Goal: Task Accomplishment & Management: Use online tool/utility

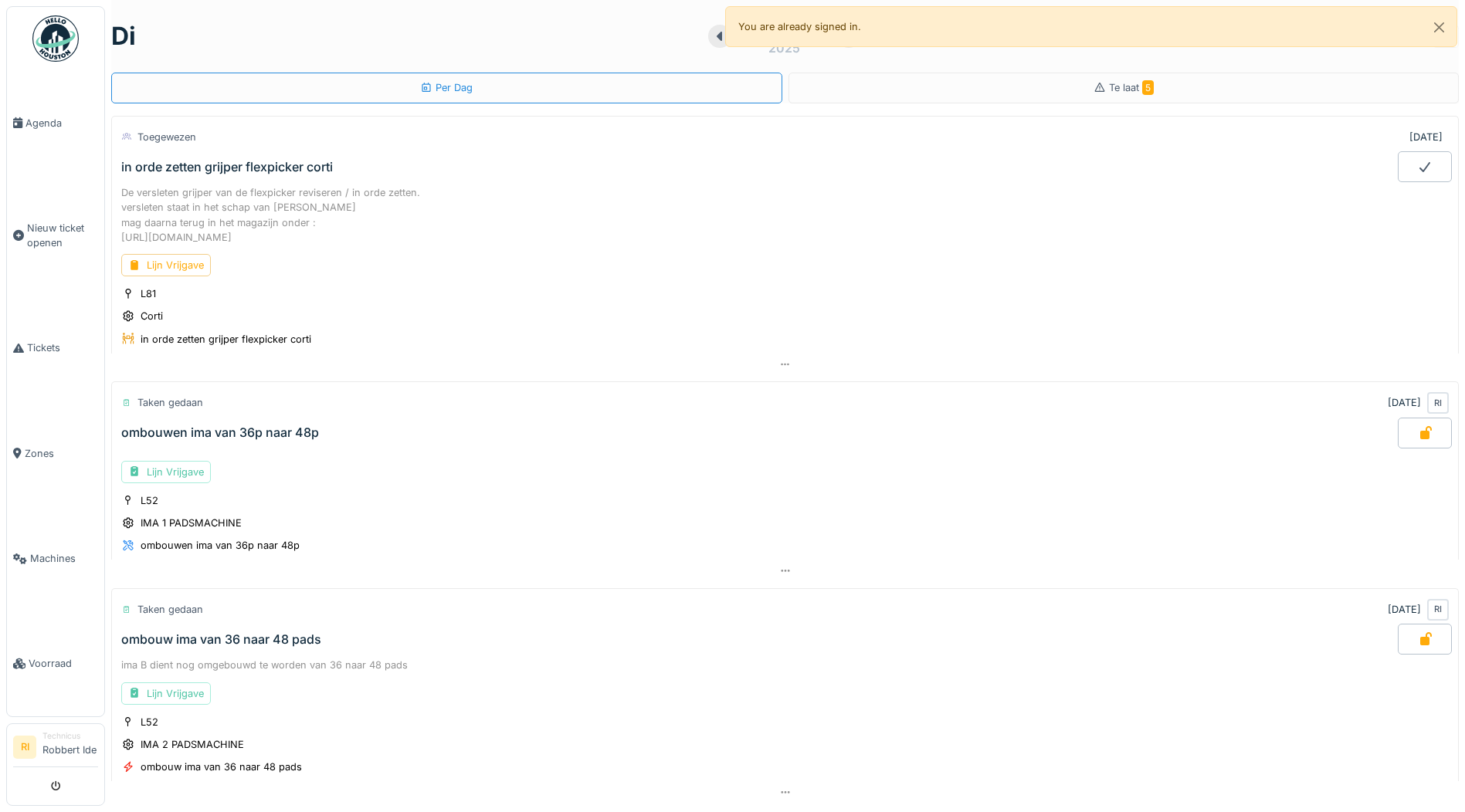
click at [778, 248] on div "De versleten grijper van de flexpicker reviseren / in orde zetten. versleten st…" at bounding box center [785, 267] width 1348 height 171
click at [49, 672] on link "Voorraad" at bounding box center [55, 664] width 97 height 105
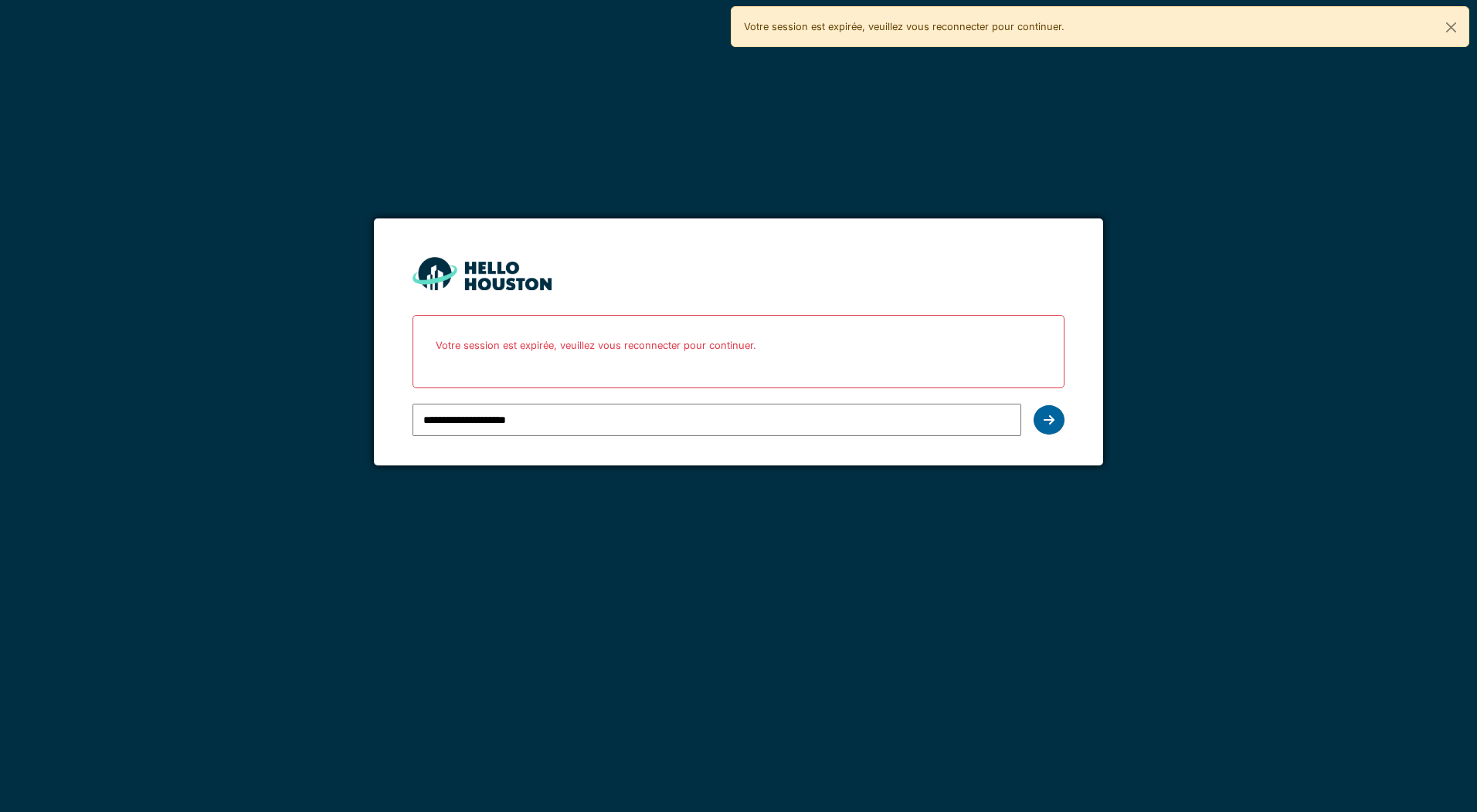
click at [1060, 421] on div at bounding box center [1048, 419] width 31 height 29
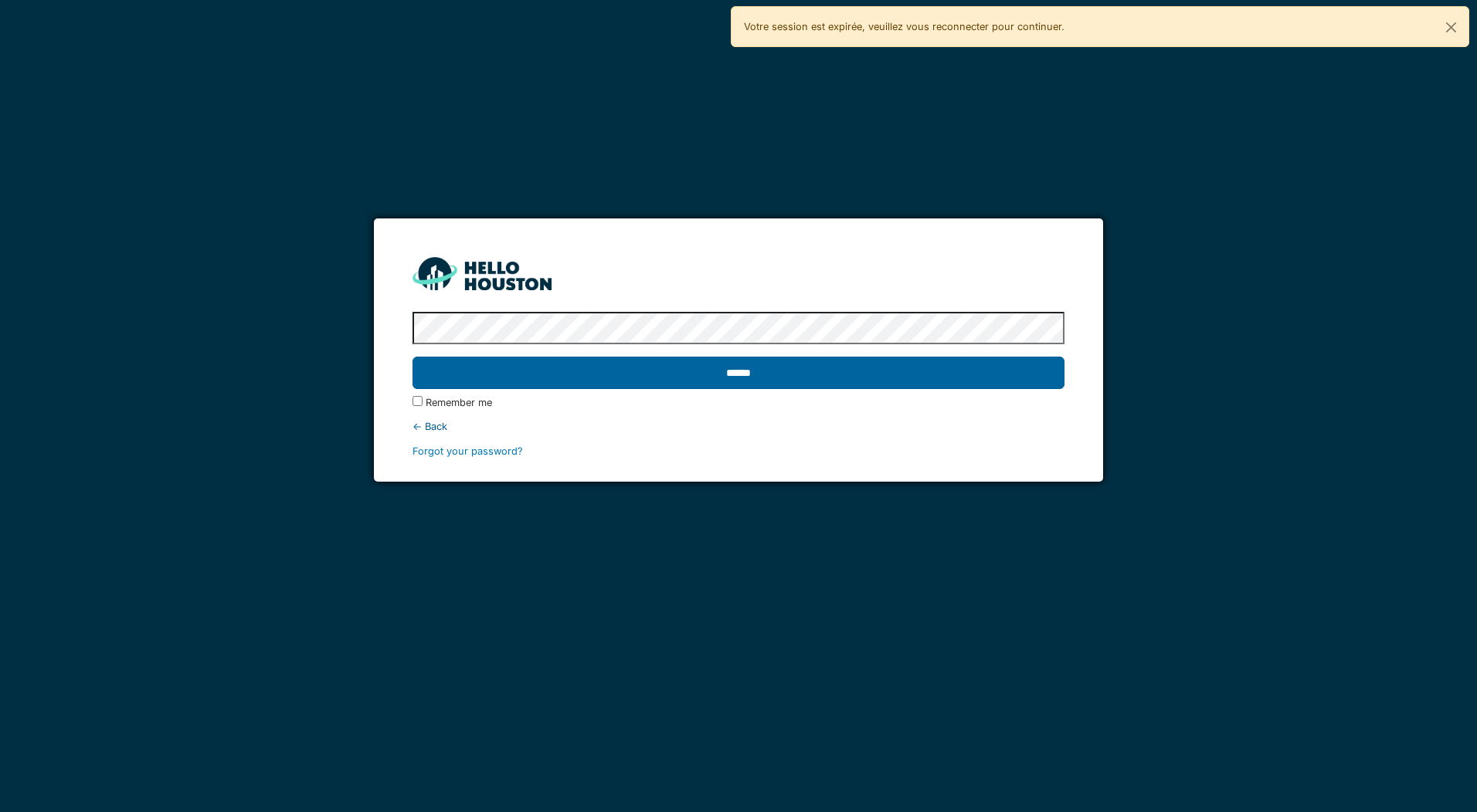
click at [751, 375] on input "******" at bounding box center [737, 373] width 651 height 32
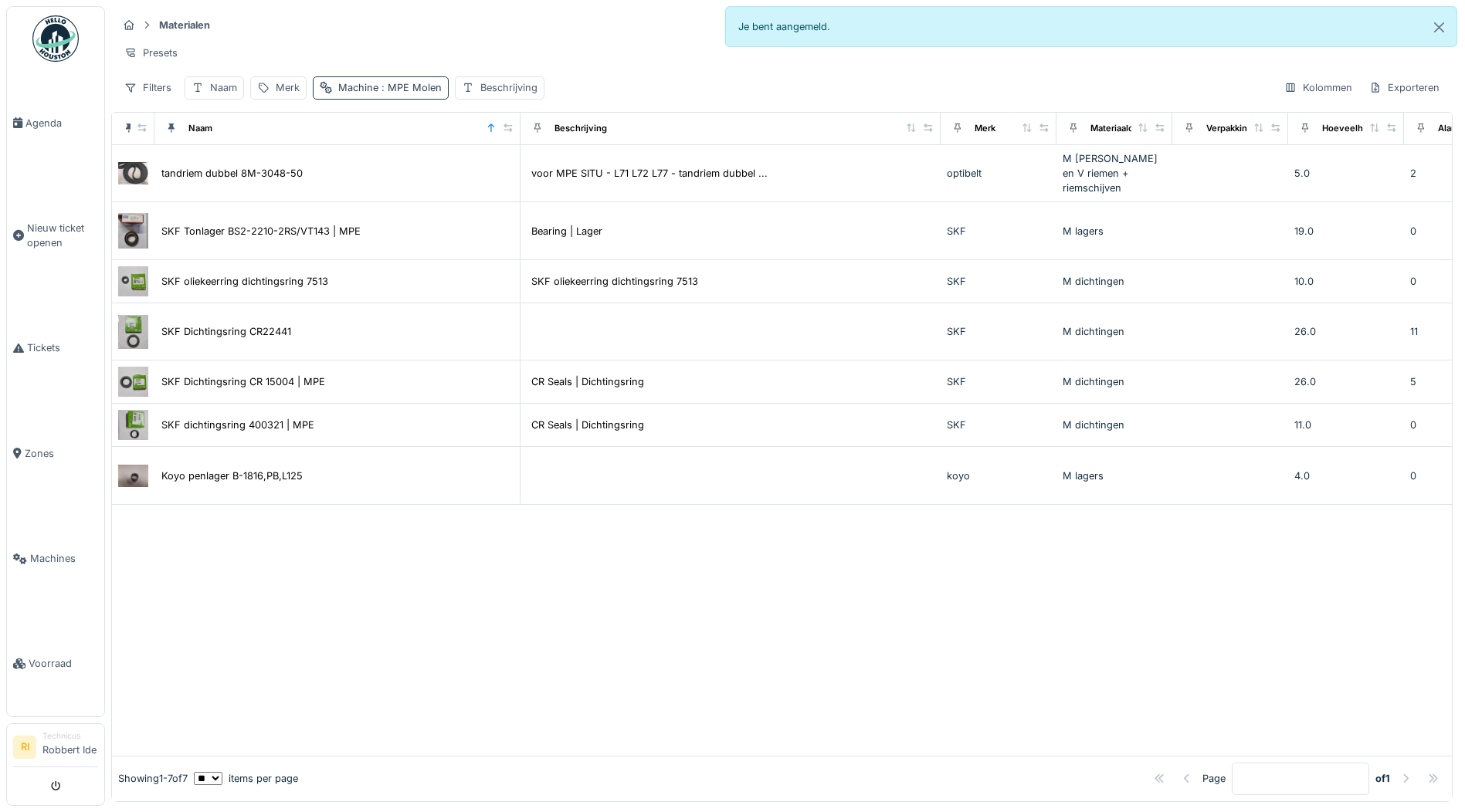
click at [424, 93] on span ": MPE Molen" at bounding box center [409, 88] width 63 height 12
click at [389, 168] on icon at bounding box center [392, 167] width 8 height 8
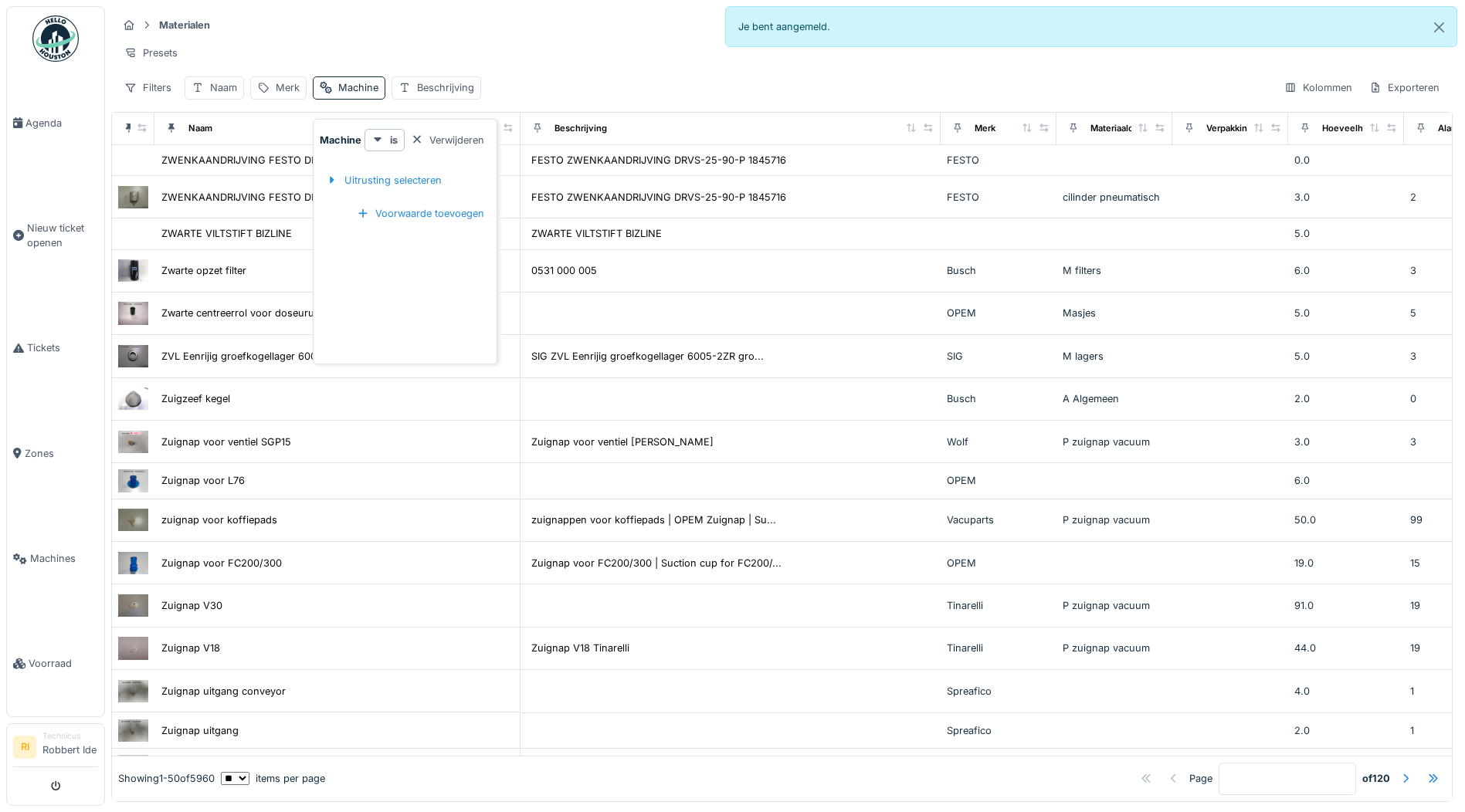
click at [478, 44] on div "Presets" at bounding box center [781, 53] width 1329 height 22
click at [222, 95] on div "Naam" at bounding box center [223, 87] width 27 height 15
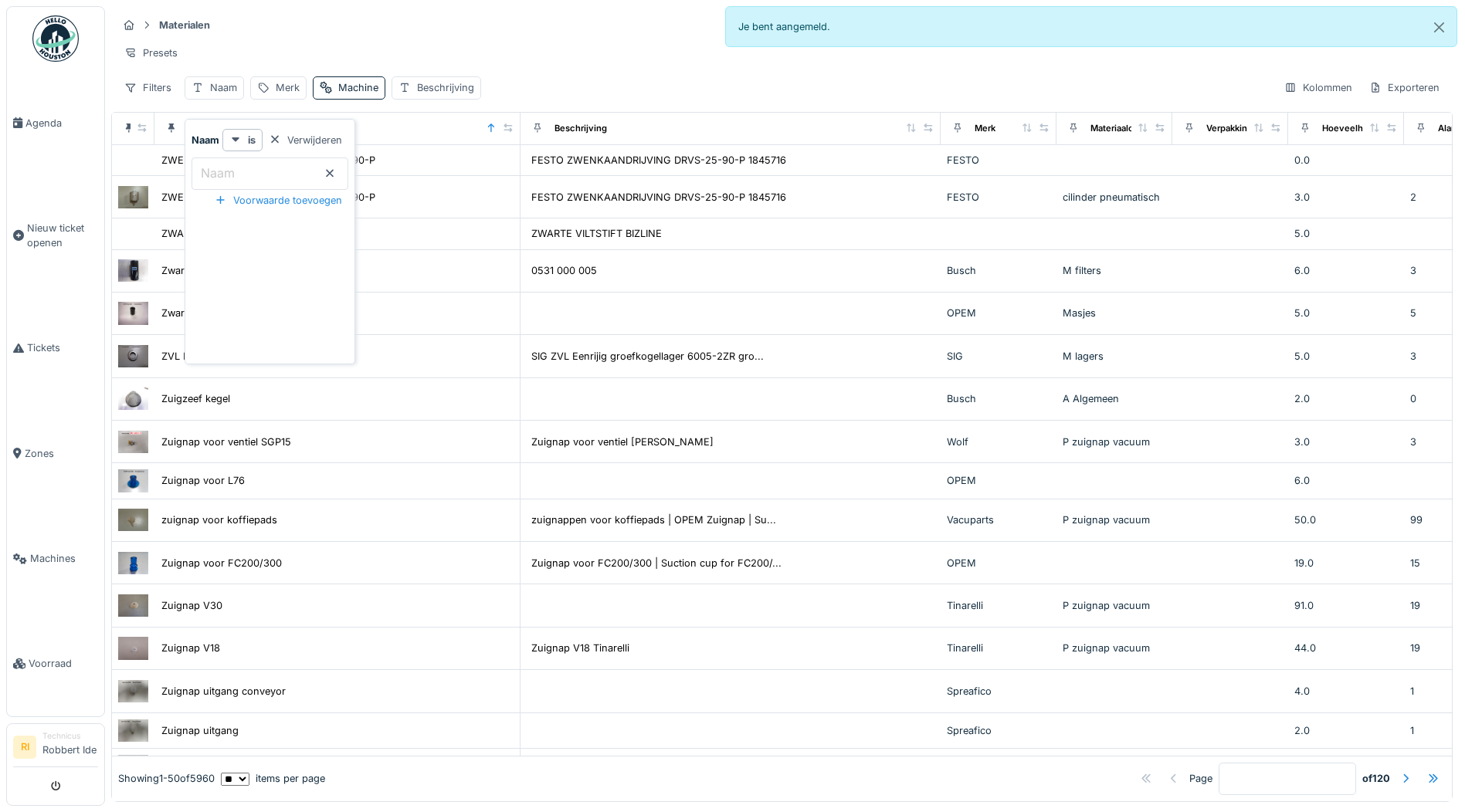
click at [262, 170] on input "Naam" at bounding box center [270, 174] width 157 height 32
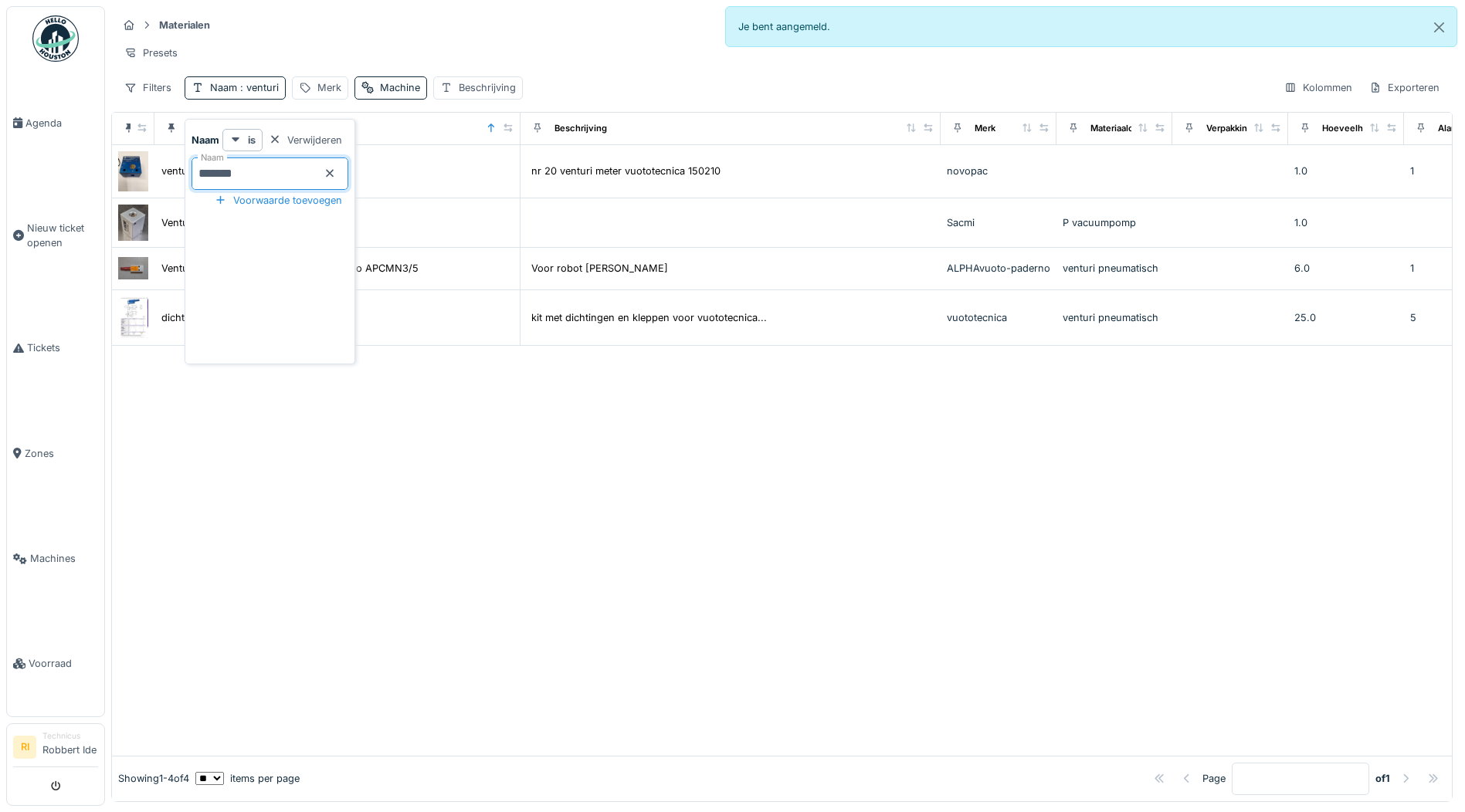
type input "*******"
click at [439, 588] on div at bounding box center [782, 551] width 1340 height 410
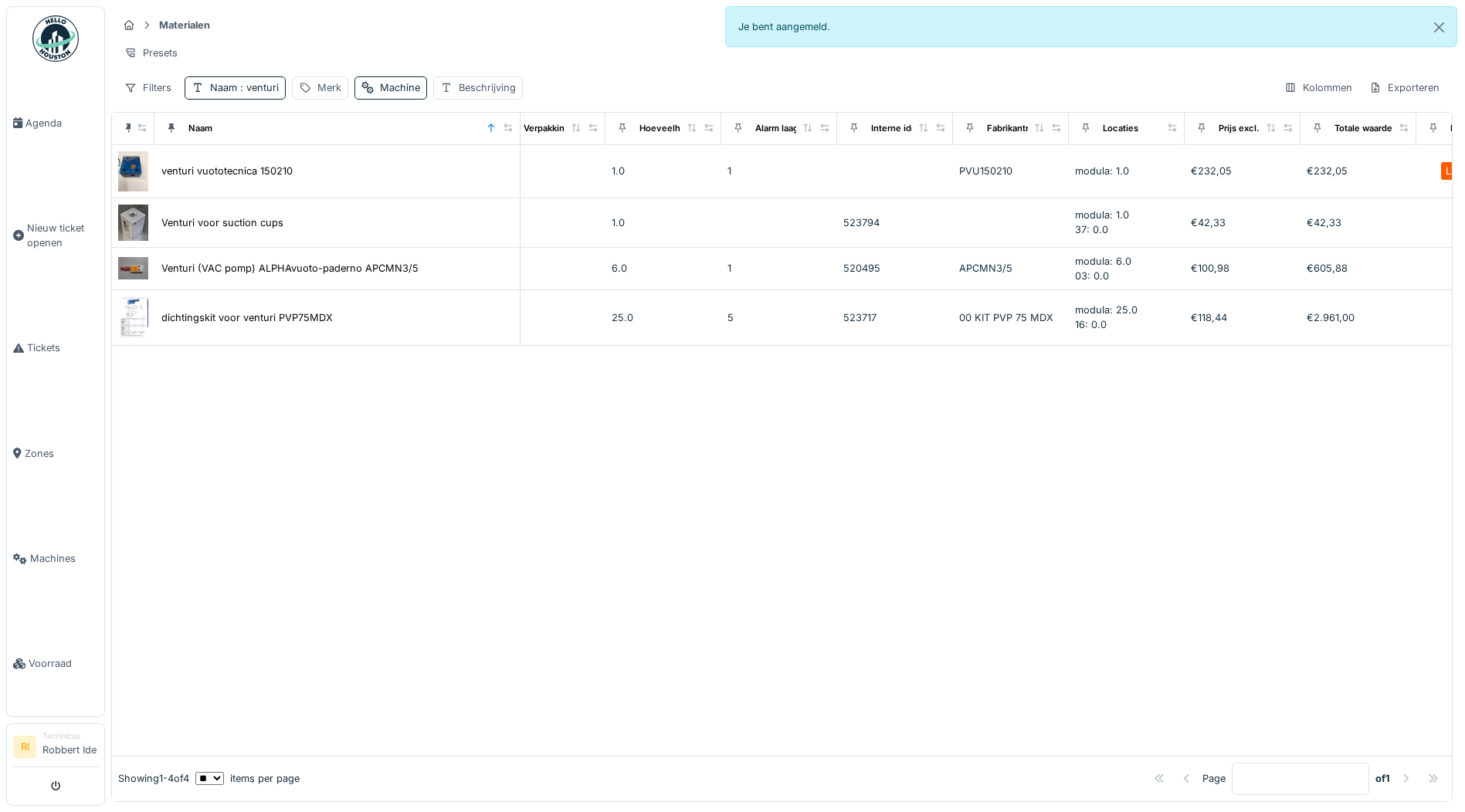
scroll to position [0, 798]
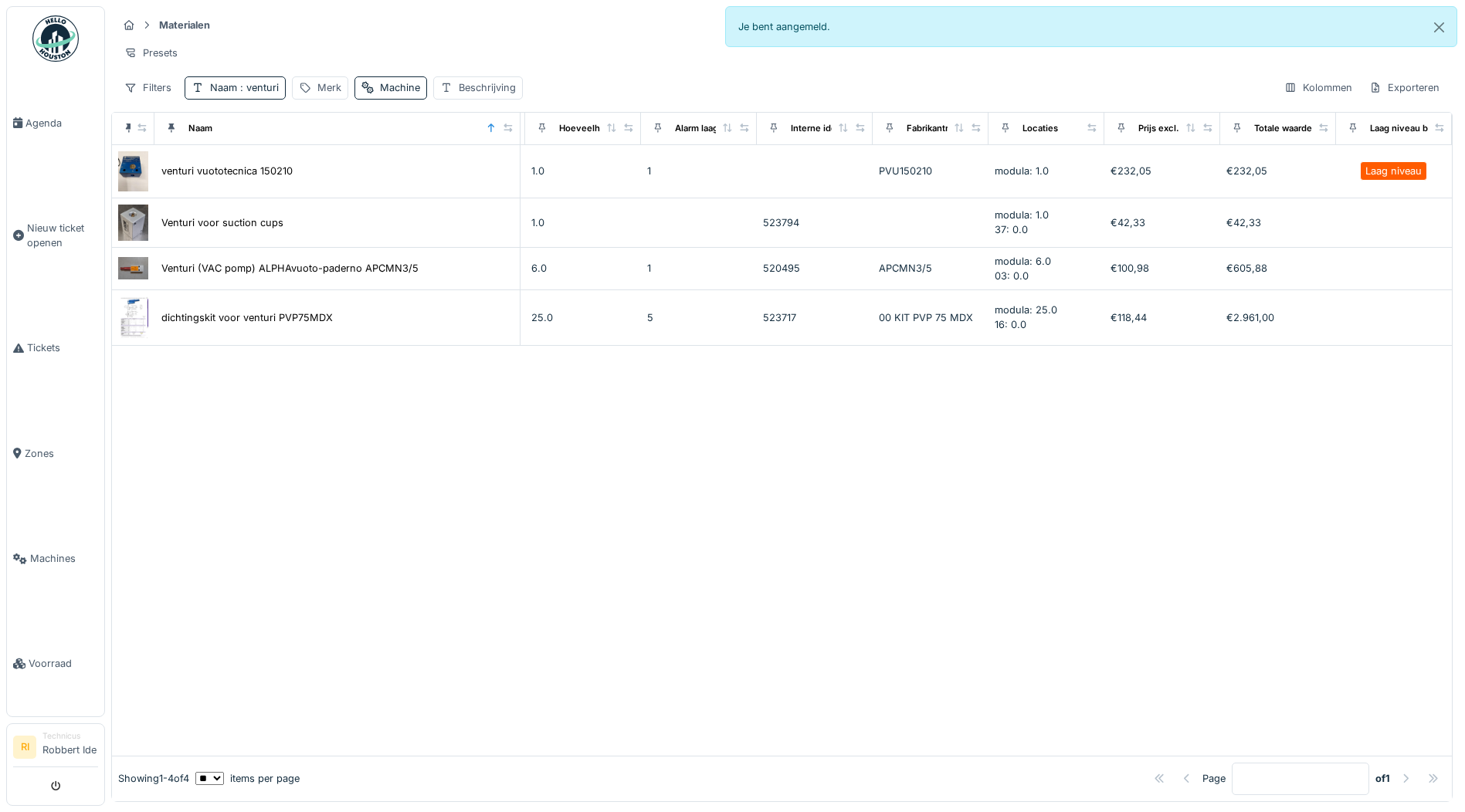
drag, startPoint x: 917, startPoint y: 494, endPoint x: 1100, endPoint y: 494, distance: 183.8
drag, startPoint x: 1172, startPoint y: 481, endPoint x: 1158, endPoint y: 484, distance: 14.2
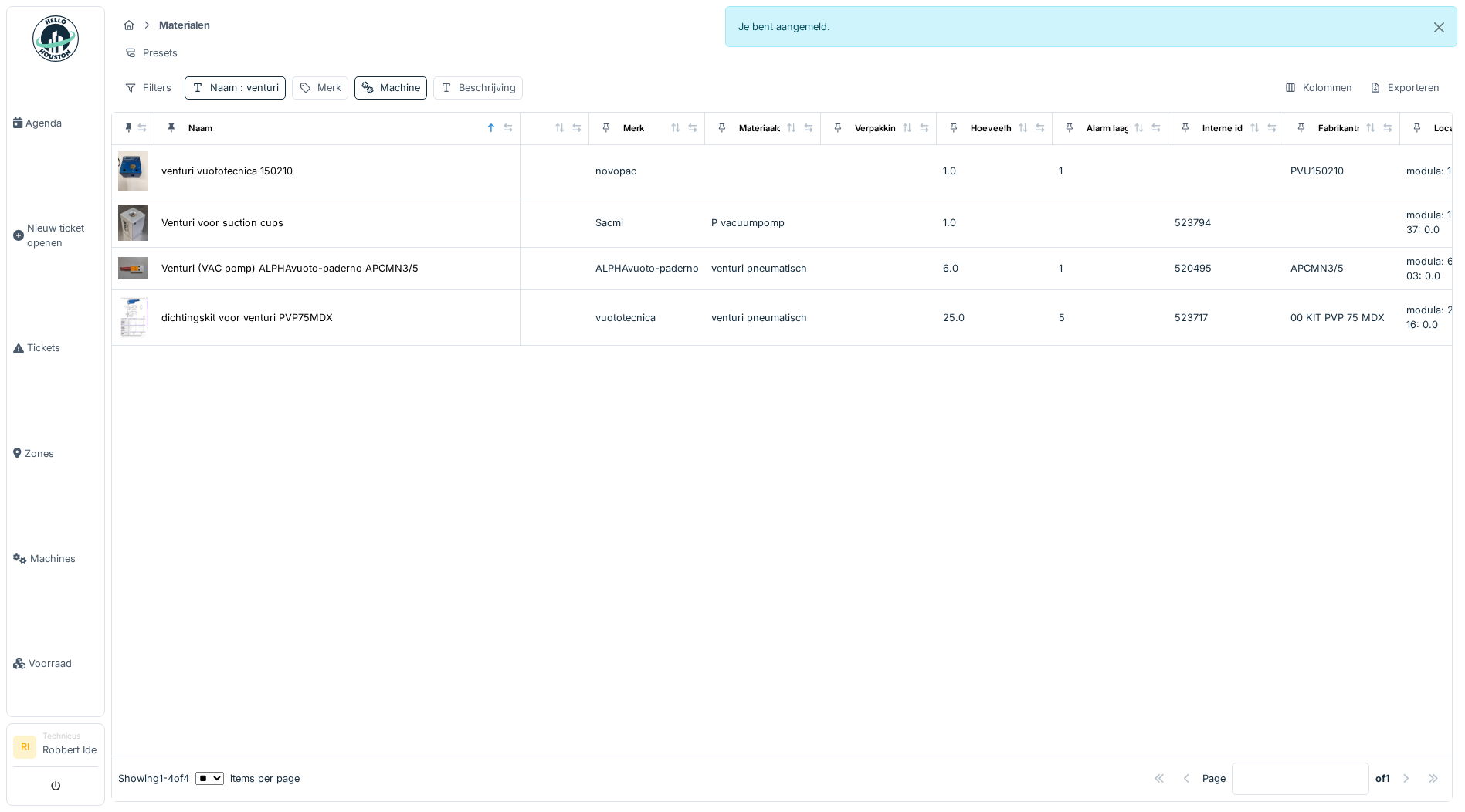
drag, startPoint x: 1158, startPoint y: 484, endPoint x: 1094, endPoint y: 502, distance: 66.5
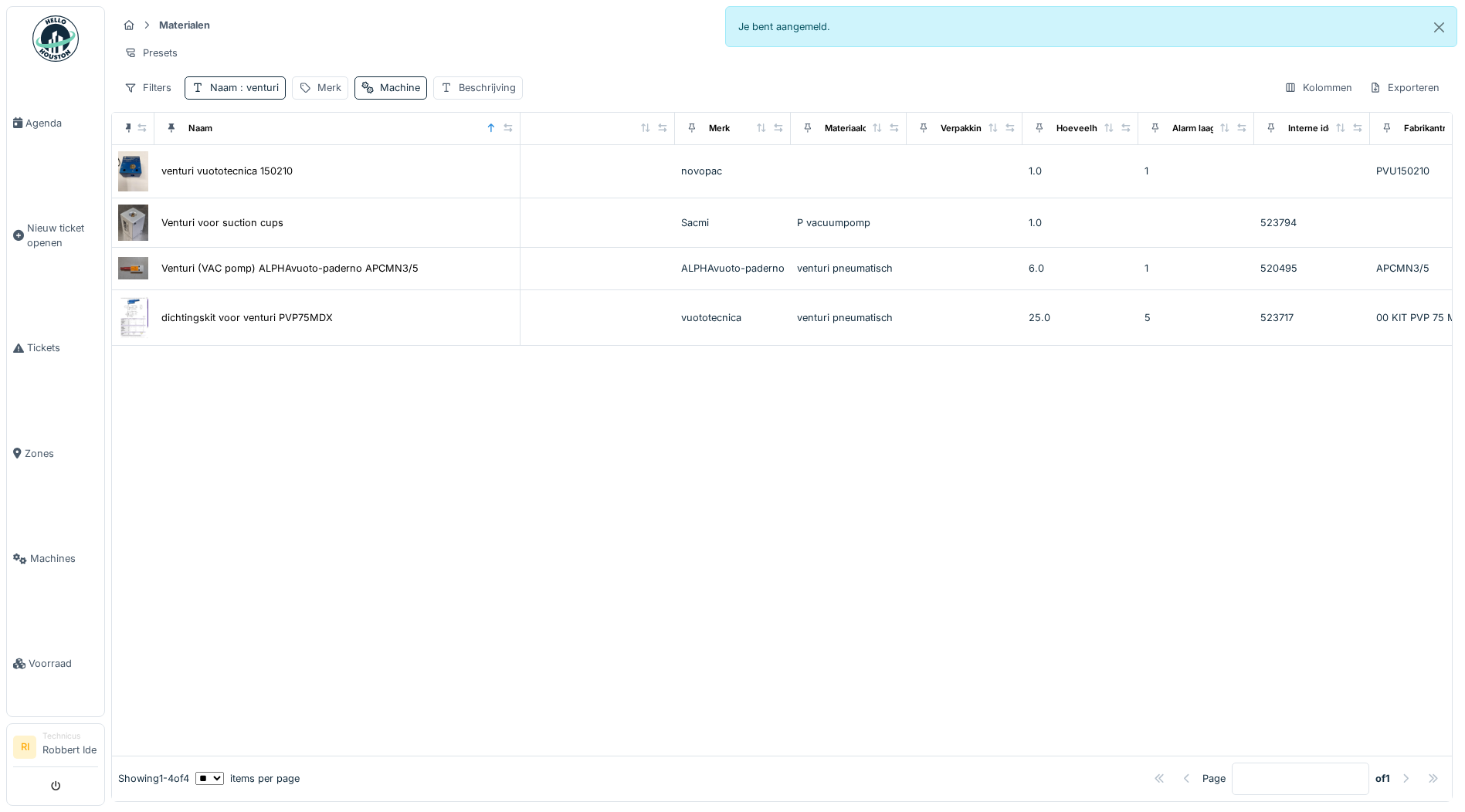
click at [1140, 493] on div at bounding box center [782, 551] width 1340 height 410
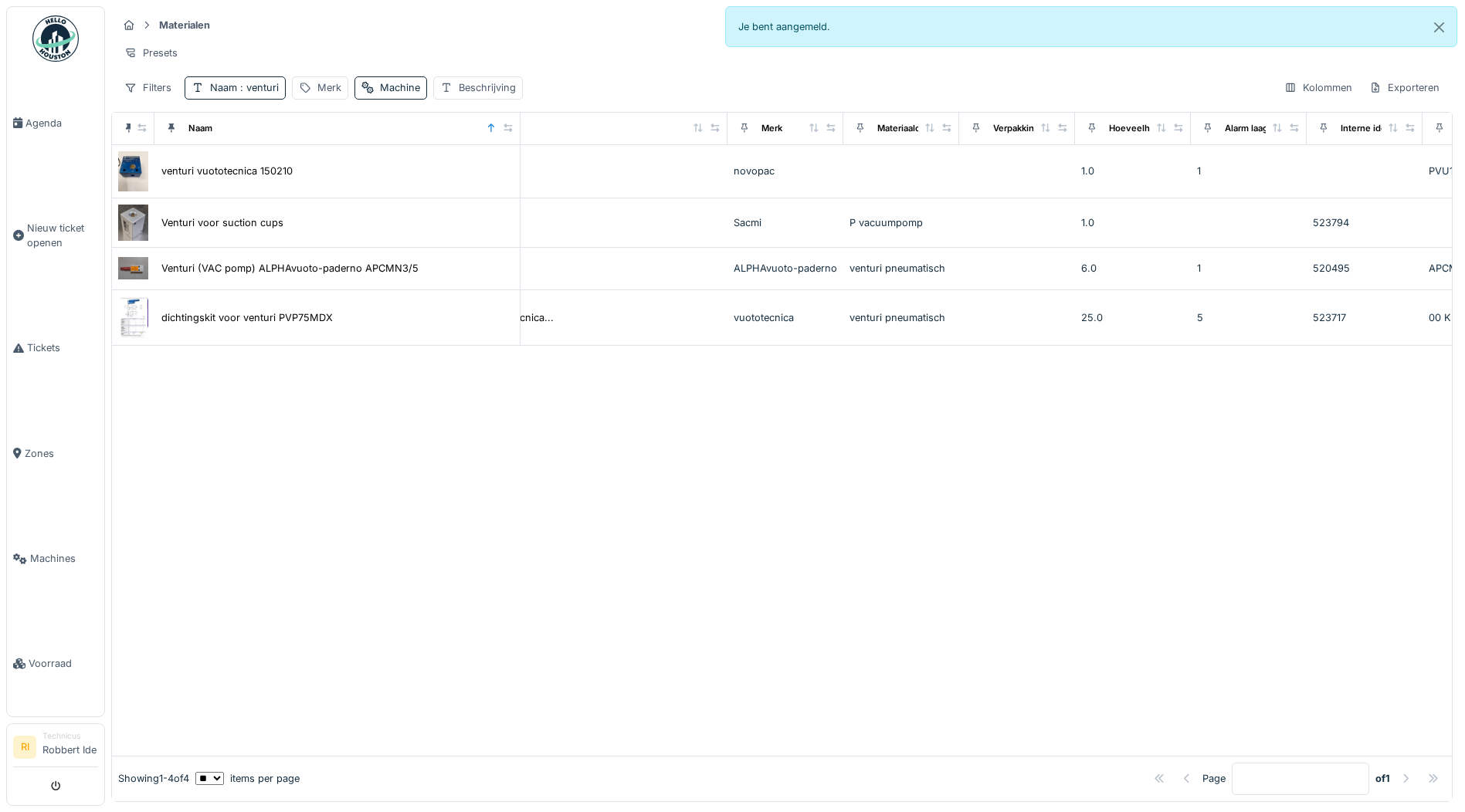
scroll to position [0, 170]
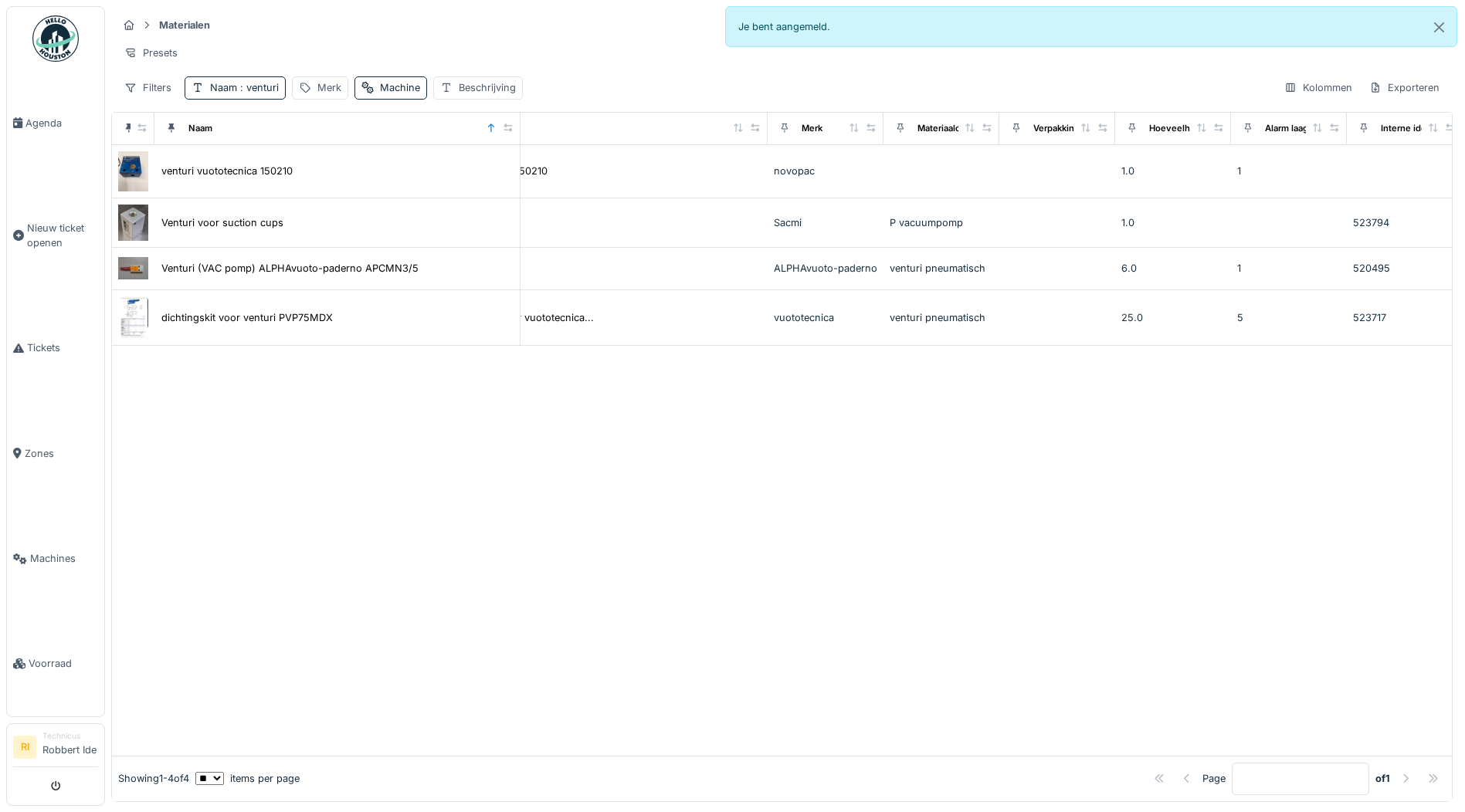
drag, startPoint x: 1212, startPoint y: 483, endPoint x: 1168, endPoint y: 493, distance: 44.6
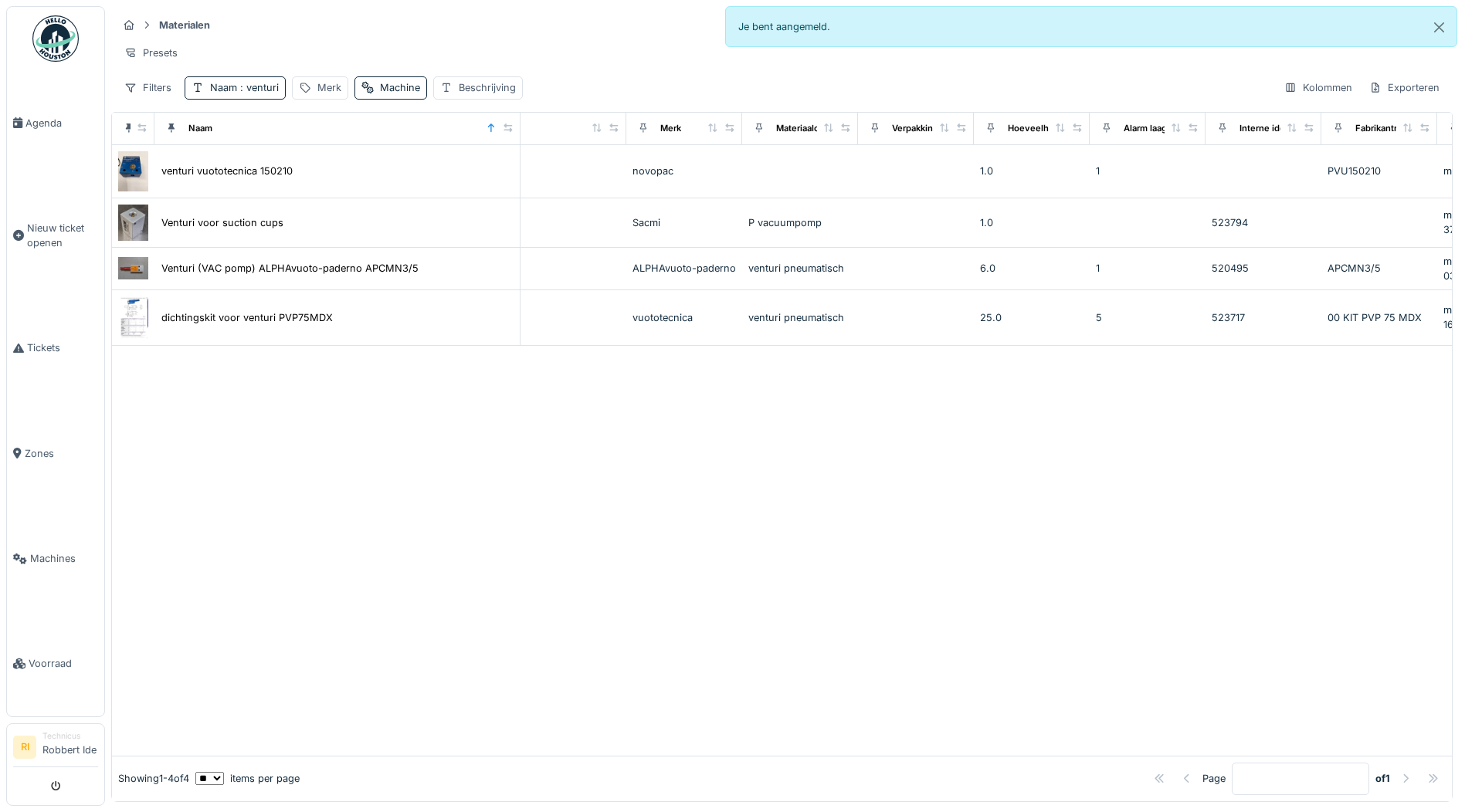
drag, startPoint x: 1139, startPoint y: 492, endPoint x: 1189, endPoint y: 503, distance: 51.3
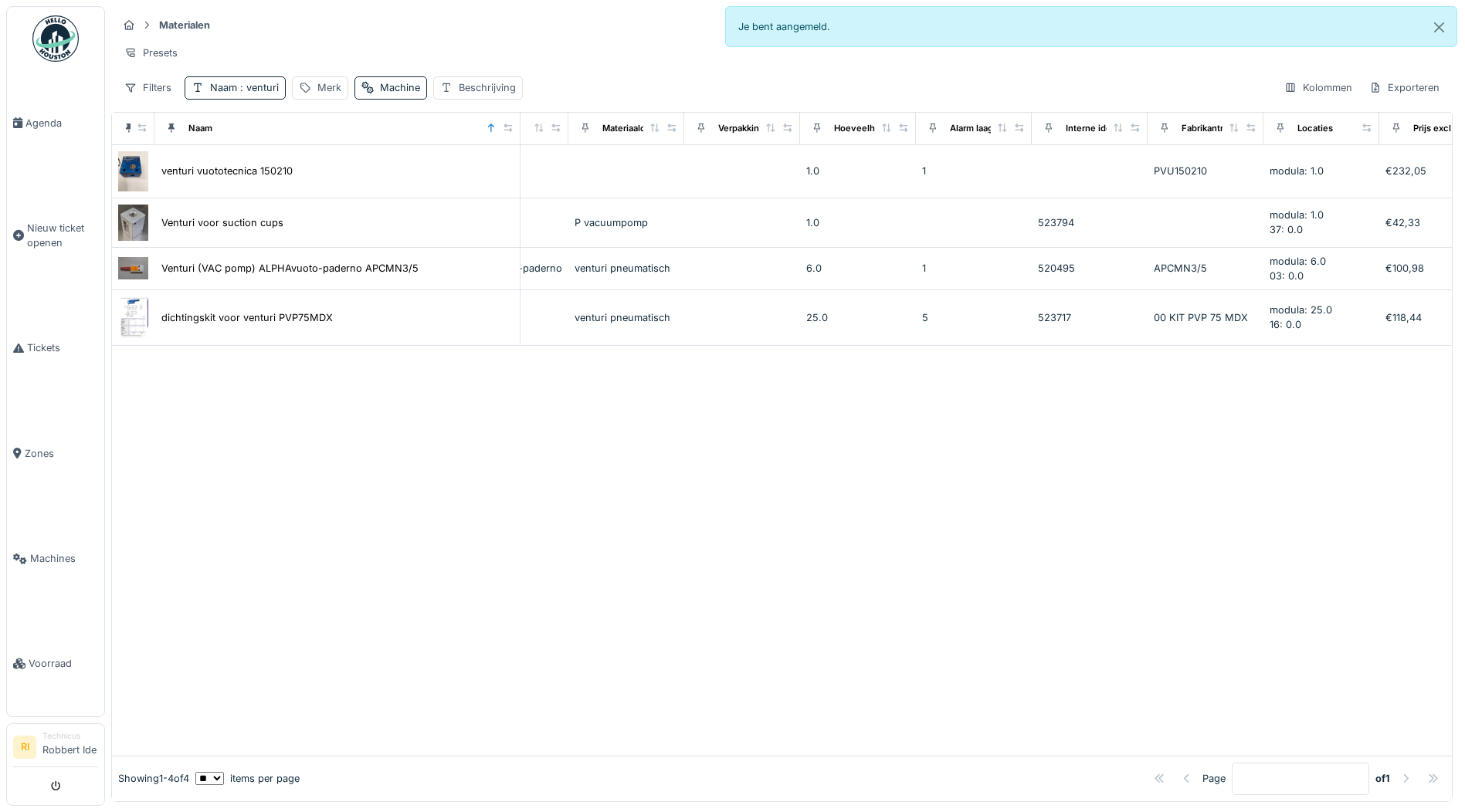
drag, startPoint x: 1189, startPoint y: 503, endPoint x: 1221, endPoint y: 512, distance: 33.0
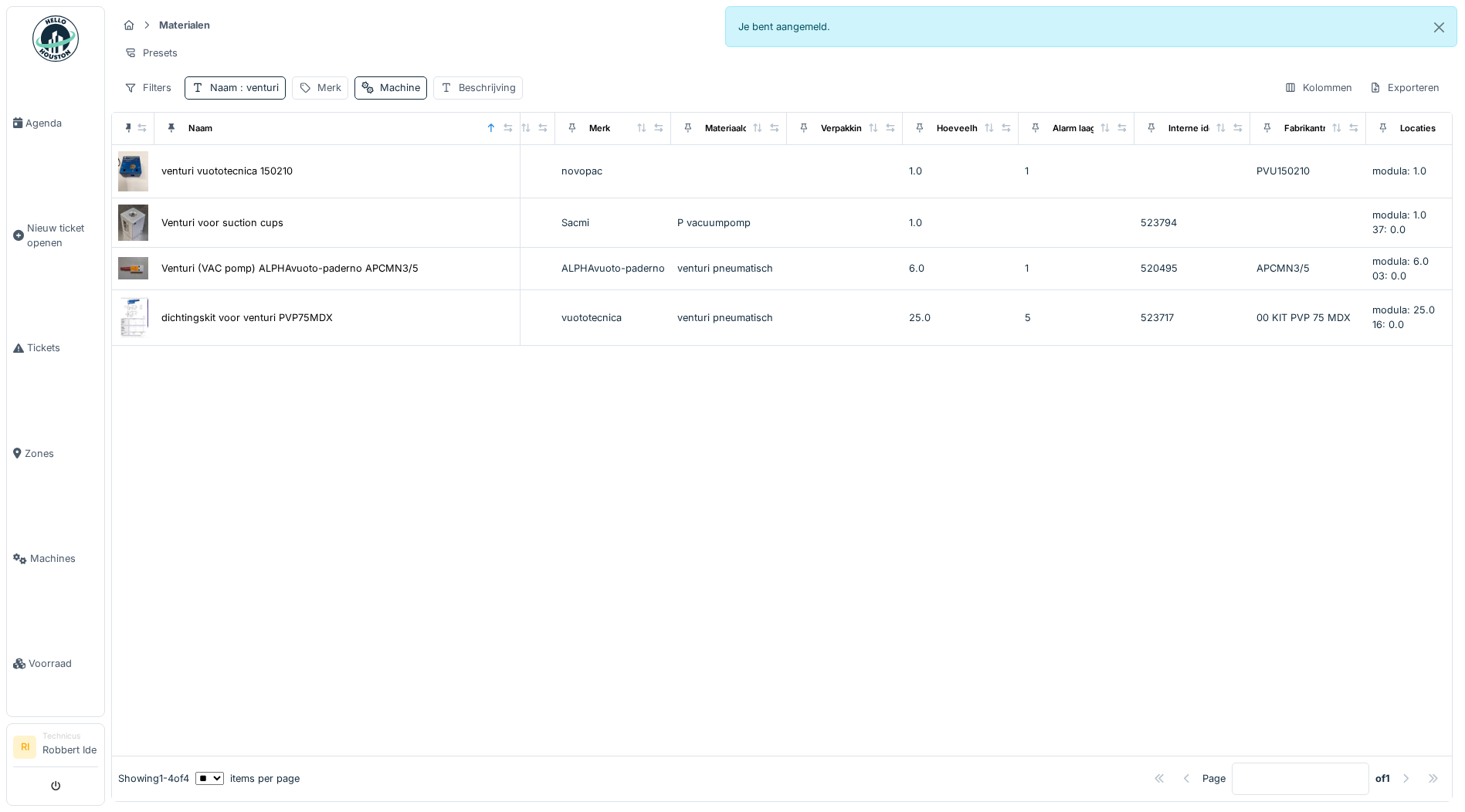
scroll to position [0, 365]
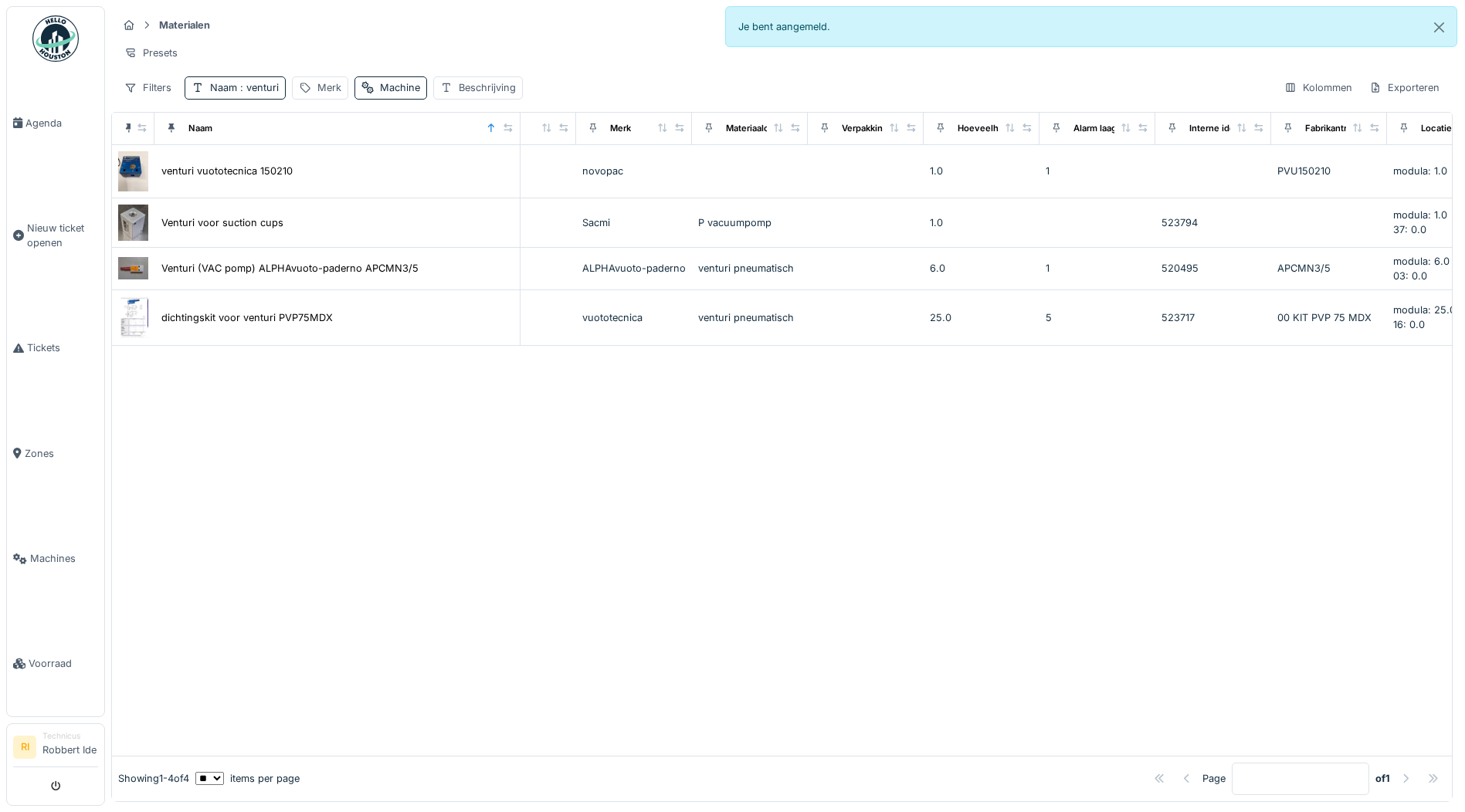
drag, startPoint x: 1221, startPoint y: 512, endPoint x: 1192, endPoint y: 518, distance: 29.2
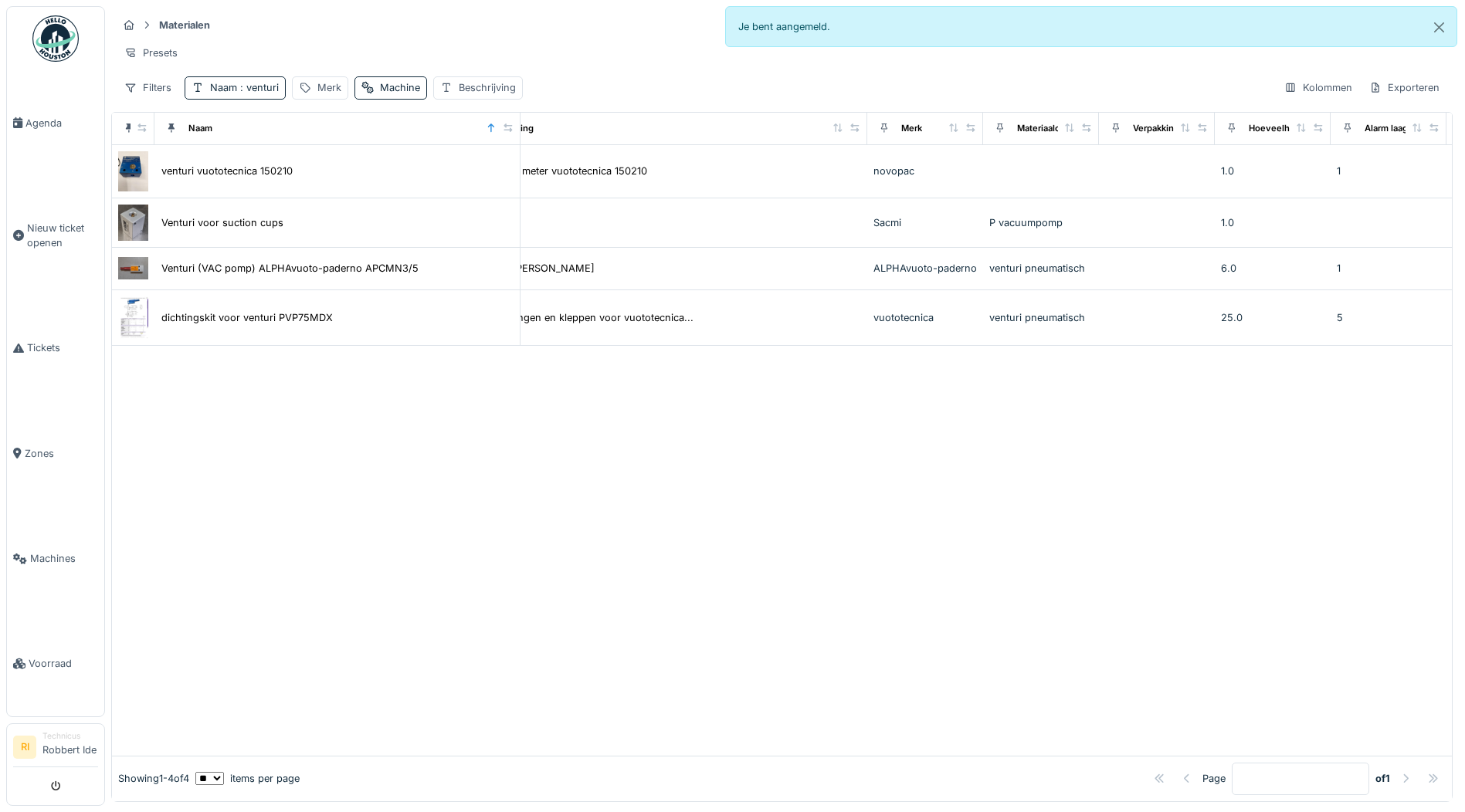
scroll to position [0, 0]
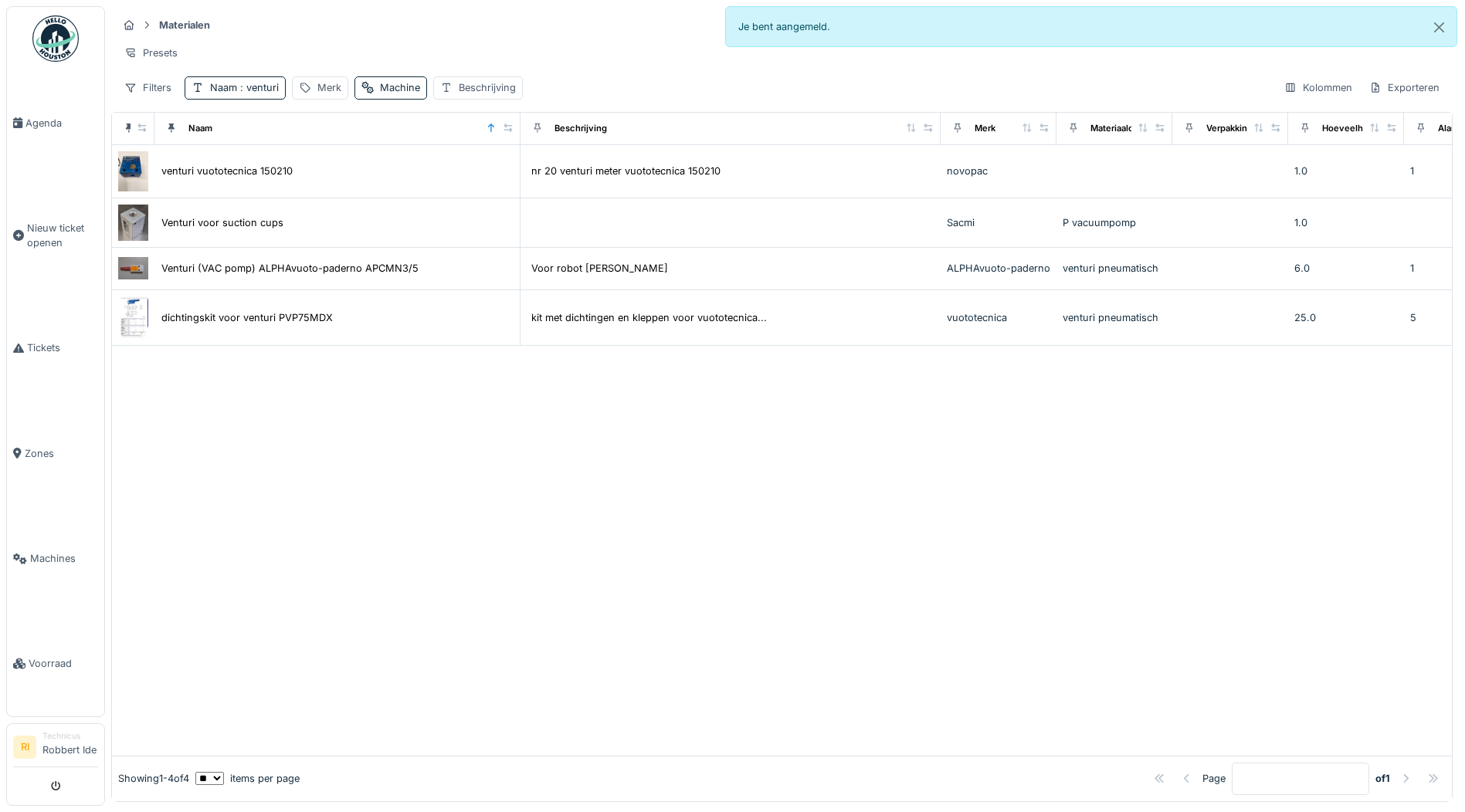
drag, startPoint x: 885, startPoint y: 579, endPoint x: 777, endPoint y: 609, distance: 112.0
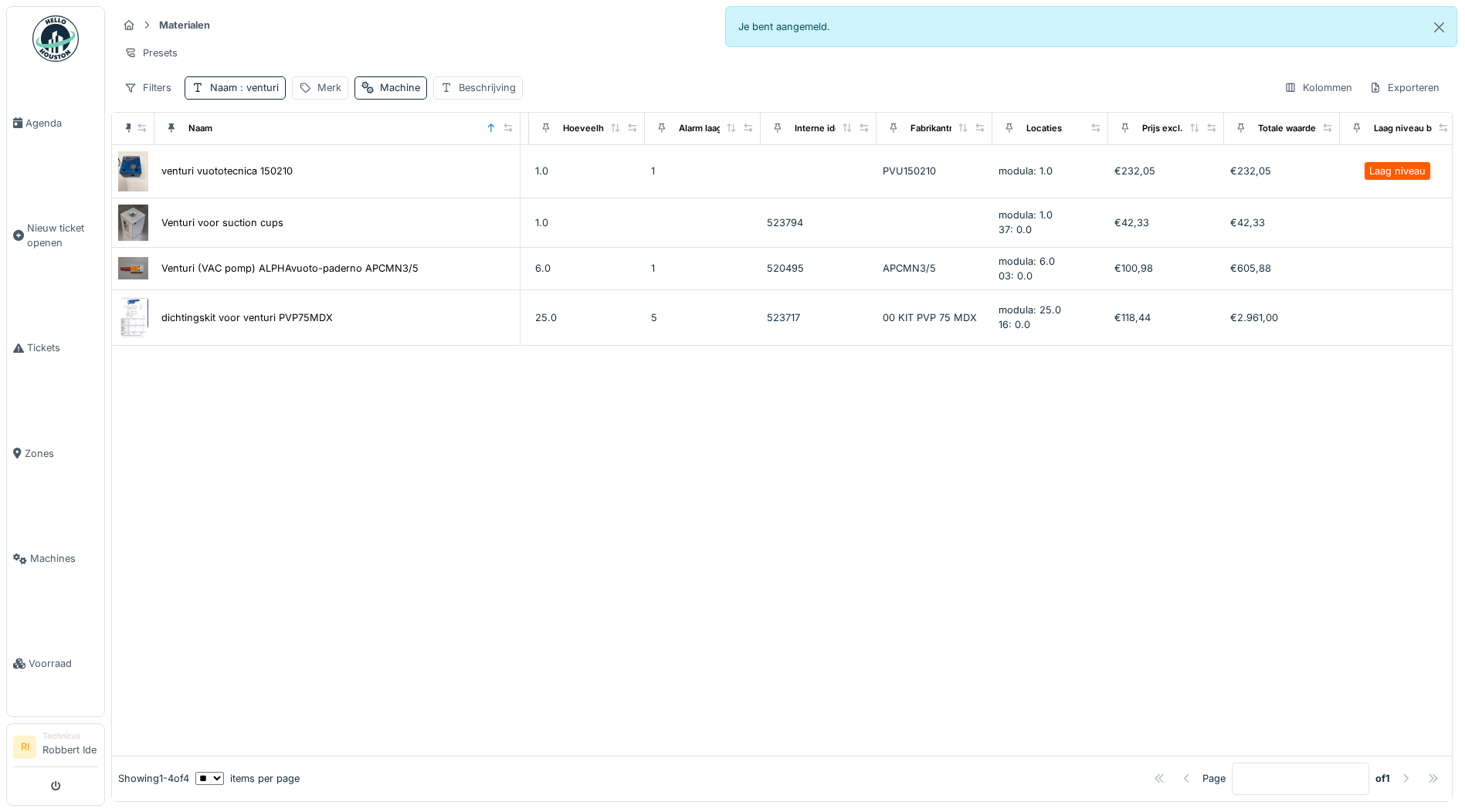
scroll to position [0, 798]
drag, startPoint x: 777, startPoint y: 609, endPoint x: 870, endPoint y: 612, distance: 93.5
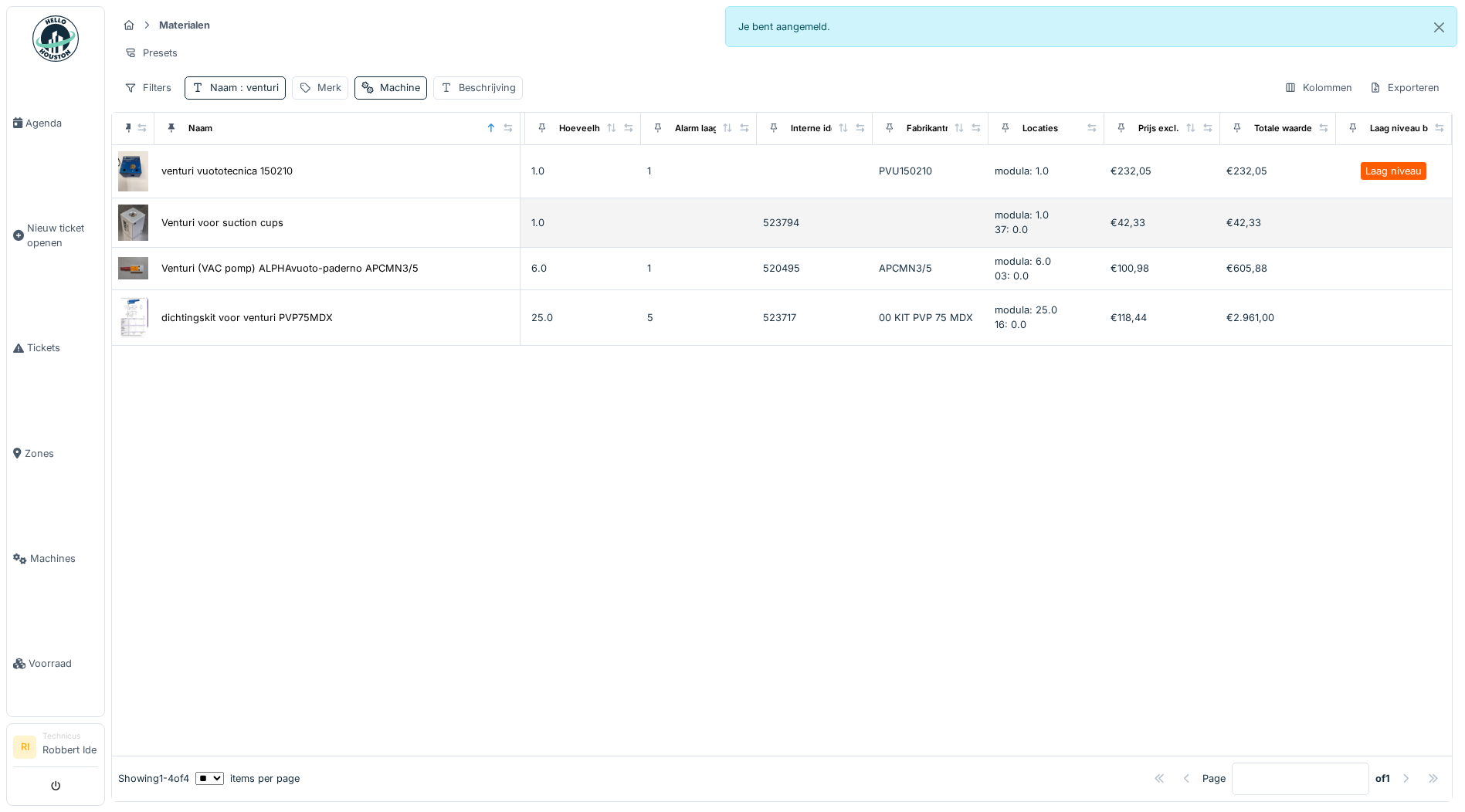
click at [134, 228] on img at bounding box center [133, 223] width 30 height 36
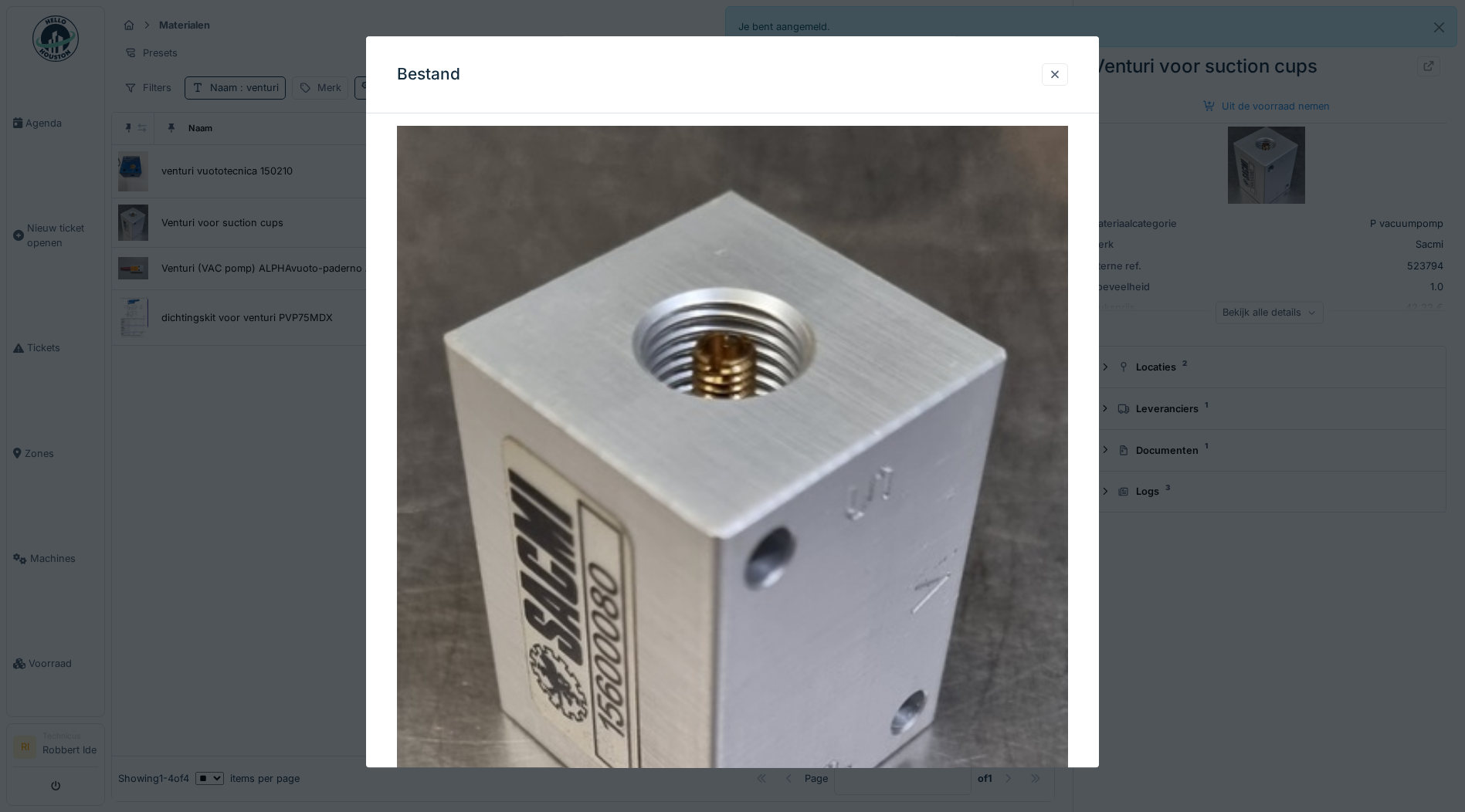
click at [242, 457] on div at bounding box center [732, 406] width 1465 height 812
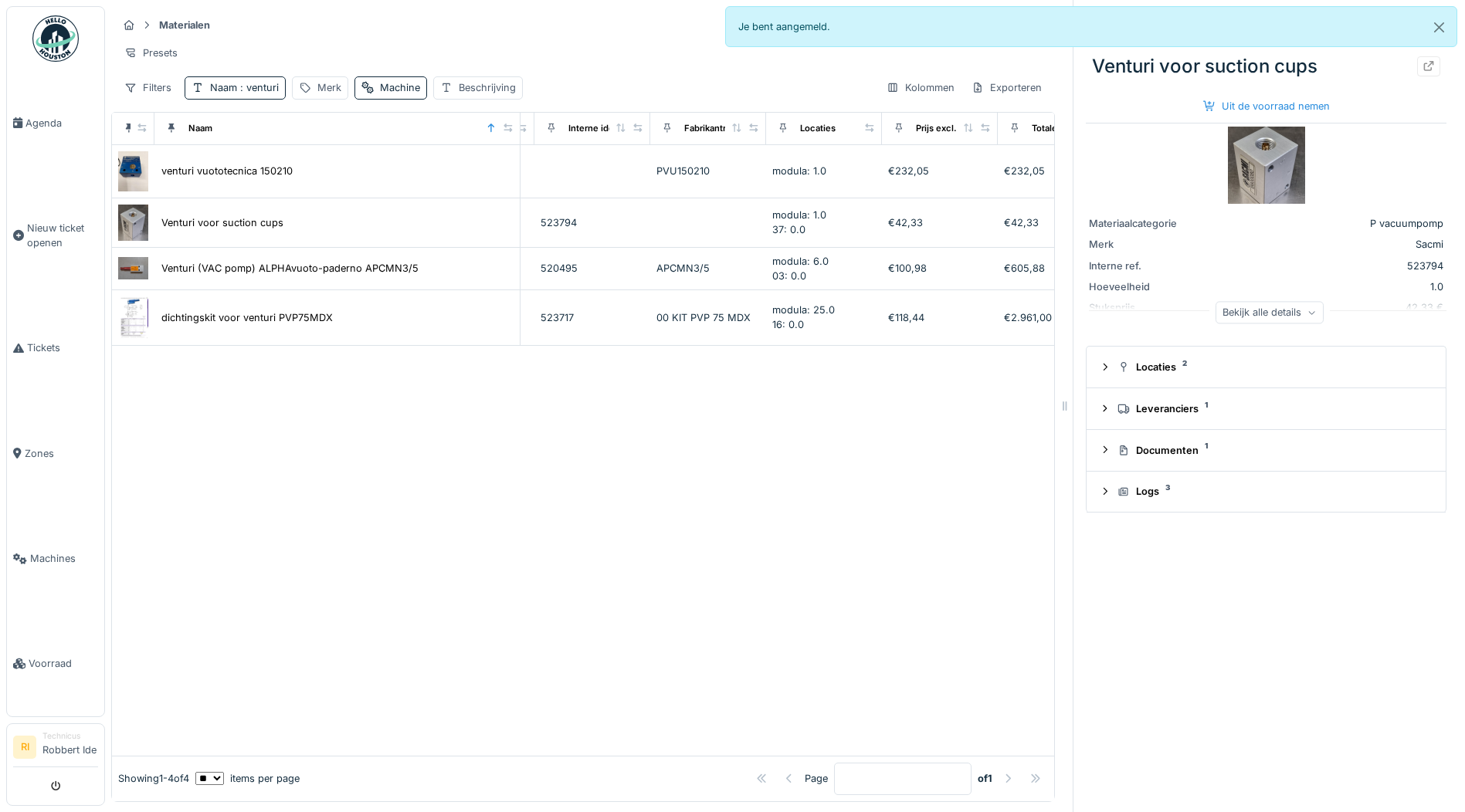
scroll to position [0, 1195]
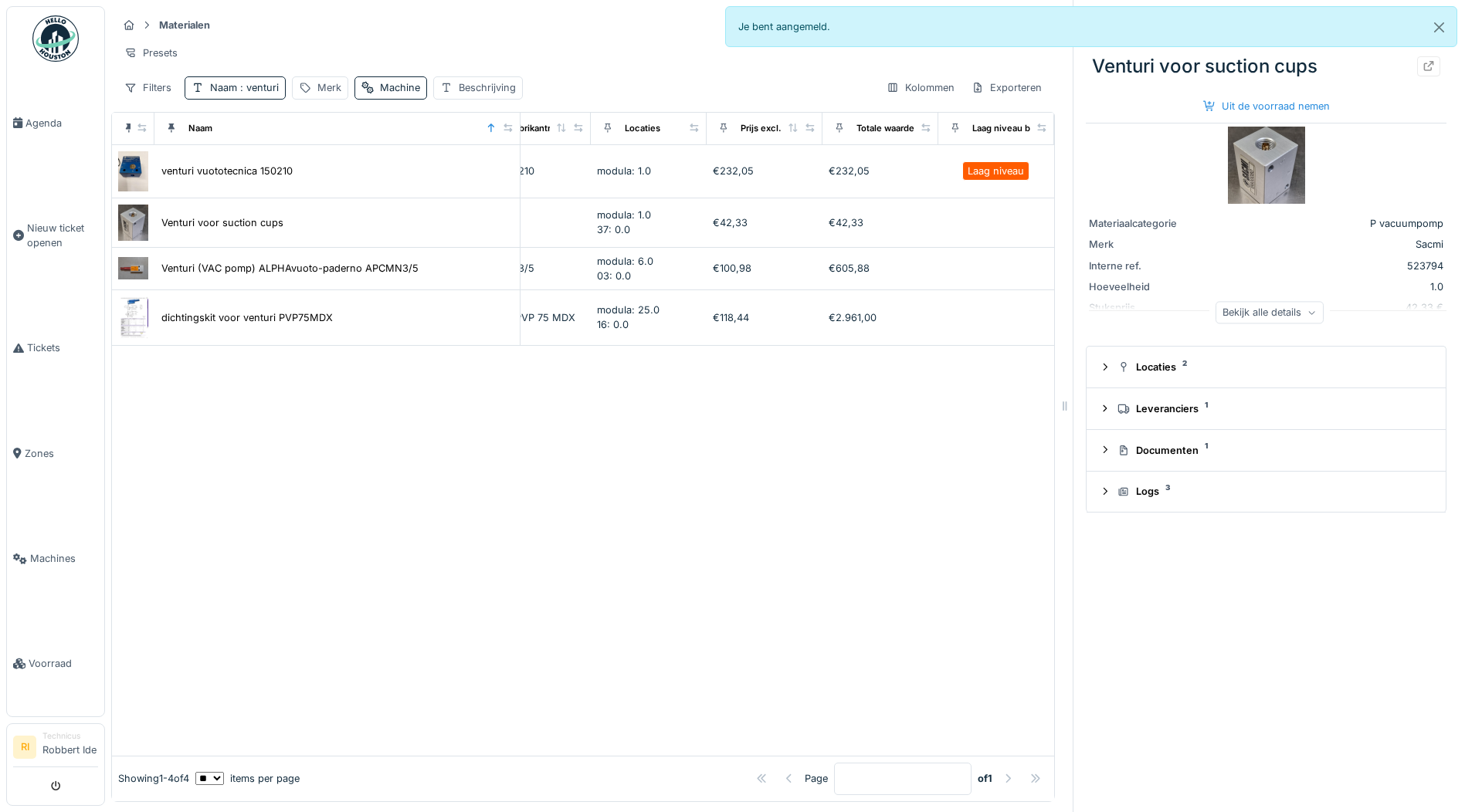
drag, startPoint x: 546, startPoint y: 453, endPoint x: 672, endPoint y: 452, distance: 125.9
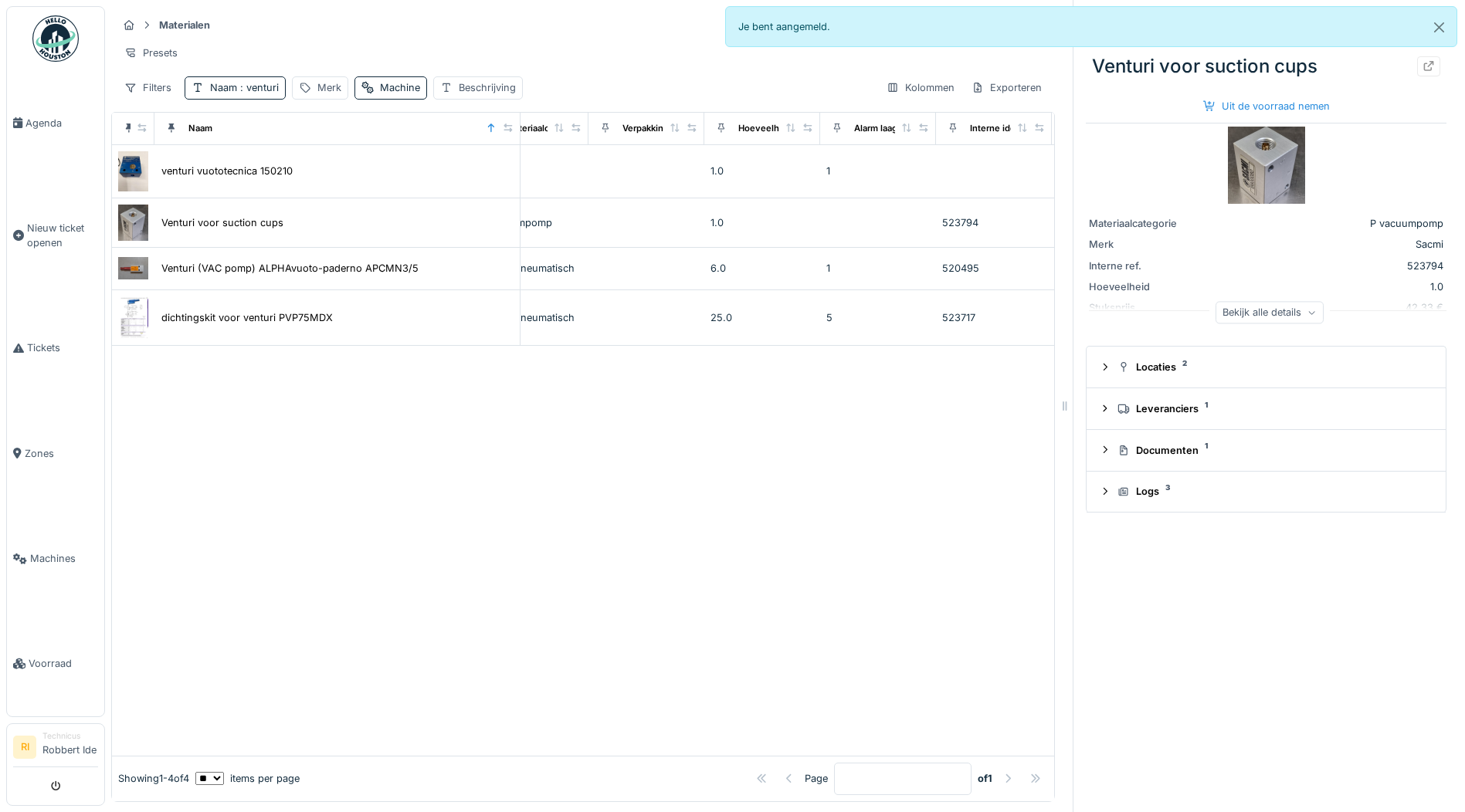
scroll to position [0, 521]
drag, startPoint x: 915, startPoint y: 499, endPoint x: 870, endPoint y: 507, distance: 45.5
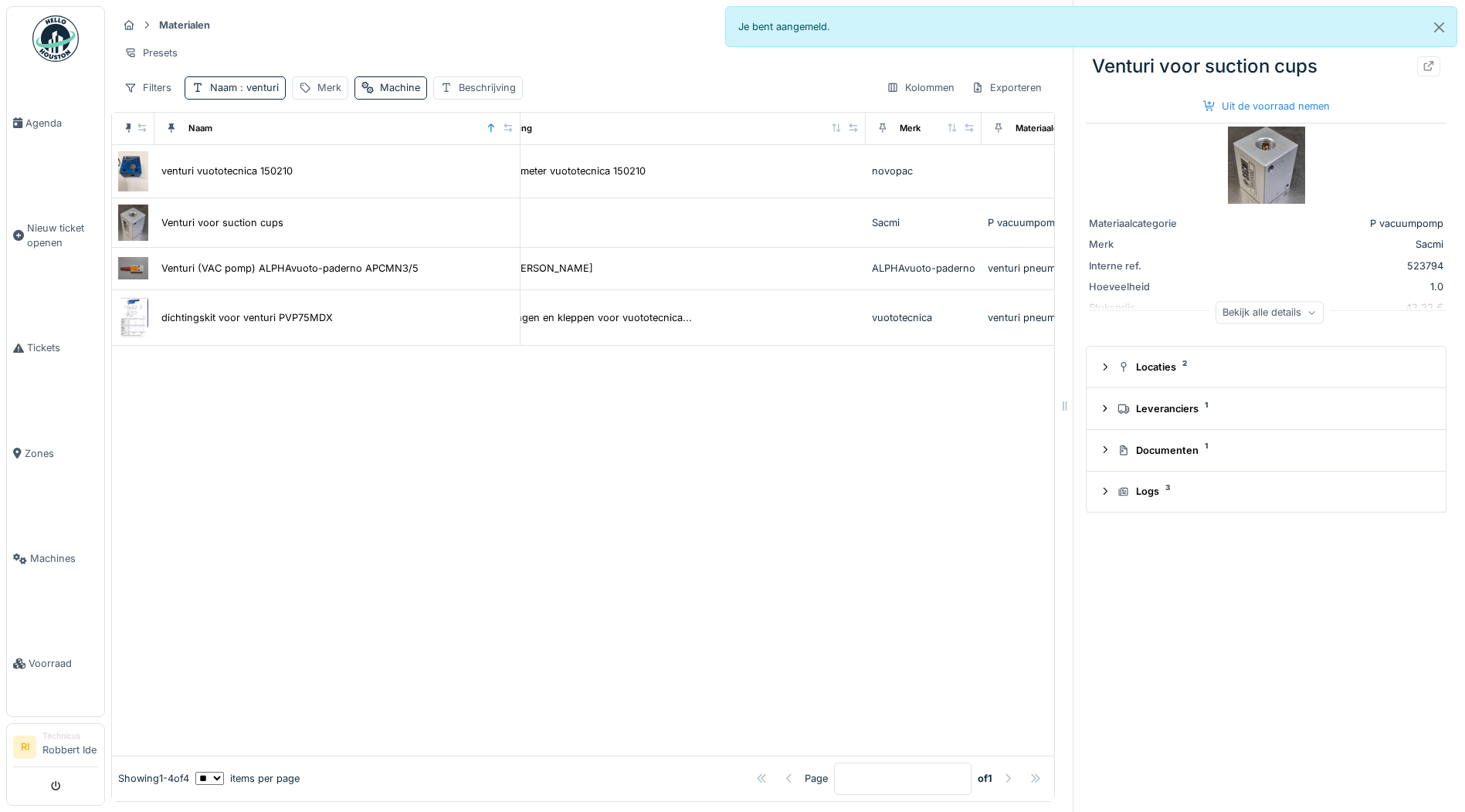
scroll to position [0, 0]
drag, startPoint x: 914, startPoint y: 459, endPoint x: 851, endPoint y: 470, distance: 64.4
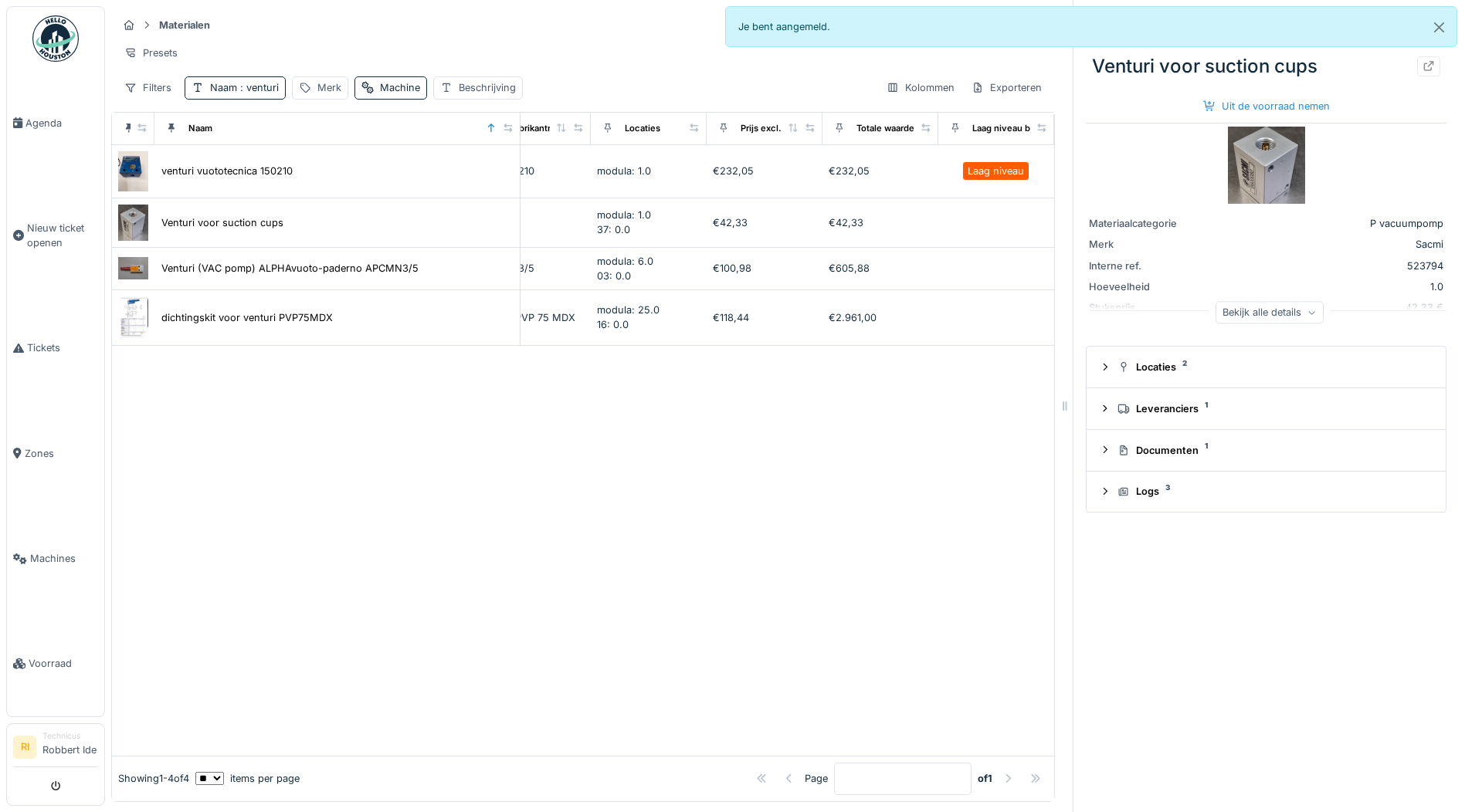
scroll to position [0, 1195]
drag, startPoint x: 487, startPoint y: 571, endPoint x: 583, endPoint y: 569, distance: 96.6
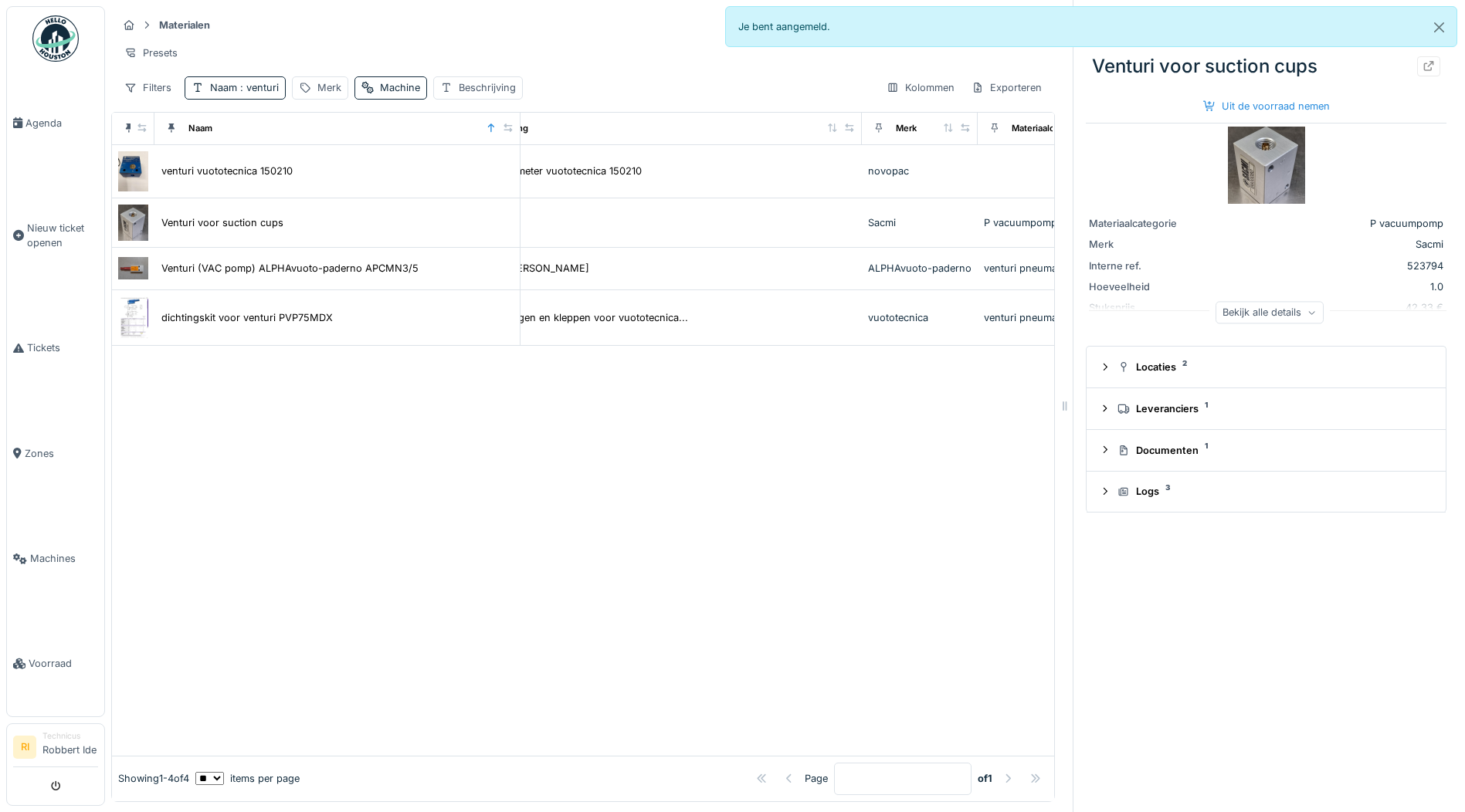
drag, startPoint x: 777, startPoint y: 548, endPoint x: 700, endPoint y: 542, distance: 77.4
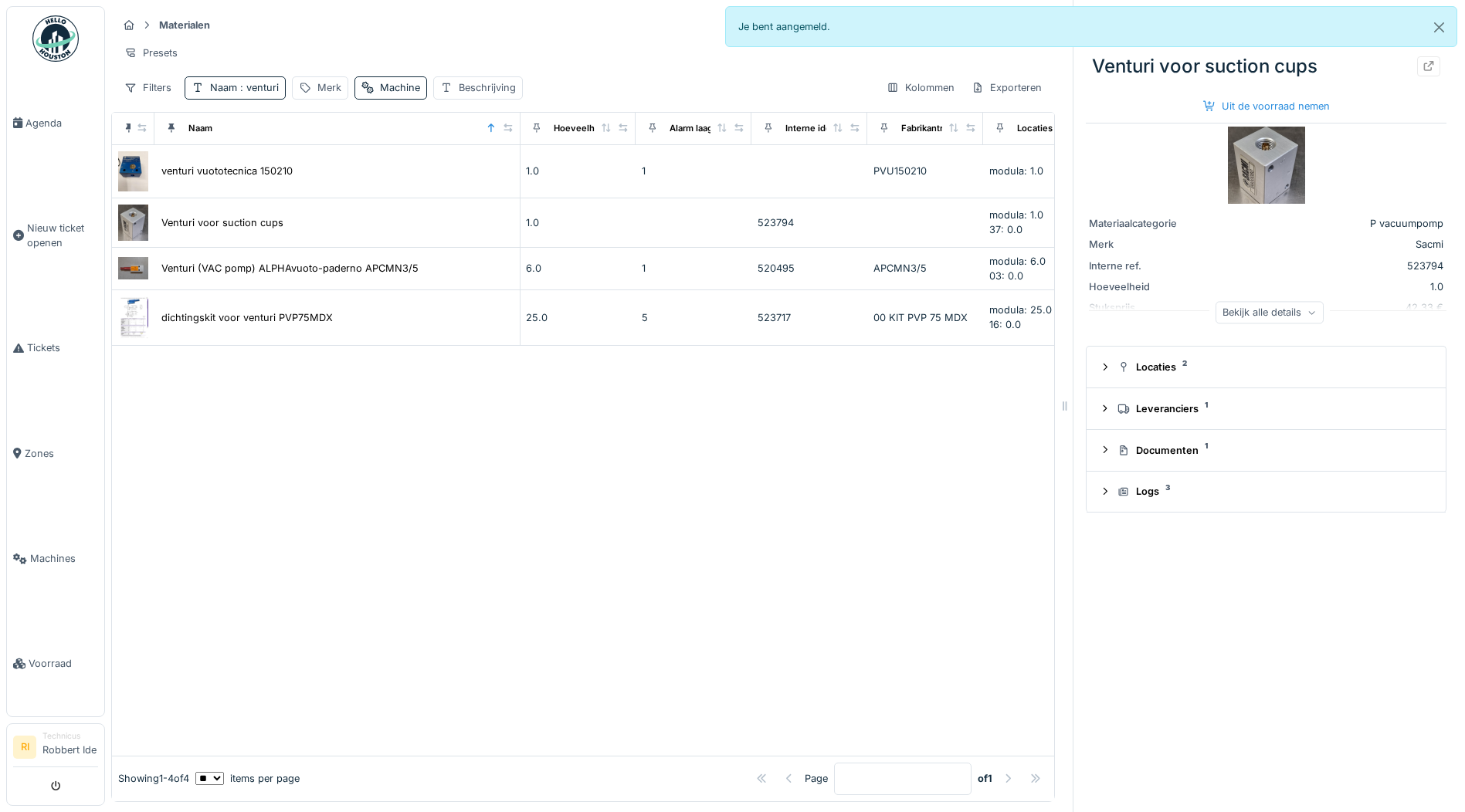
drag, startPoint x: 622, startPoint y: 569, endPoint x: 719, endPoint y: 580, distance: 97.1
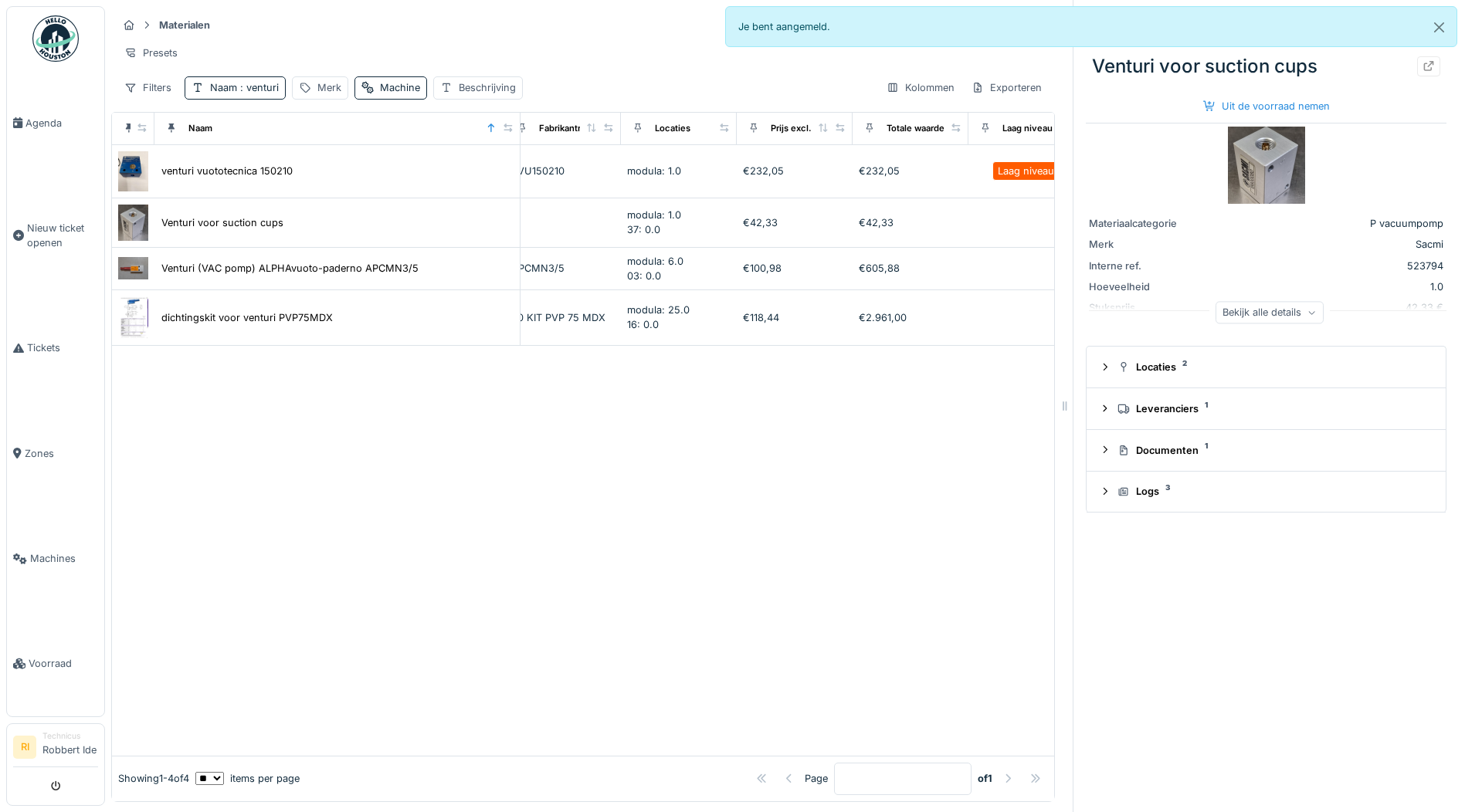
drag, startPoint x: 690, startPoint y: 571, endPoint x: 727, endPoint y: 582, distance: 37.7
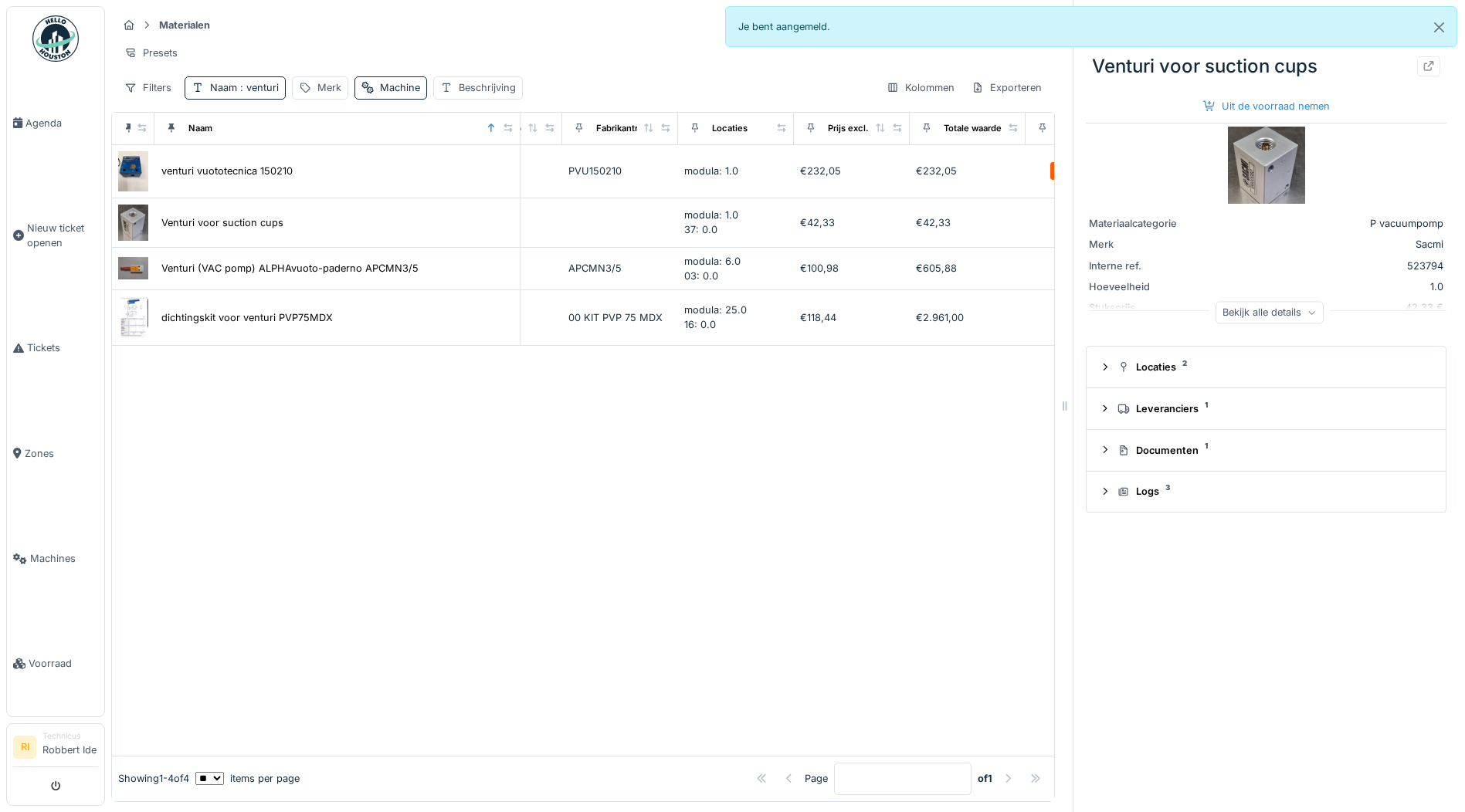
drag, startPoint x: 792, startPoint y: 555, endPoint x: 769, endPoint y: 556, distance: 23.2
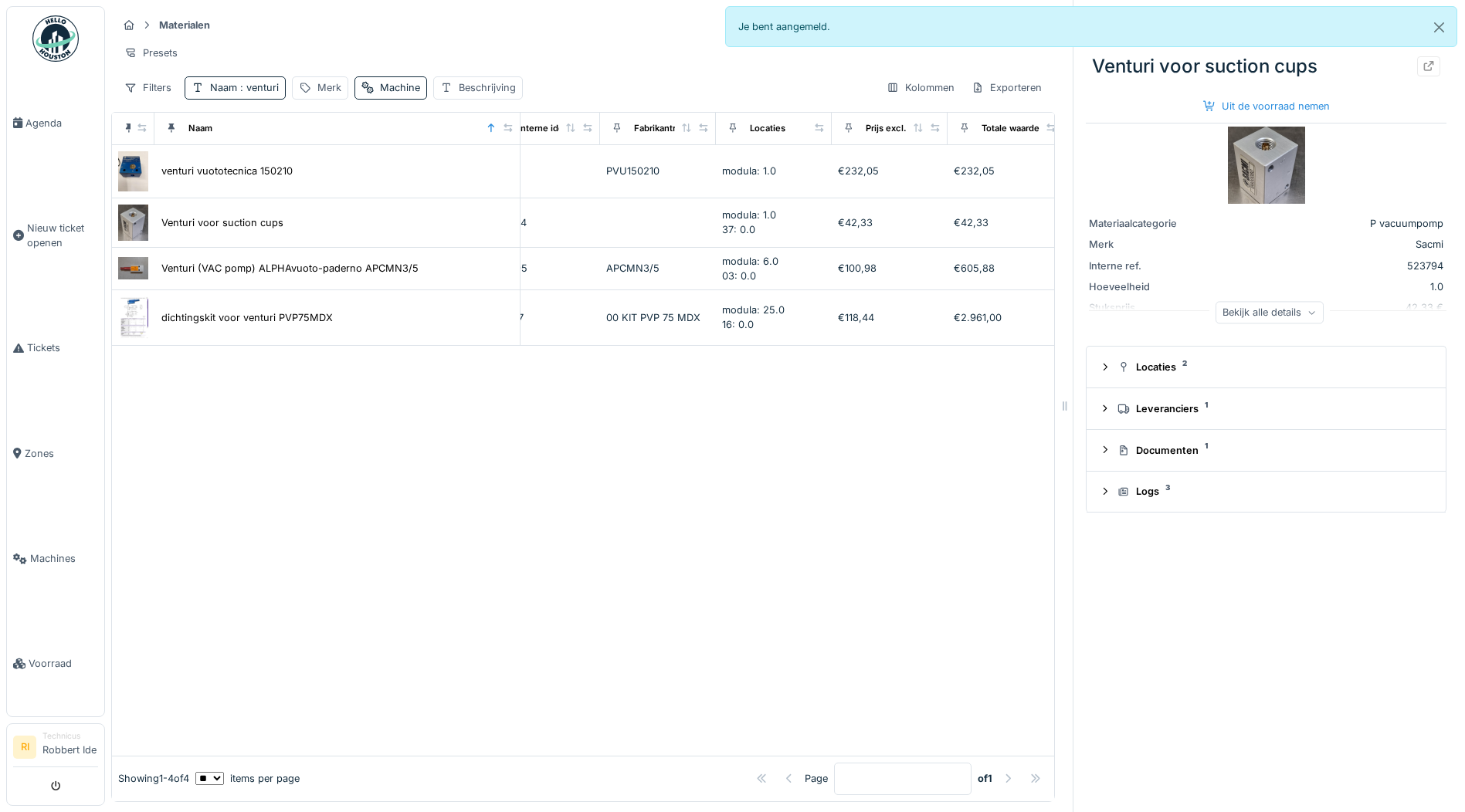
drag, startPoint x: 739, startPoint y: 490, endPoint x: 712, endPoint y: 490, distance: 27.0
click at [274, 93] on span ": venturi" at bounding box center [258, 88] width 42 height 12
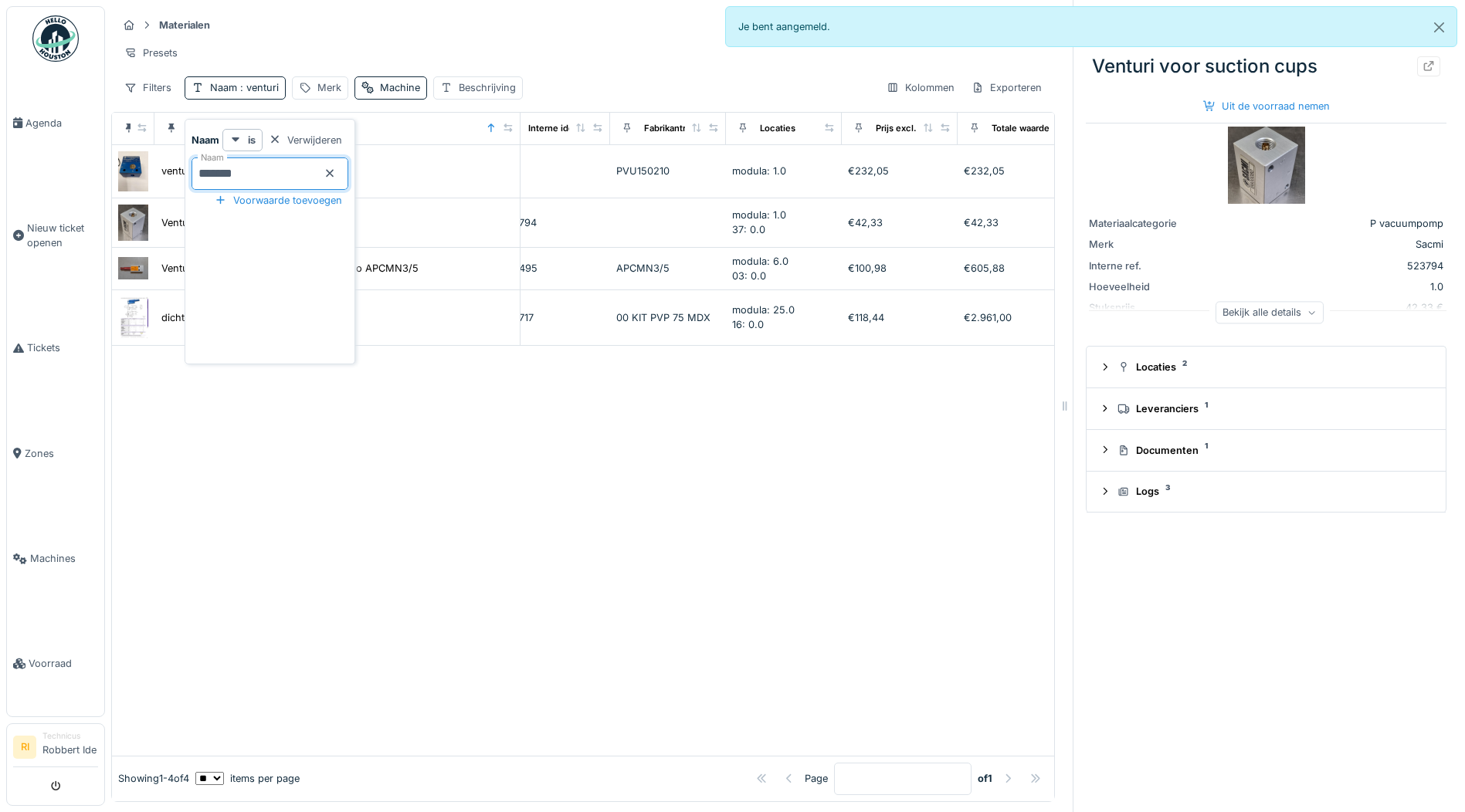
click at [346, 179] on input "*******" at bounding box center [270, 174] width 157 height 32
click at [336, 171] on icon at bounding box center [330, 173] width 12 height 10
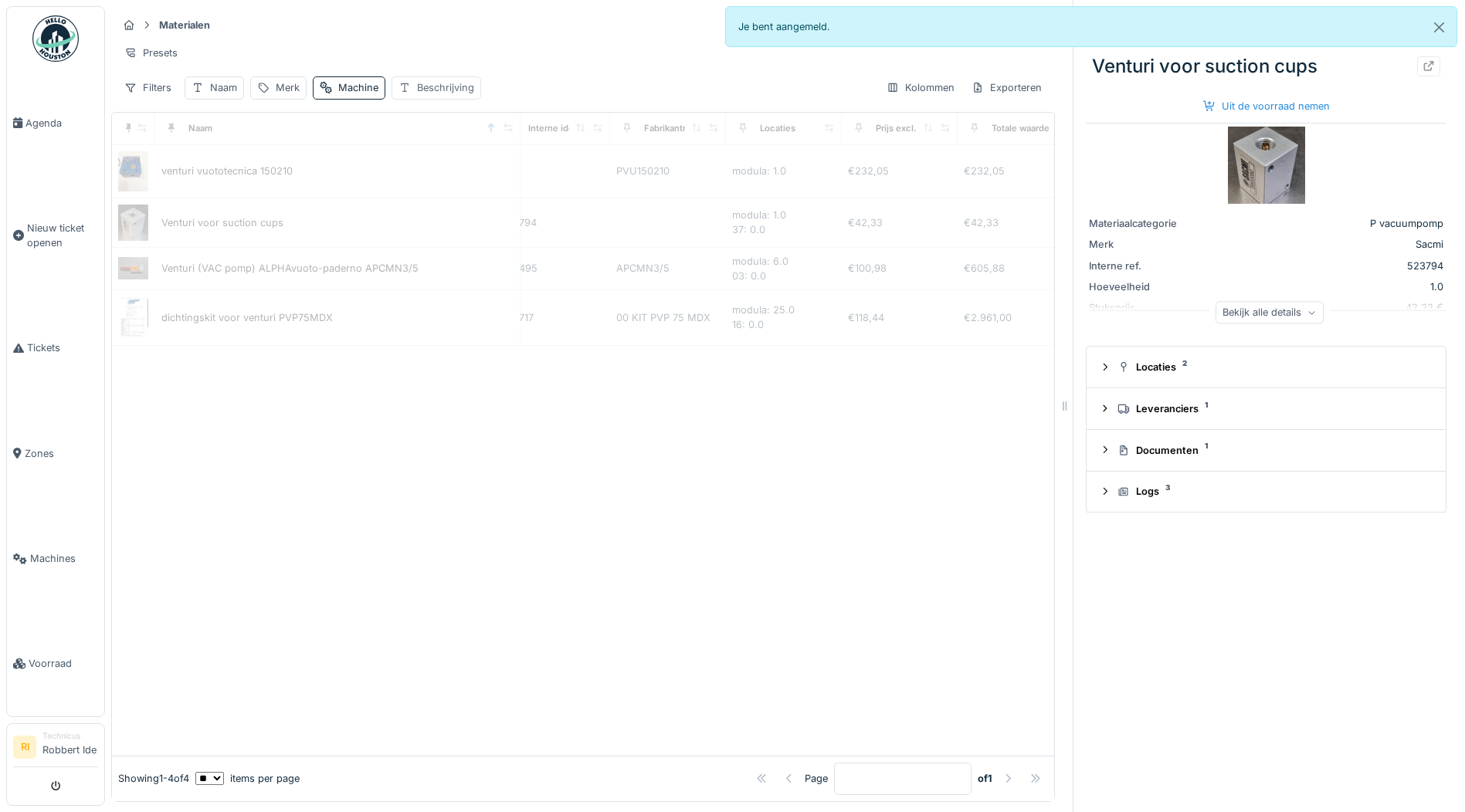
click at [481, 95] on div "Beschrijving" at bounding box center [437, 87] width 90 height 22
click at [443, 177] on label "Beschrijving" at bounding box center [443, 173] width 76 height 19
click at [443, 177] on input "Beschrijving" at bounding box center [492, 174] width 188 height 32
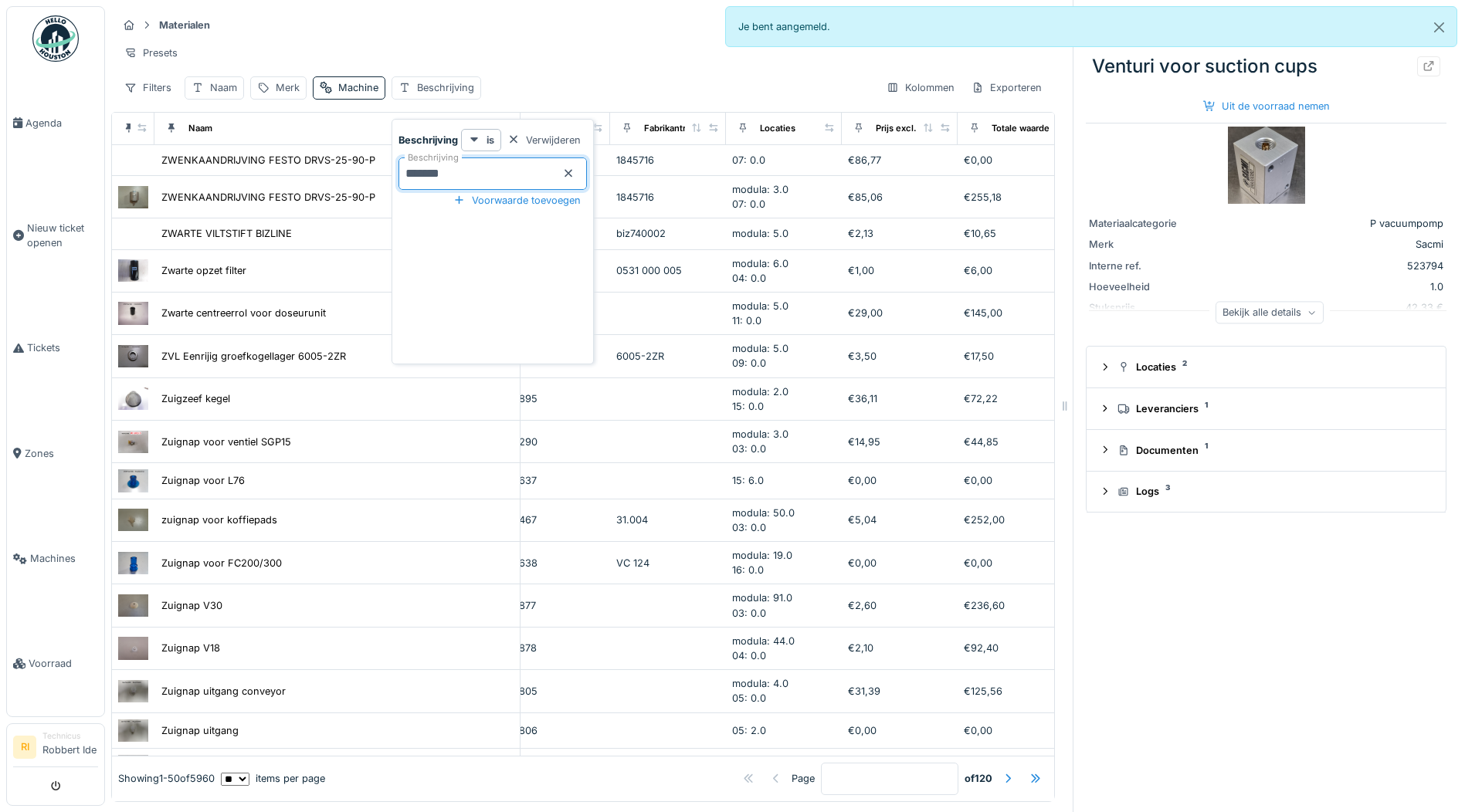
type input "*******"
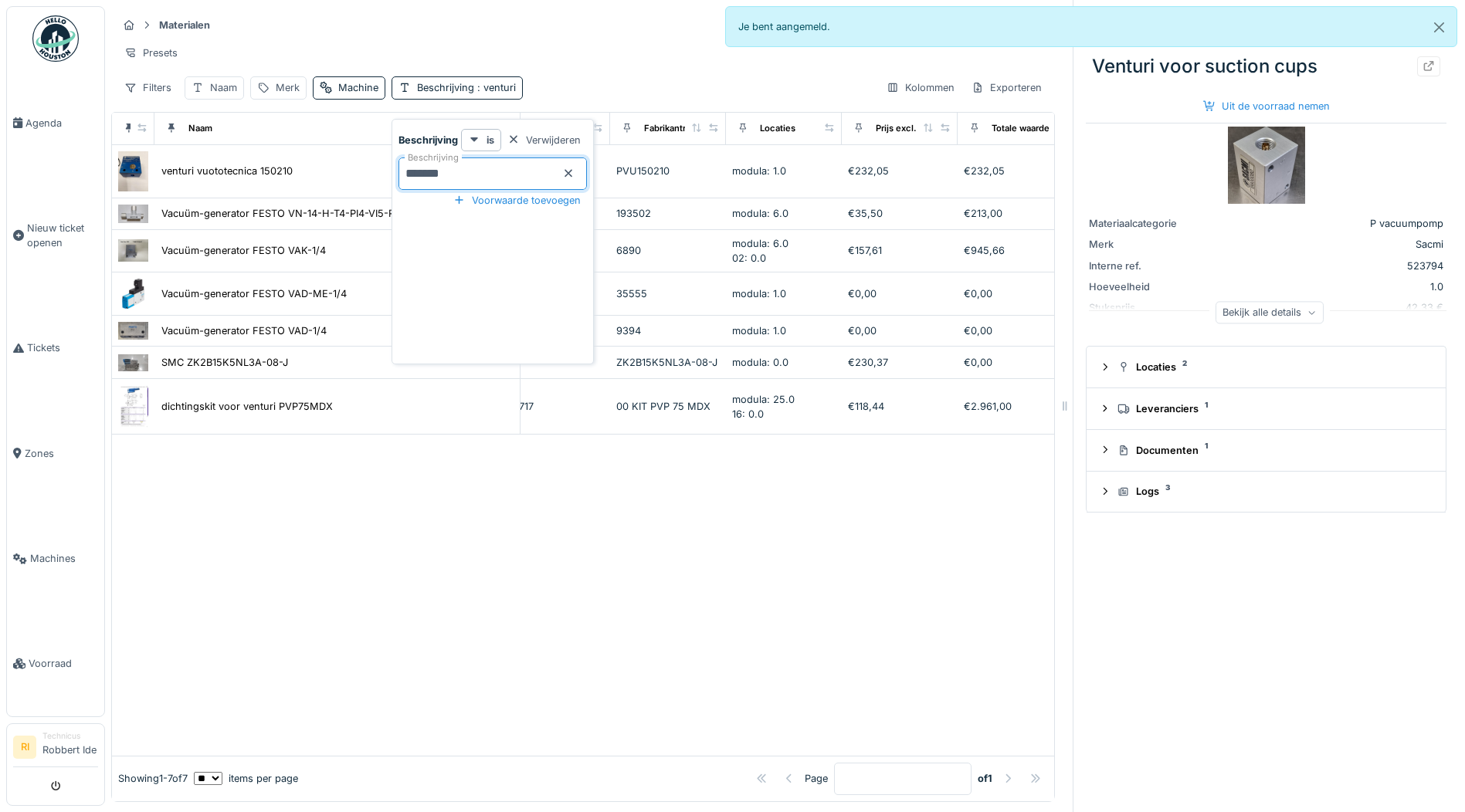
click at [648, 685] on div at bounding box center [583, 595] width 942 height 320
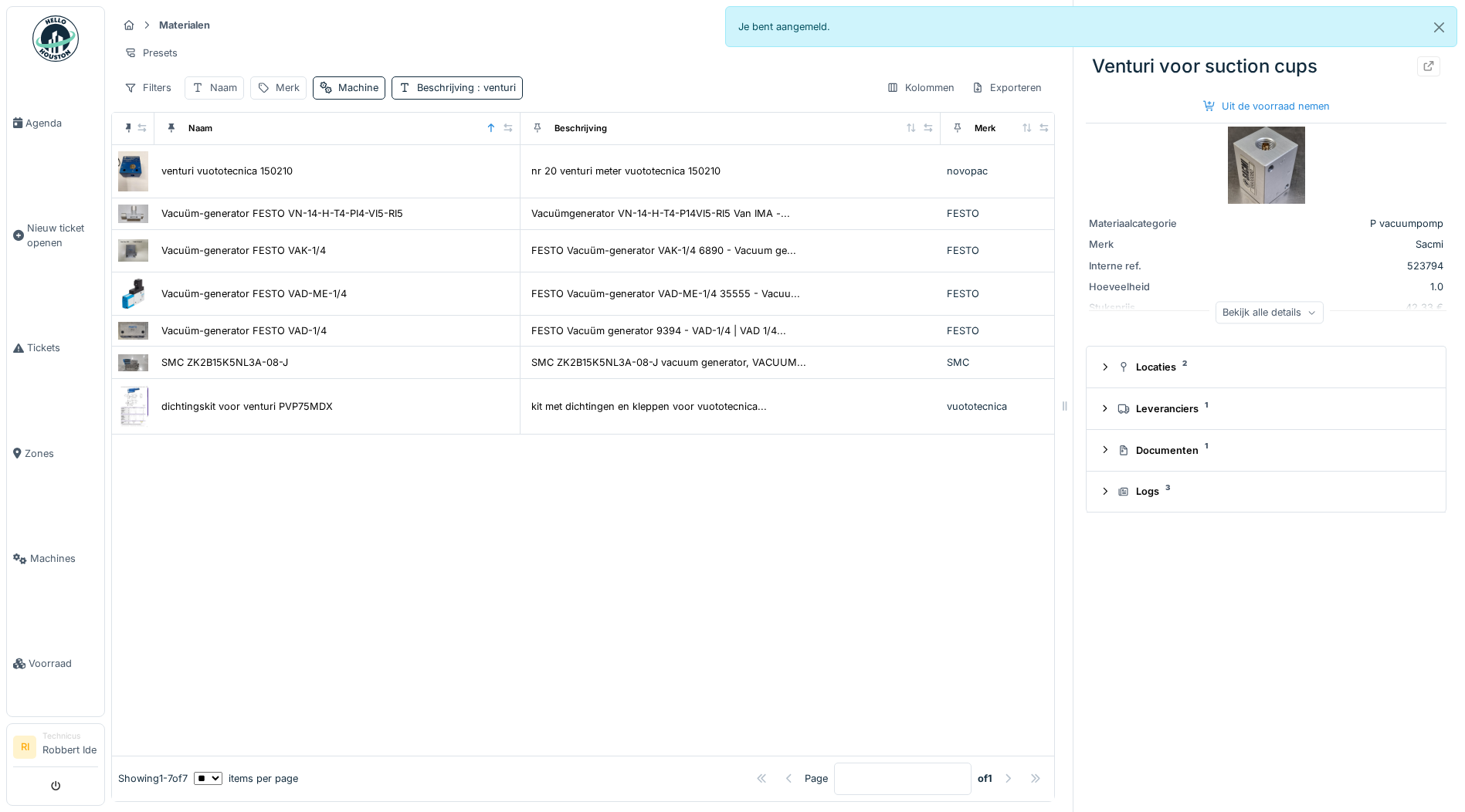
scroll to position [0, 1195]
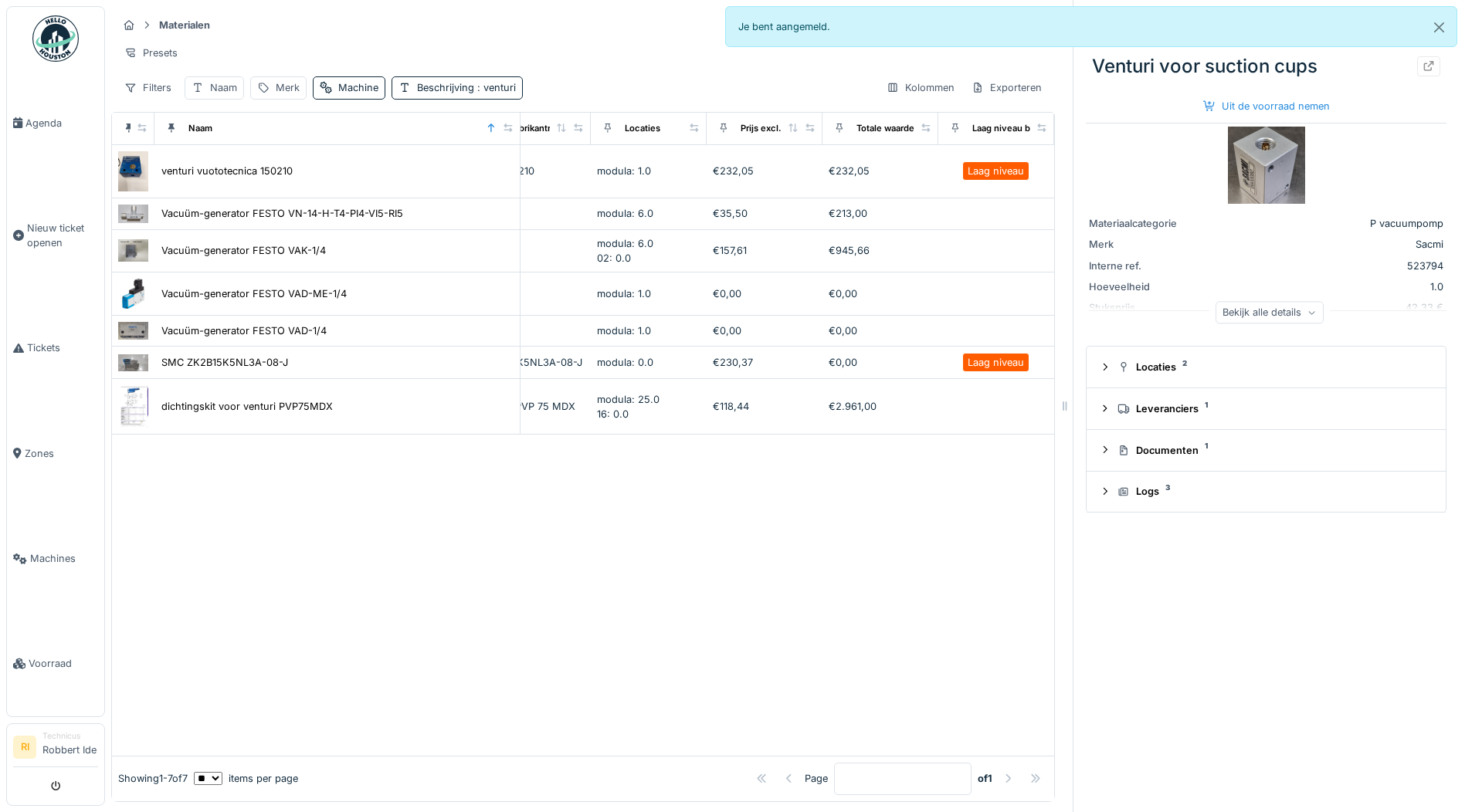
click at [958, 626] on div at bounding box center [583, 595] width 942 height 320
click at [783, 532] on div at bounding box center [583, 595] width 942 height 320
click at [829, 512] on div at bounding box center [583, 595] width 942 height 320
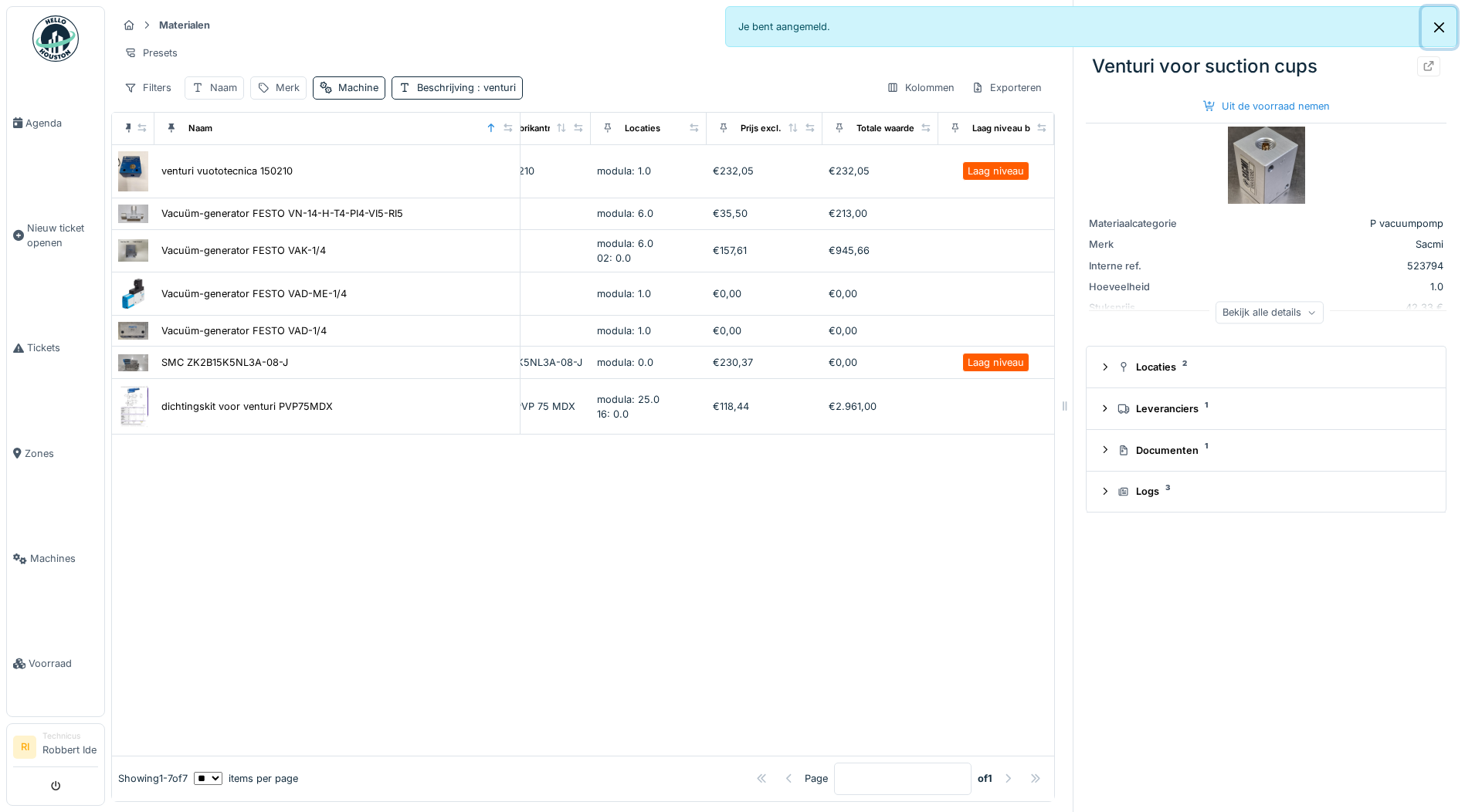
click at [1439, 19] on button "Close" at bounding box center [1439, 27] width 35 height 41
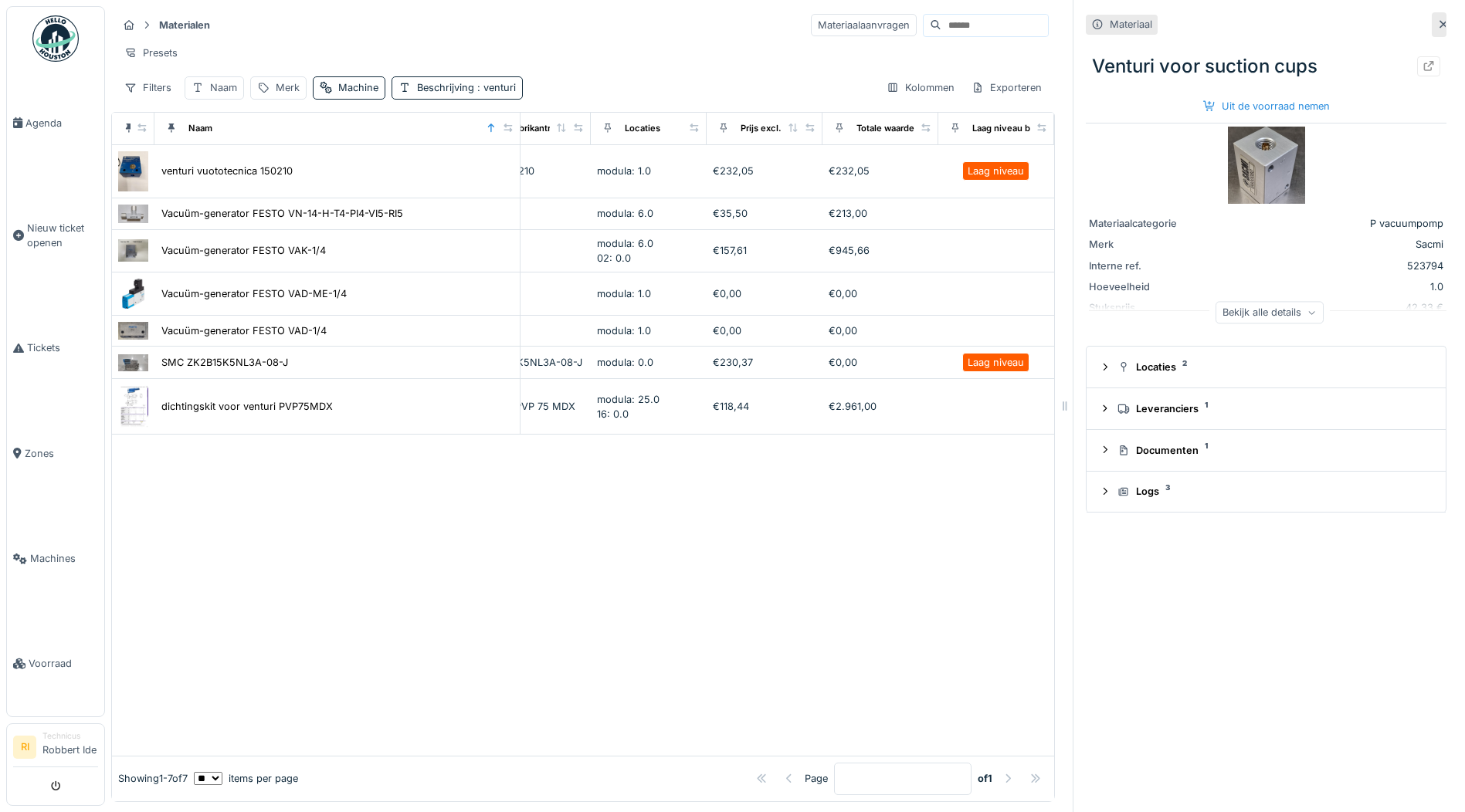
click at [1439, 21] on icon at bounding box center [1443, 25] width 8 height 8
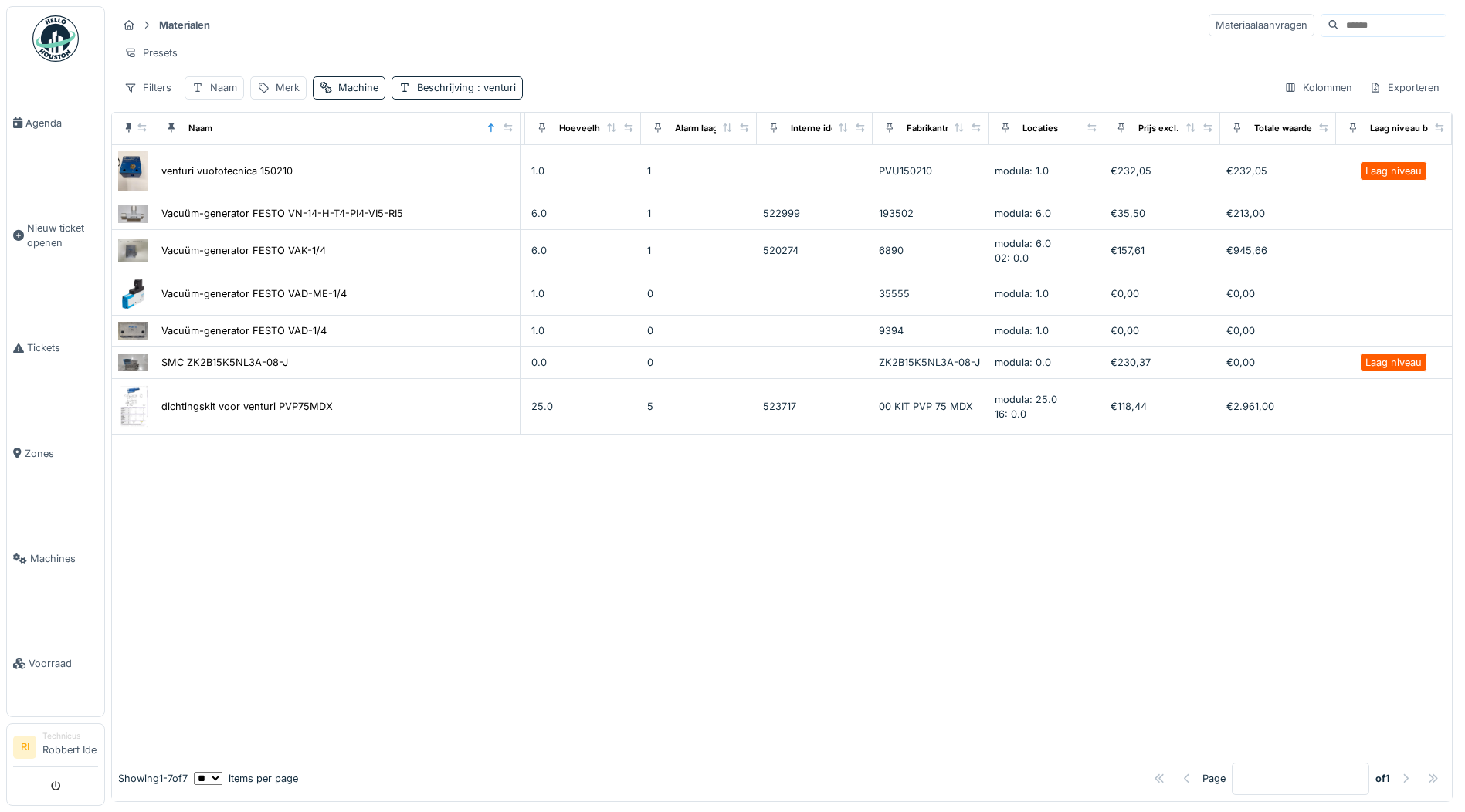
scroll to position [0, 798]
click at [1354, 19] on input at bounding box center [1392, 26] width 107 height 22
drag, startPoint x: 509, startPoint y: 83, endPoint x: 512, endPoint y: 92, distance: 9.0
click at [510, 83] on div "Beschrijving : venturi" at bounding box center [457, 87] width 131 height 22
click at [570, 168] on icon at bounding box center [568, 173] width 12 height 10
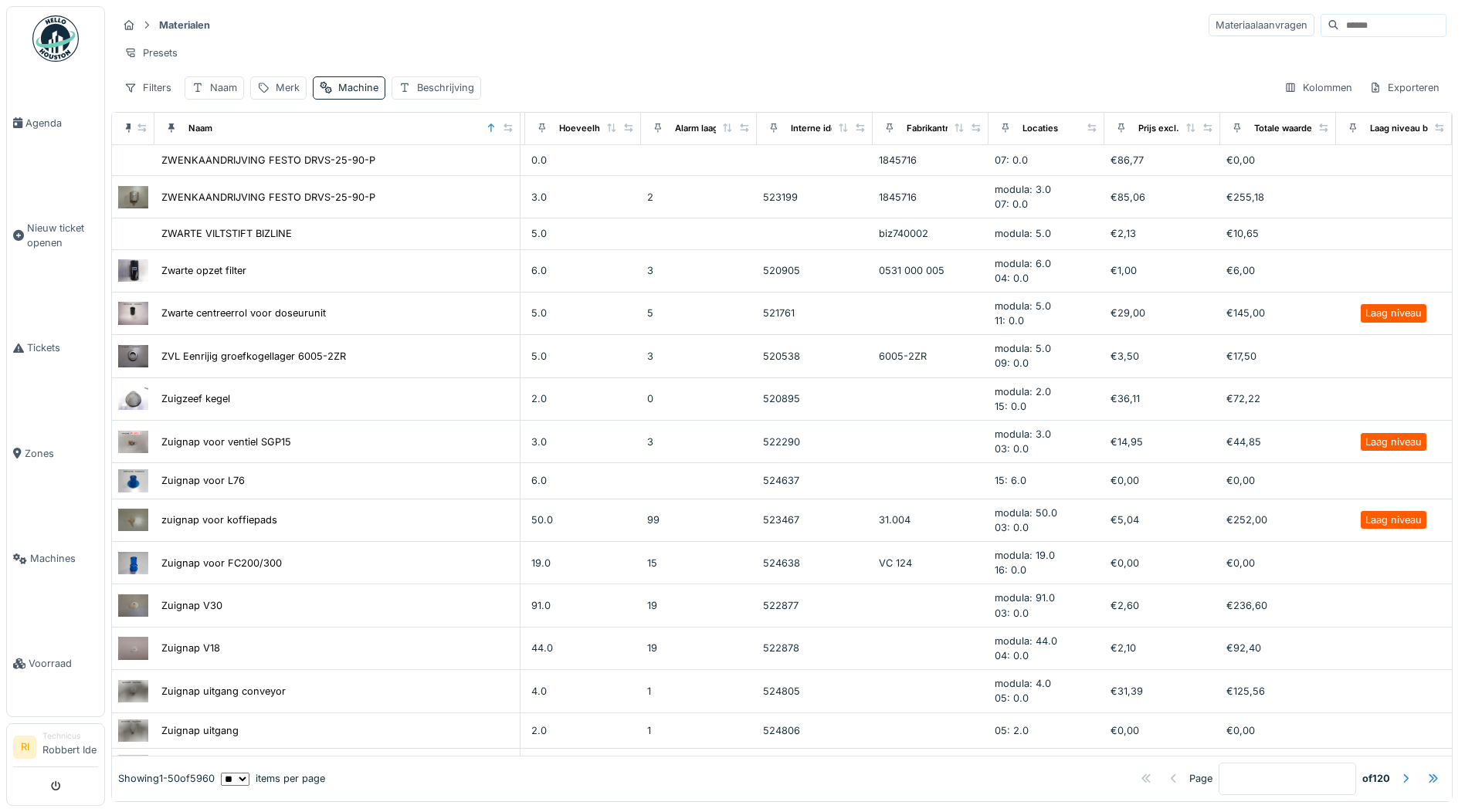
click at [583, 83] on div "Filters Naam Merk Machine Beschrijving Kolommen Exporteren" at bounding box center [781, 87] width 1329 height 22
click at [226, 95] on div "Naam" at bounding box center [223, 87] width 27 height 15
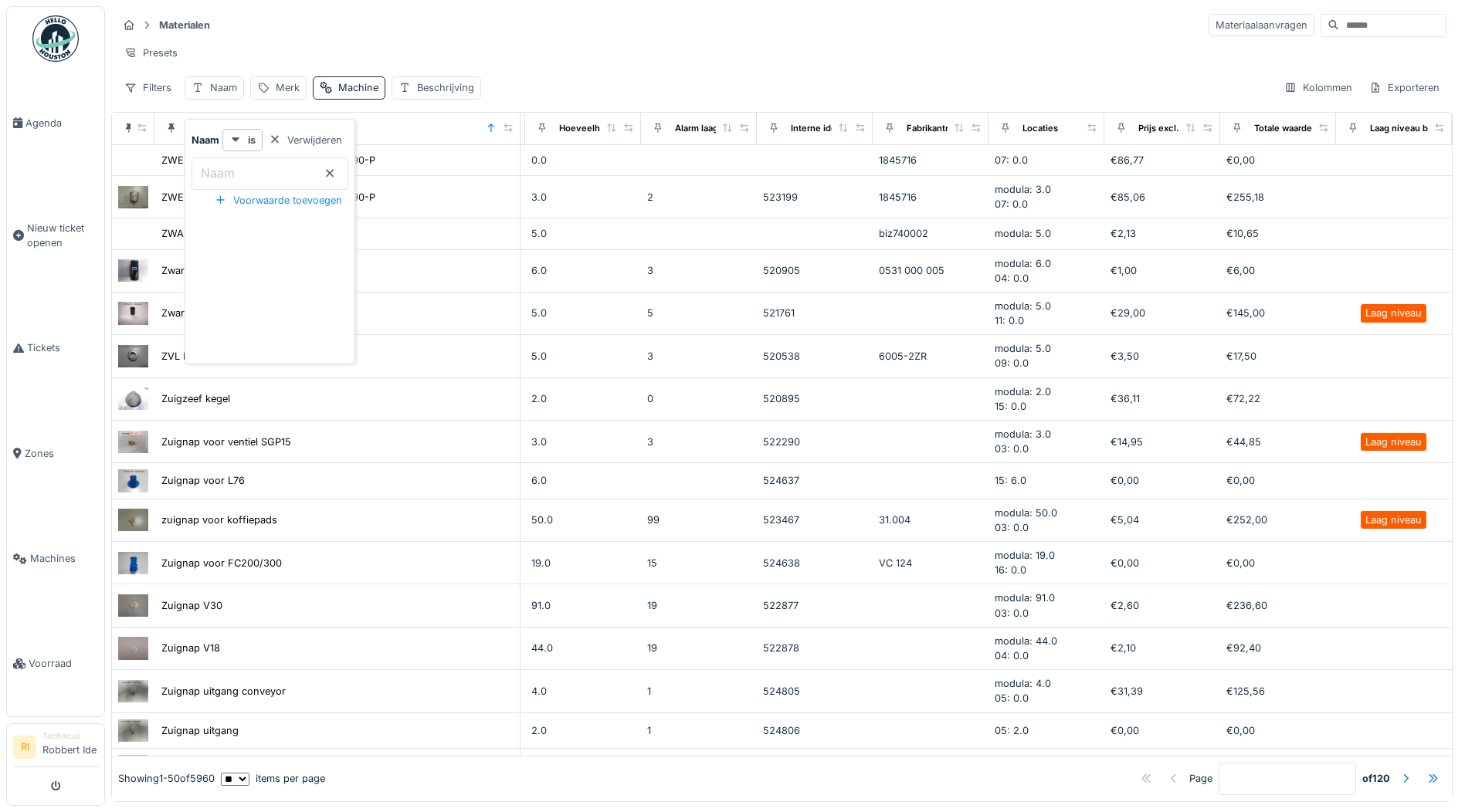
click at [253, 168] on input "Naam" at bounding box center [270, 174] width 157 height 32
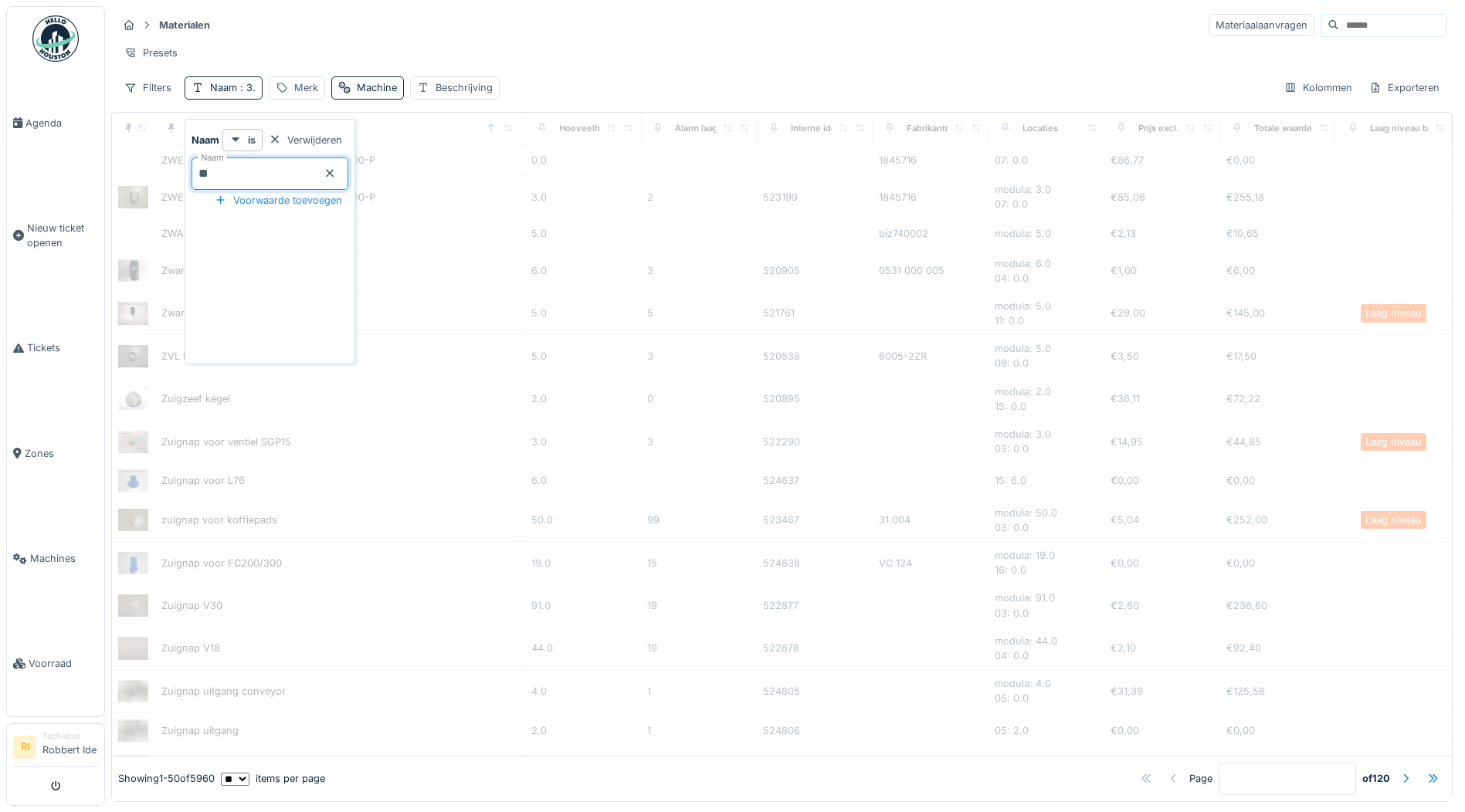
type input "***"
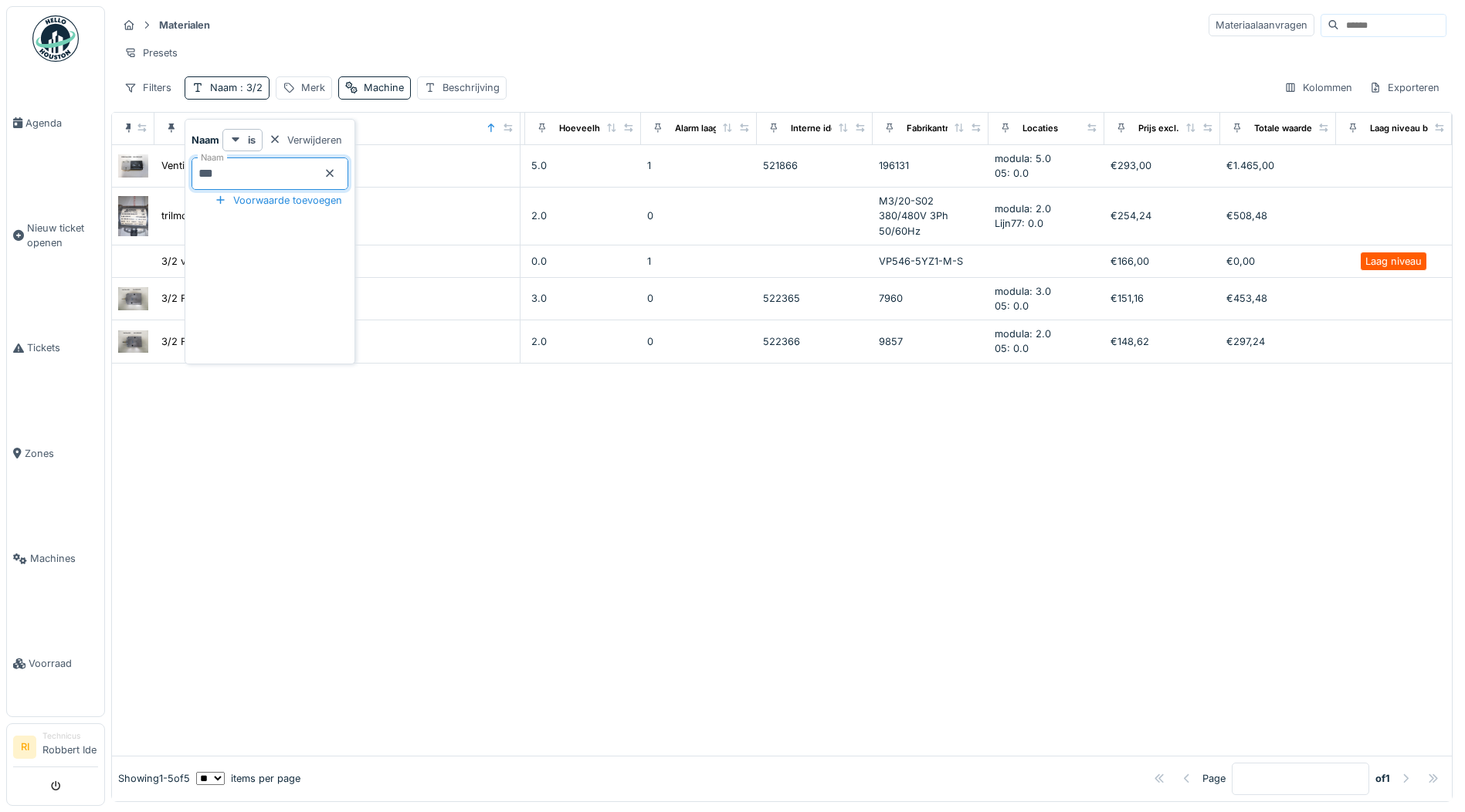
click at [289, 507] on div at bounding box center [782, 560] width 1340 height 392
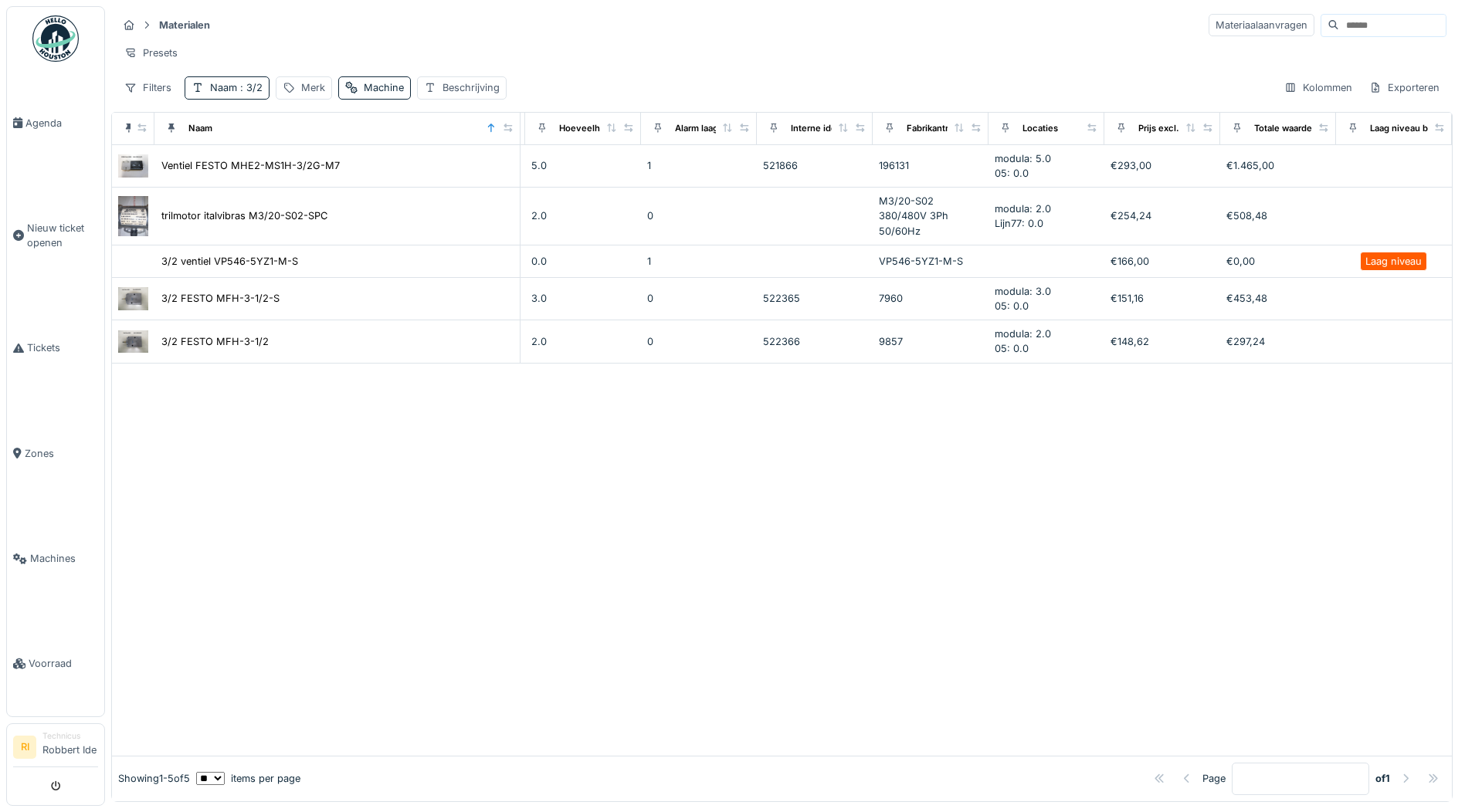
scroll to position [8, 0]
click at [257, 87] on span ": 3/2" at bounding box center [249, 88] width 25 height 12
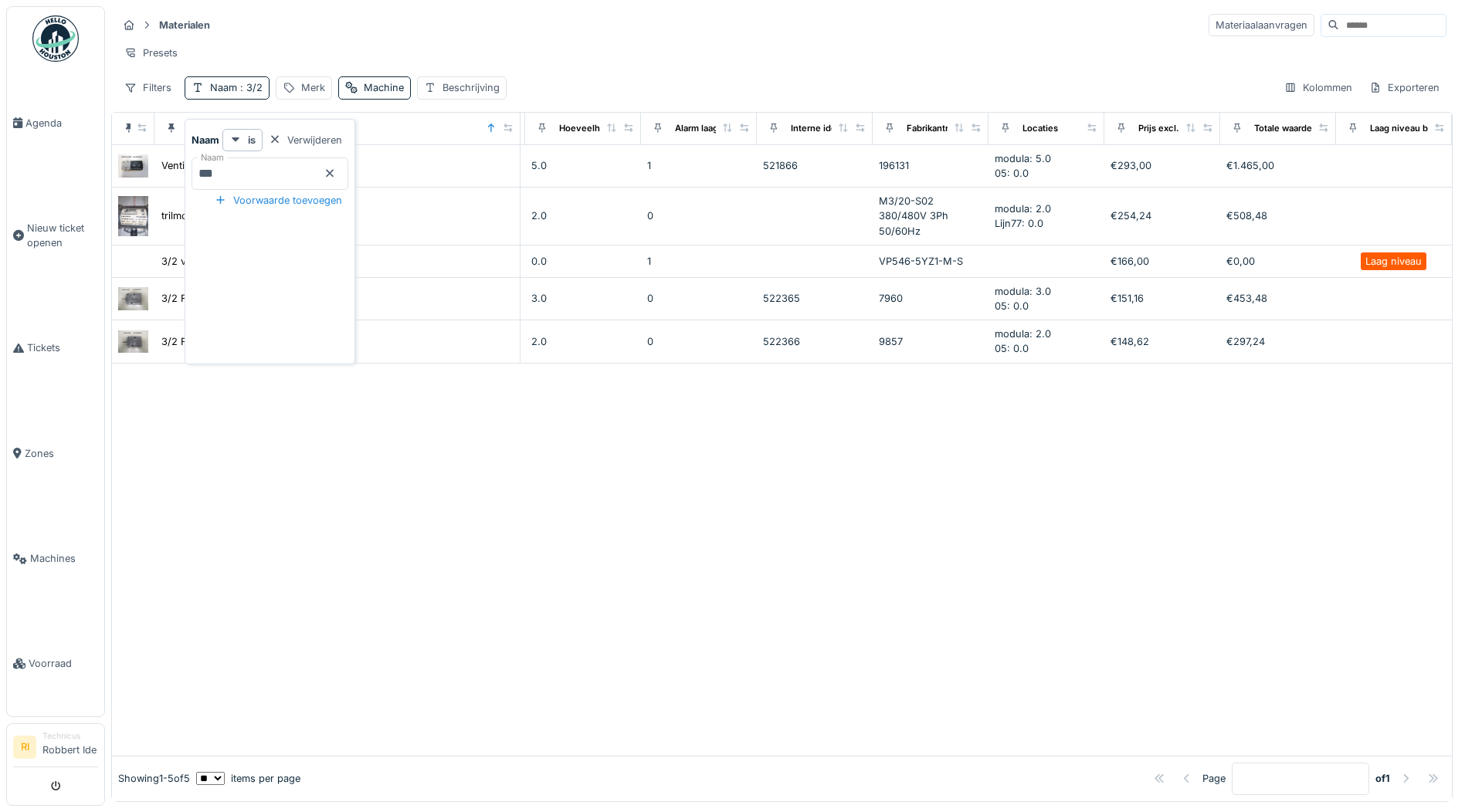
click at [281, 166] on input "***" at bounding box center [270, 174] width 157 height 32
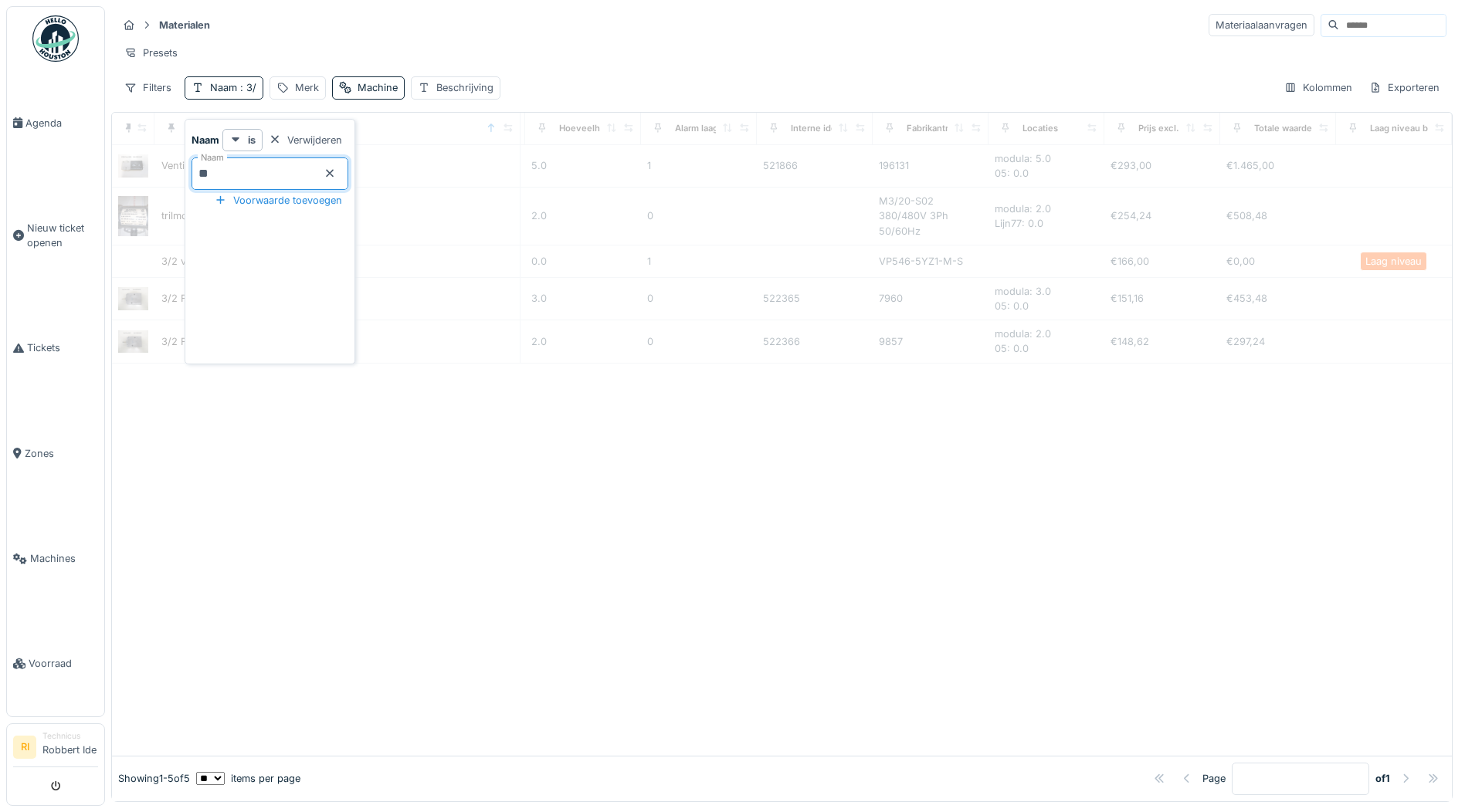
type input "***"
click at [427, 548] on div at bounding box center [782, 560] width 1340 height 392
click at [387, 90] on div "Machine" at bounding box center [384, 87] width 40 height 15
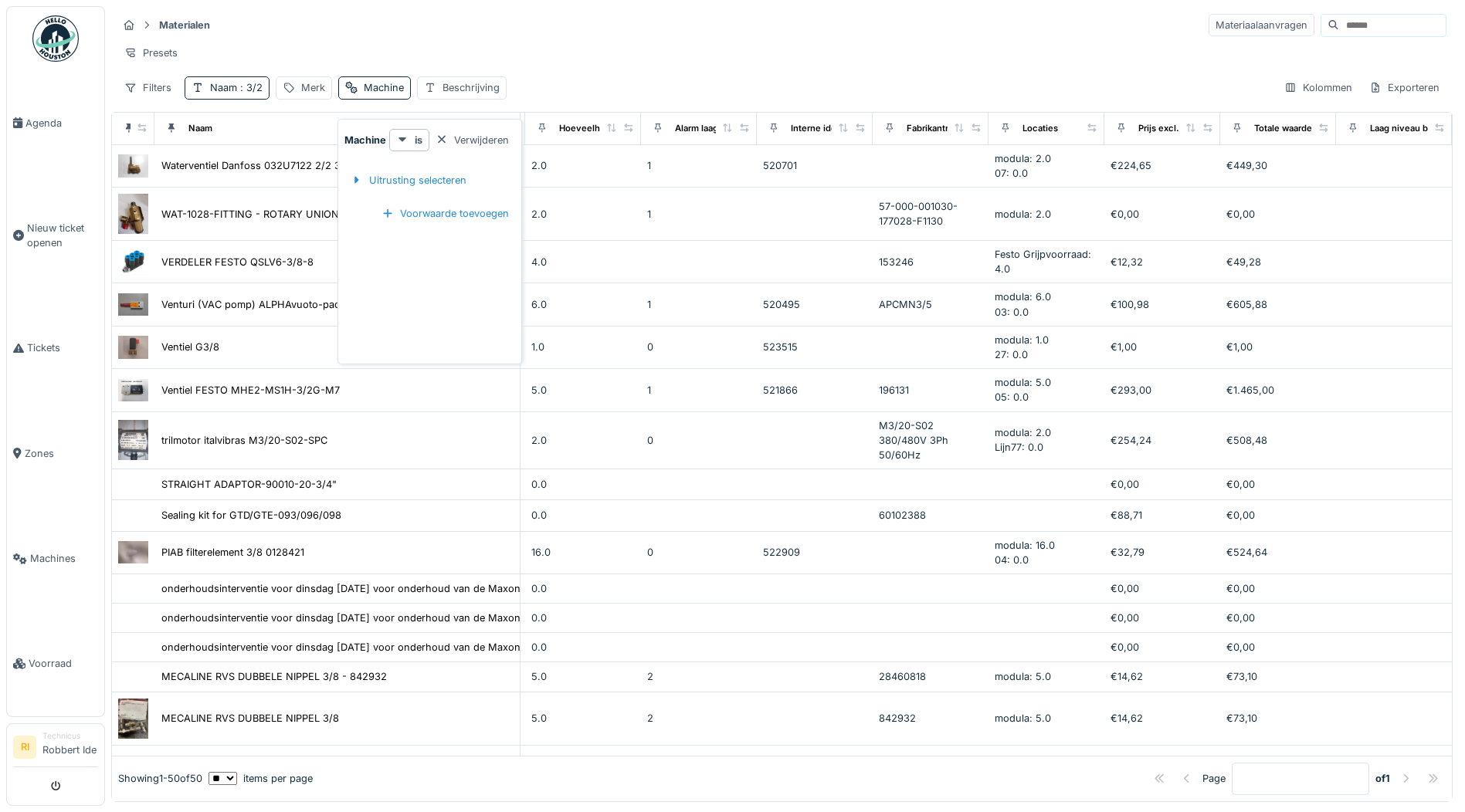
click at [680, 44] on div "Presets" at bounding box center [781, 53] width 1329 height 22
click at [226, 95] on div "Naam : 3/2" at bounding box center [236, 87] width 53 height 15
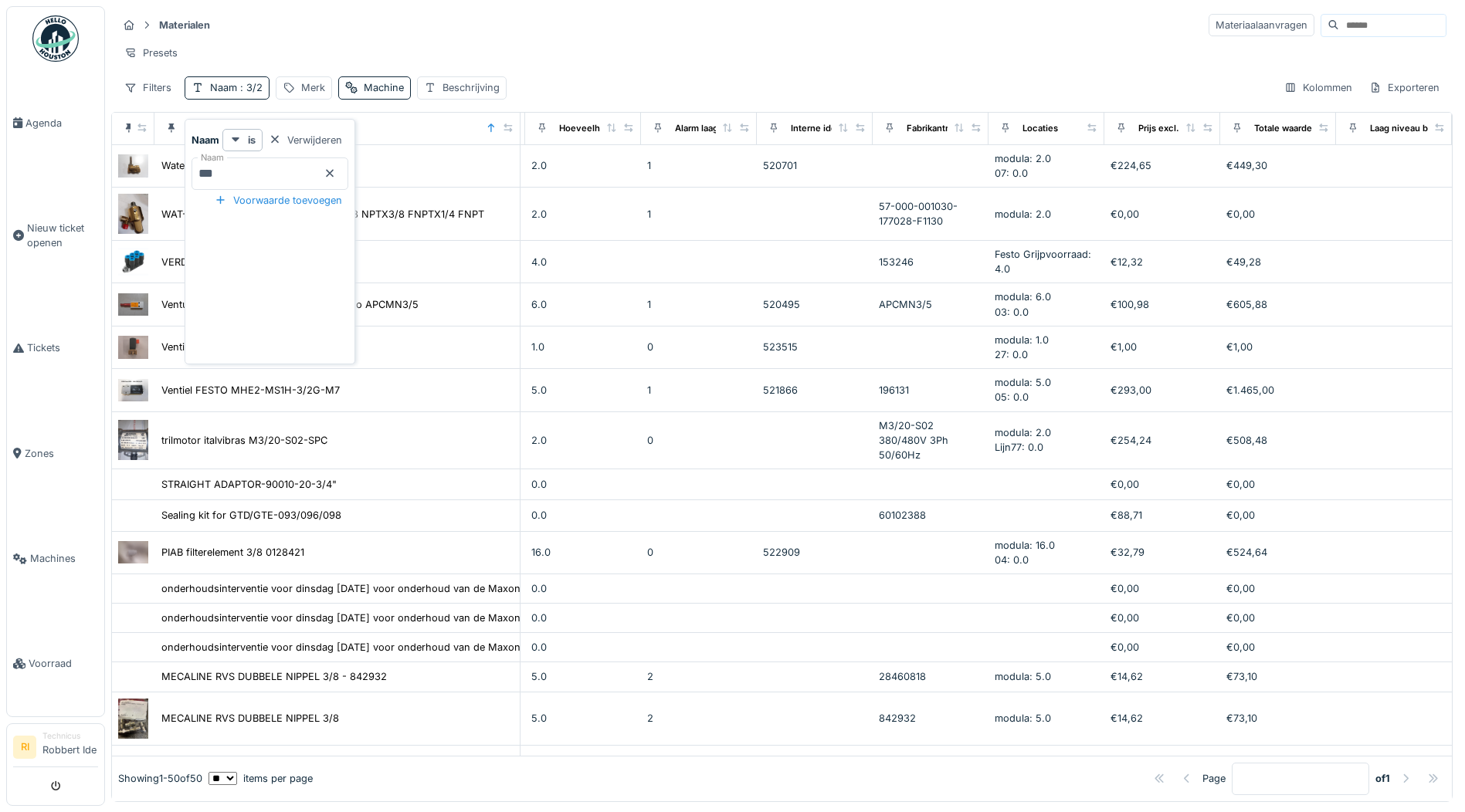
click at [322, 164] on input "***" at bounding box center [270, 174] width 157 height 32
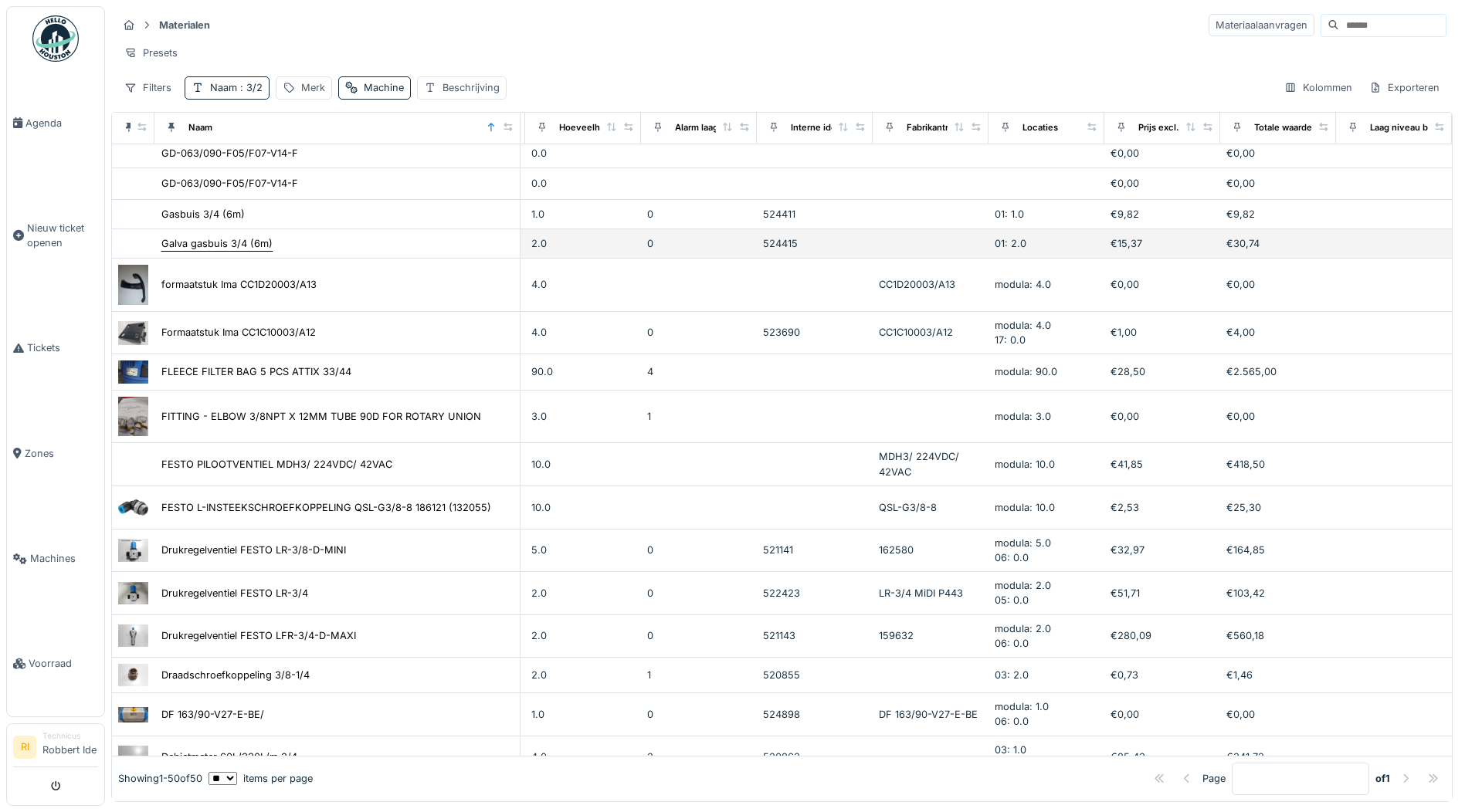
scroll to position [1004, 798]
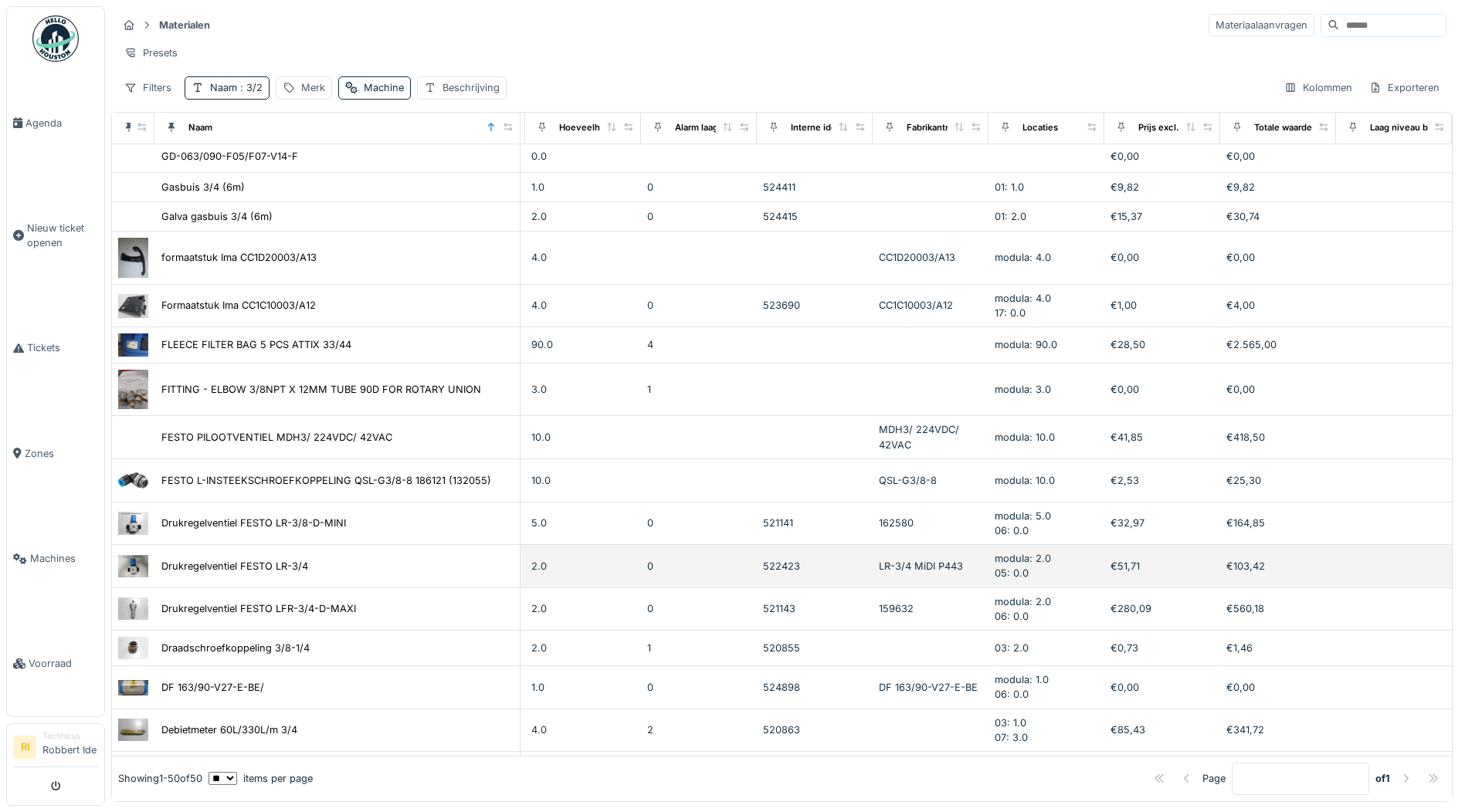
click at [144, 577] on img at bounding box center [133, 566] width 30 height 22
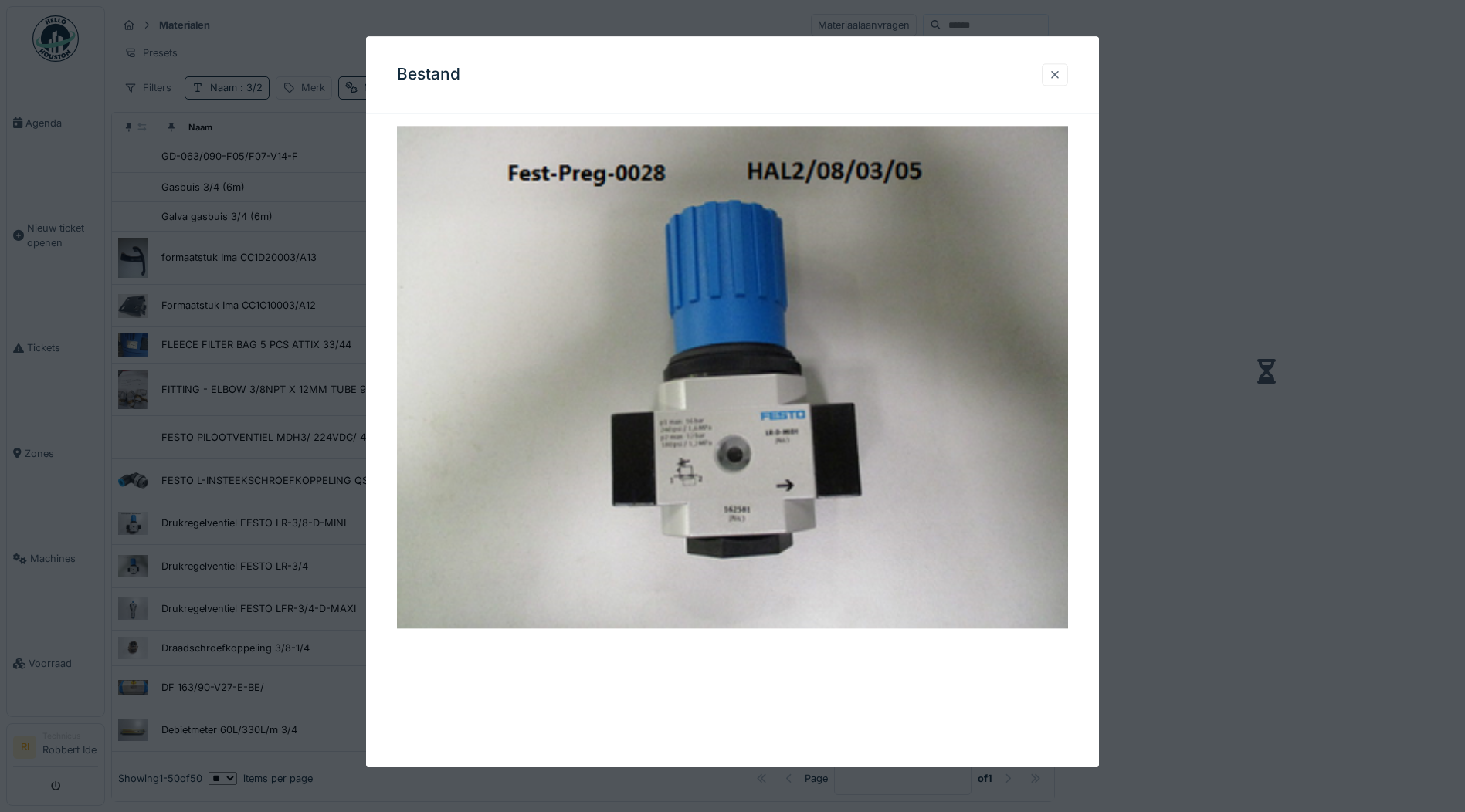
click at [1061, 78] on div at bounding box center [1055, 74] width 12 height 15
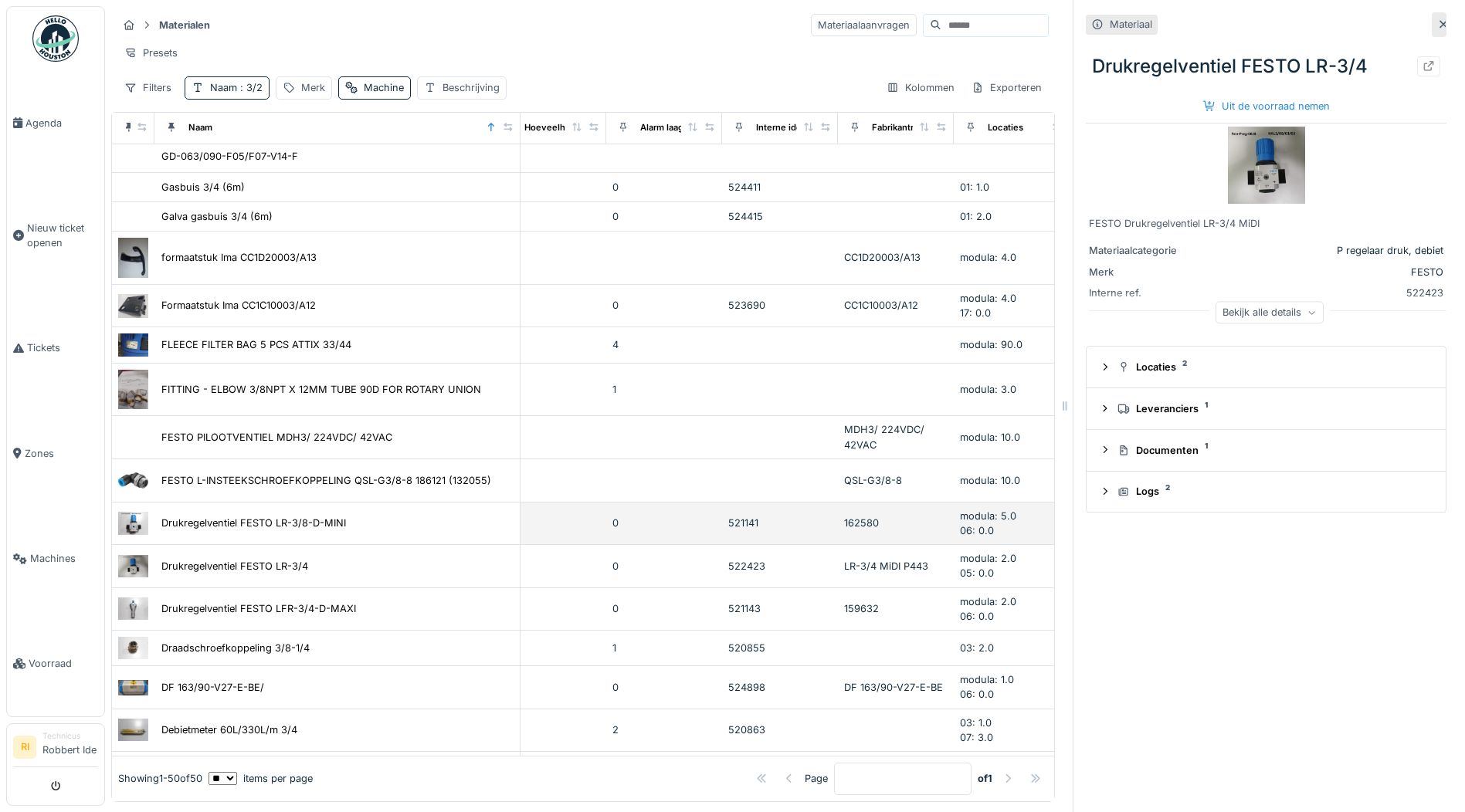
scroll to position [1081, 798]
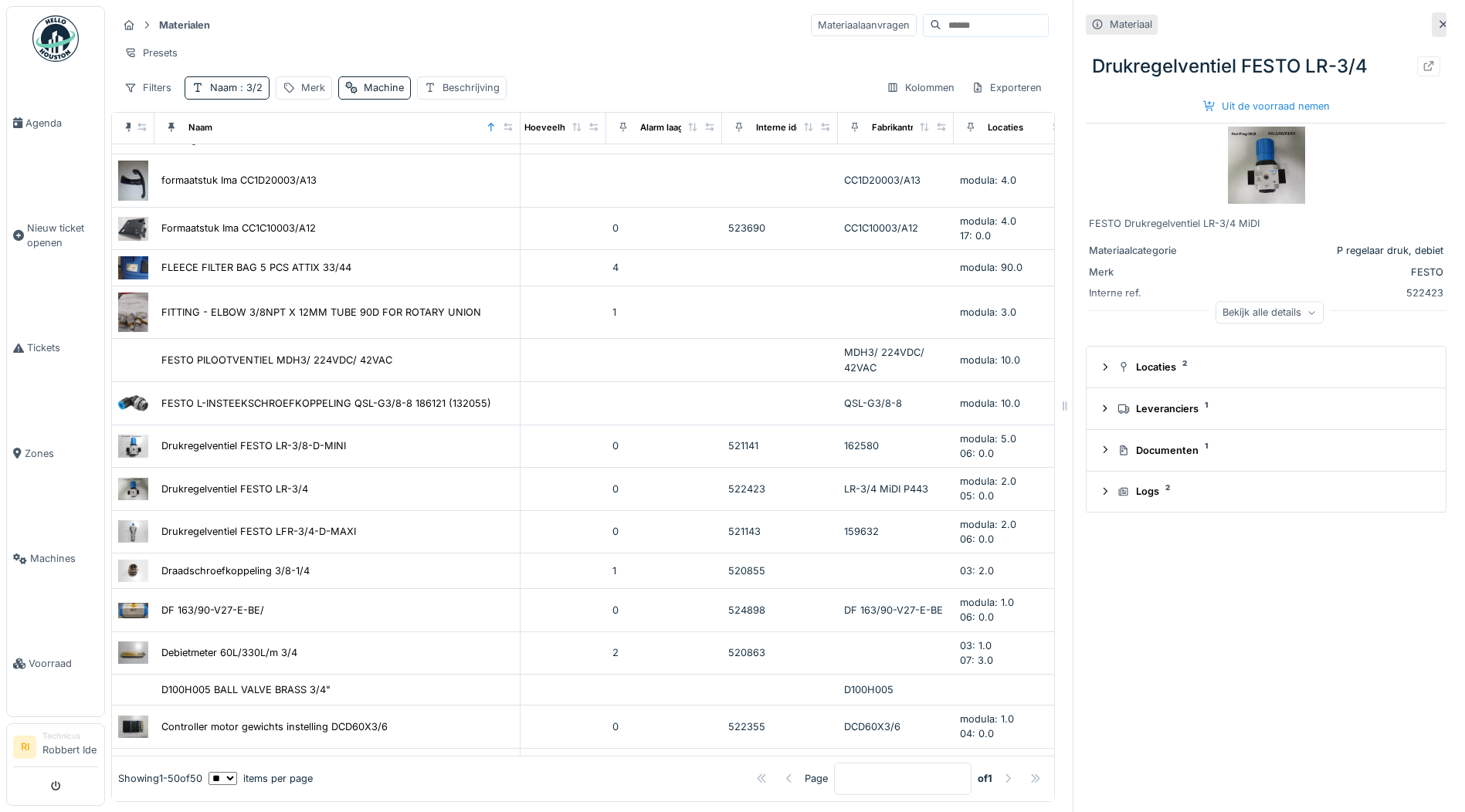
click at [1437, 28] on icon at bounding box center [1443, 24] width 12 height 10
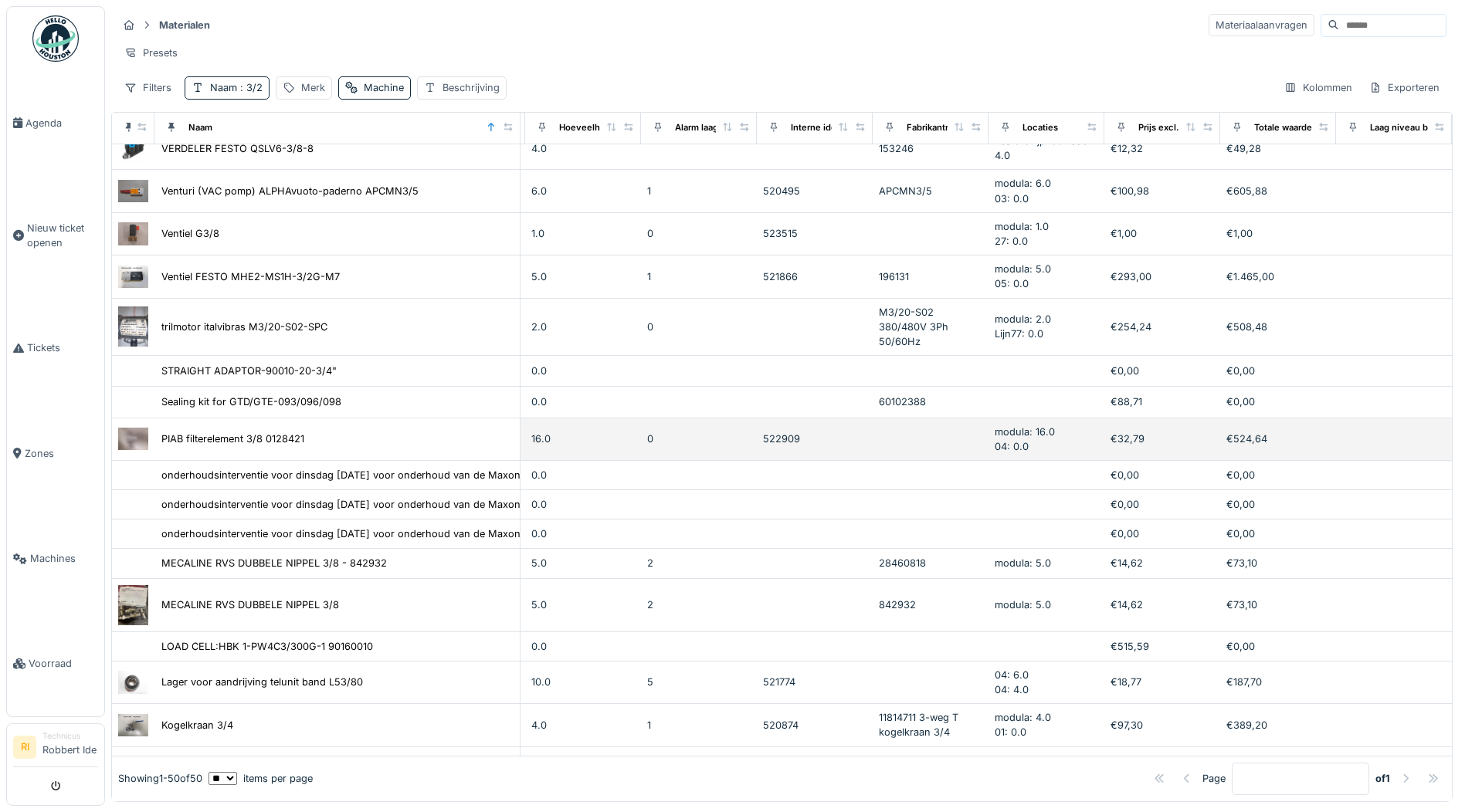
scroll to position [103, 798]
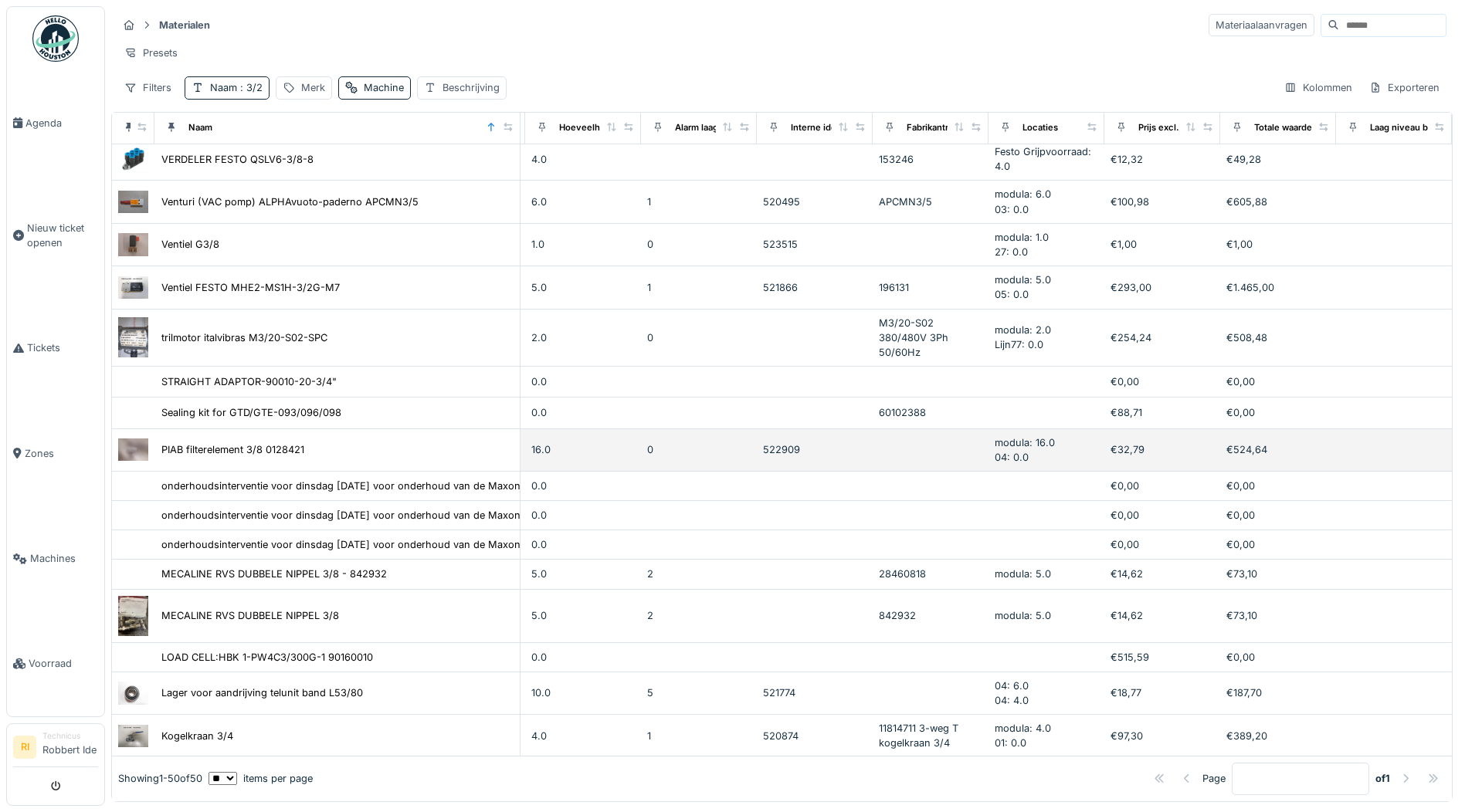
click at [123, 450] on img at bounding box center [133, 450] width 30 height 22
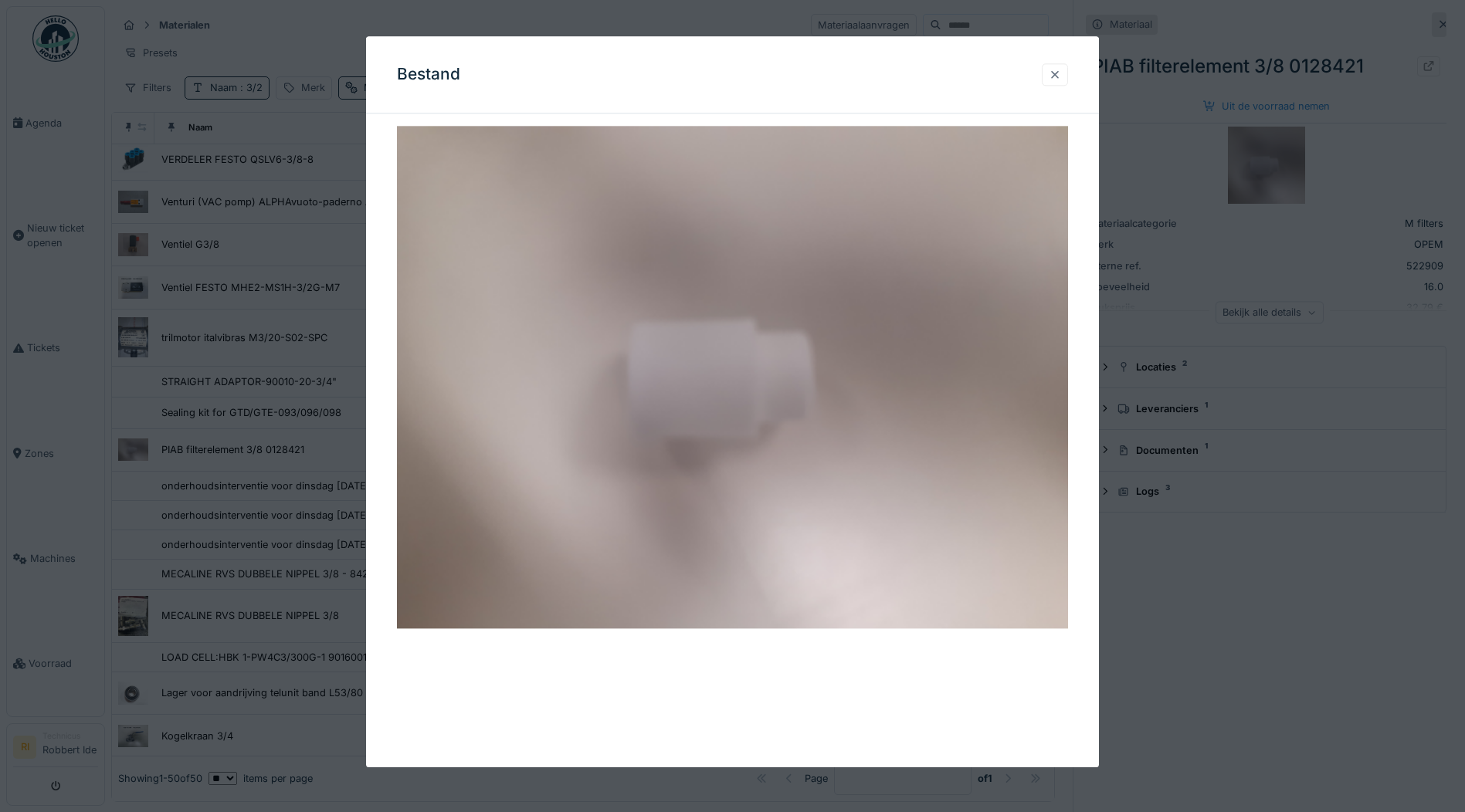
click at [1061, 76] on div at bounding box center [1055, 74] width 12 height 15
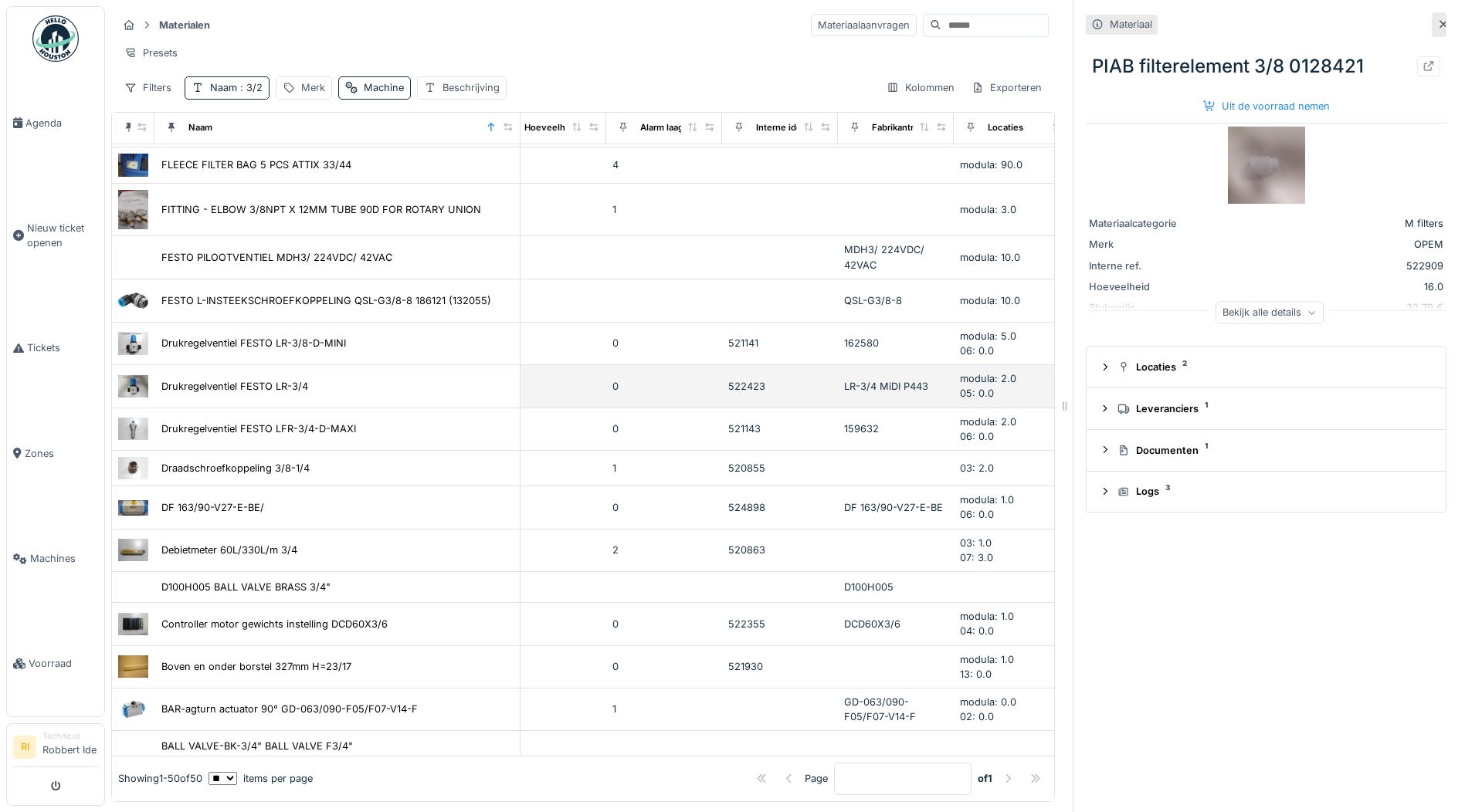
scroll to position [1261, 798]
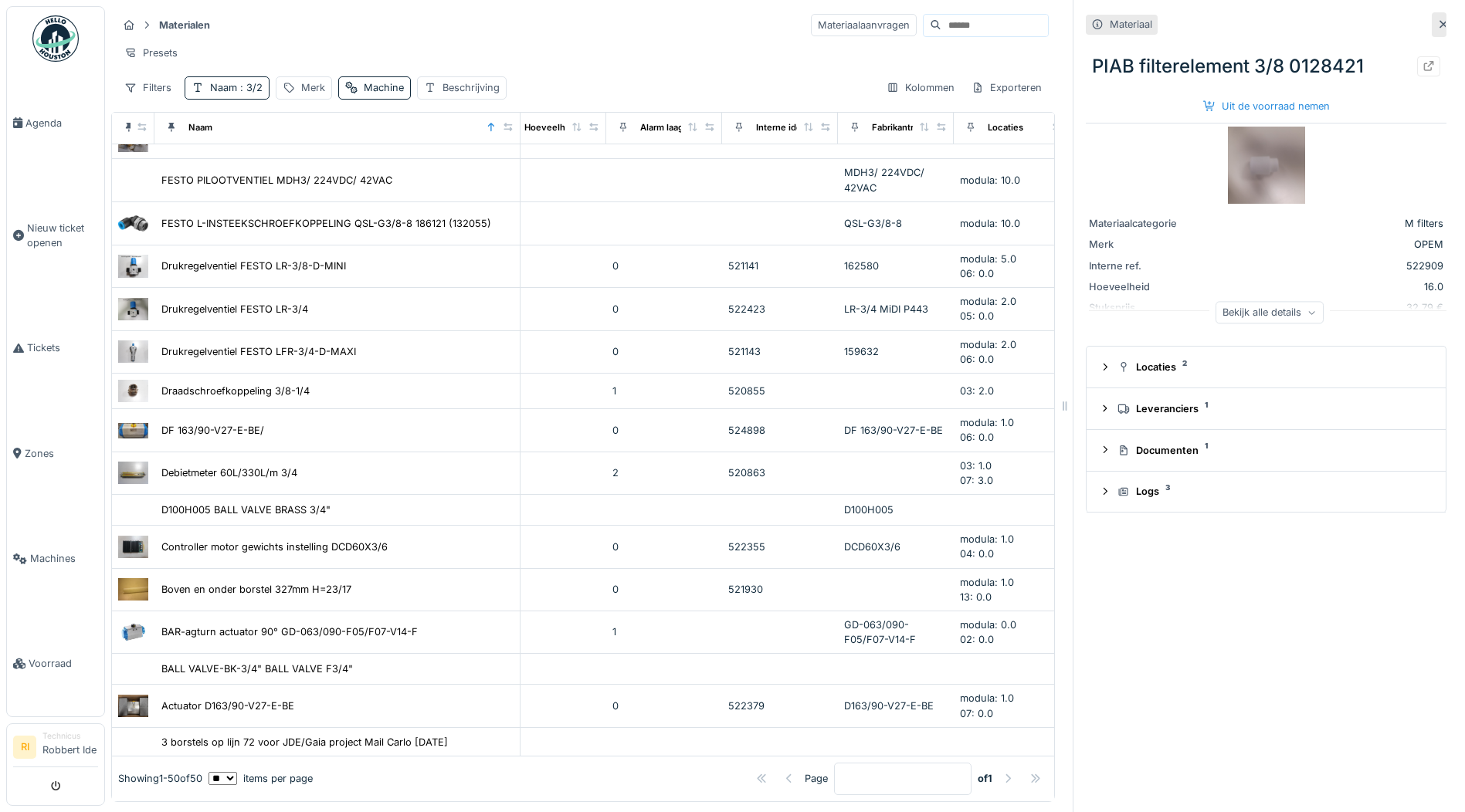
click at [1437, 19] on icon at bounding box center [1443, 24] width 12 height 10
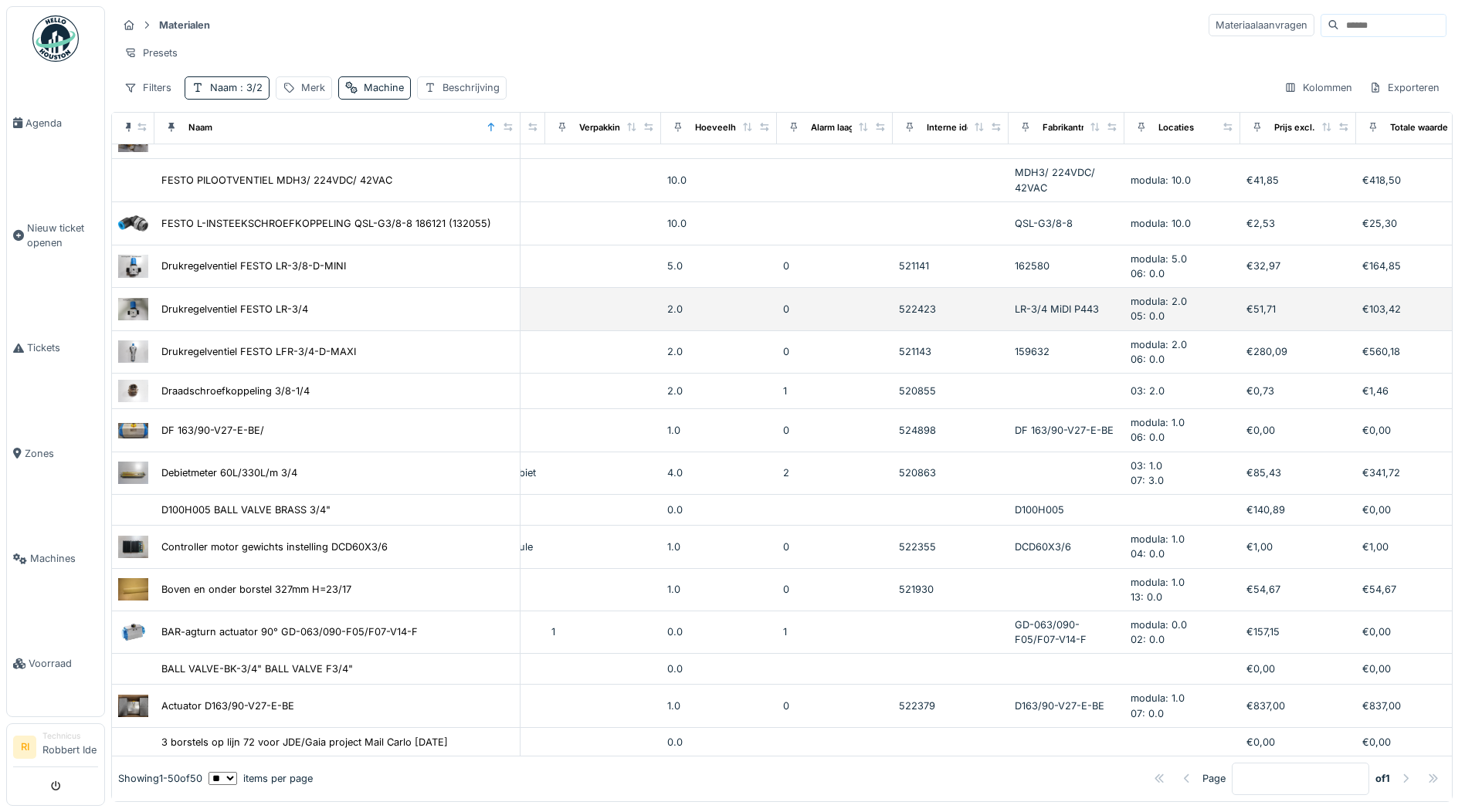
drag, startPoint x: 571, startPoint y: 317, endPoint x: 521, endPoint y: 325, distance: 50.9
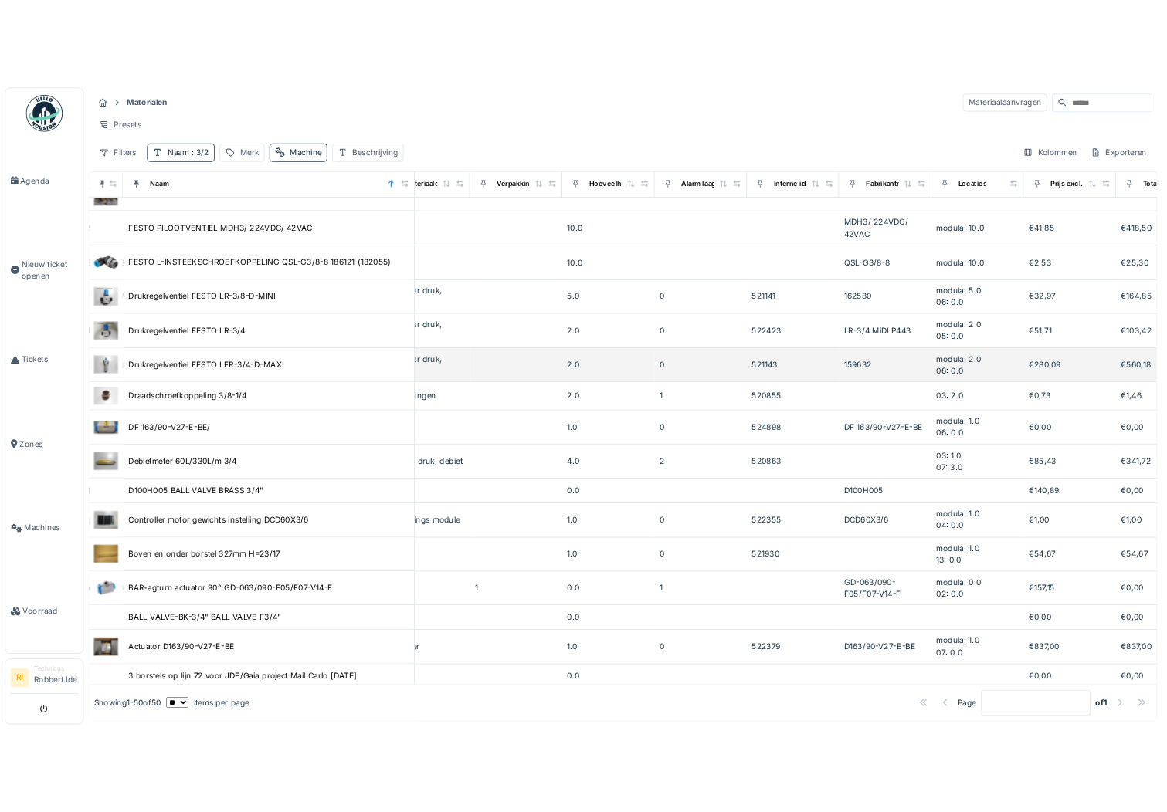
scroll to position [1184, 582]
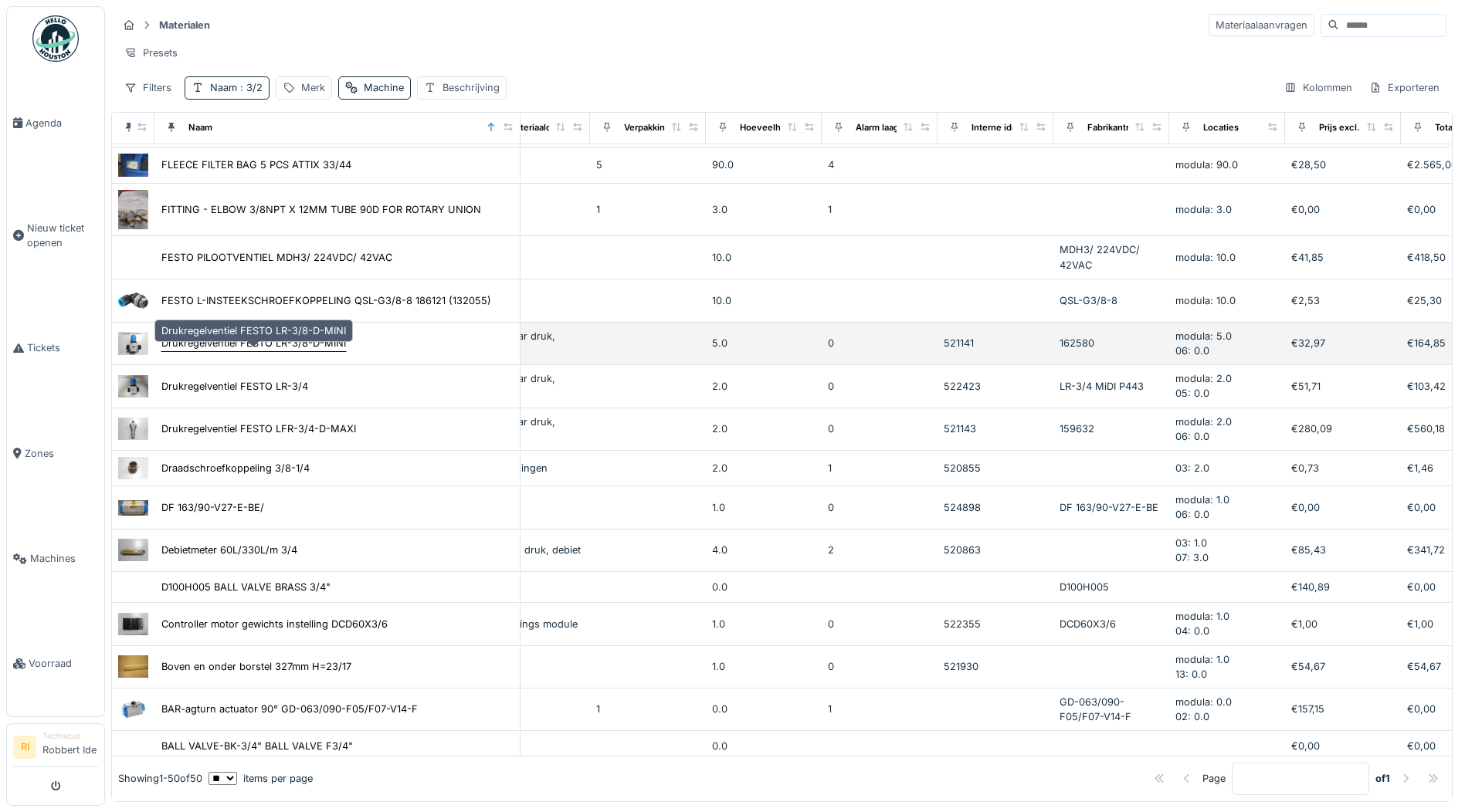
click at [227, 342] on div "Drukregelventiel FESTO LR-3/8-D-MINI" at bounding box center [253, 343] width 185 height 15
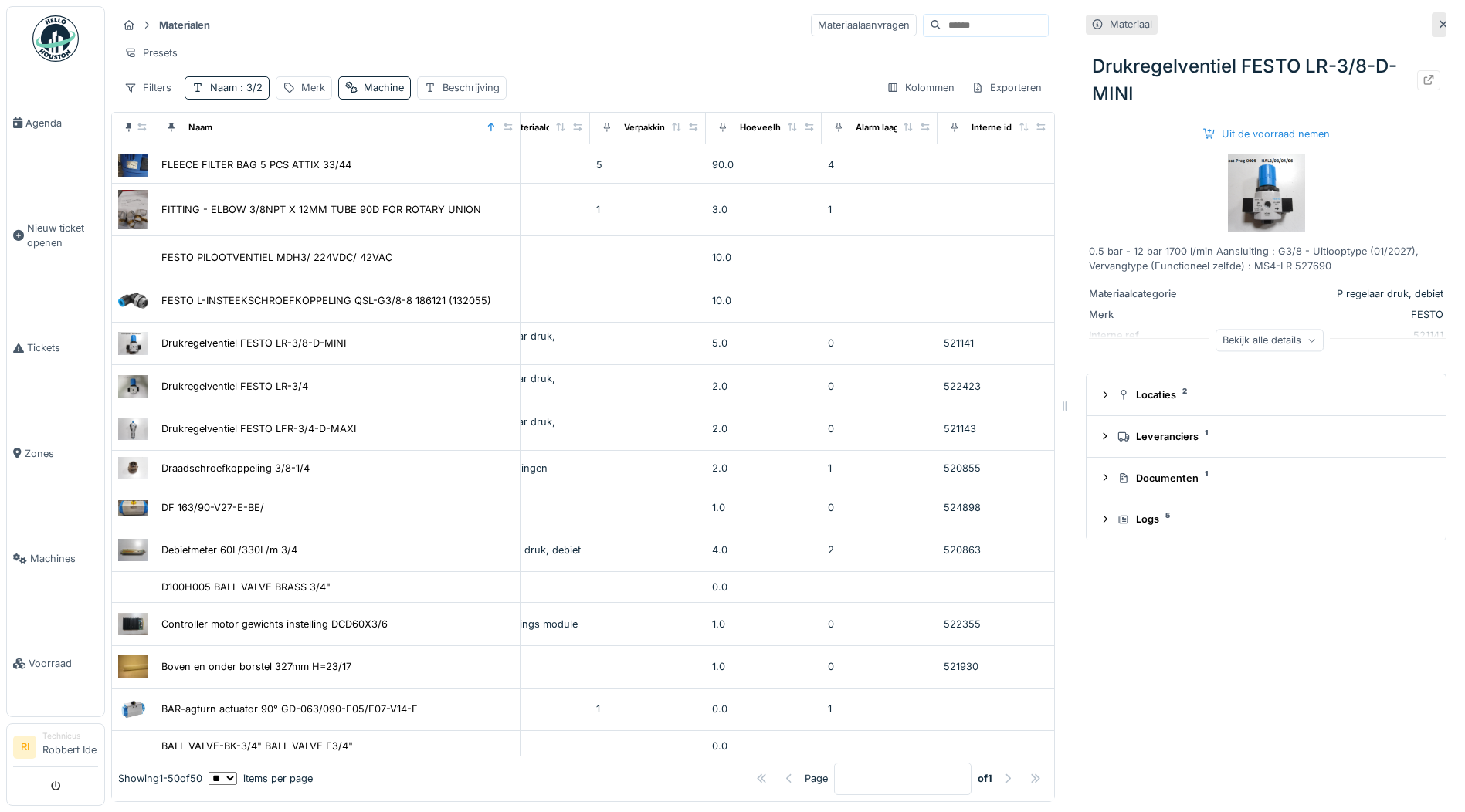
click at [1307, 337] on icon at bounding box center [1311, 341] width 9 height 8
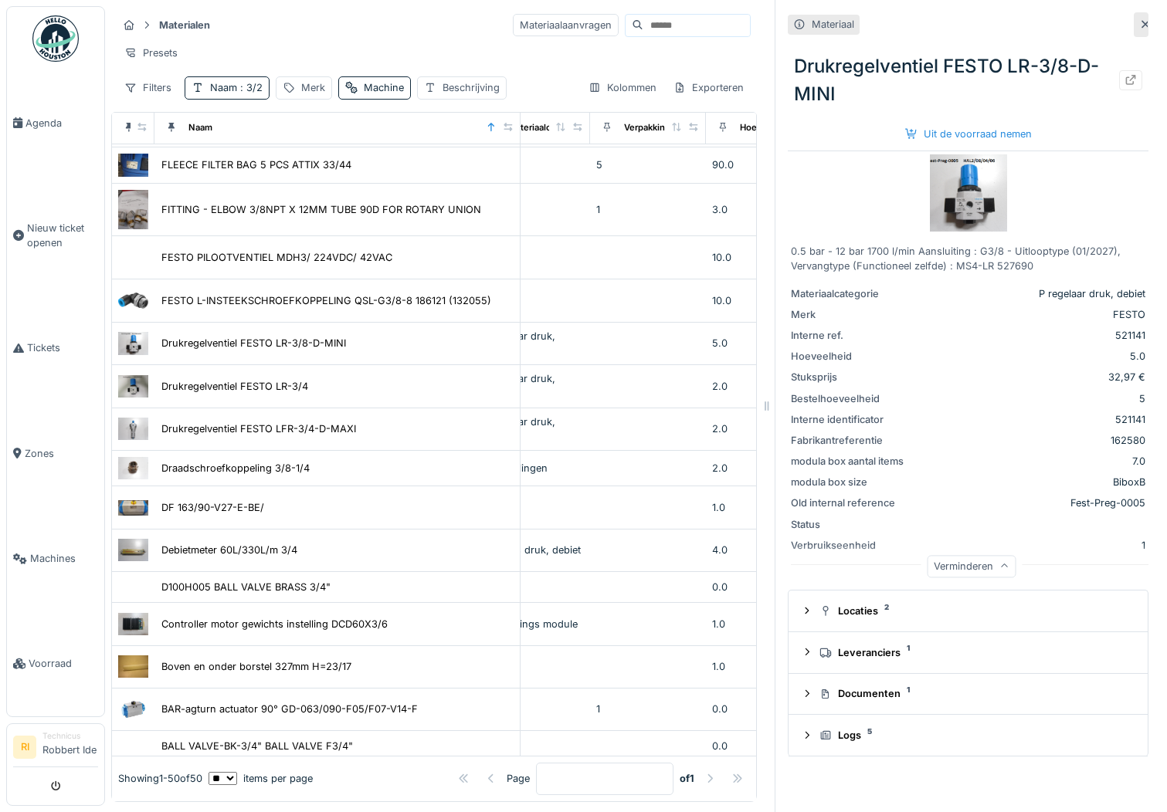
click at [964, 185] on img at bounding box center [968, 192] width 77 height 77
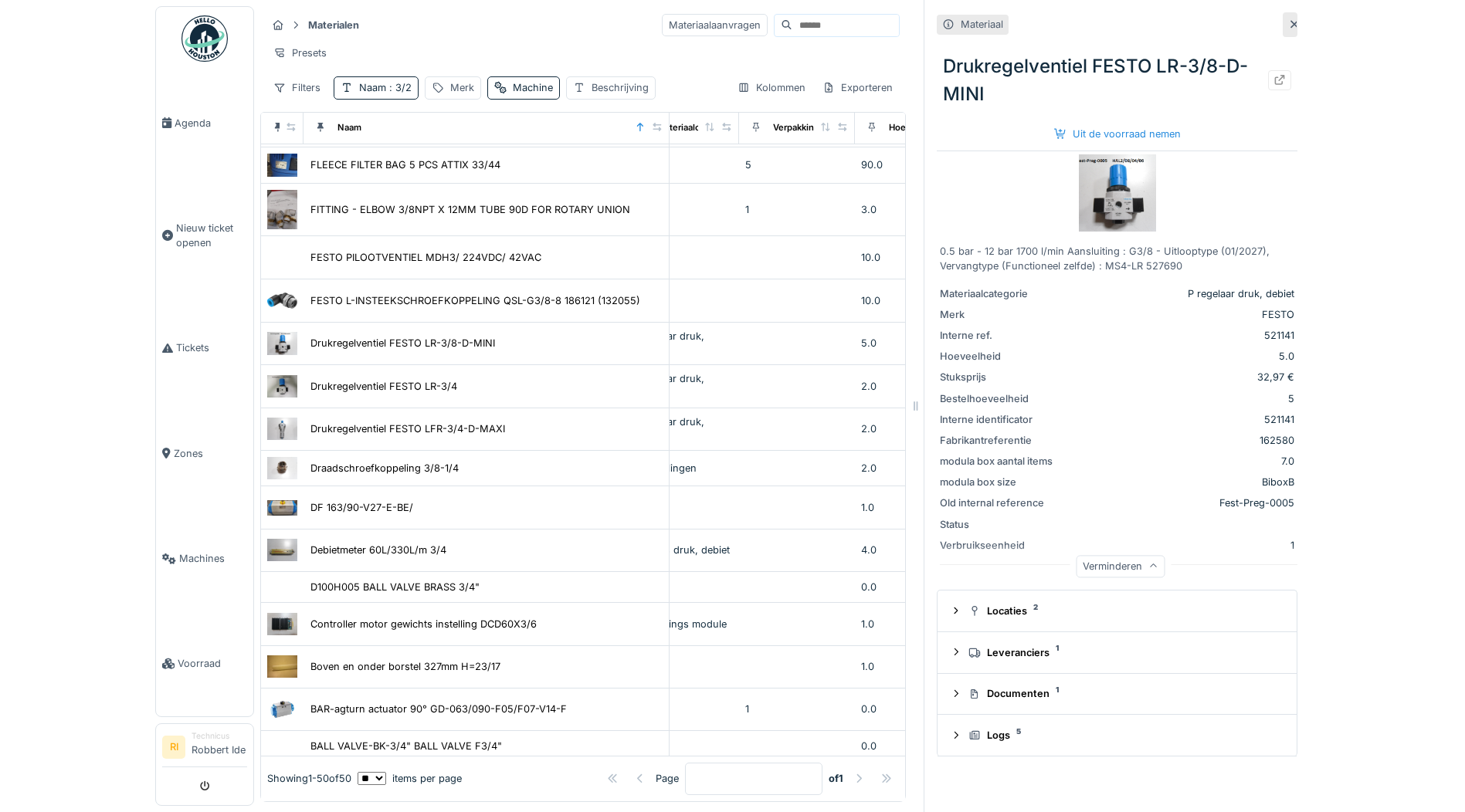
scroll to position [12, 0]
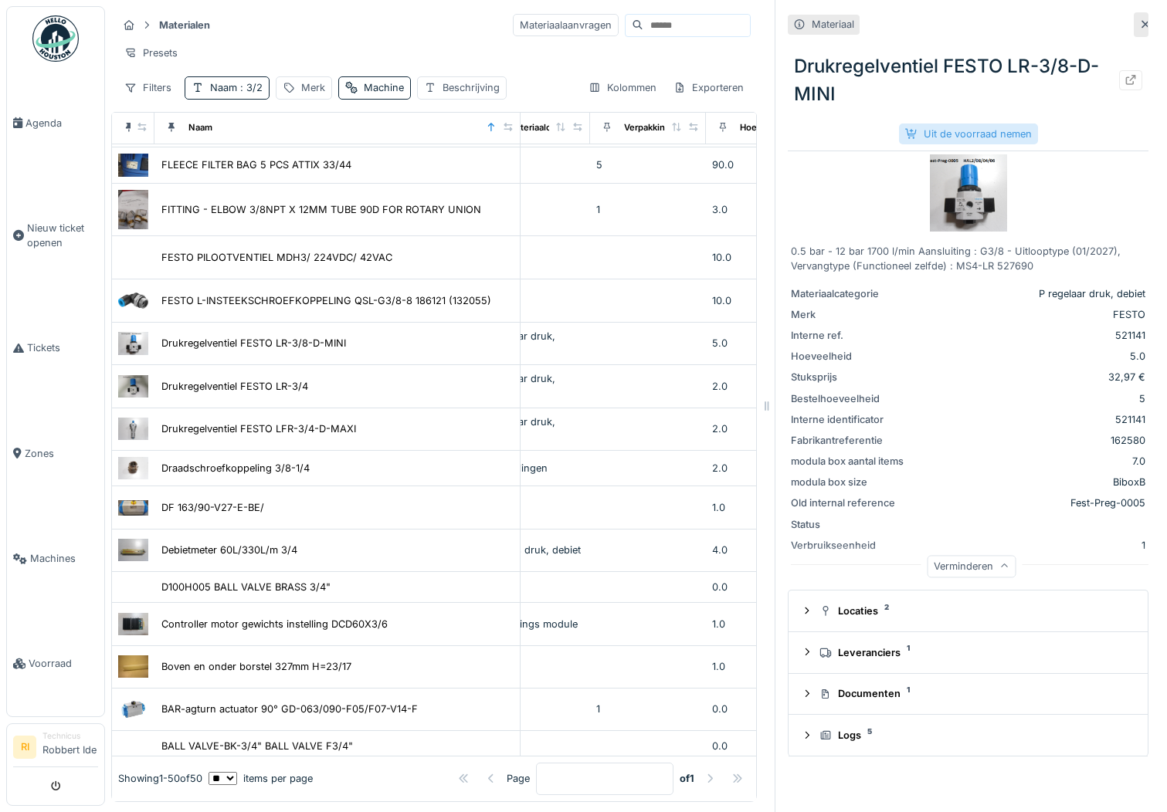
click at [956, 124] on div "Uit de voorraad nemen" at bounding box center [968, 134] width 139 height 21
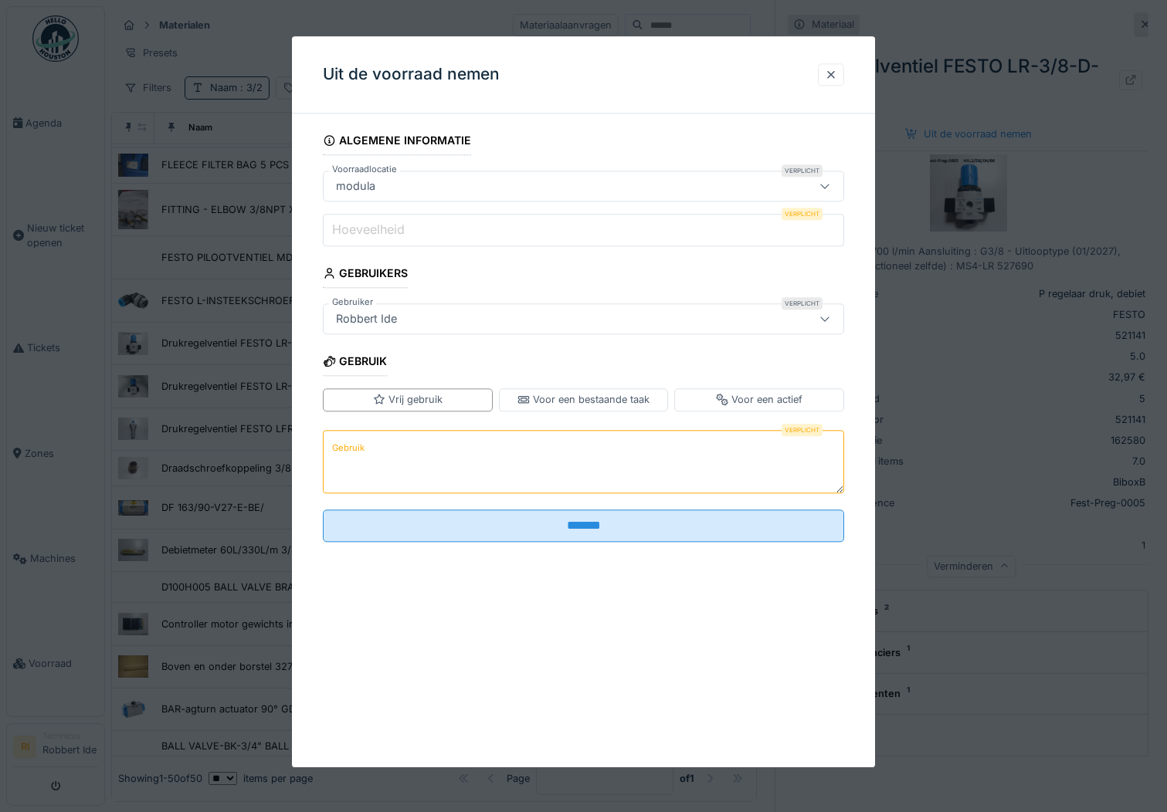
click at [463, 231] on input "Hoeveelheid" at bounding box center [584, 230] width 522 height 32
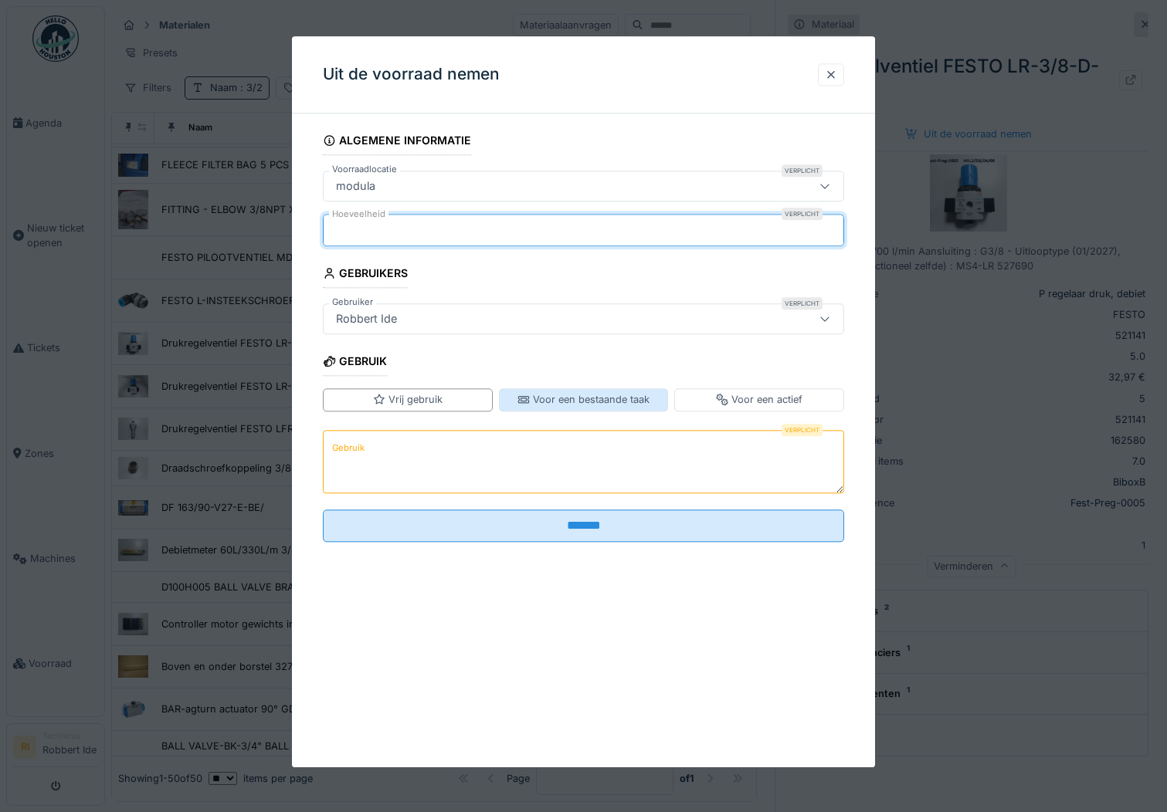
type input "*"
click at [618, 393] on div "Voor een bestaande taak" at bounding box center [583, 400] width 132 height 15
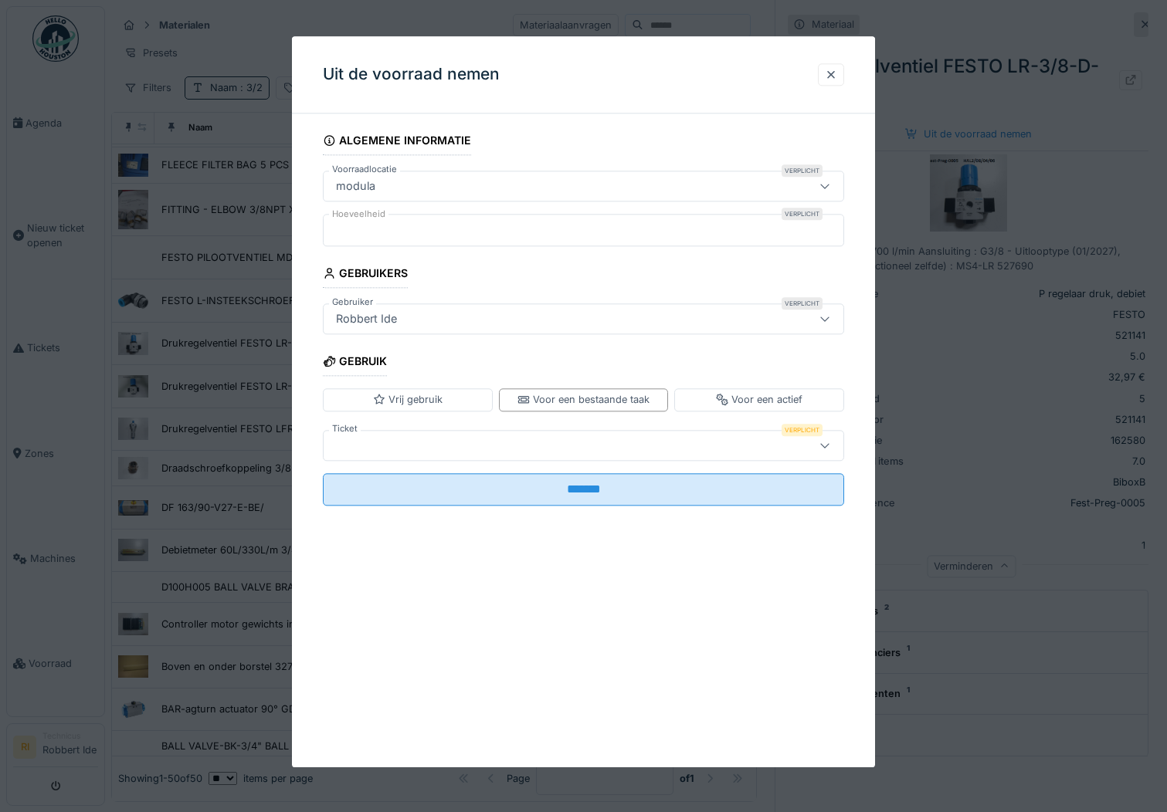
click at [575, 449] on div at bounding box center [552, 445] width 445 height 17
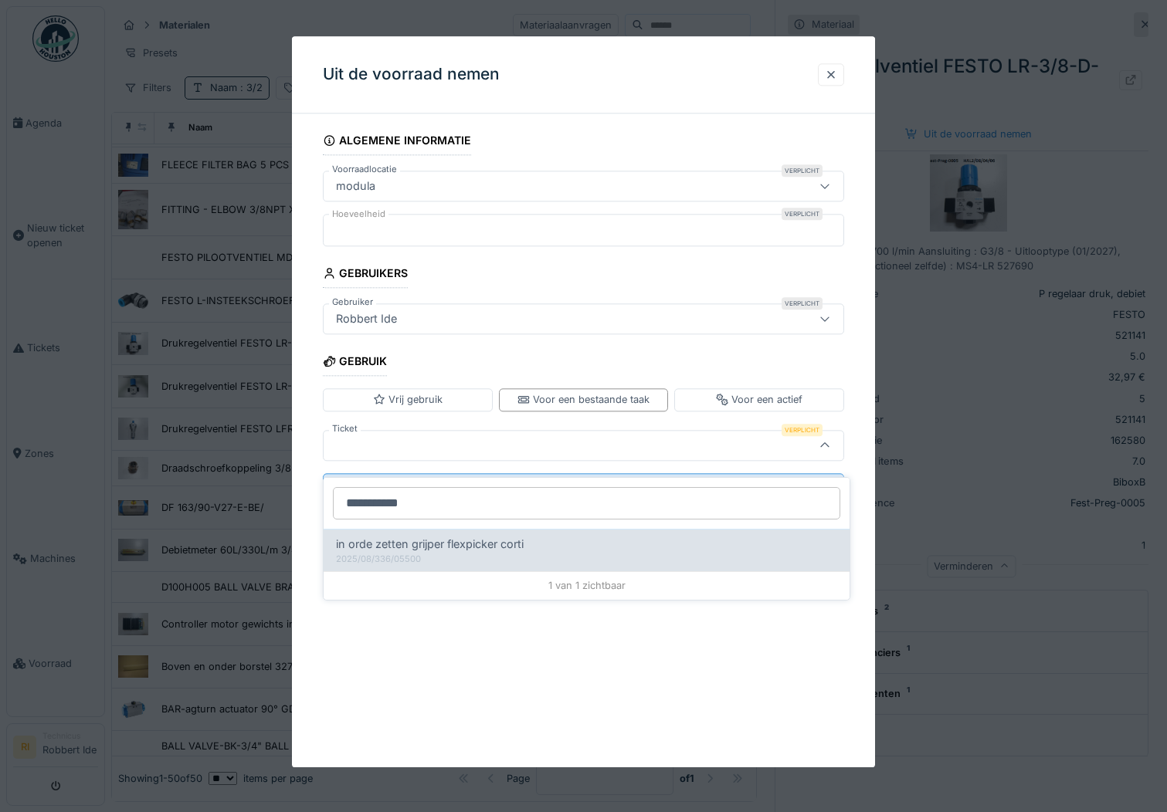
type input "**********"
click at [482, 536] on span "in orde zetten grijper flexpicker corti" at bounding box center [430, 544] width 188 height 17
type input "******"
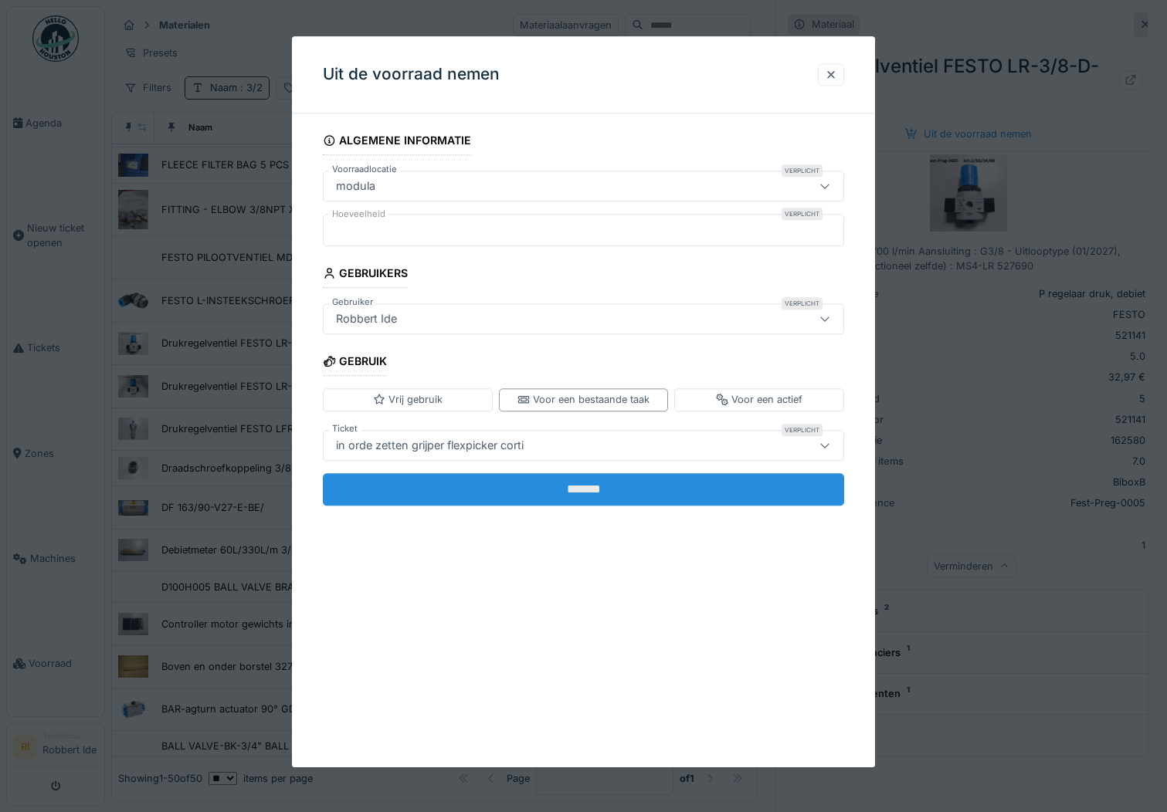
click at [703, 488] on input "*******" at bounding box center [584, 489] width 522 height 32
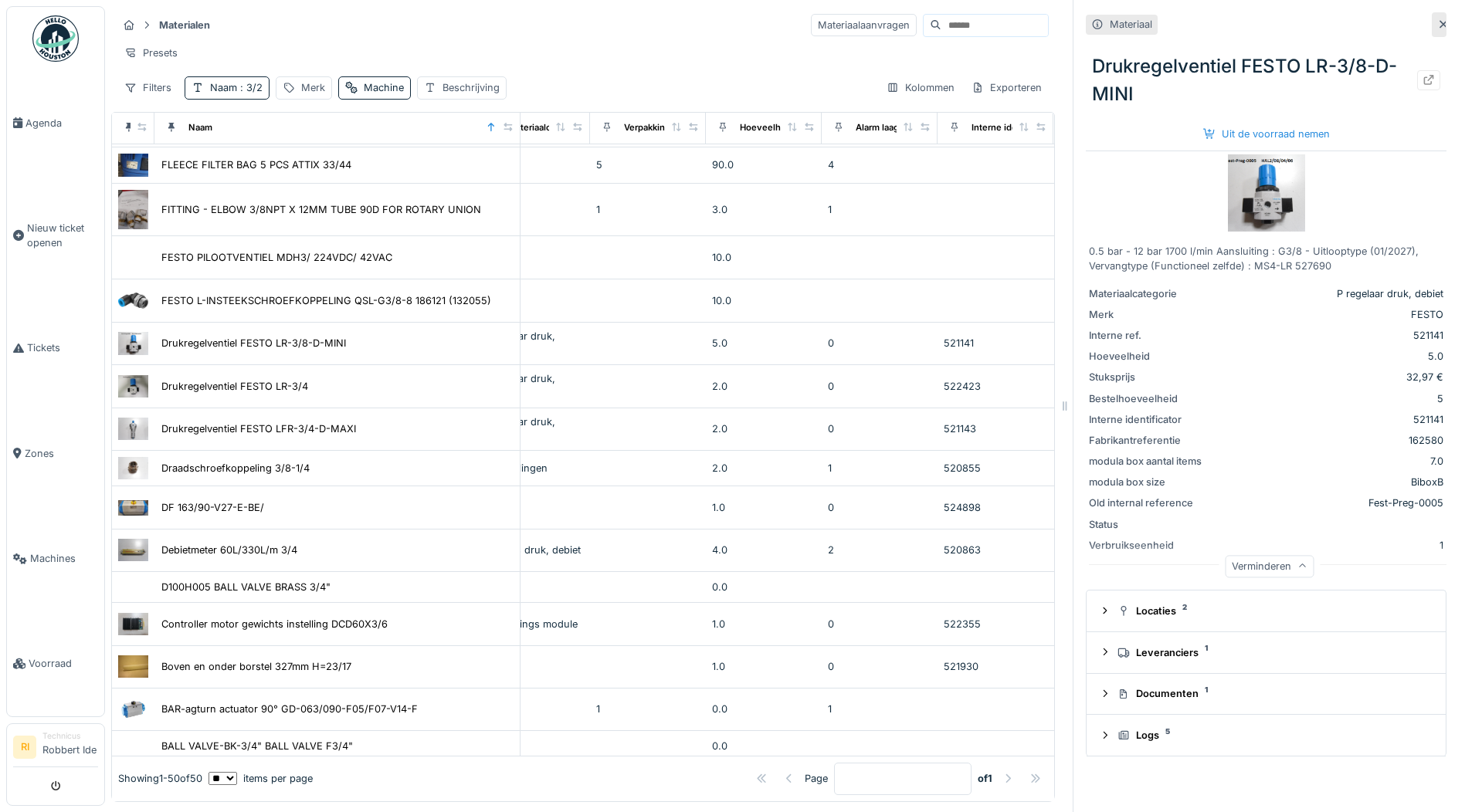
click at [1432, 16] on div at bounding box center [1439, 24] width 15 height 25
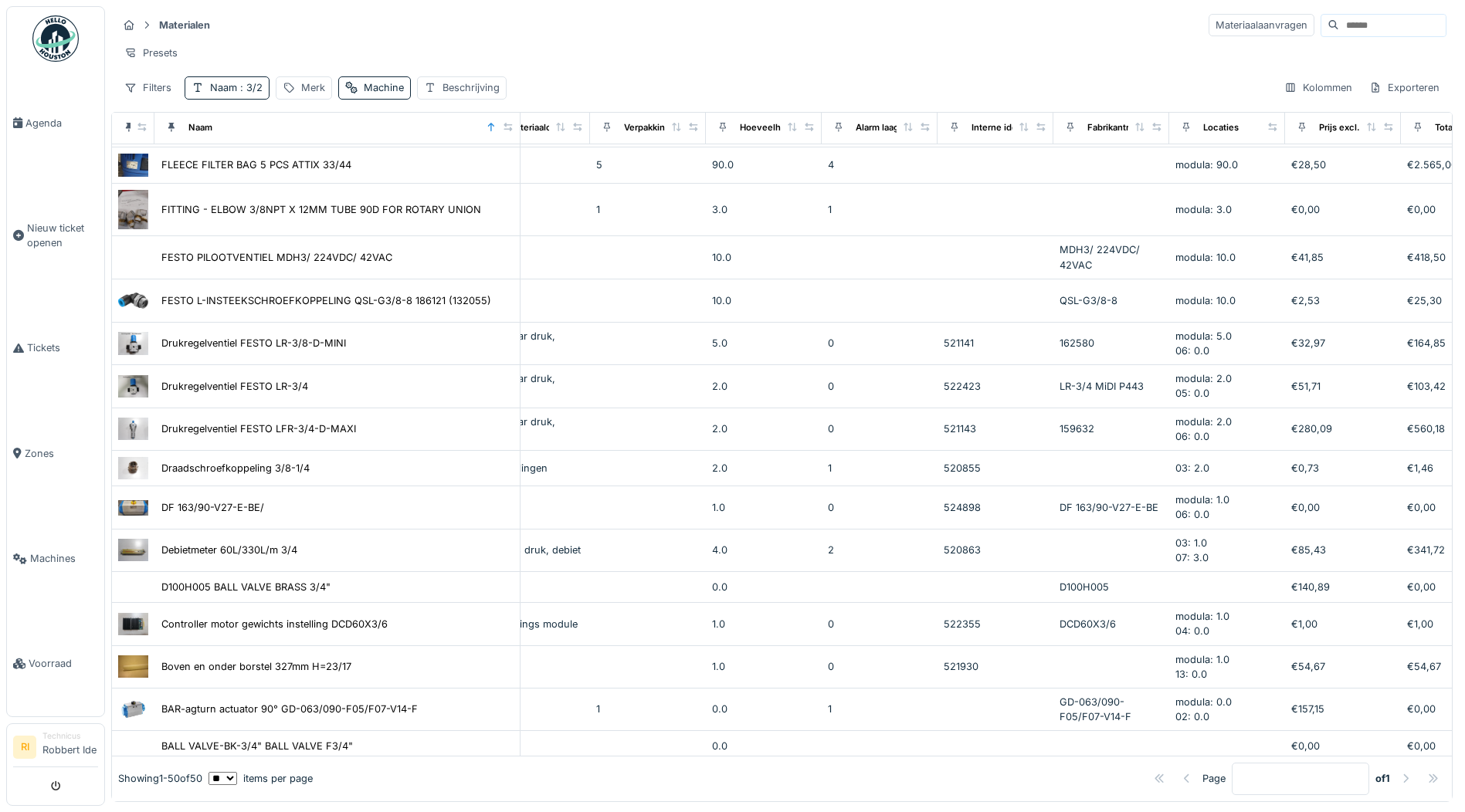
scroll to position [8, 0]
click at [256, 93] on span ": 3/2" at bounding box center [249, 88] width 25 height 12
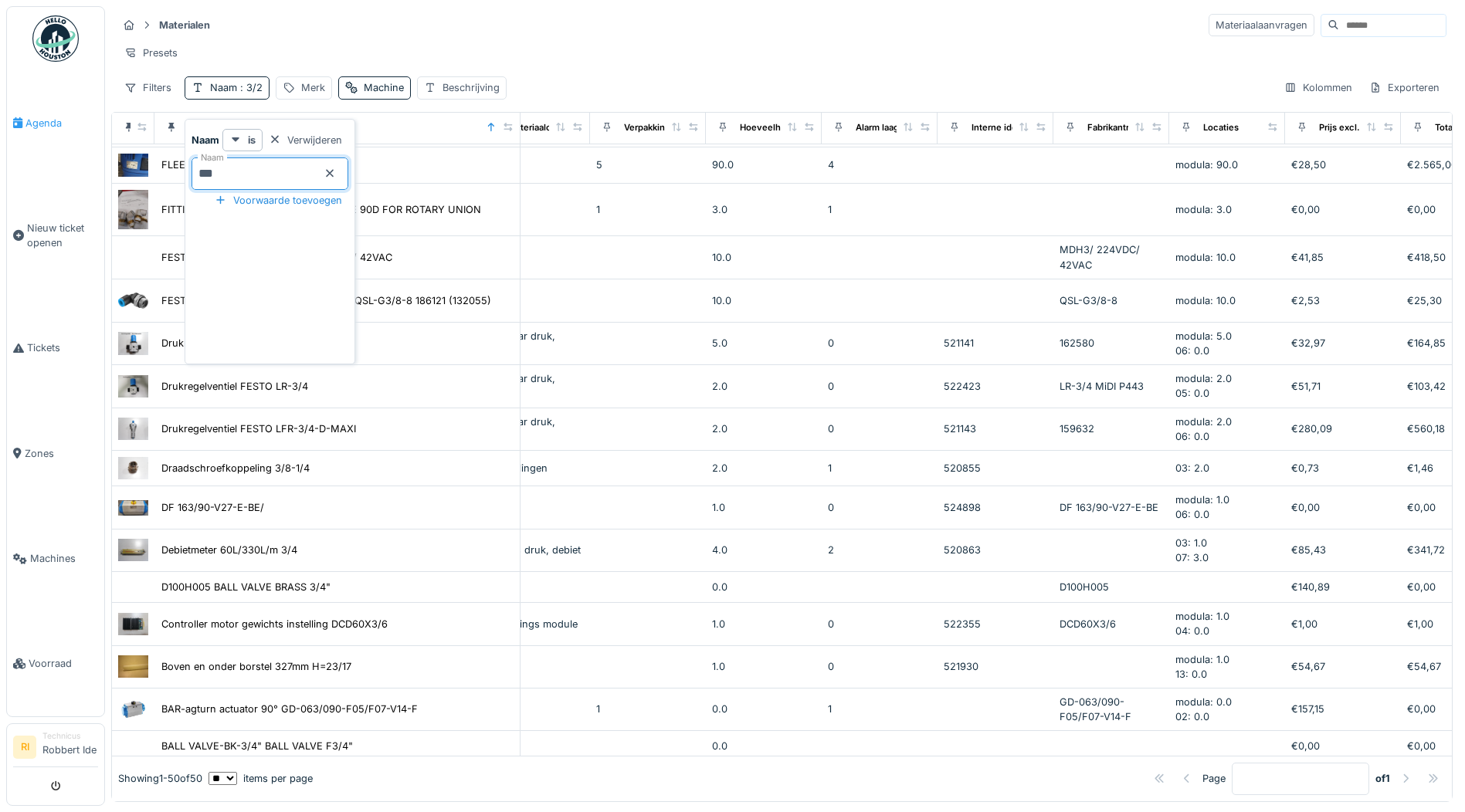
drag, startPoint x: 277, startPoint y: 178, endPoint x: 79, endPoint y: 166, distance: 198.8
click at [79, 164] on body "Agenda Nieuw ticket openen Tickets Zones Machines Voorraad [GEOGRAPHIC_DATA] Te…" at bounding box center [732, 406] width 1465 height 812
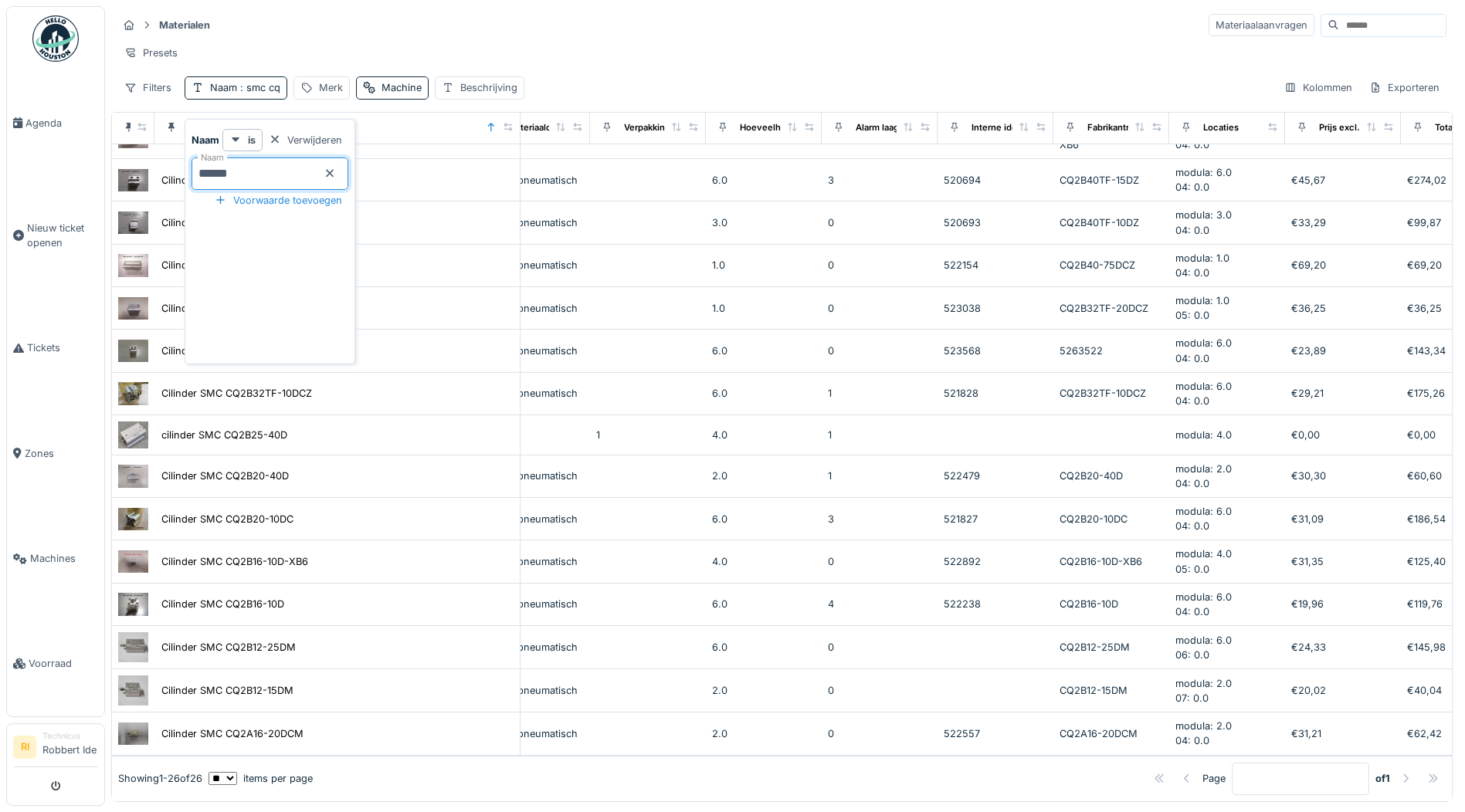
scroll to position [534, 582]
type input "********"
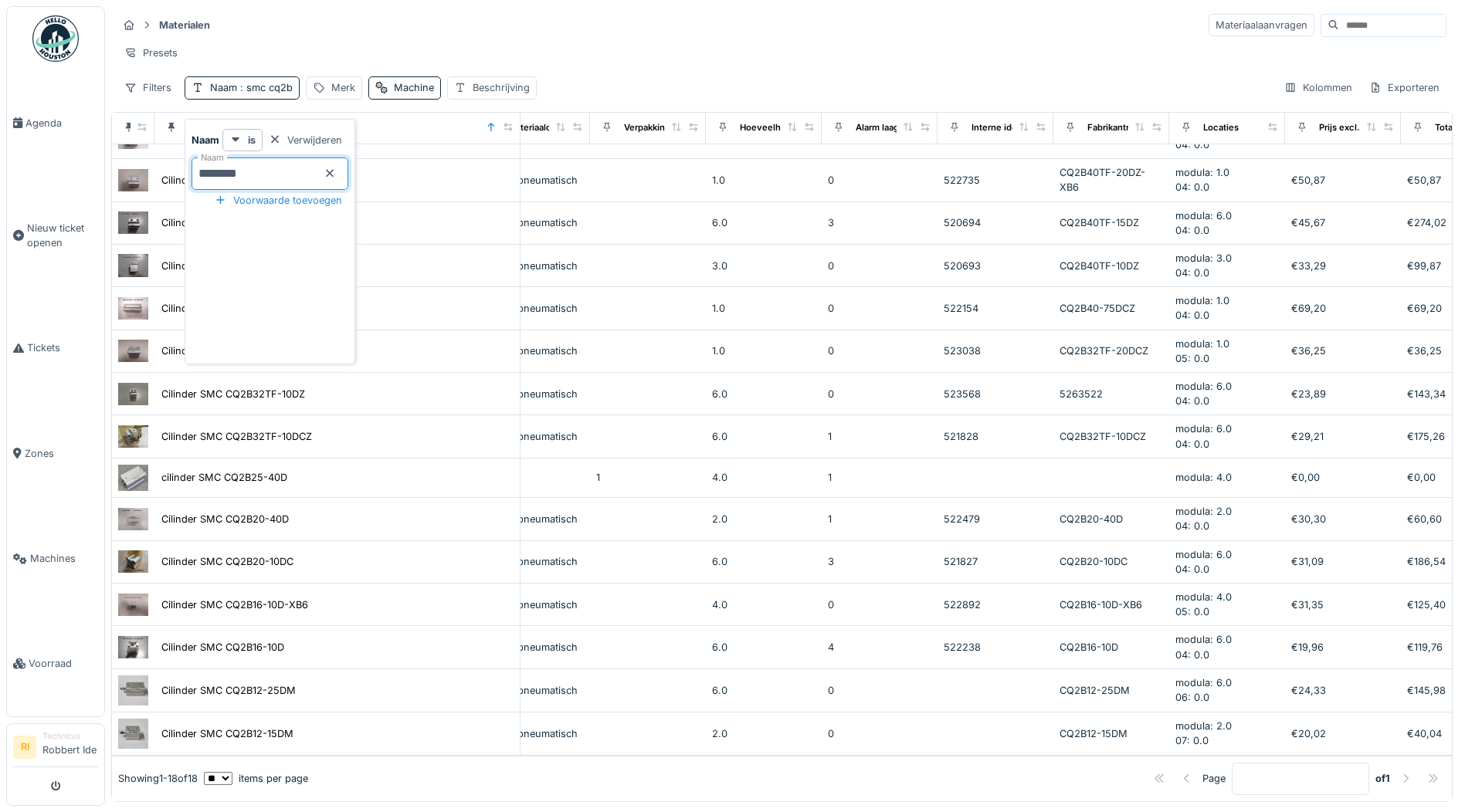
scroll to position [205, 582]
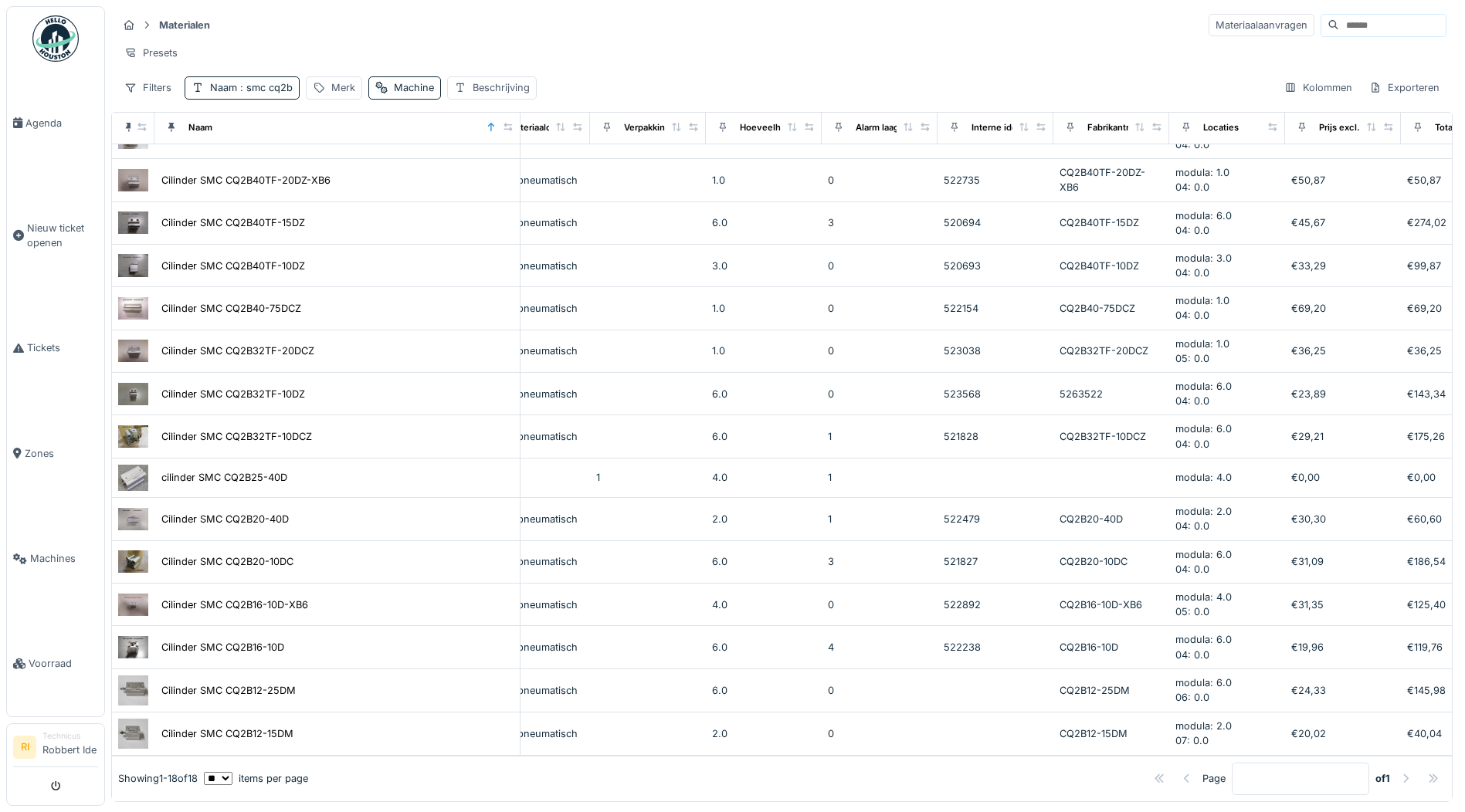
click at [687, 73] on div "Materialen Materiaalaanvragen Presets Filters Naam : smc cq2b Merk Machine Besc…" at bounding box center [781, 56] width 1341 height 100
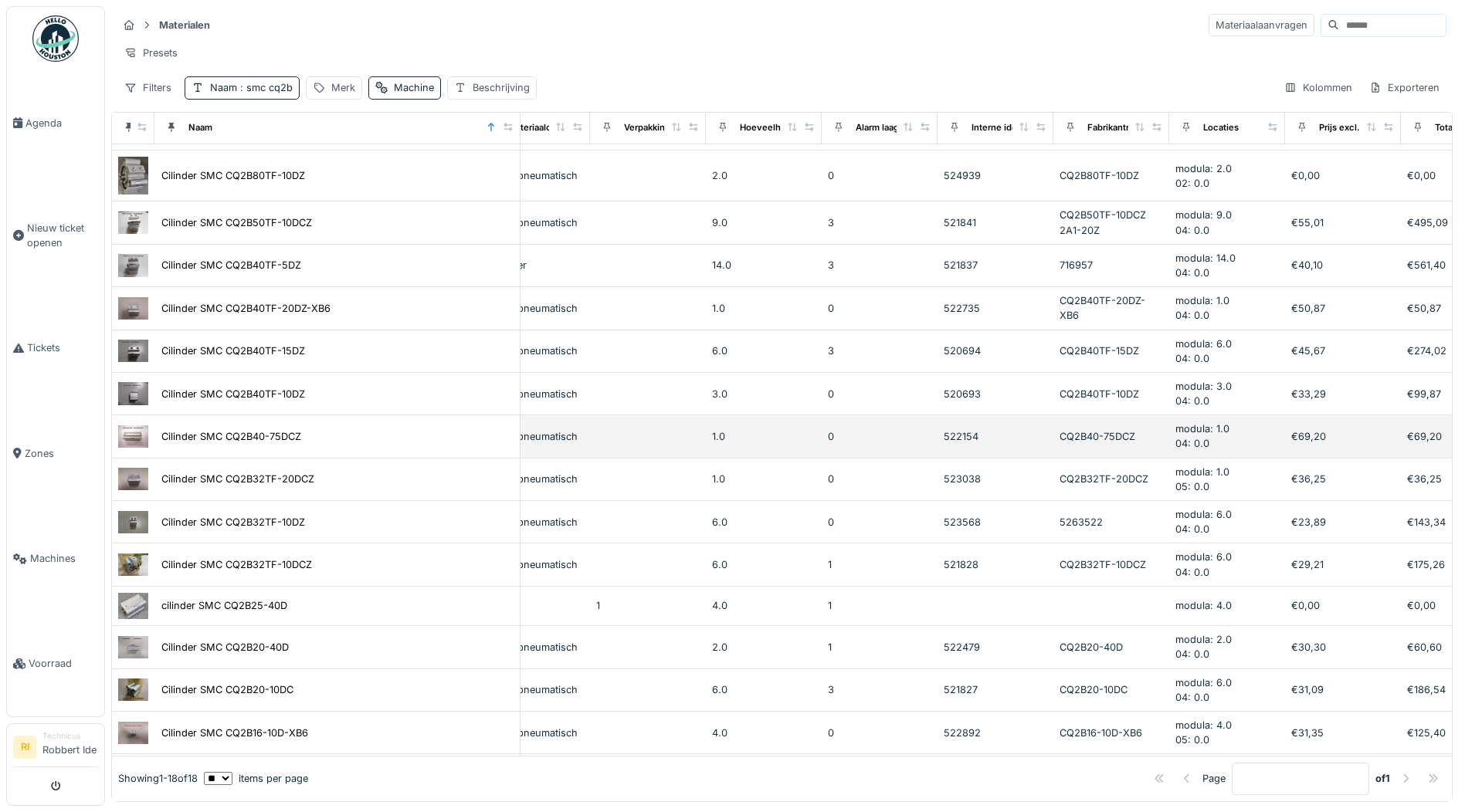
scroll to position [0, 582]
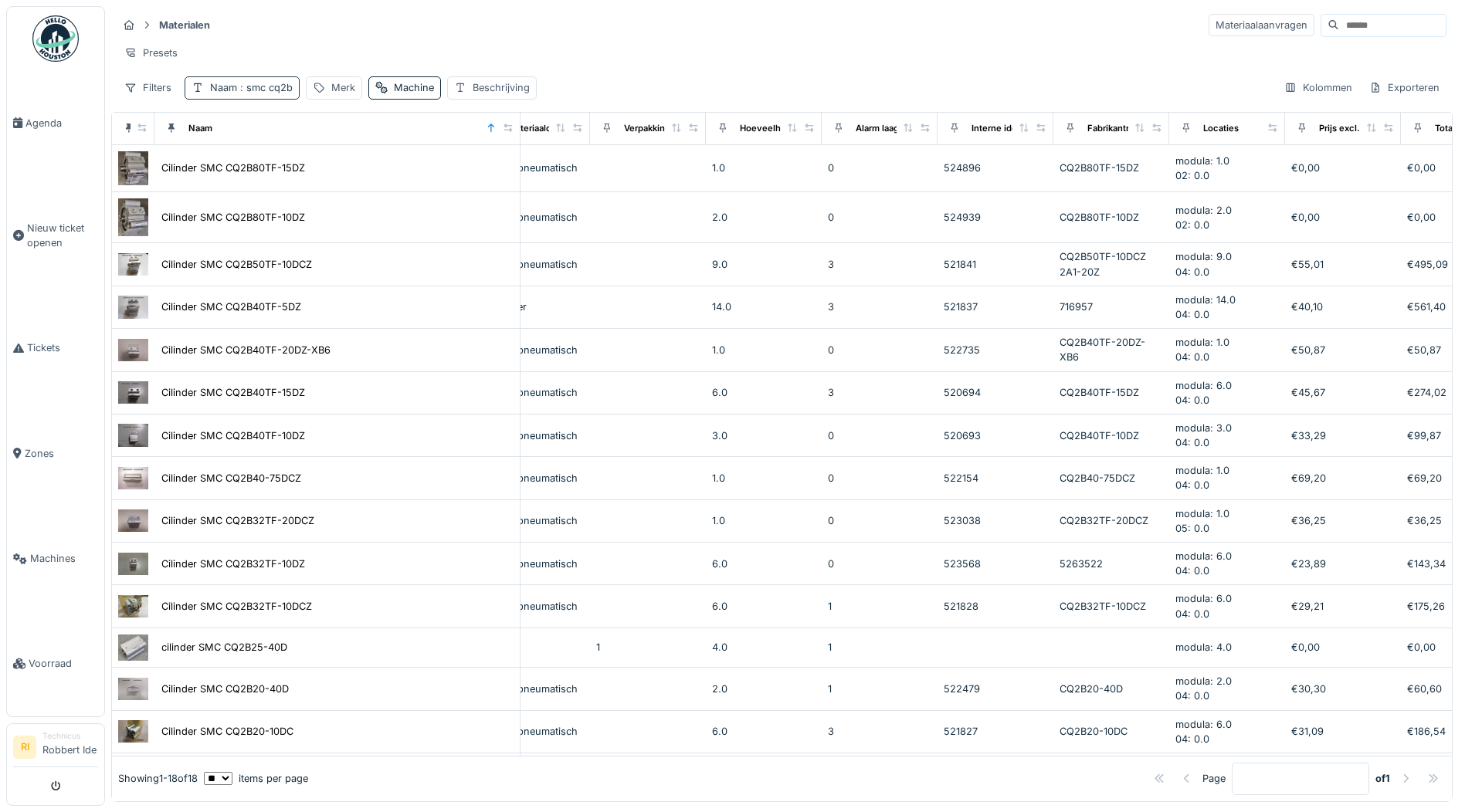
click at [285, 86] on span ": smc cq2b" at bounding box center [265, 88] width 56 height 12
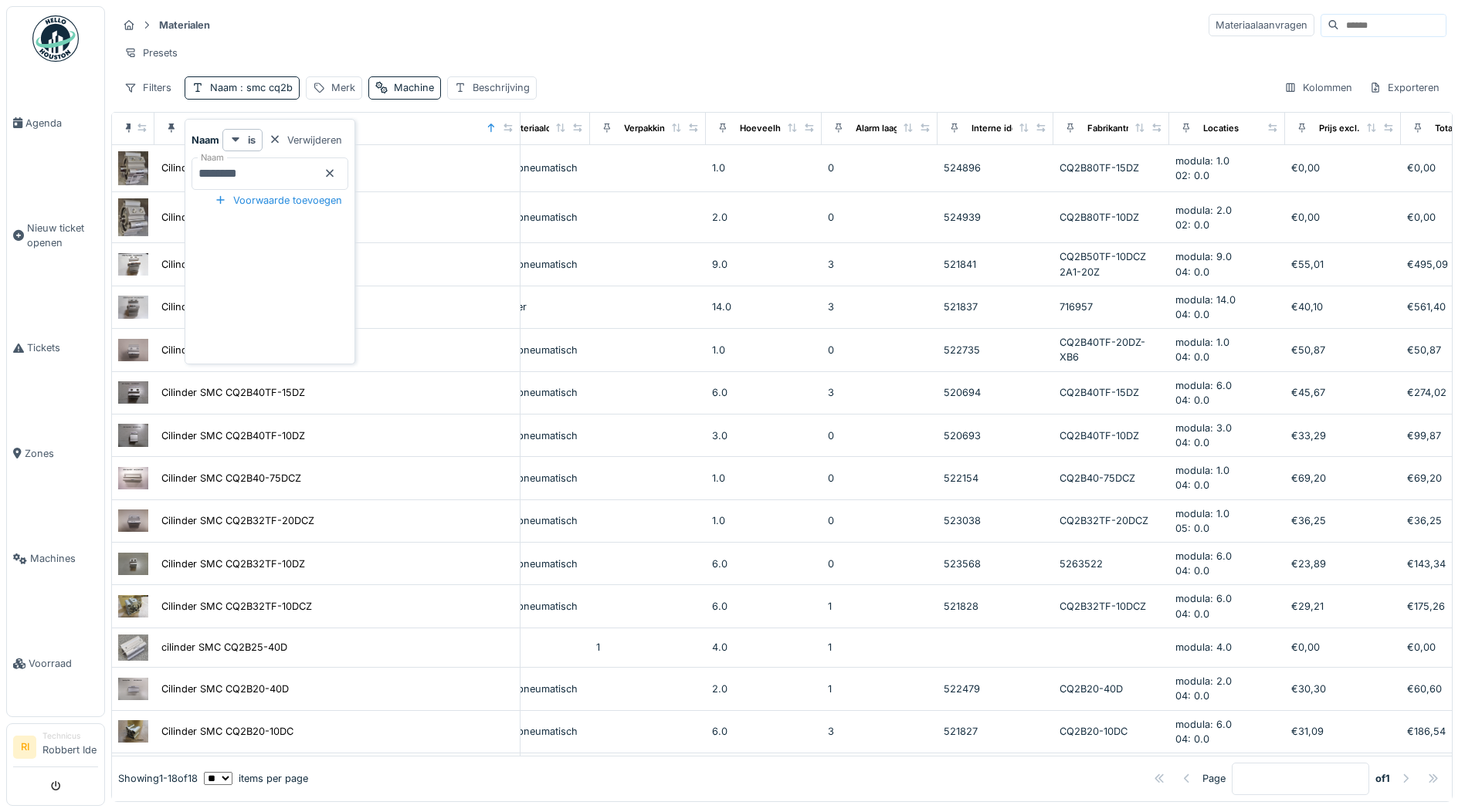
click at [336, 168] on icon at bounding box center [330, 173] width 12 height 10
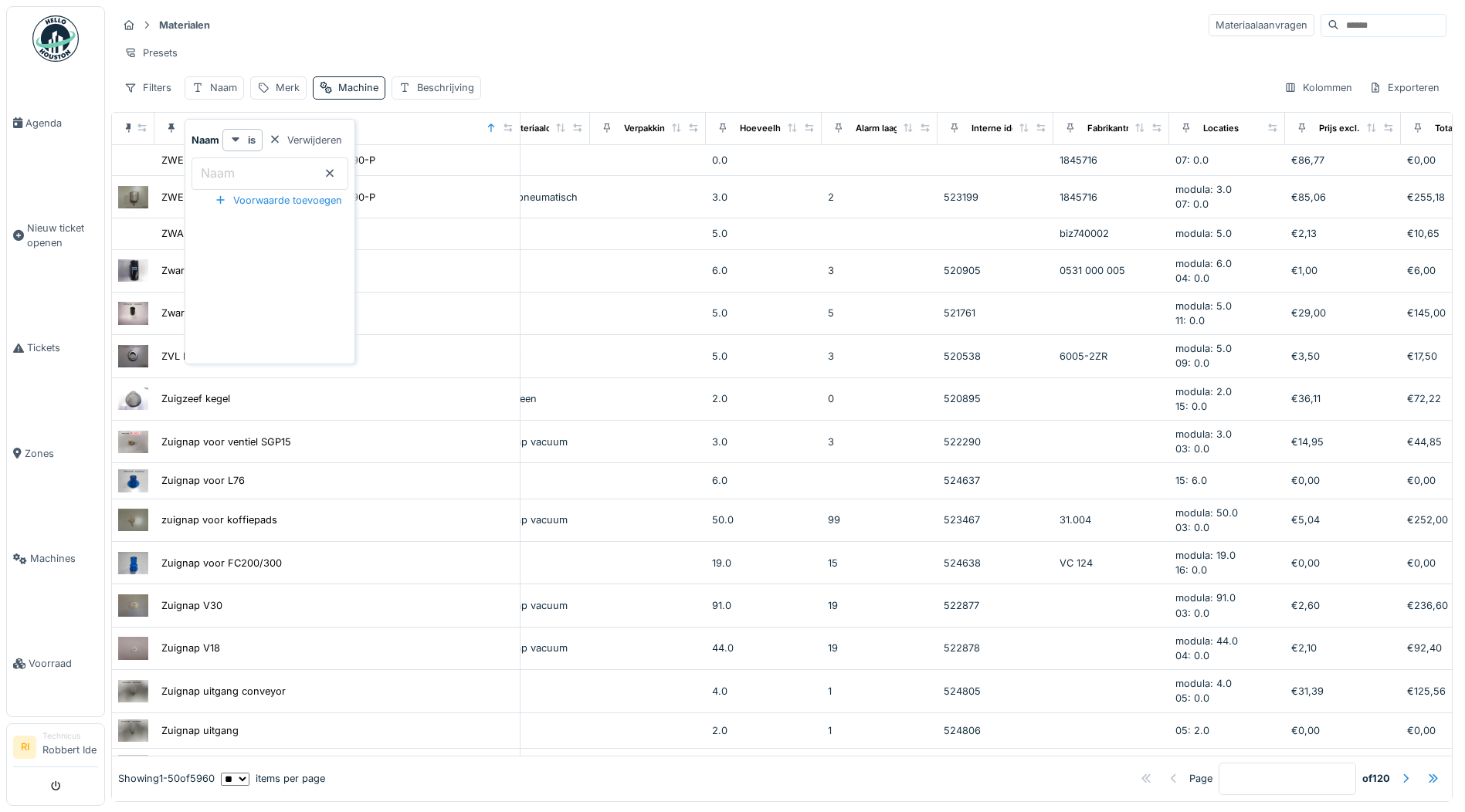
click at [263, 167] on input "Naam" at bounding box center [270, 174] width 157 height 32
click at [224, 88] on div "Naam" at bounding box center [223, 87] width 27 height 15
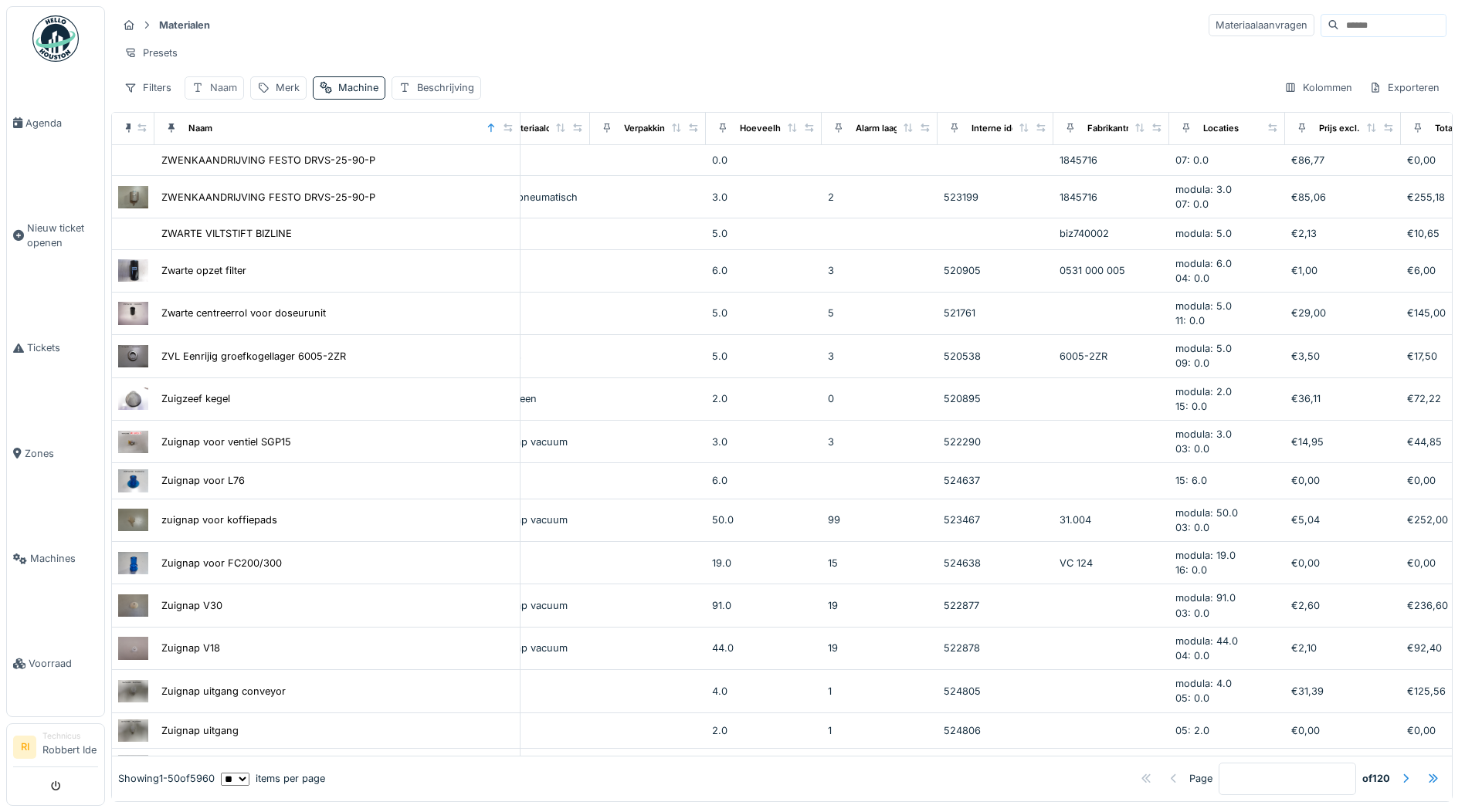
click at [226, 95] on div "Naam" at bounding box center [223, 87] width 27 height 15
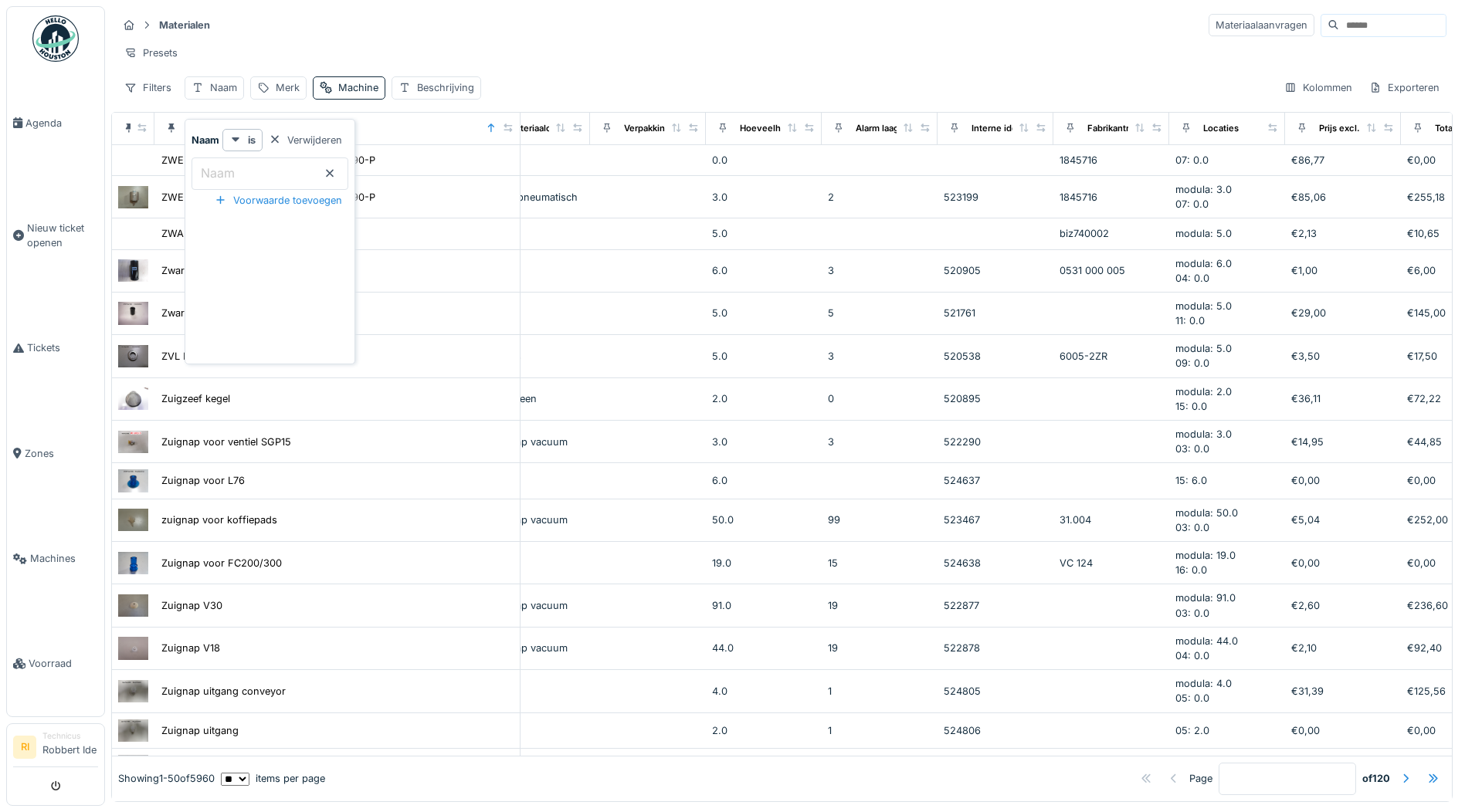
click at [287, 176] on input "Naam" at bounding box center [270, 174] width 157 height 32
type input "*******"
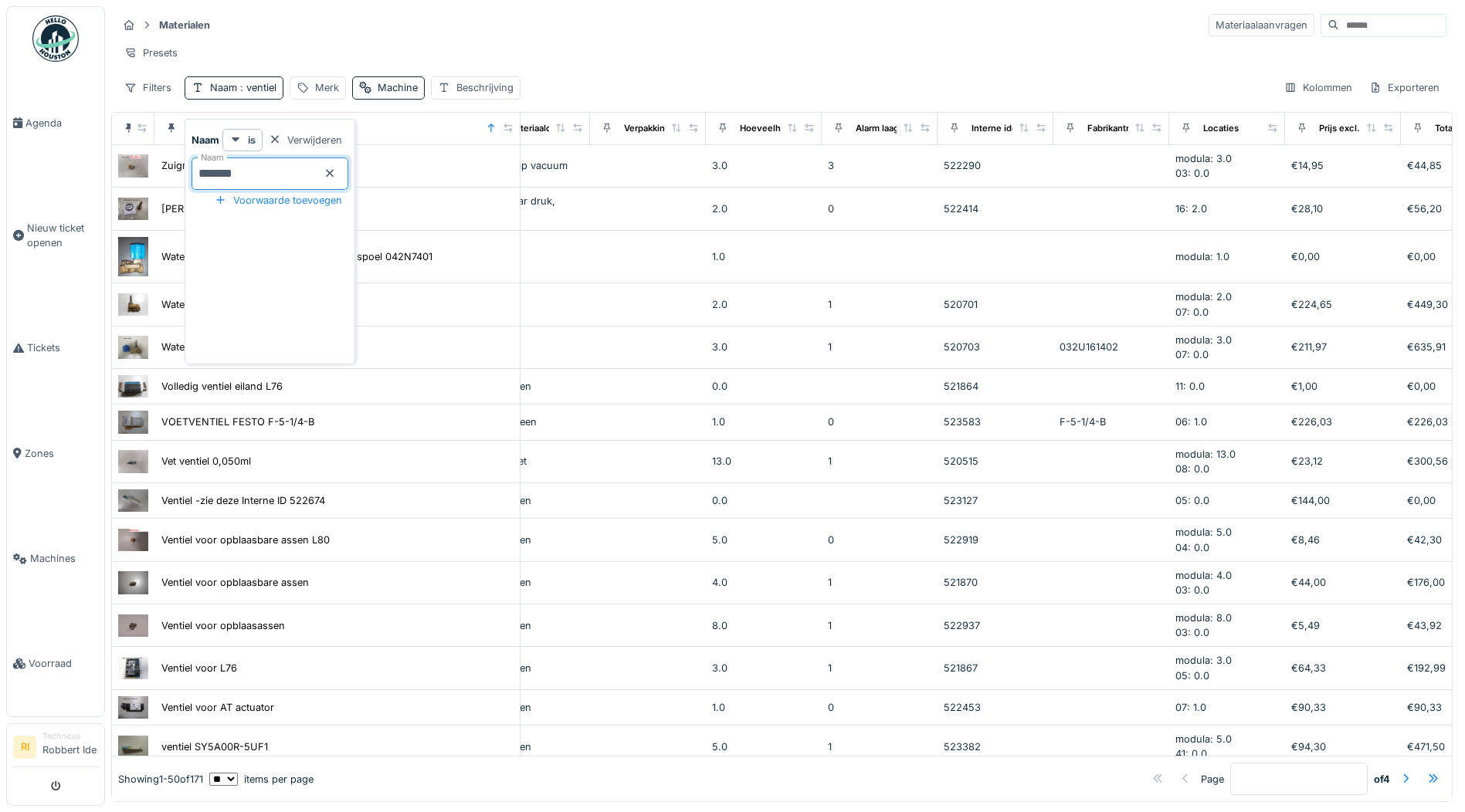
click at [582, 49] on div "Presets" at bounding box center [781, 53] width 1329 height 22
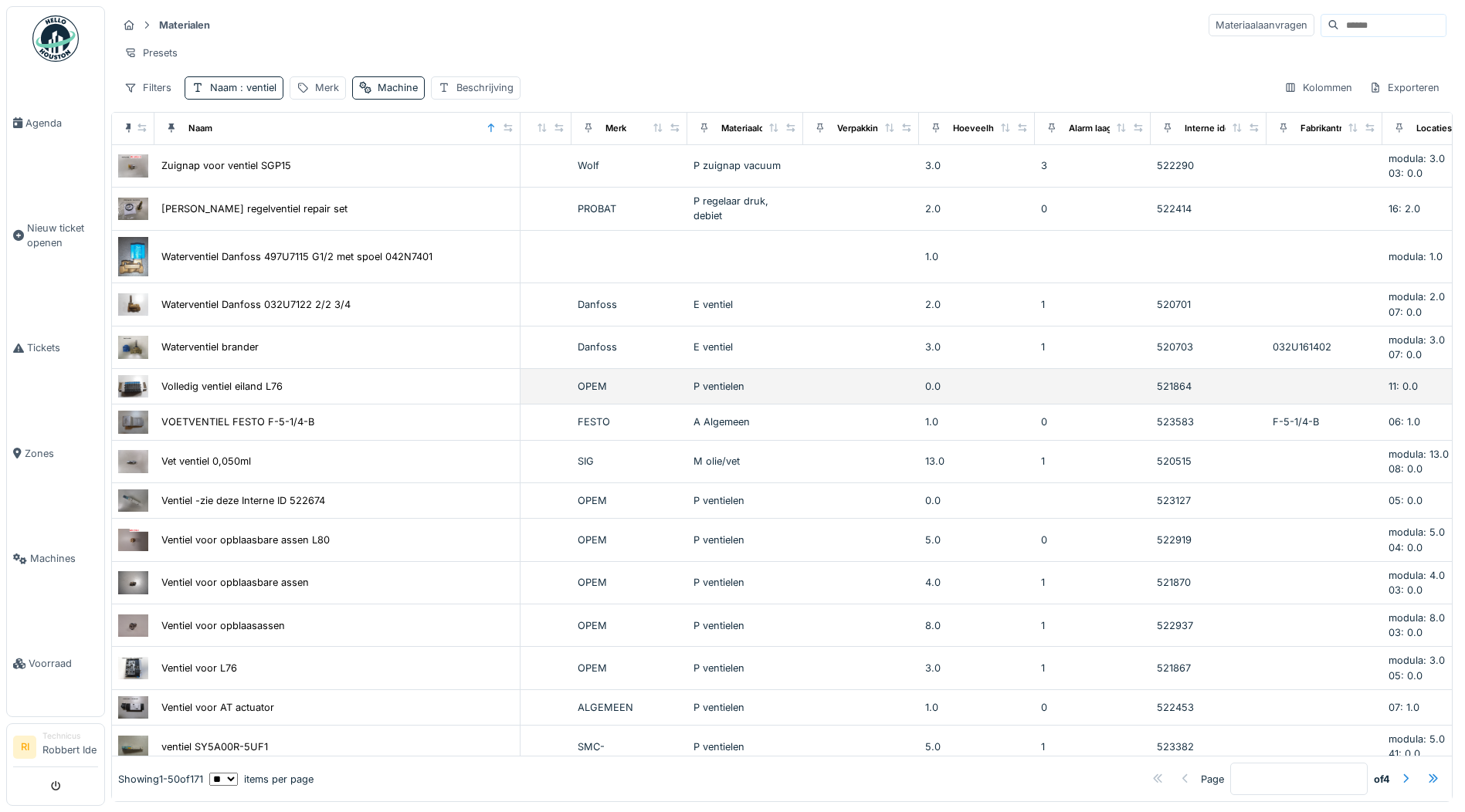
scroll to position [0, 798]
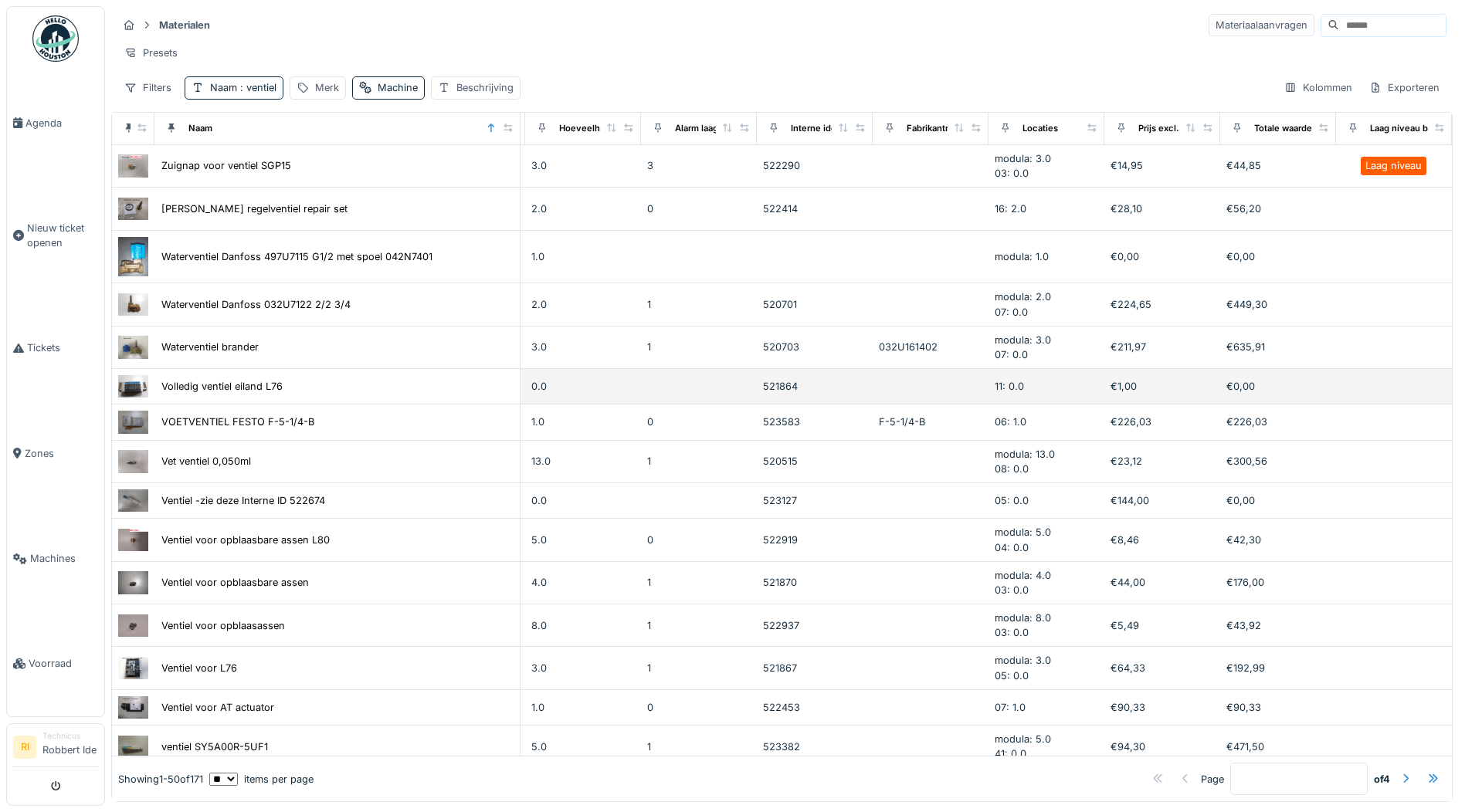
drag, startPoint x: 778, startPoint y: 429, endPoint x: 953, endPoint y: 415, distance: 175.9
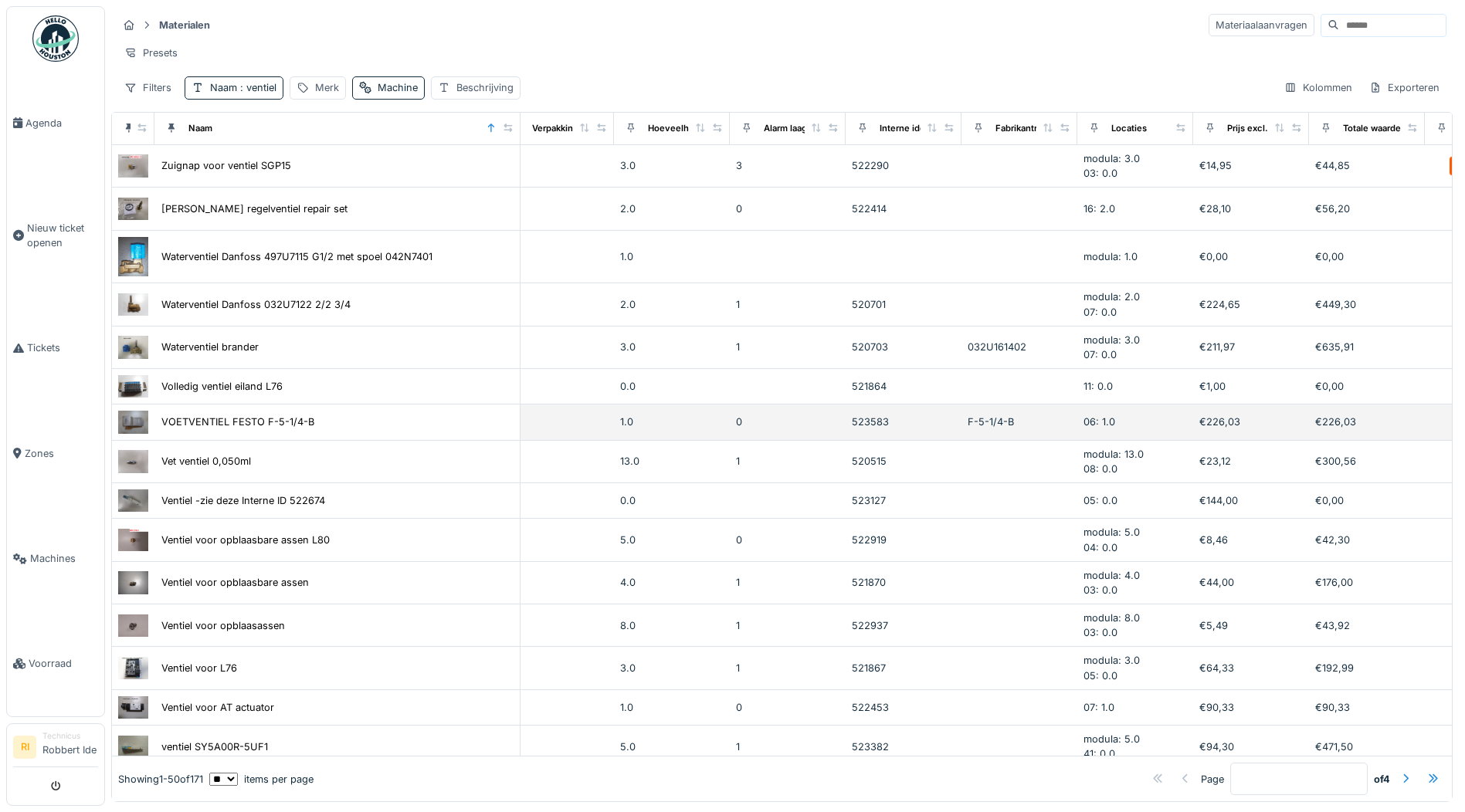
drag, startPoint x: 676, startPoint y: 419, endPoint x: 612, endPoint y: 429, distance: 64.9
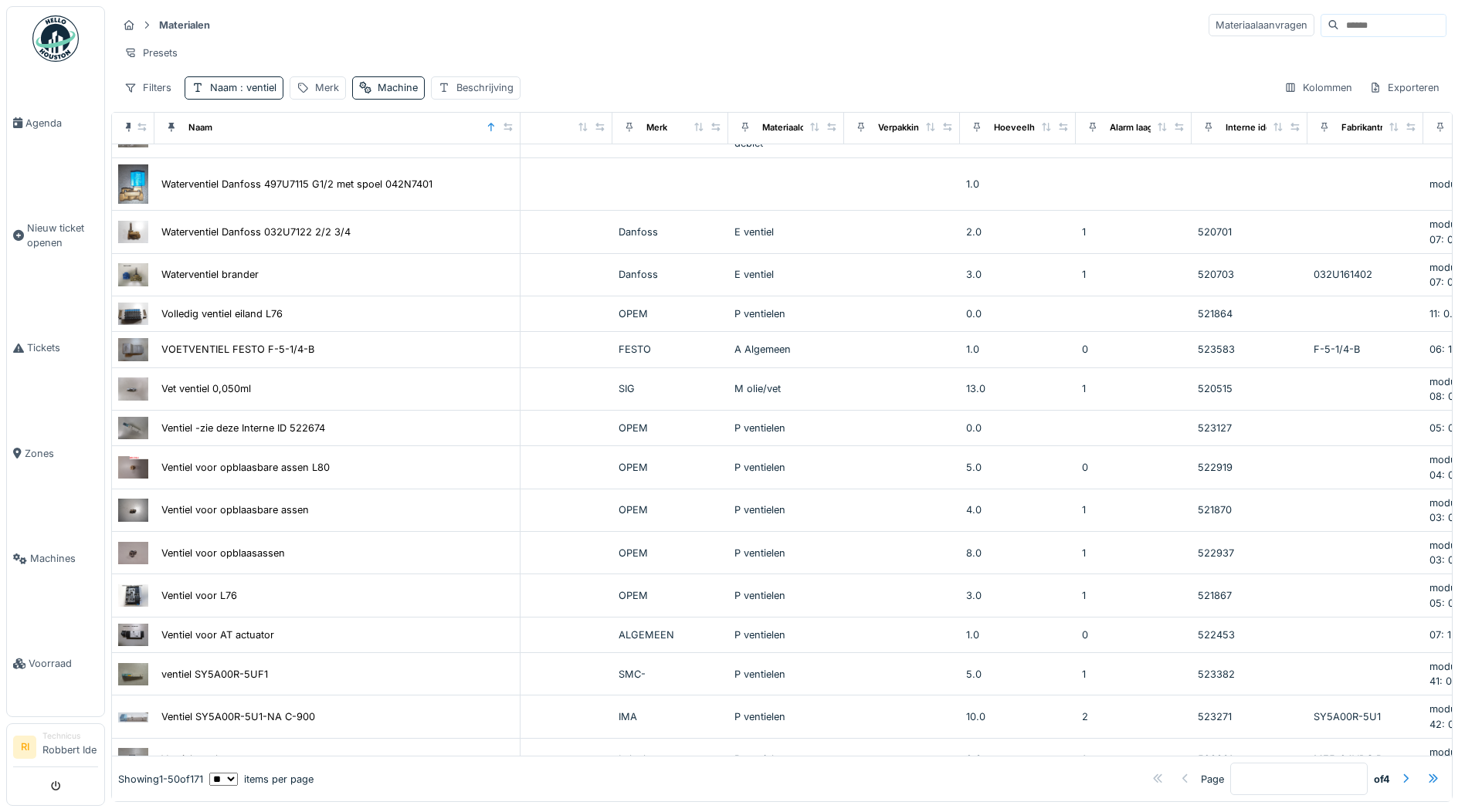
scroll to position [69, 120]
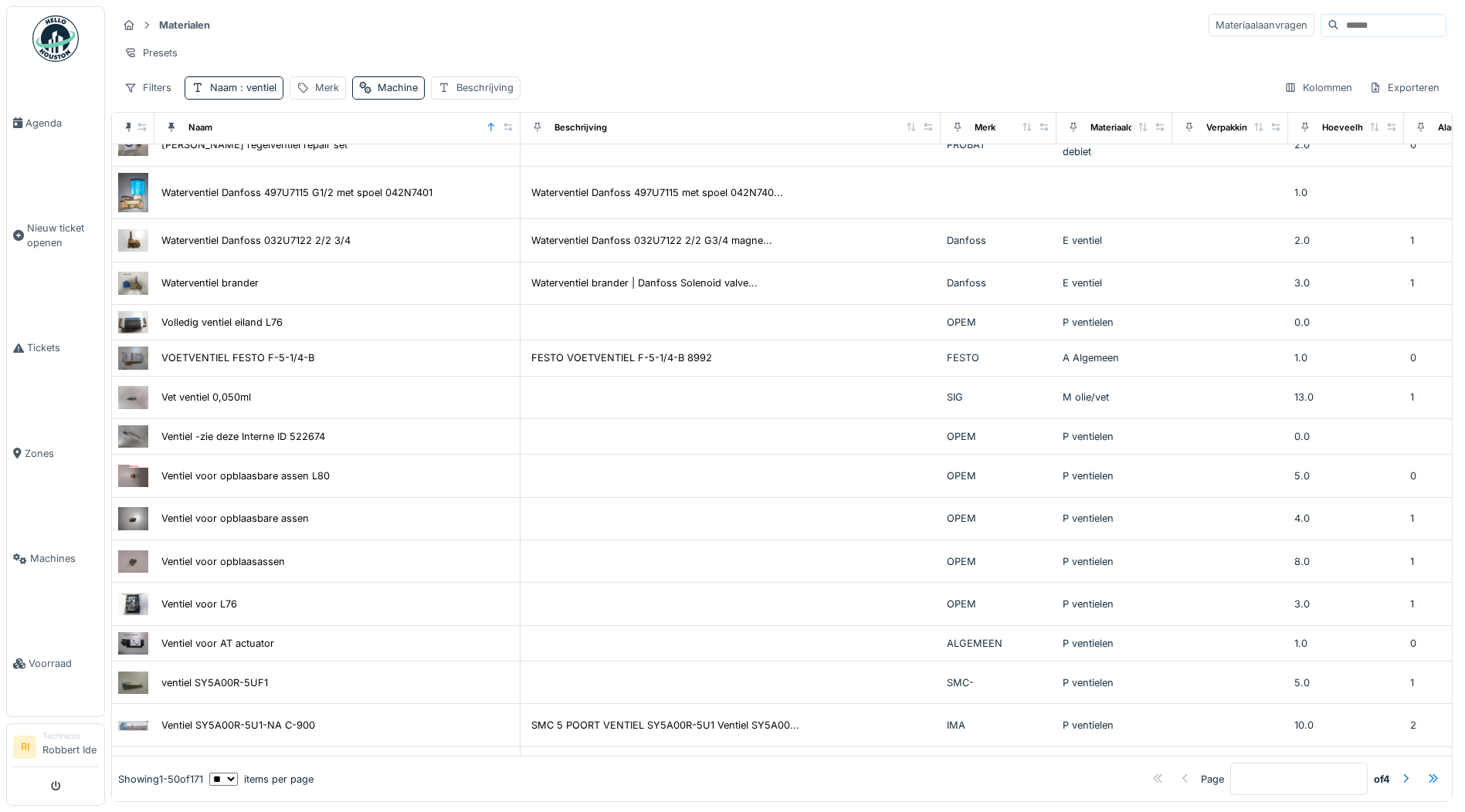
drag, startPoint x: 494, startPoint y: 763, endPoint x: 348, endPoint y: 747, distance: 147.6
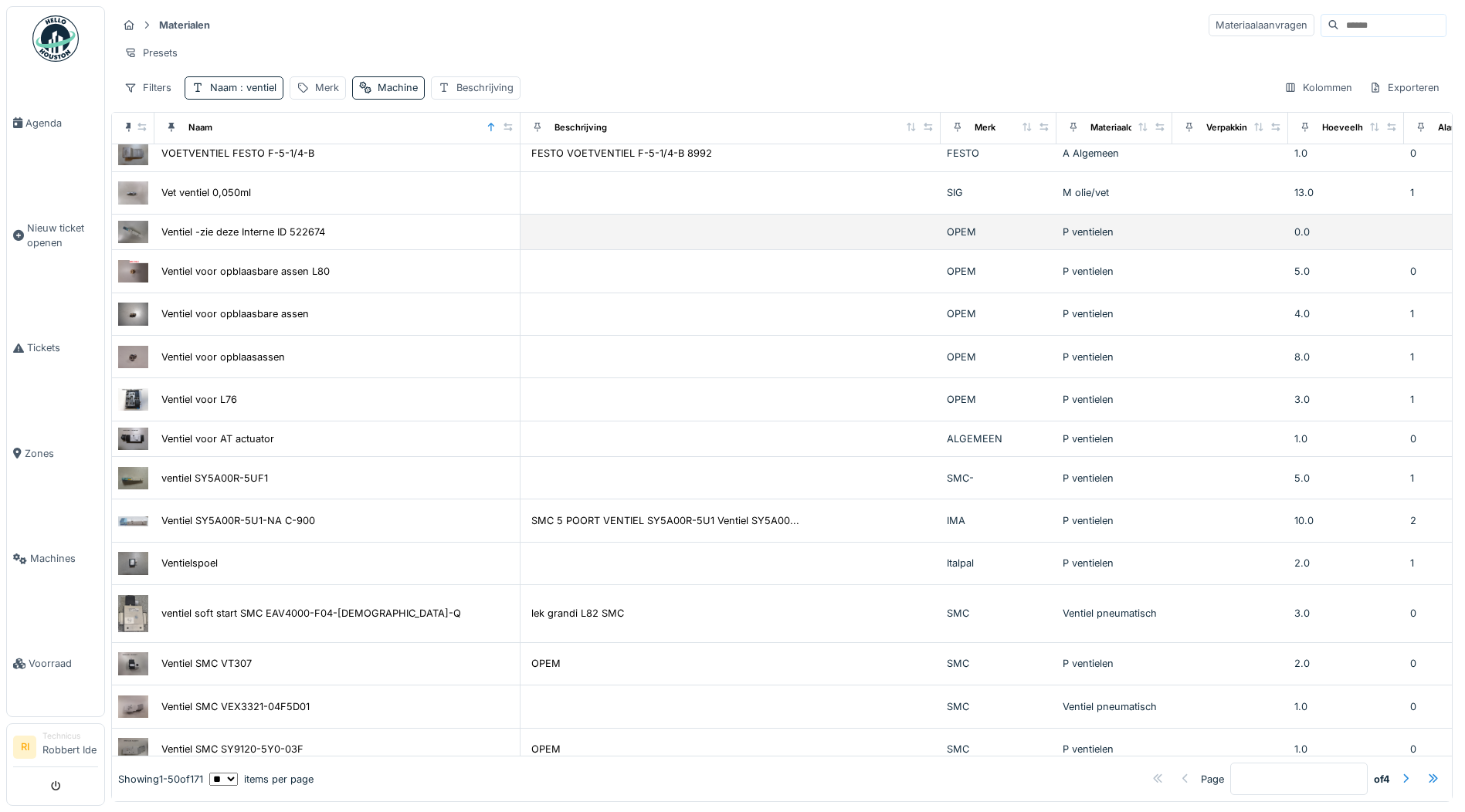
scroll to position [292, 0]
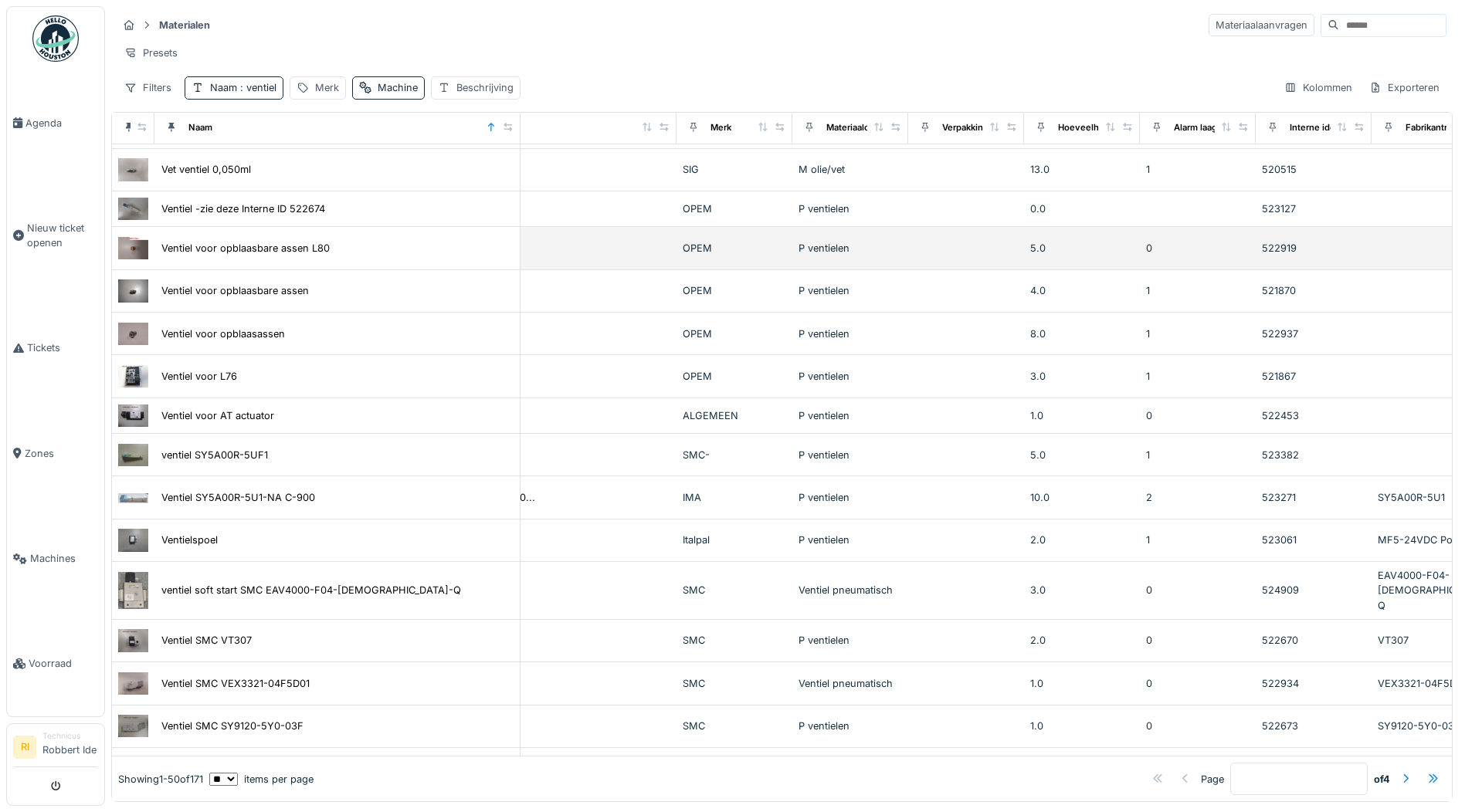
drag, startPoint x: 1219, startPoint y: 277, endPoint x: 1292, endPoint y: 276, distance: 72.6
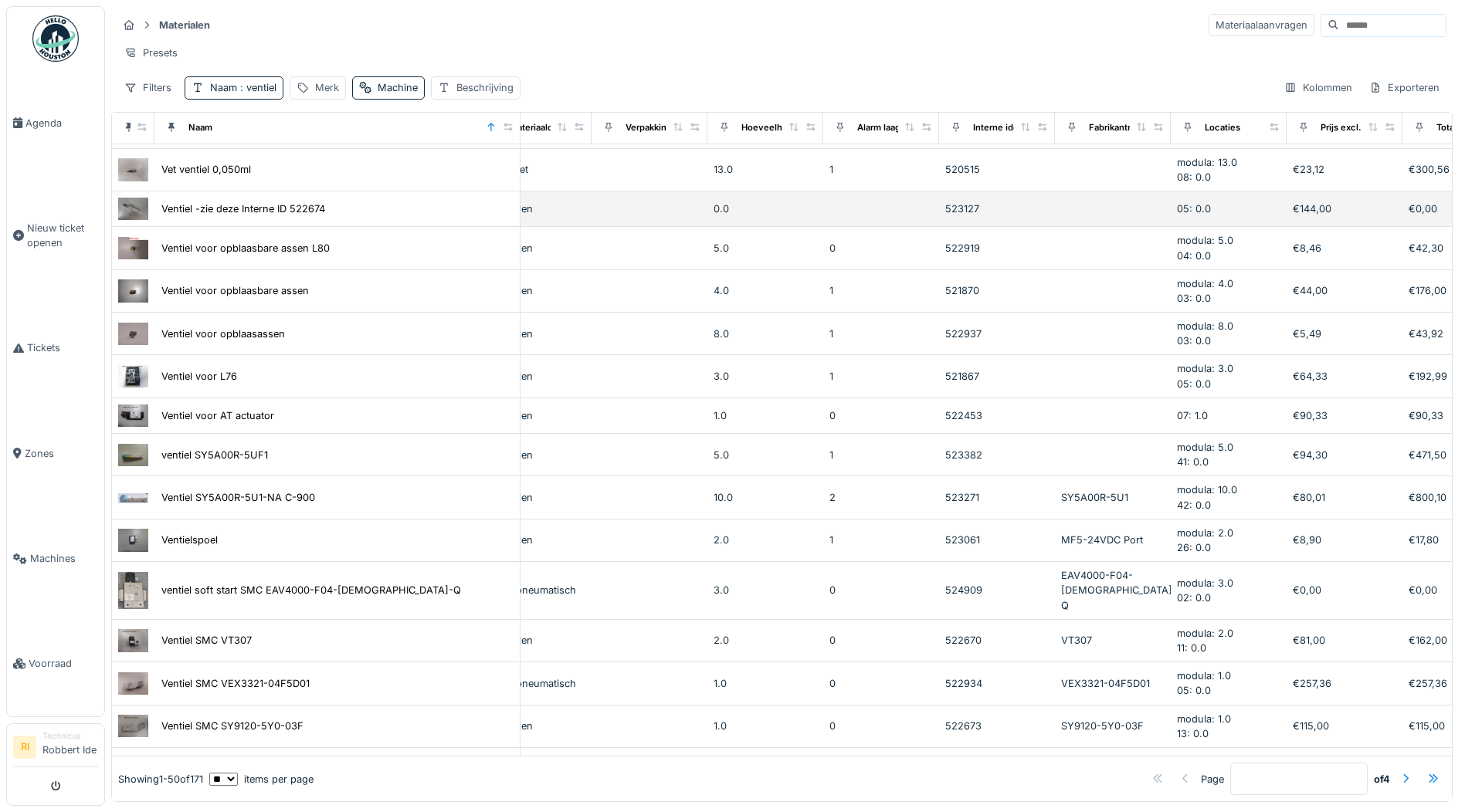
drag, startPoint x: 1297, startPoint y: 236, endPoint x: 1368, endPoint y: 227, distance: 71.6
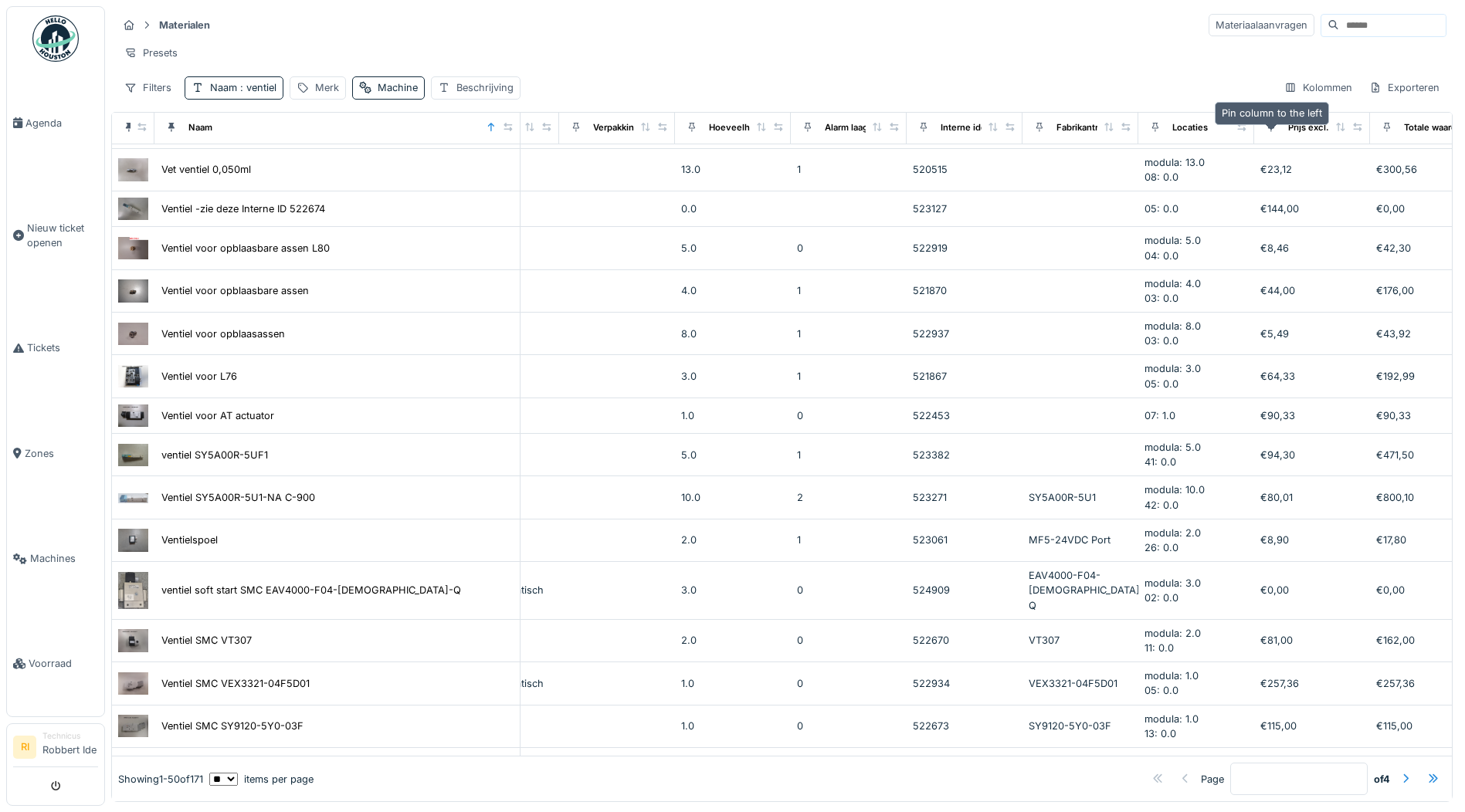
click at [1270, 133] on div at bounding box center [1271, 127] width 11 height 15
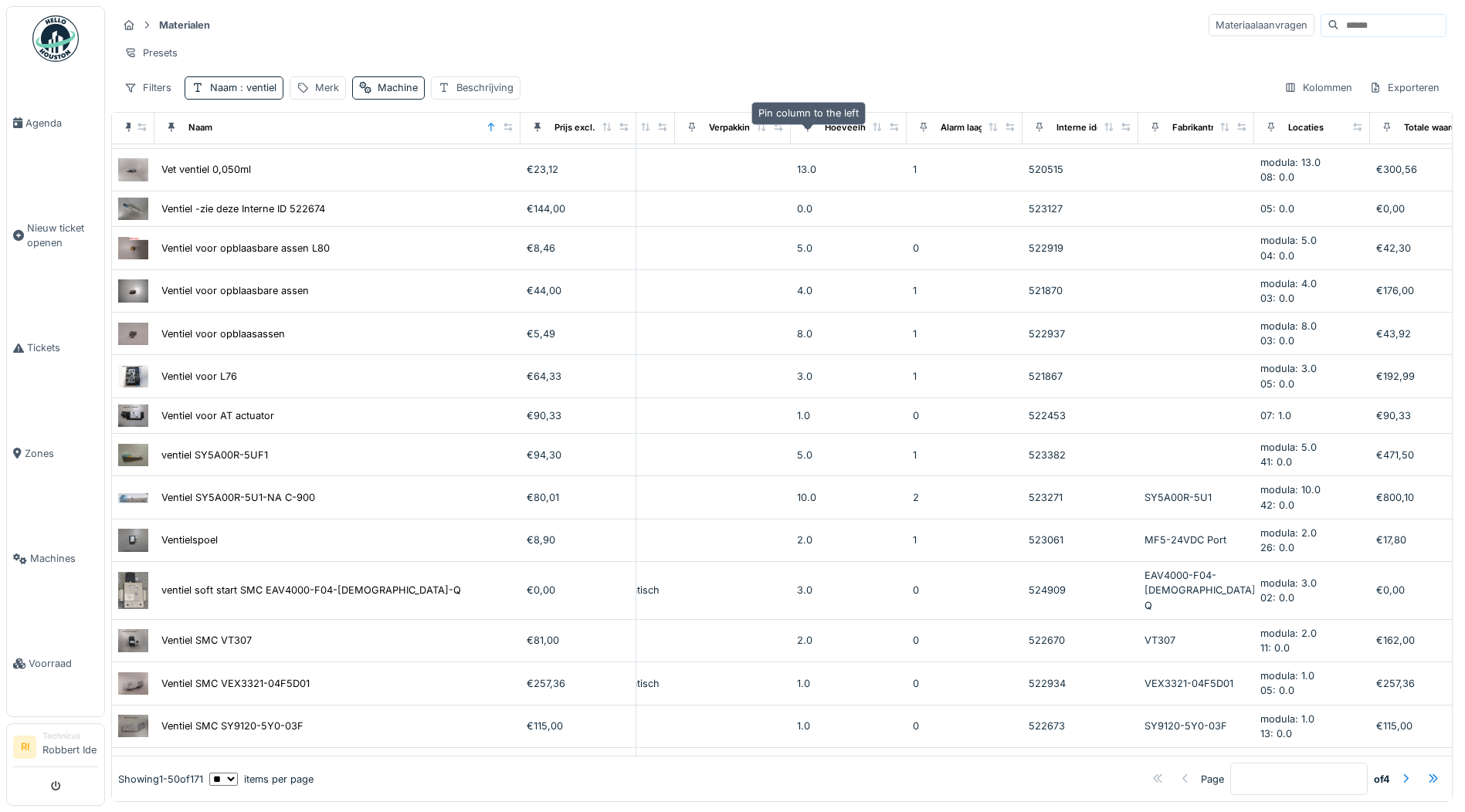
click at [812, 131] on icon at bounding box center [807, 127] width 11 height 8
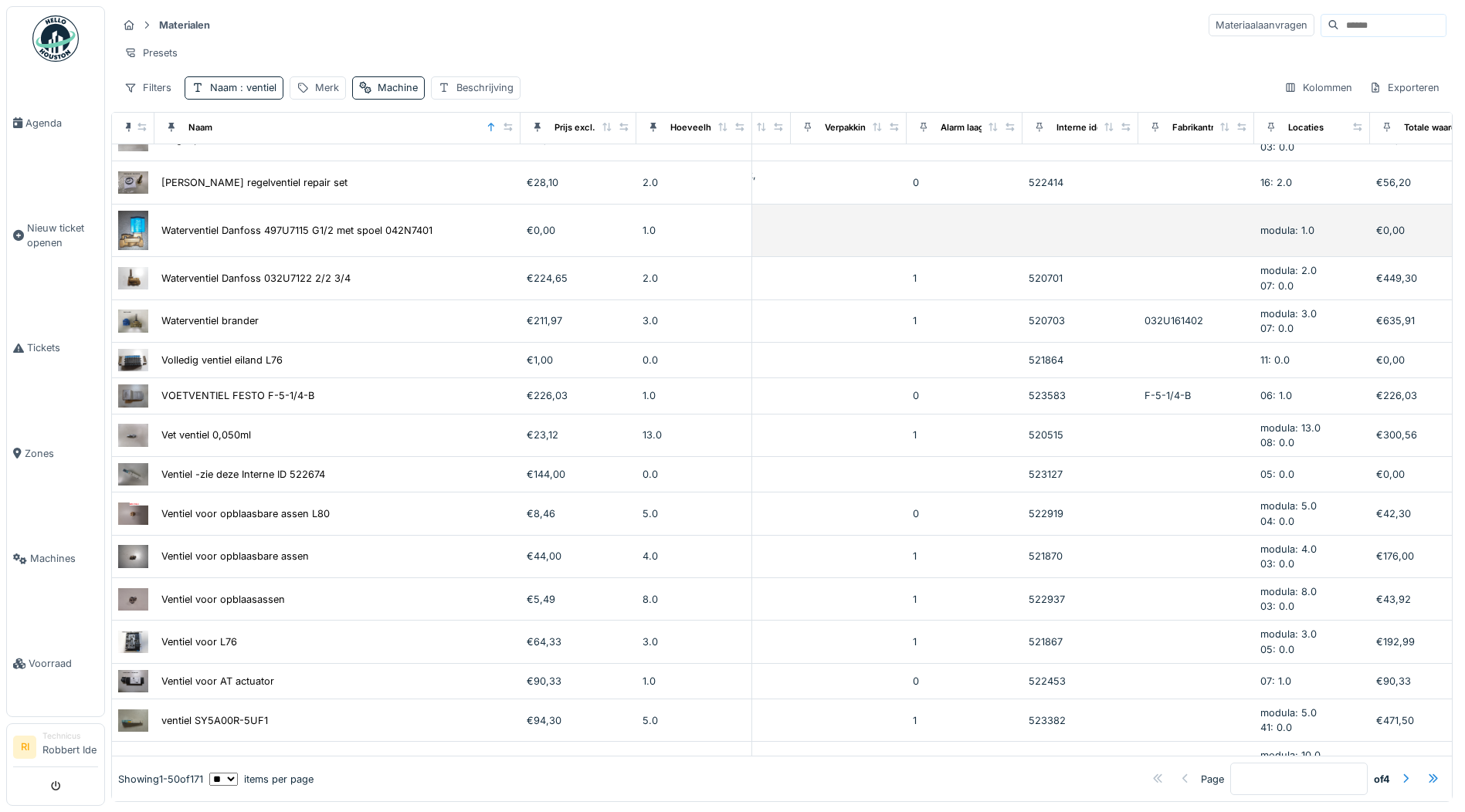
scroll to position [0, 613]
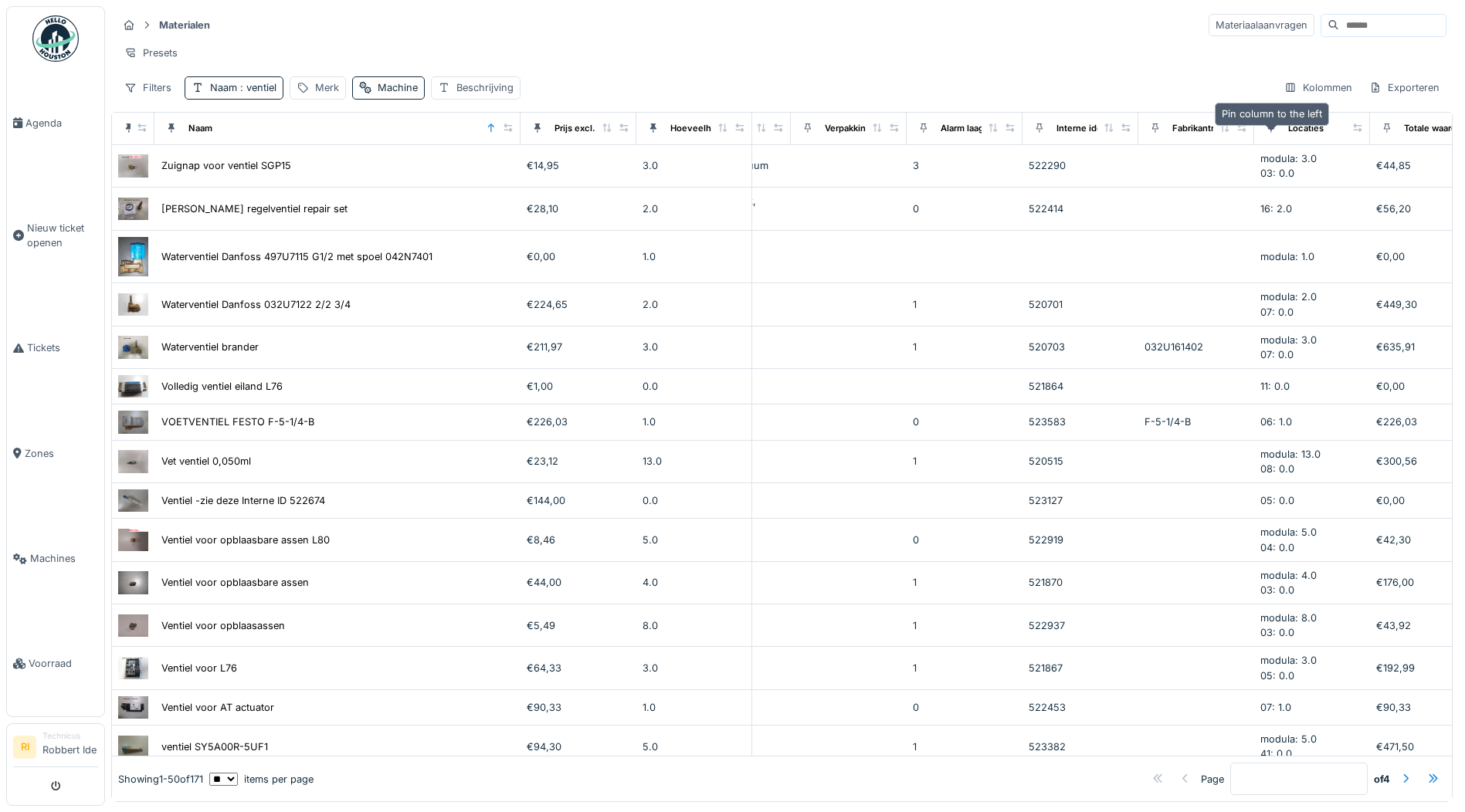
click at [1273, 132] on icon at bounding box center [1271, 128] width 11 height 8
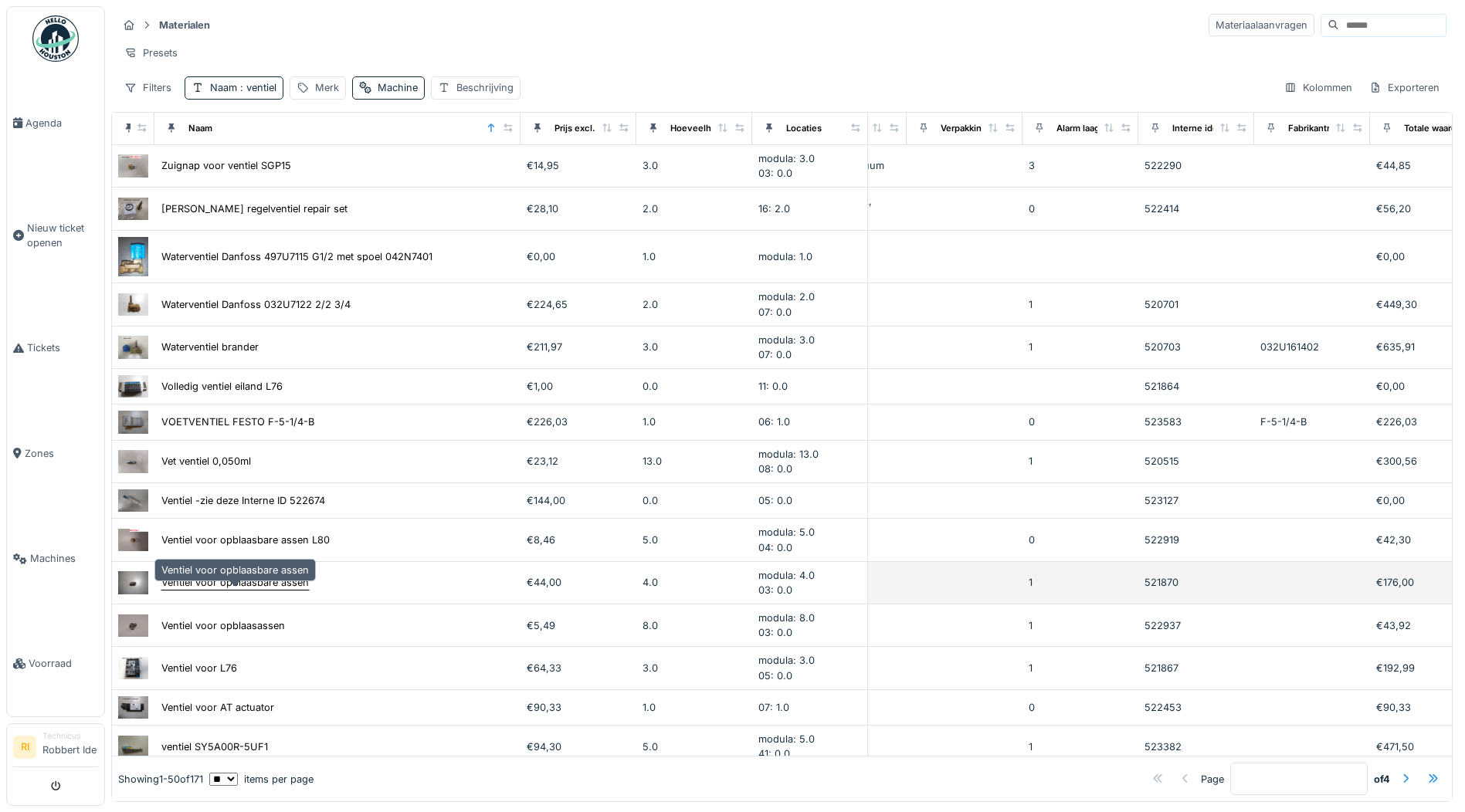
click at [287, 590] on div "Ventiel voor opblaasbare assen" at bounding box center [235, 582] width 148 height 15
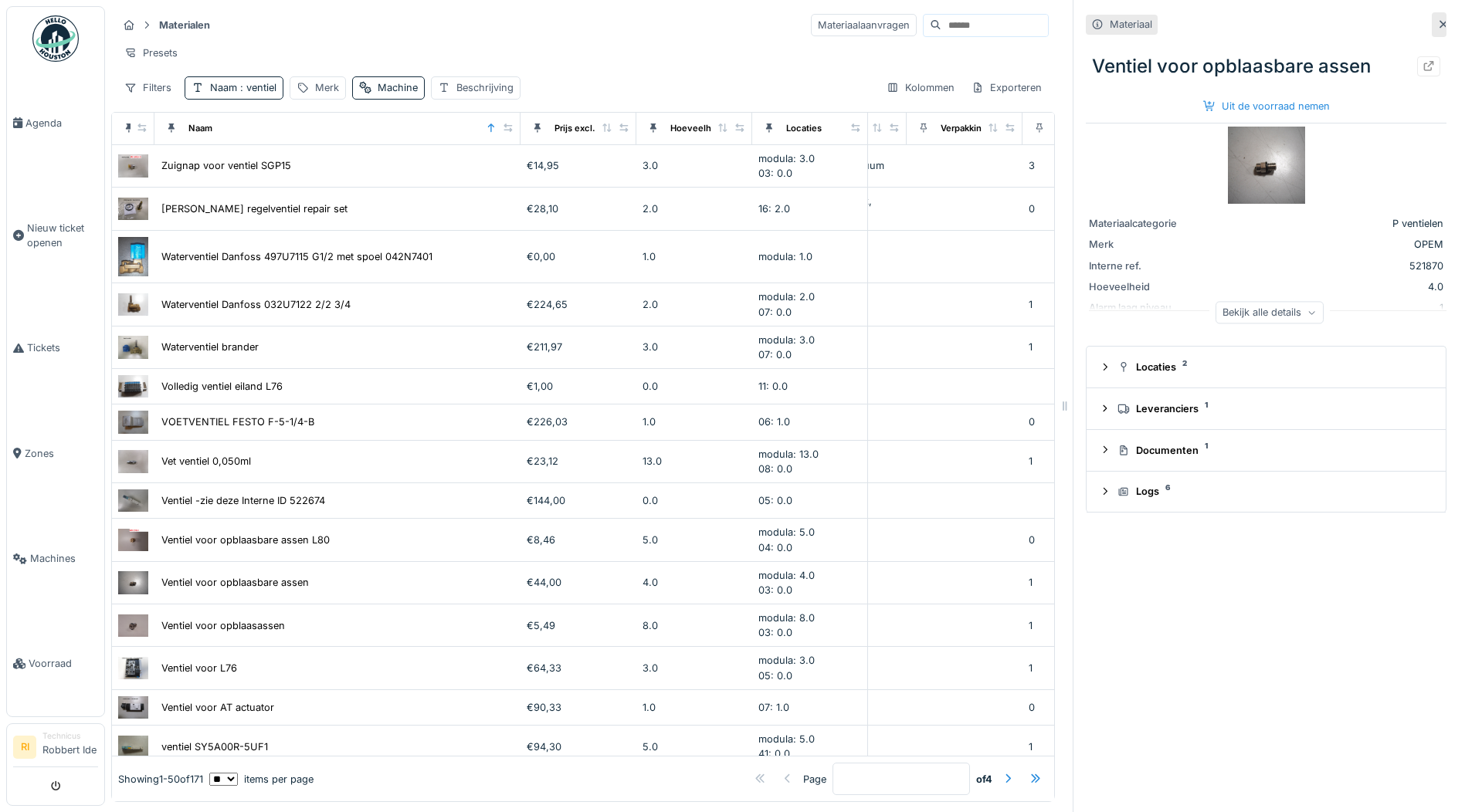
click at [1246, 156] on img at bounding box center [1266, 165] width 77 height 77
click at [127, 395] on img at bounding box center [133, 386] width 30 height 22
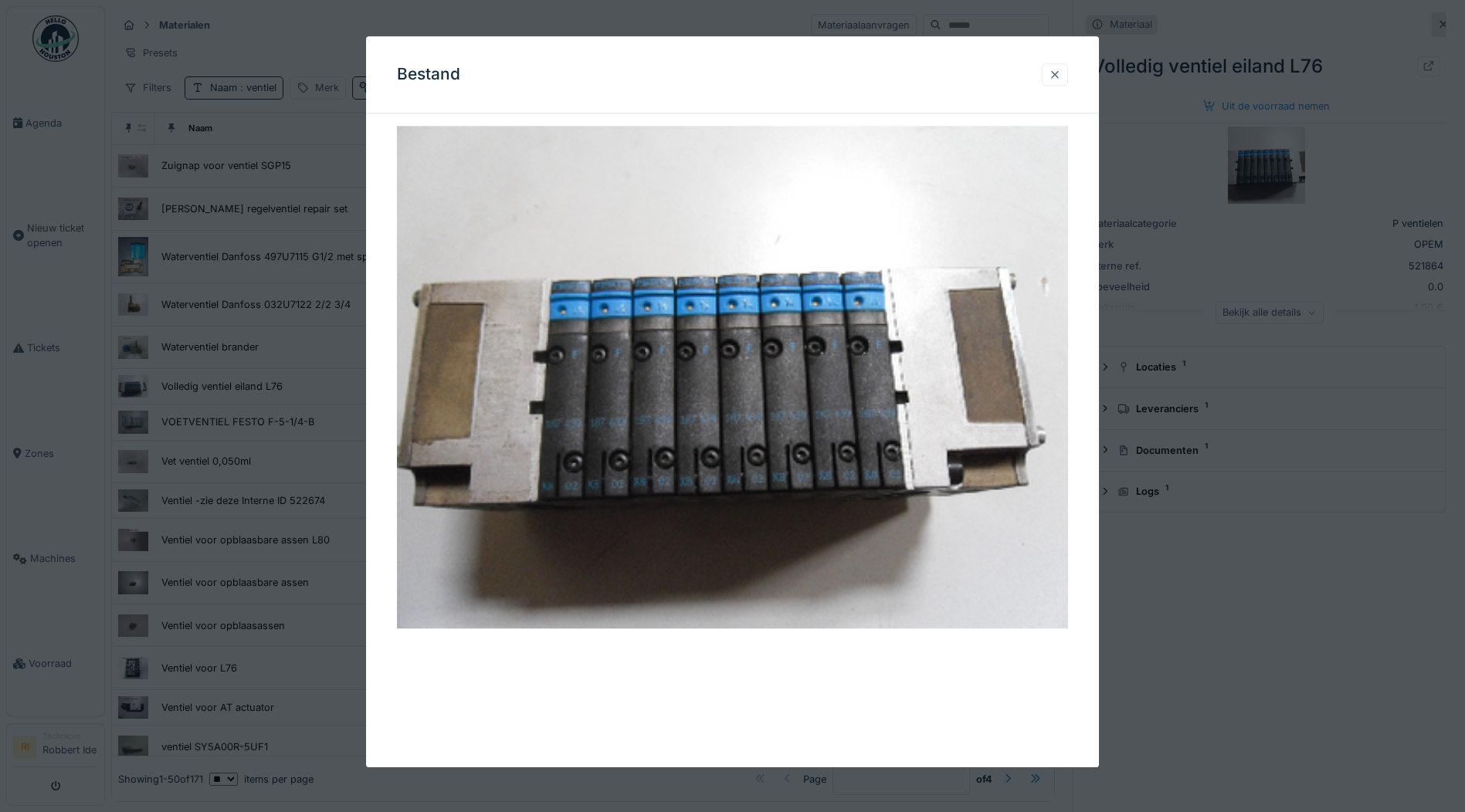
click at [1061, 76] on div at bounding box center [1055, 74] width 12 height 15
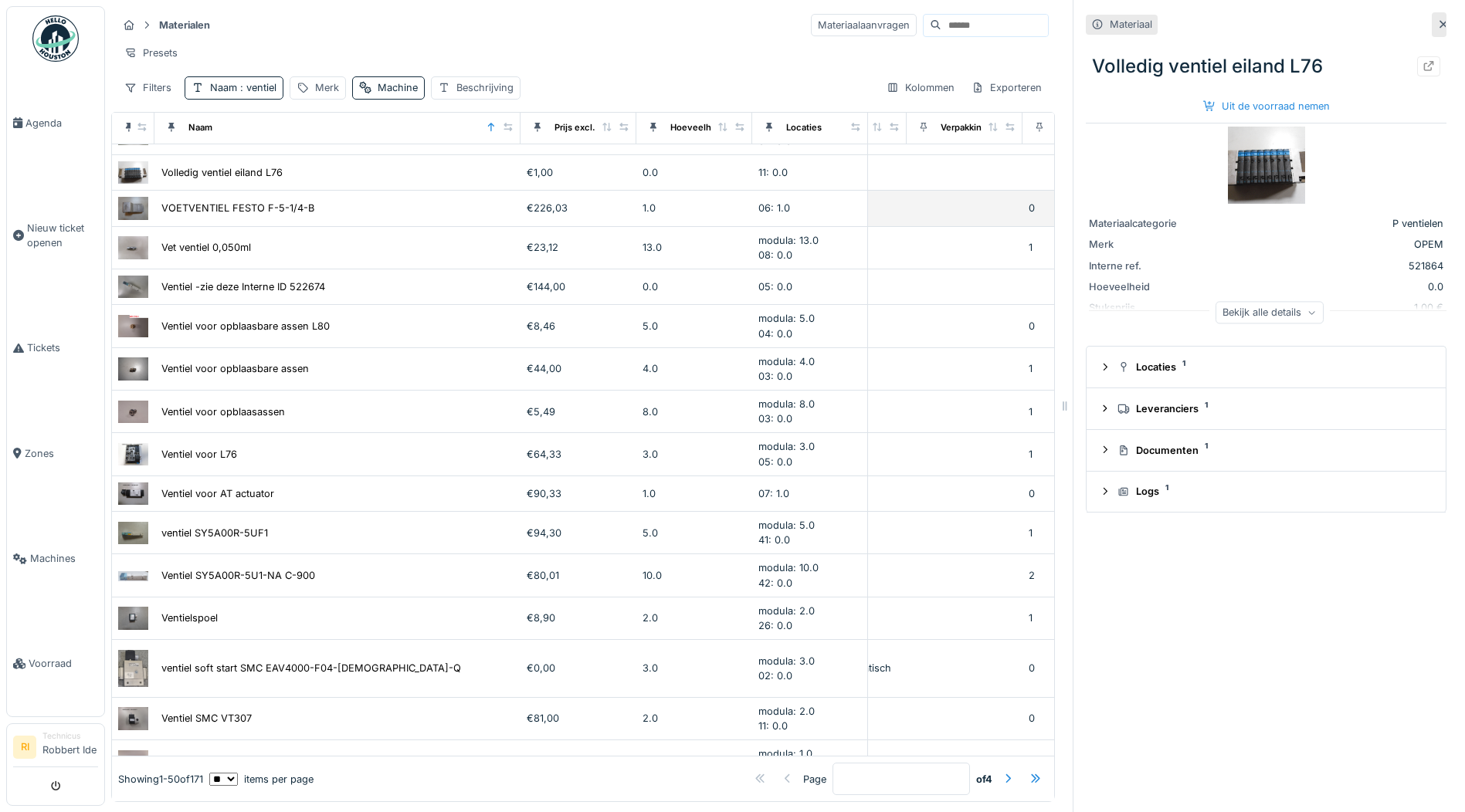
scroll to position [232, 613]
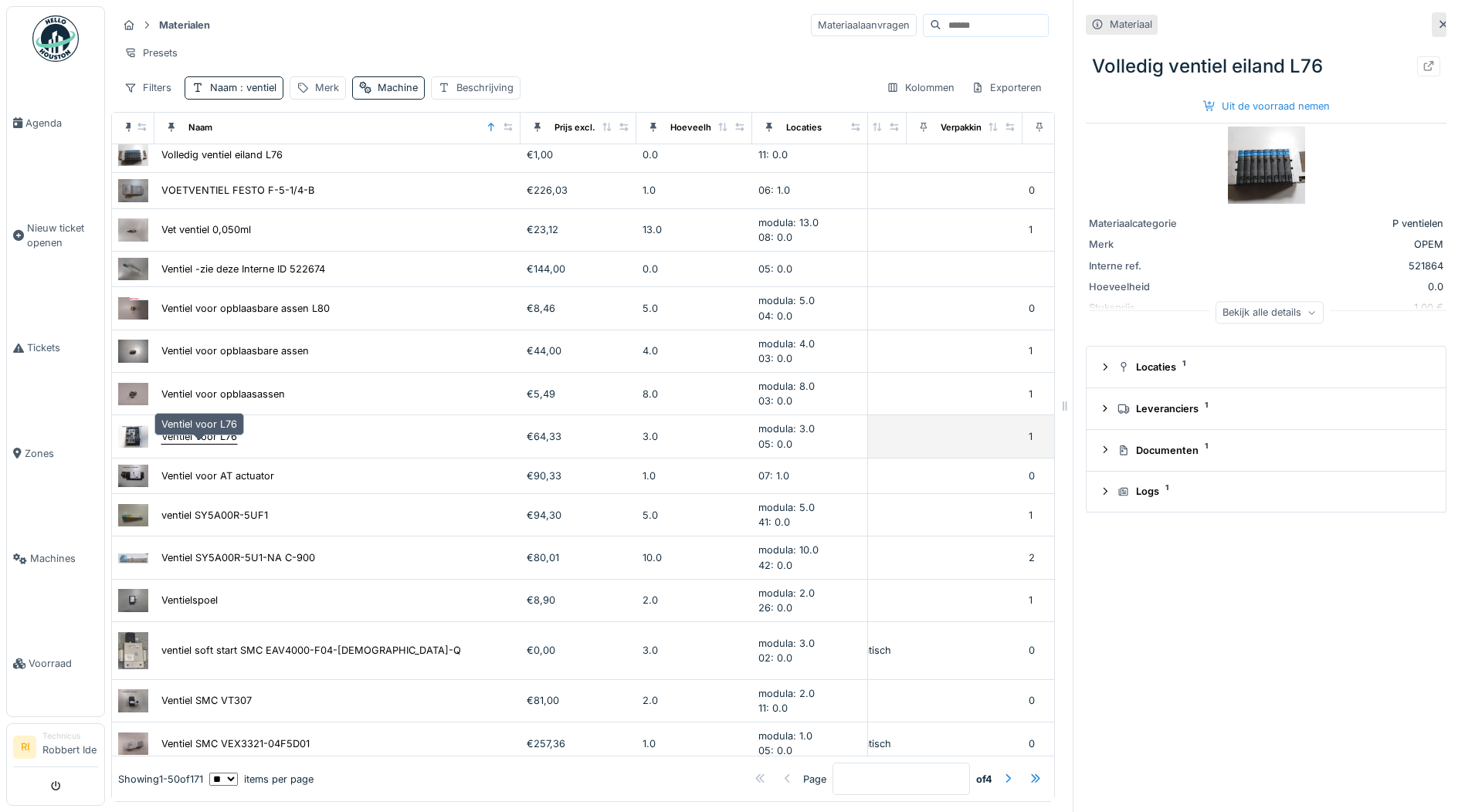
click at [205, 444] on div "Ventiel voor L76" at bounding box center [199, 436] width 76 height 15
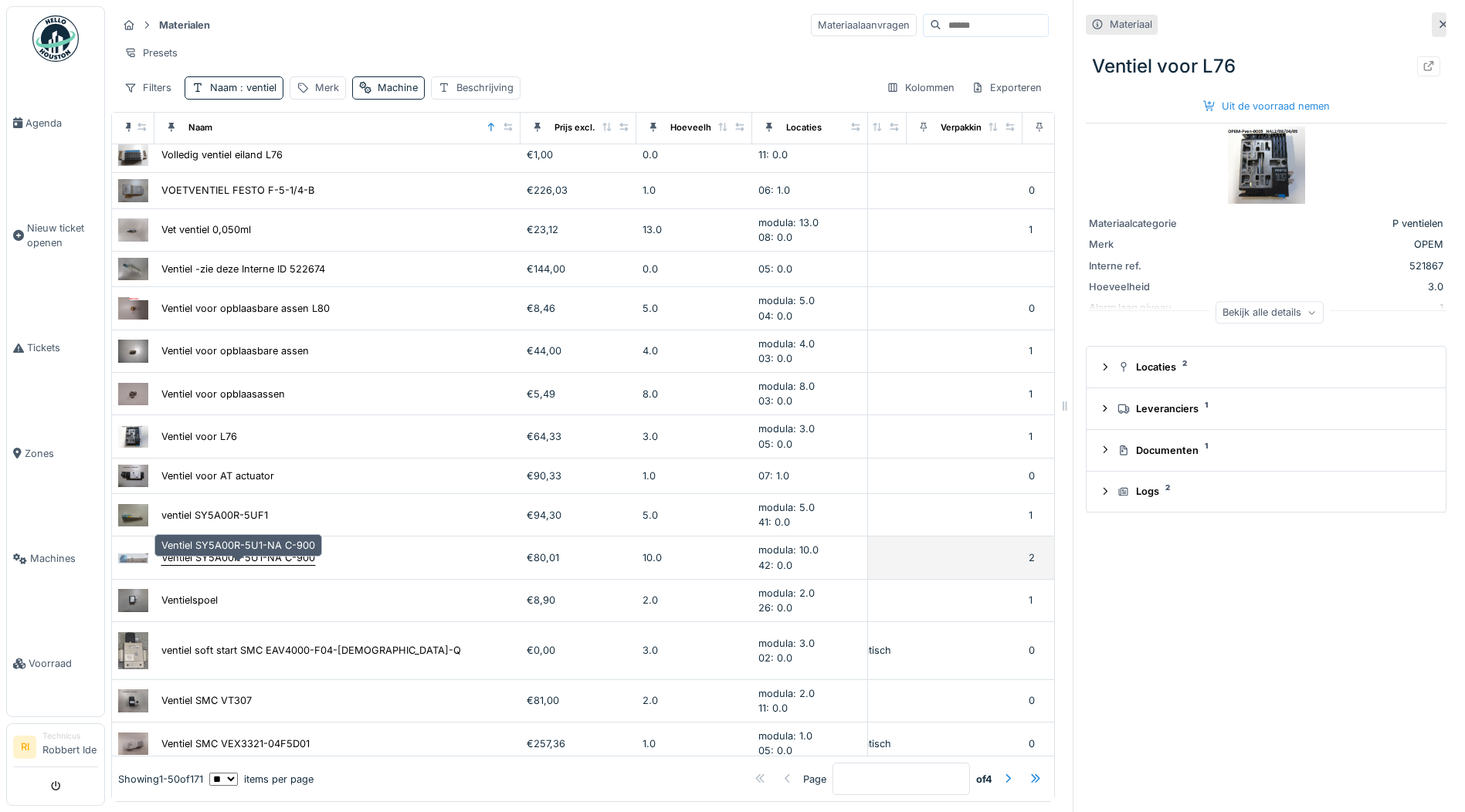
click at [192, 565] on div "Ventiel SY5A00R-5U1-NA C-900" at bounding box center [238, 558] width 154 height 15
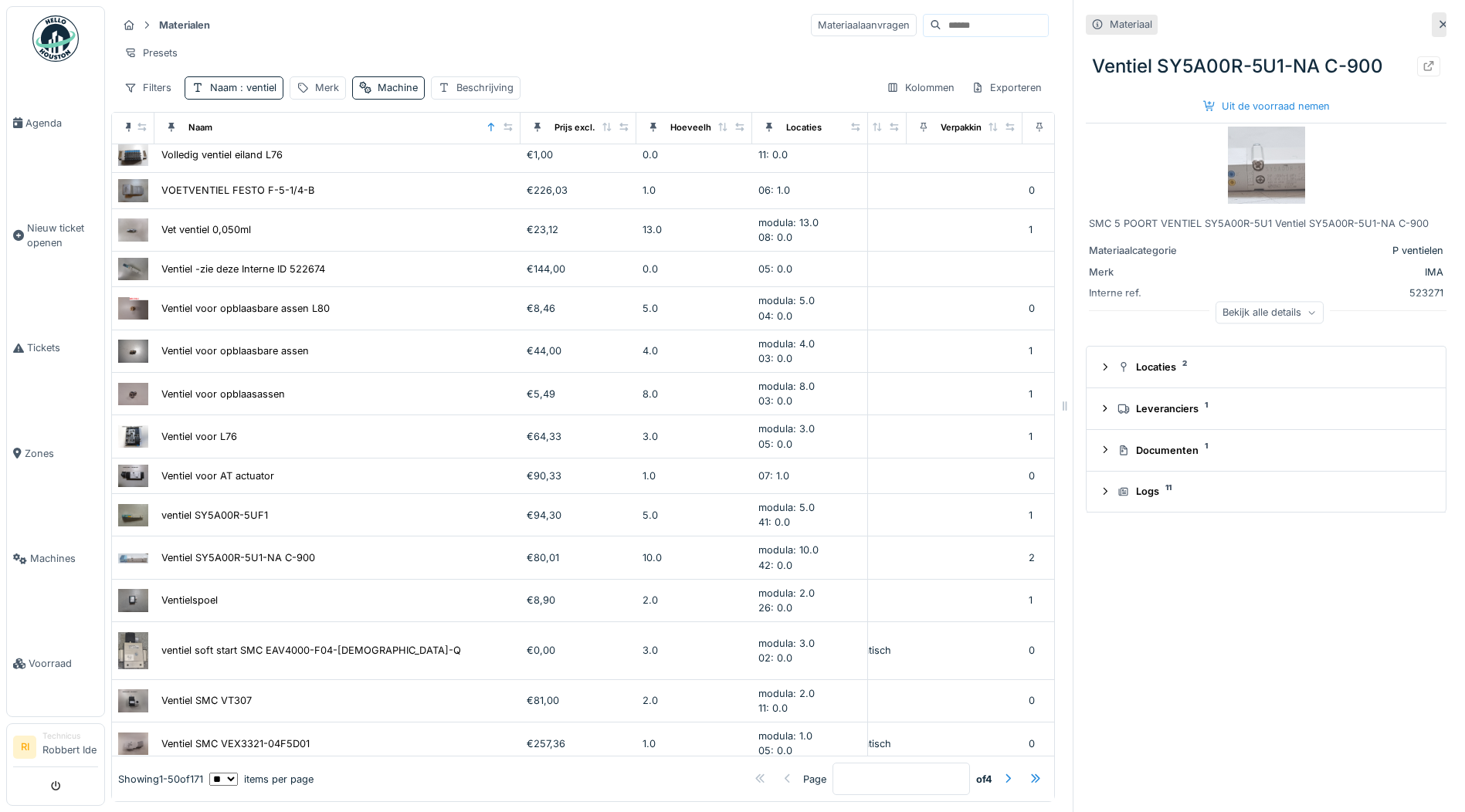
click at [1253, 177] on img at bounding box center [1266, 165] width 77 height 77
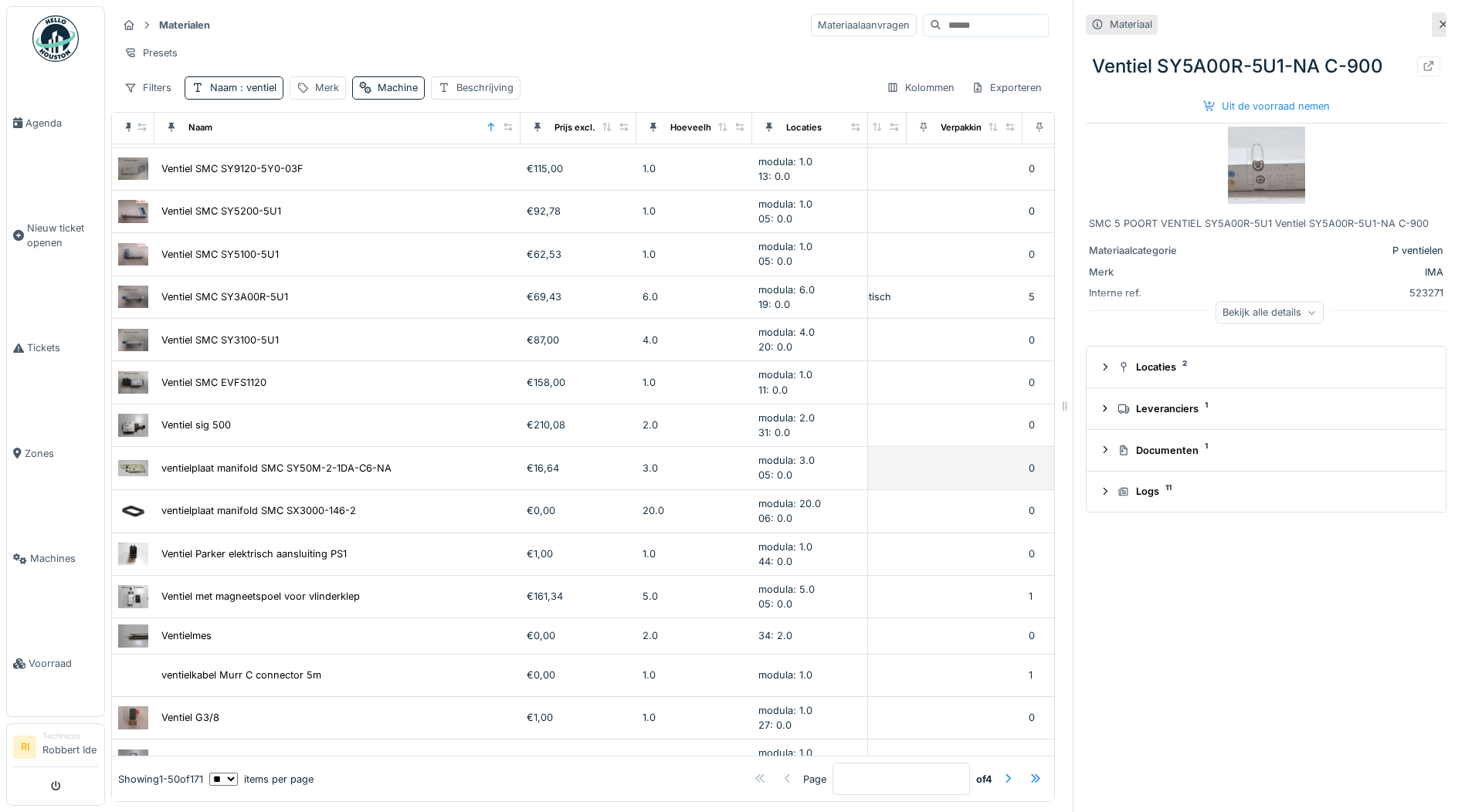
scroll to position [927, 613]
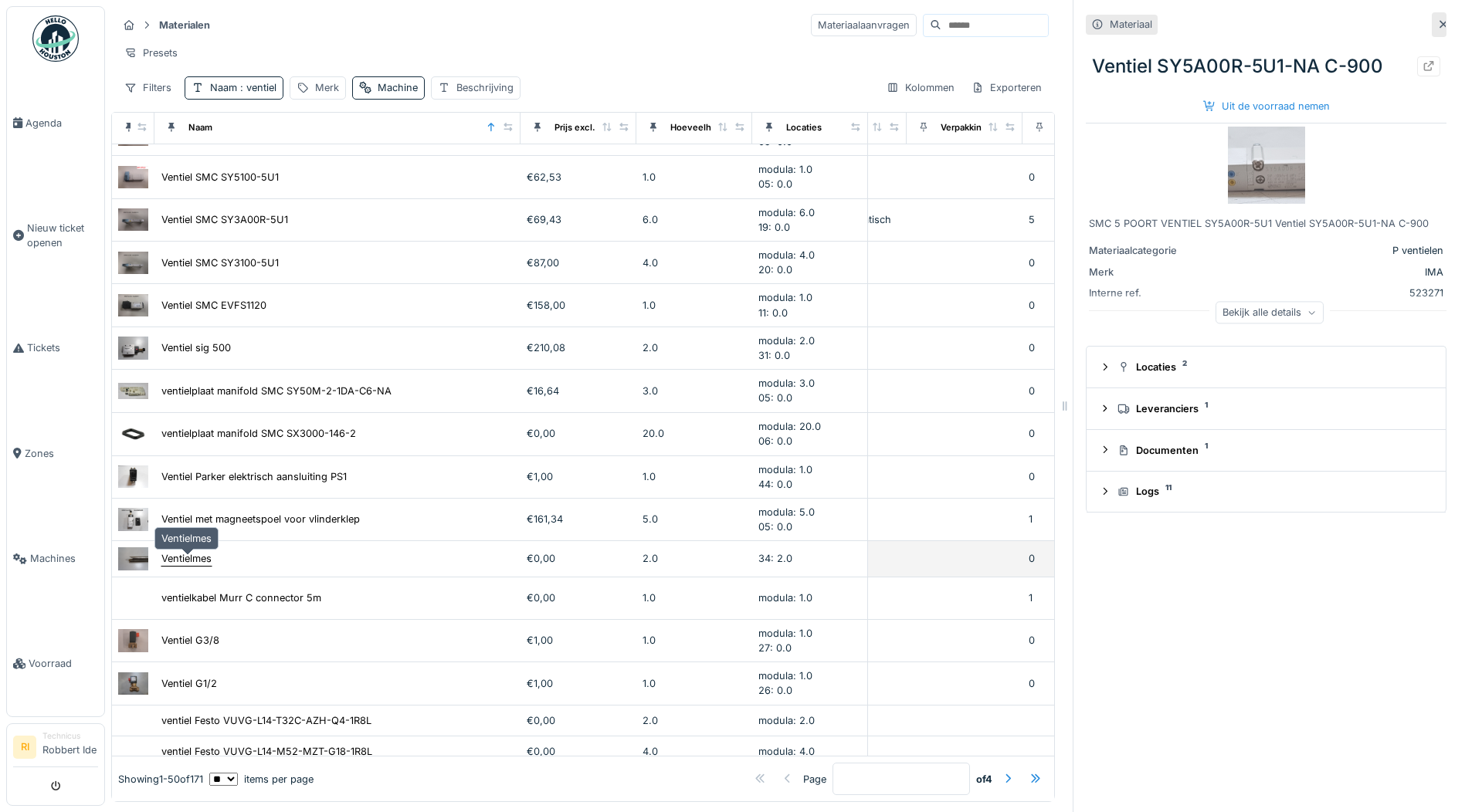
click at [192, 560] on div "Ventielmes" at bounding box center [186, 558] width 50 height 15
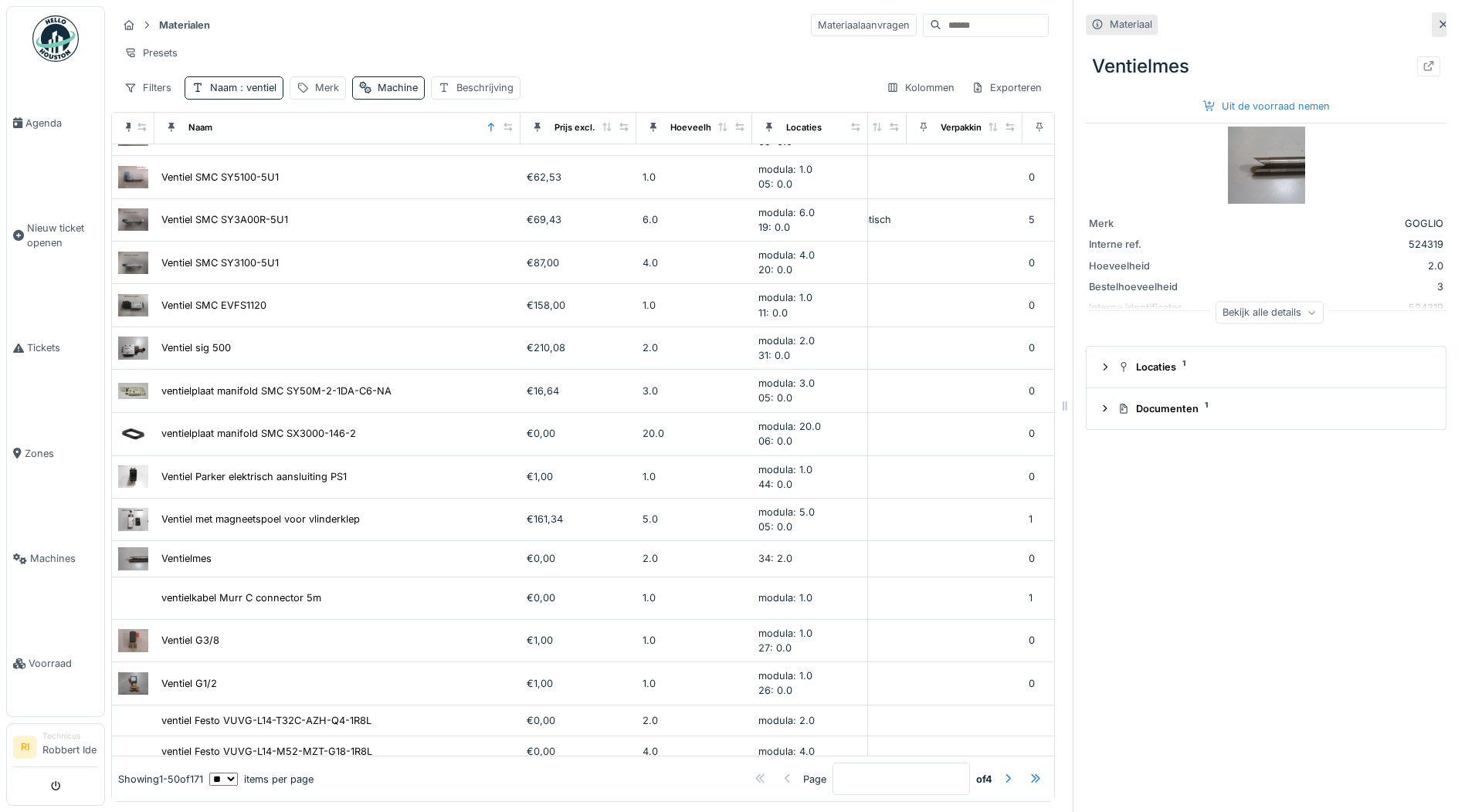
click at [1254, 161] on img at bounding box center [1266, 165] width 77 height 77
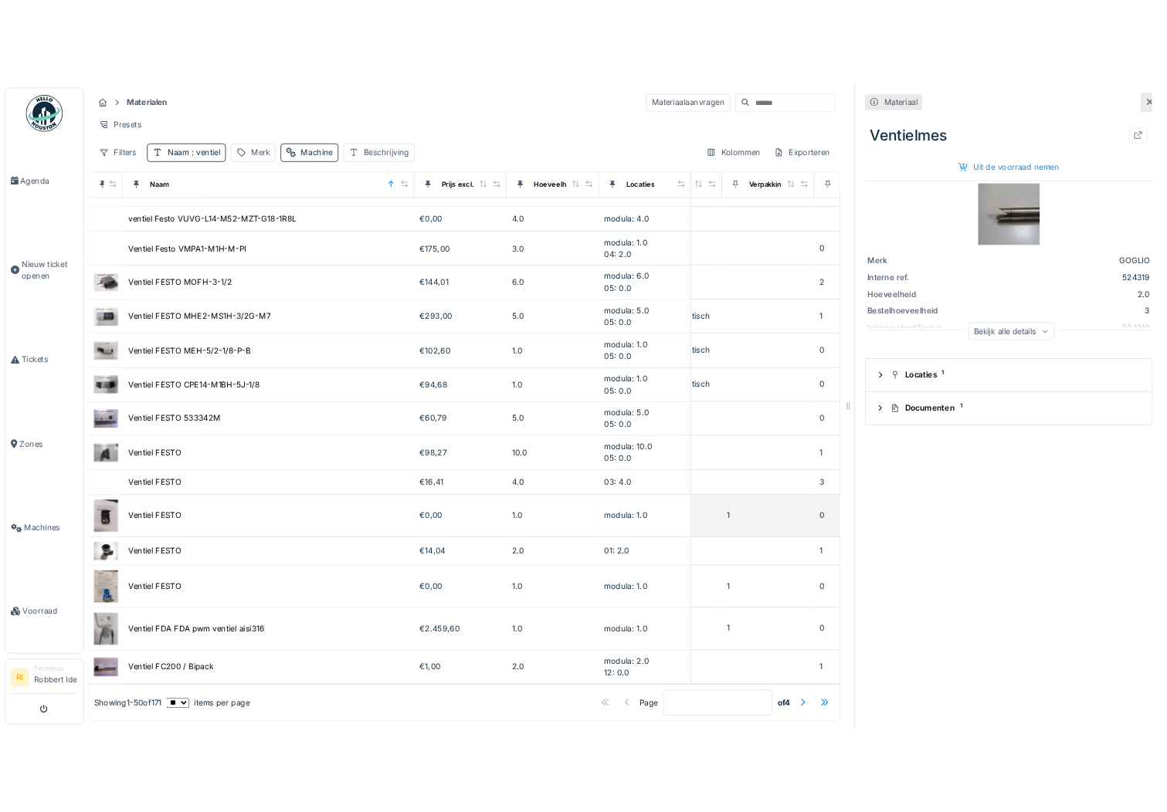
scroll to position [12, 0]
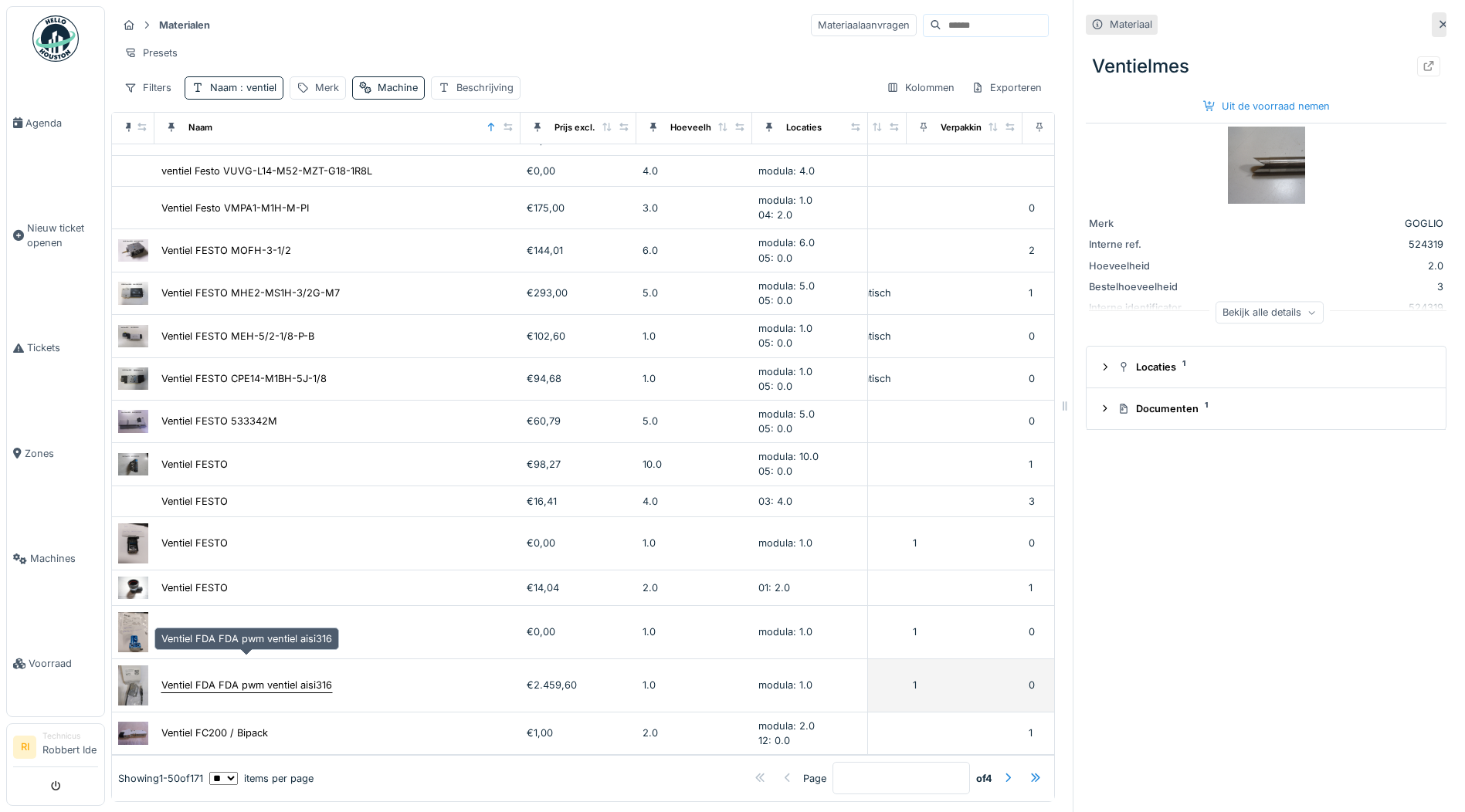
click at [279, 678] on div "Ventiel FDA FDA pwm ventiel aisi316" at bounding box center [246, 685] width 171 height 15
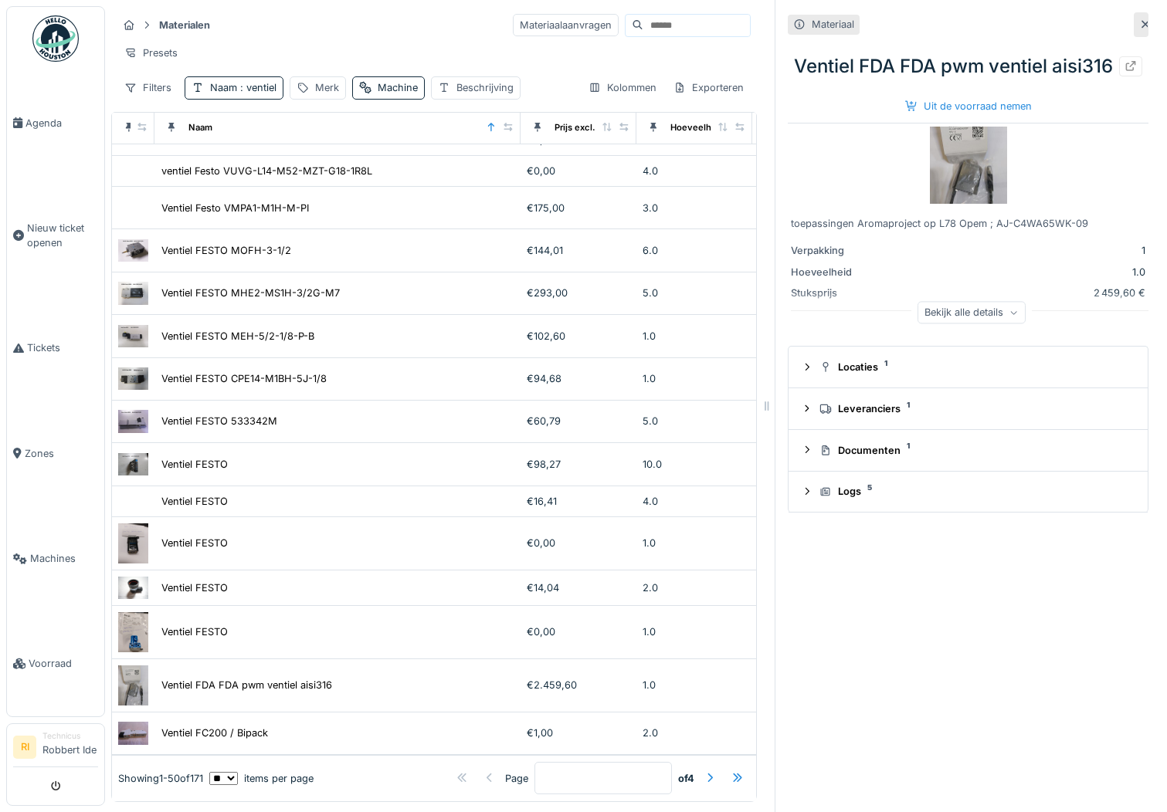
click at [952, 324] on div "Bekijk alle details" at bounding box center [971, 312] width 108 height 22
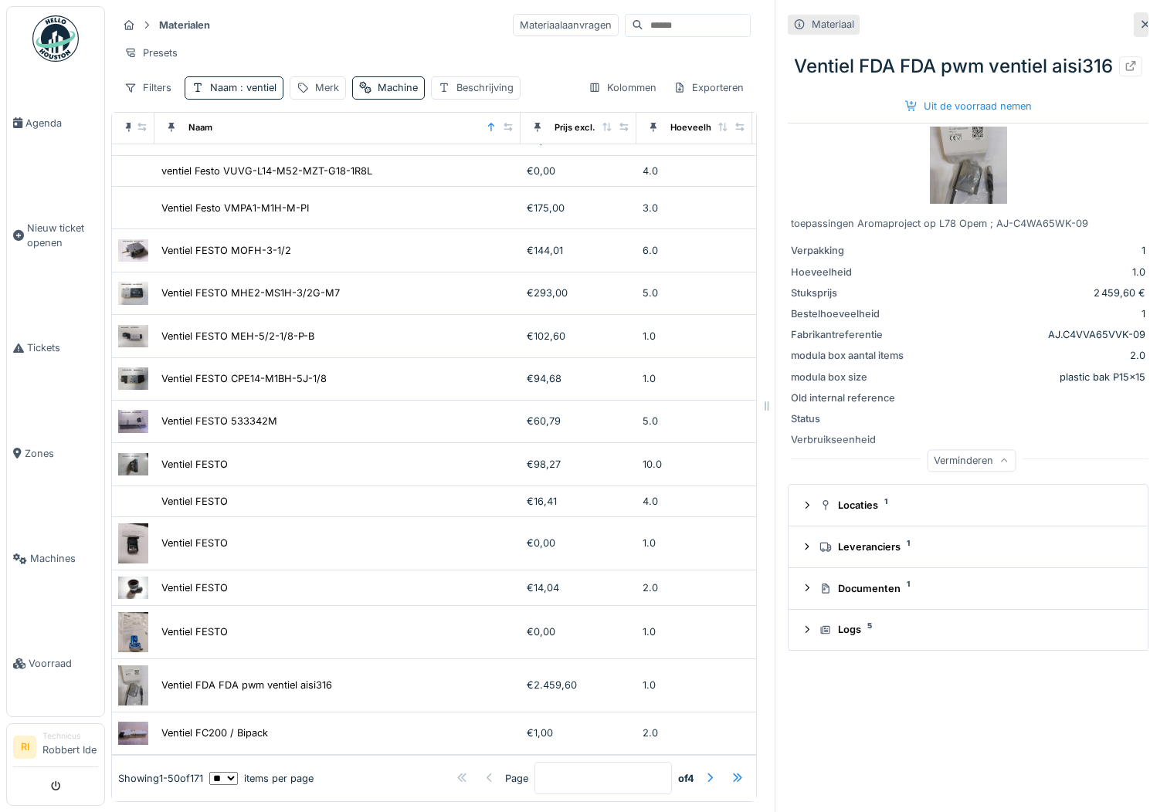
click at [944, 190] on img at bounding box center [968, 165] width 77 height 77
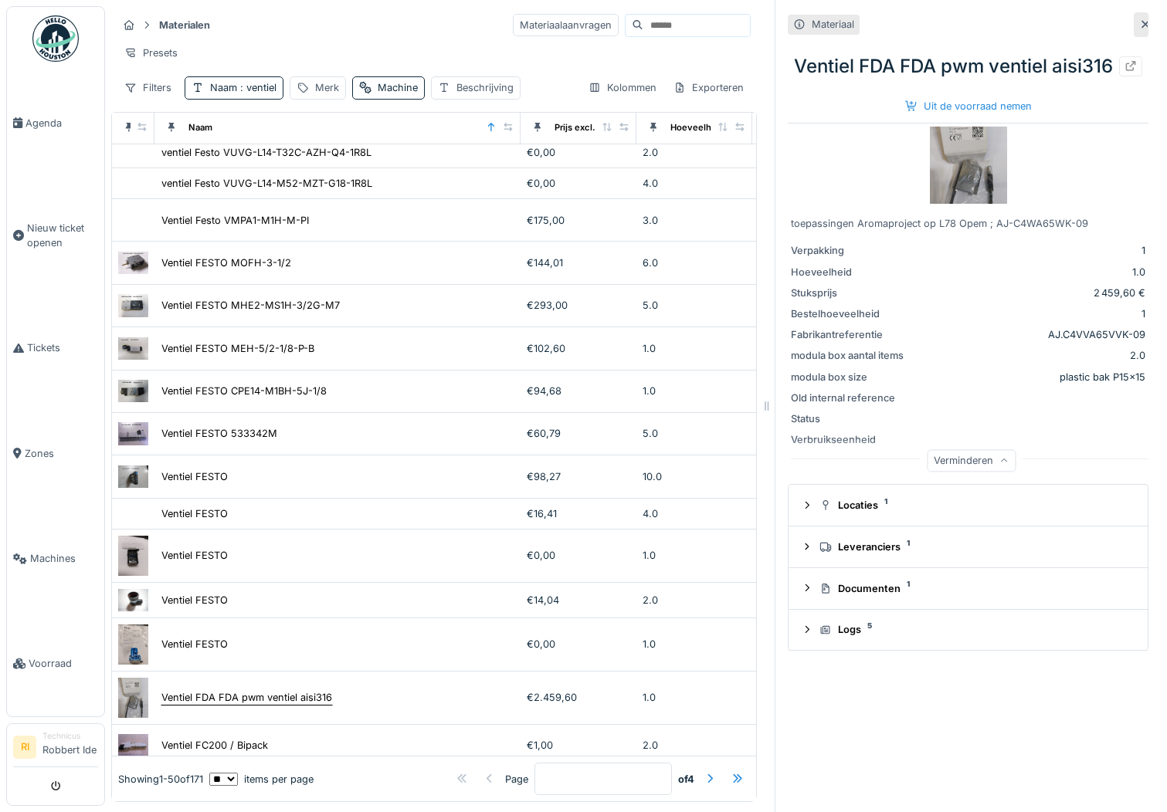
scroll to position [1534, 613]
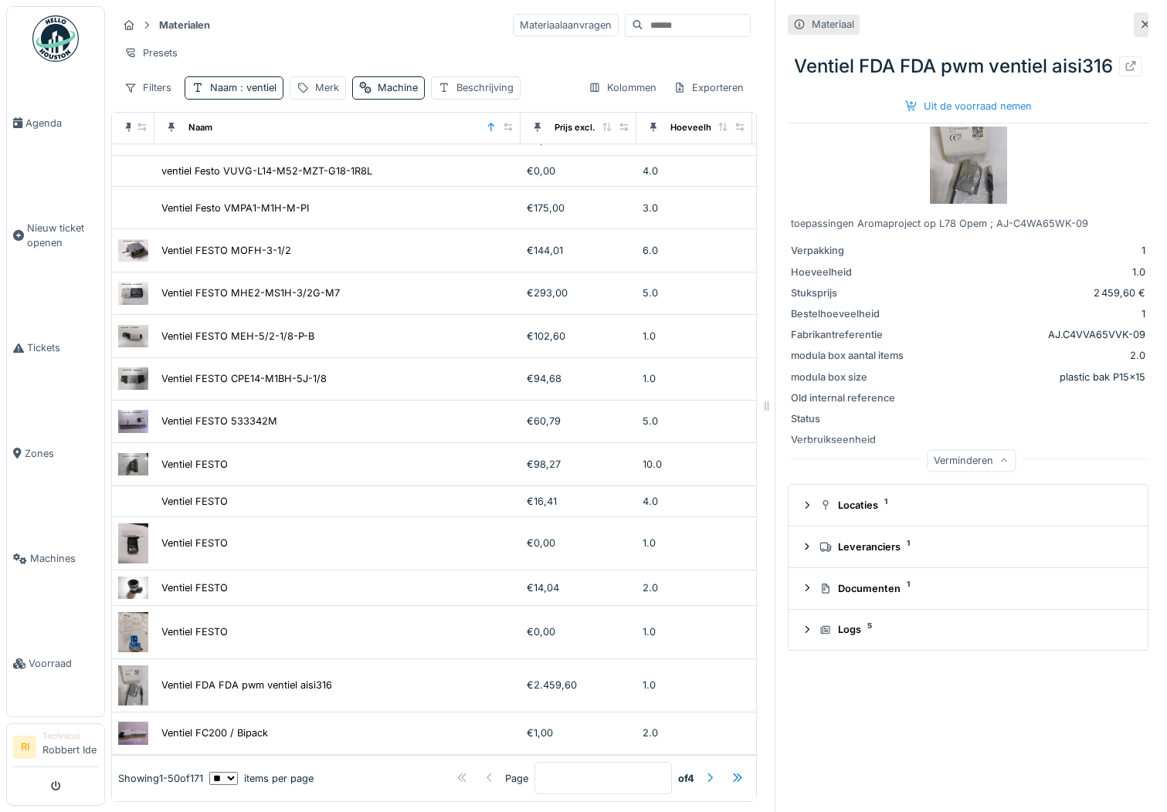
click at [704, 771] on div at bounding box center [710, 778] width 12 height 15
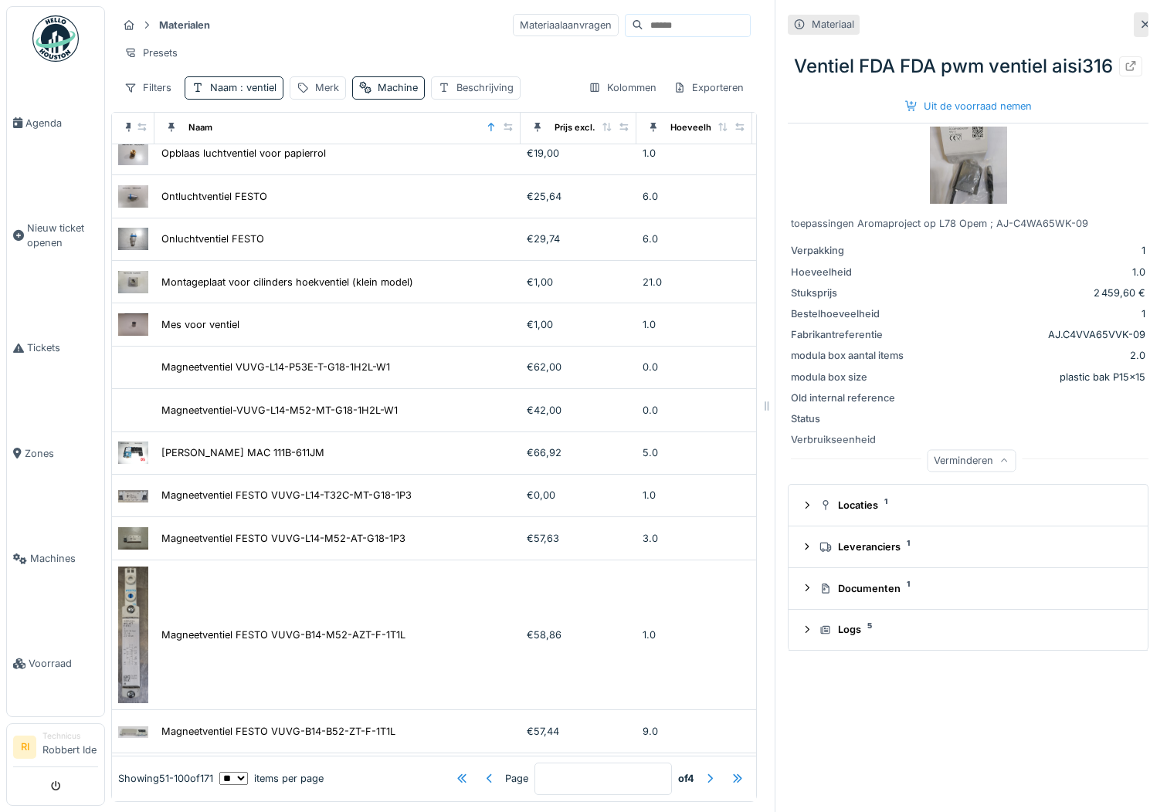
click at [315, 219] on td "Onluchtventiel FESTO" at bounding box center [337, 240] width 366 height 42
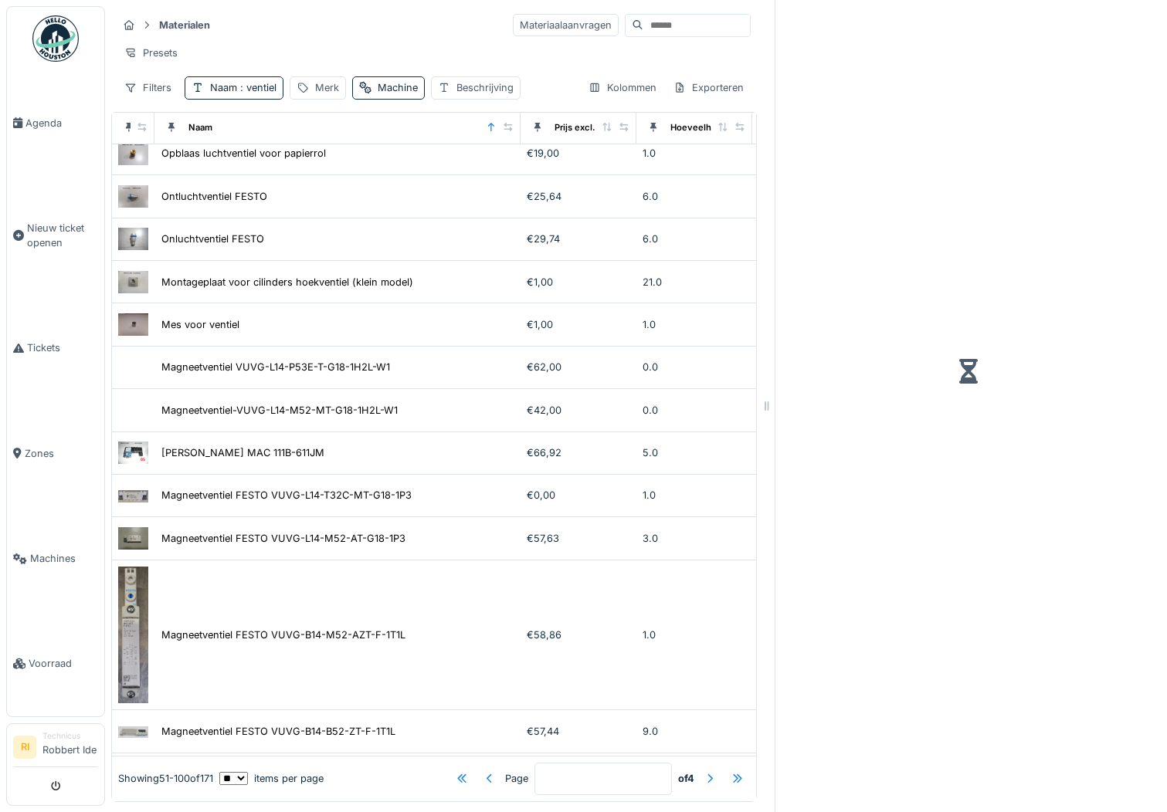
click at [322, 42] on div "Presets" at bounding box center [433, 53] width 633 height 22
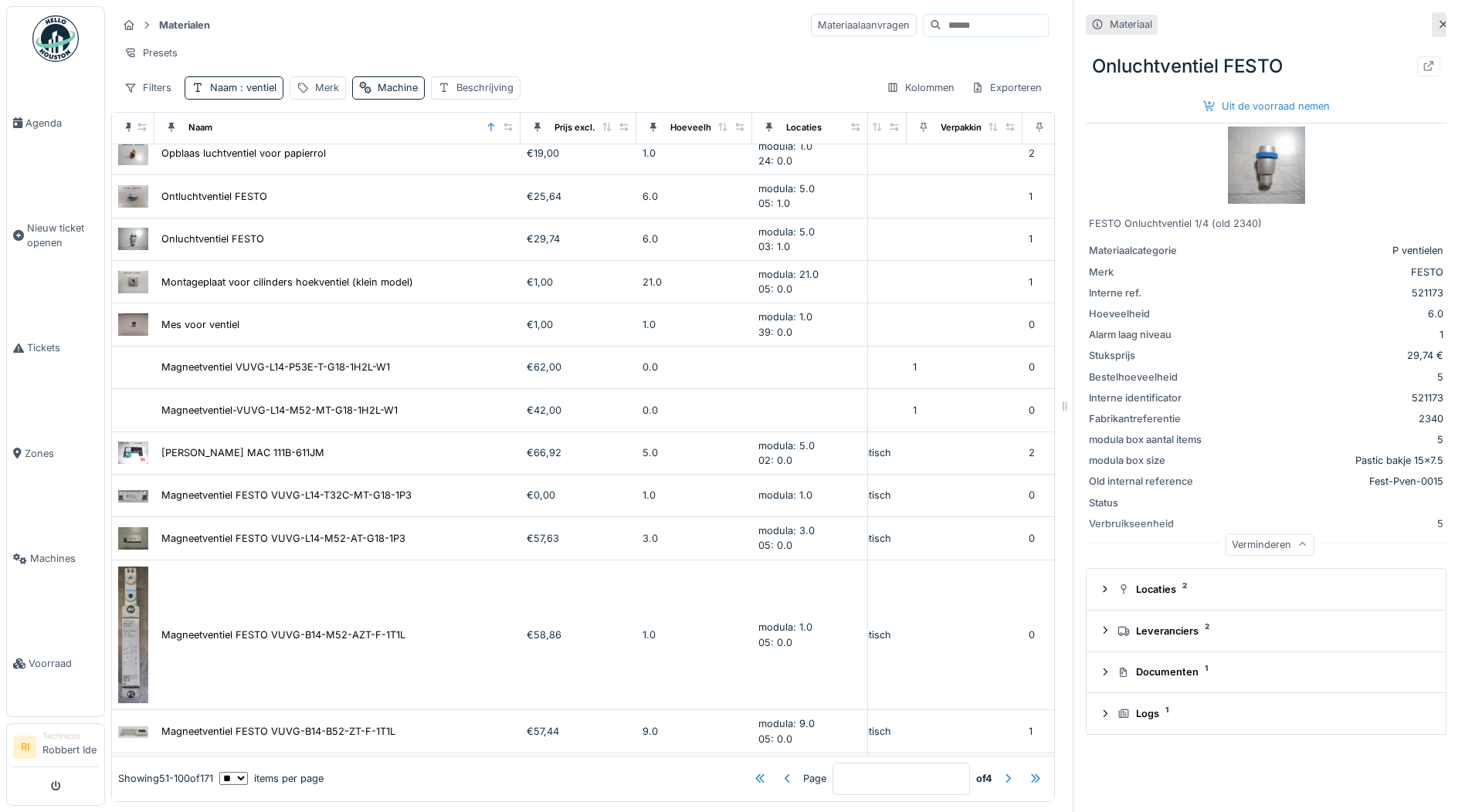
click at [1437, 19] on icon at bounding box center [1443, 24] width 12 height 10
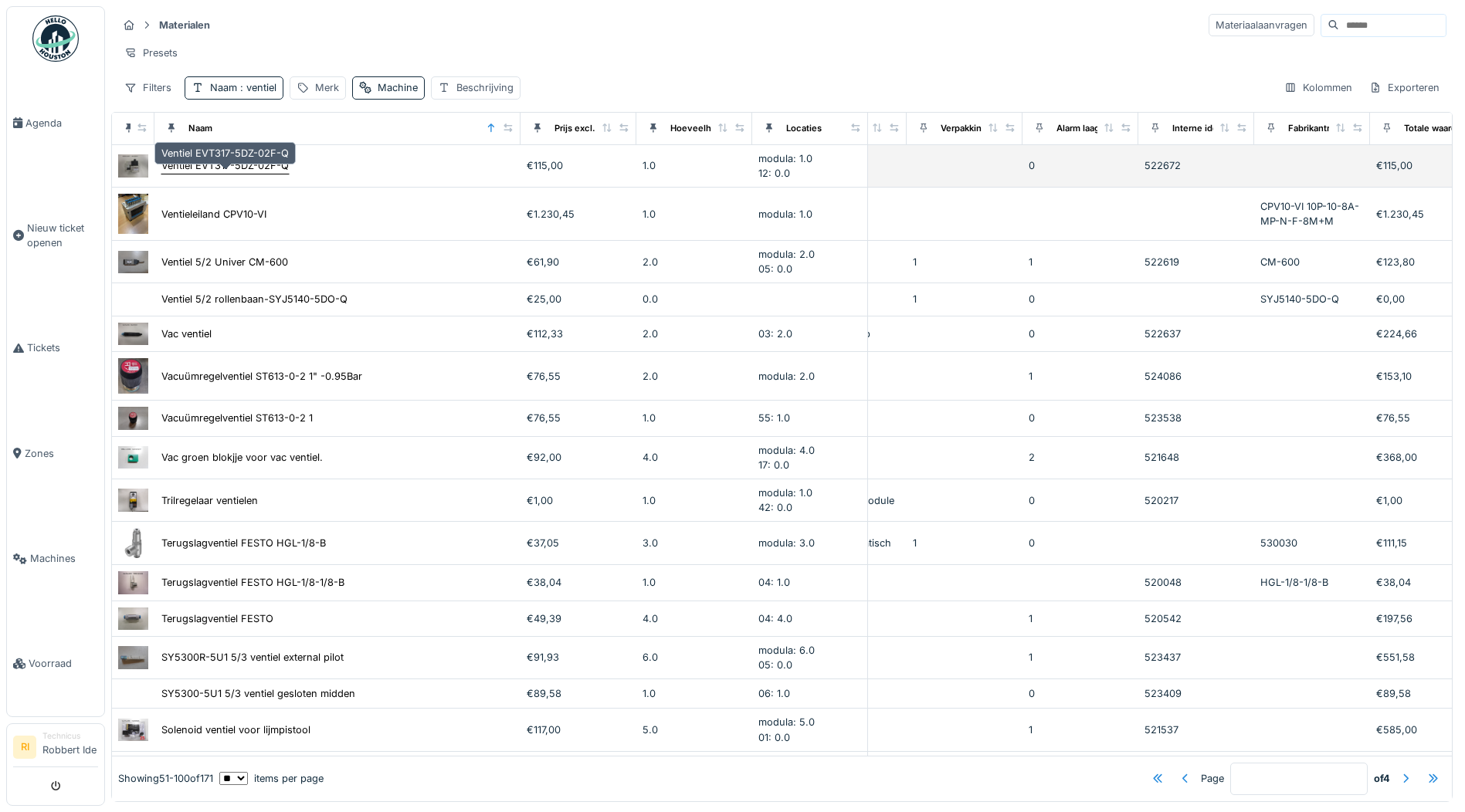
click at [230, 172] on div "Ventiel EVT317-5DZ-02F-Q" at bounding box center [224, 165] width 127 height 15
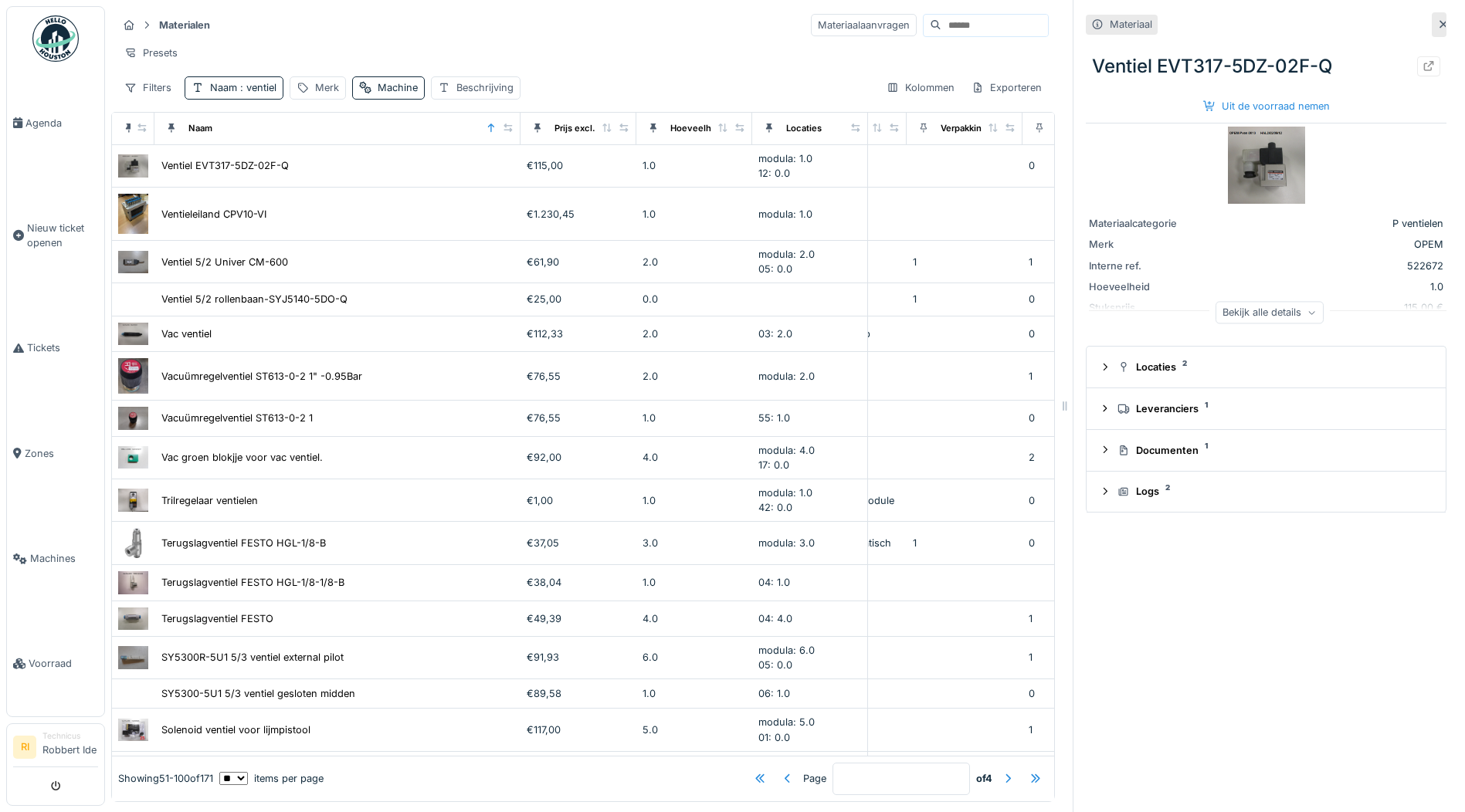
click at [1437, 26] on icon at bounding box center [1443, 24] width 12 height 10
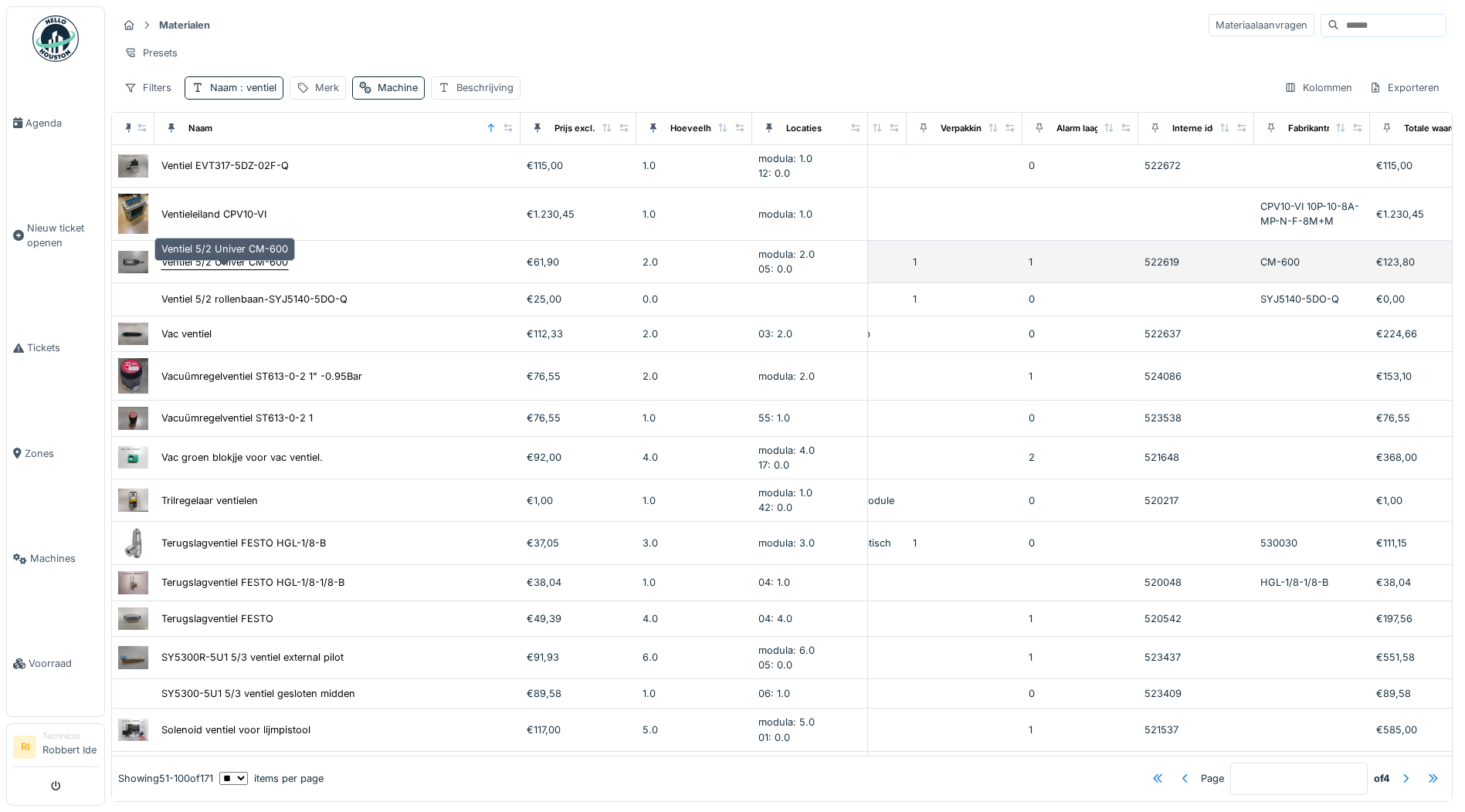
click at [232, 270] on div "Ventiel 5/2 Univer CM-600" at bounding box center [224, 262] width 127 height 15
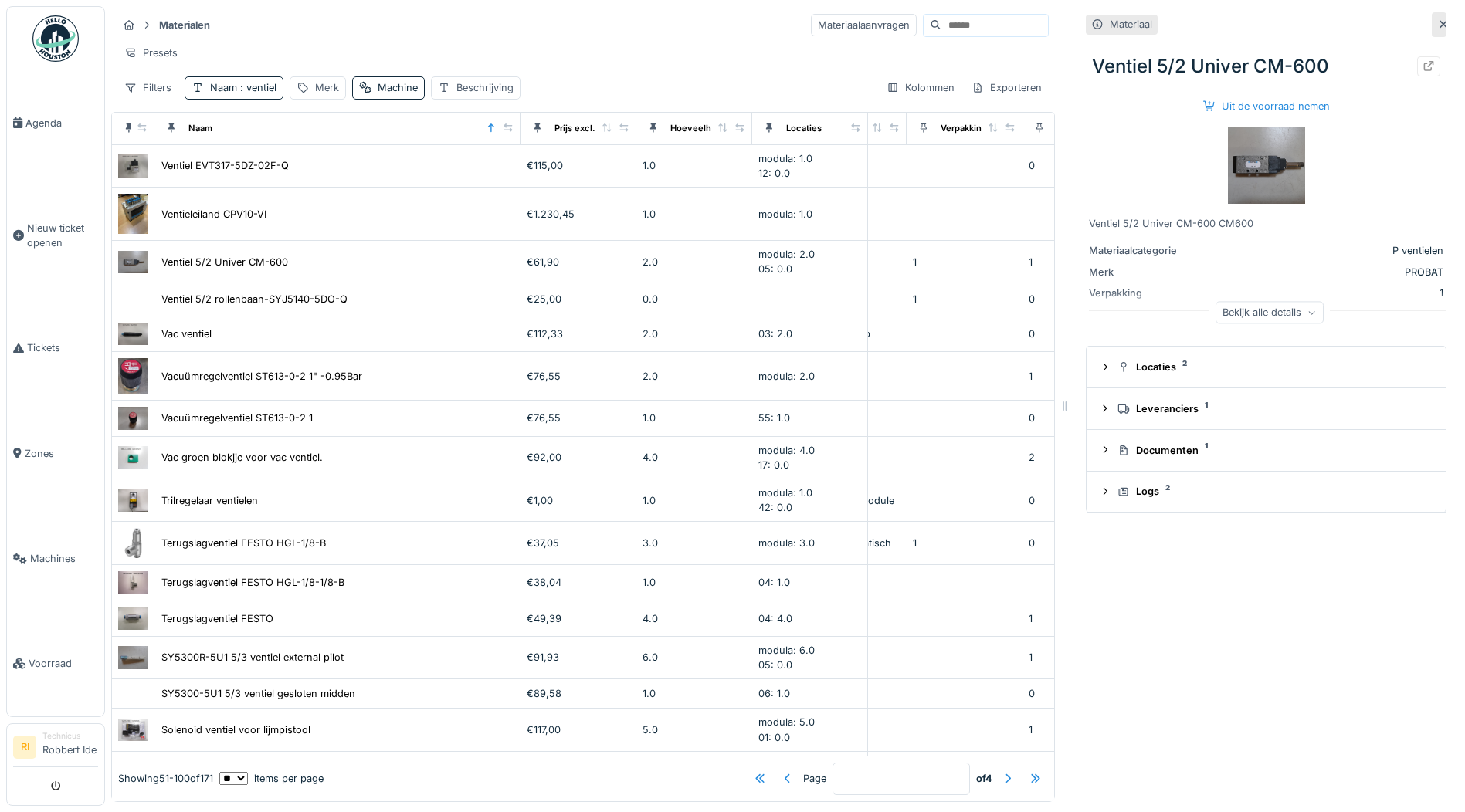
click at [1279, 312] on div "Bekijk alle details" at bounding box center [1270, 312] width 108 height 22
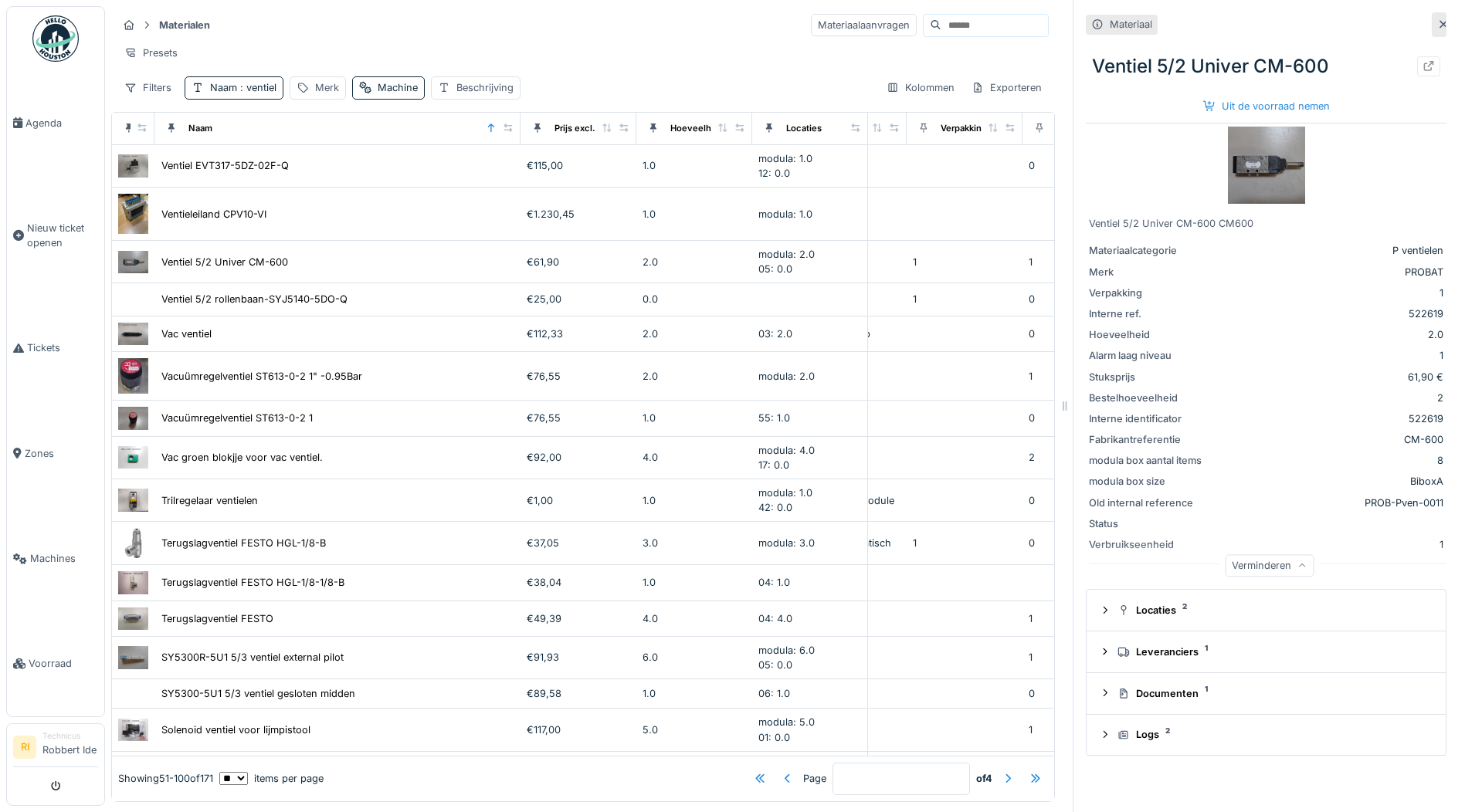
click at [1270, 158] on img at bounding box center [1266, 165] width 77 height 77
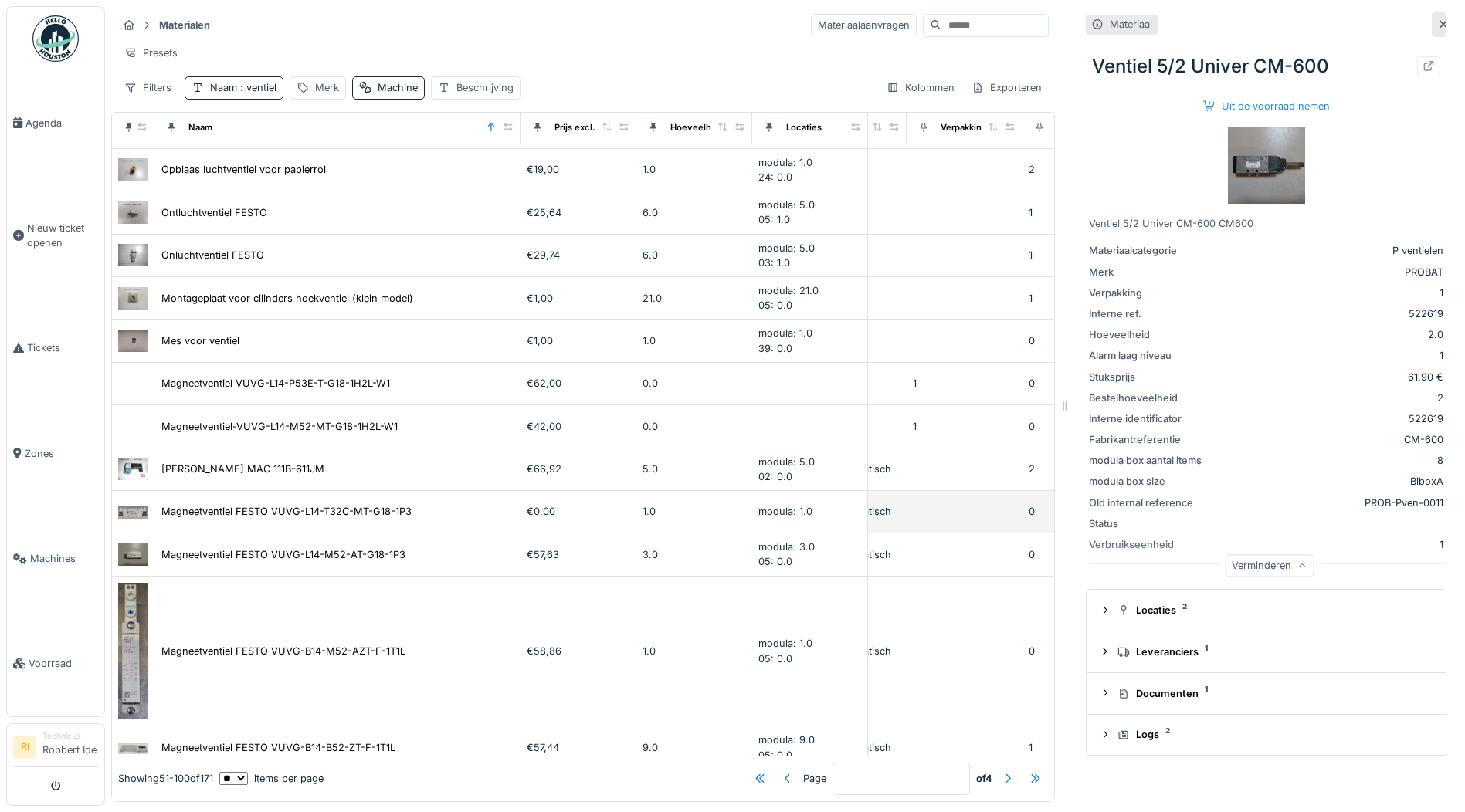
scroll to position [1545, 613]
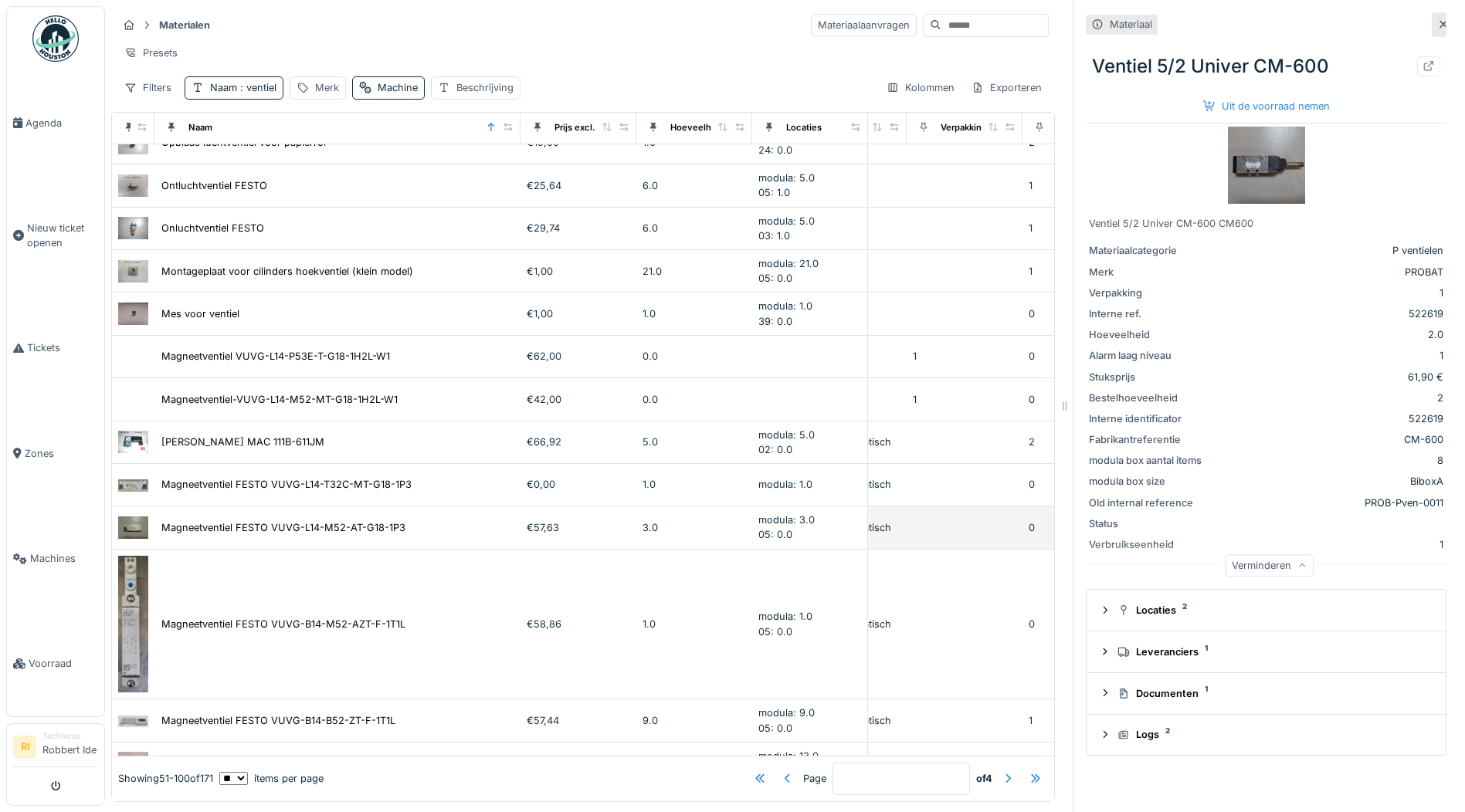
click at [147, 517] on img at bounding box center [133, 528] width 30 height 22
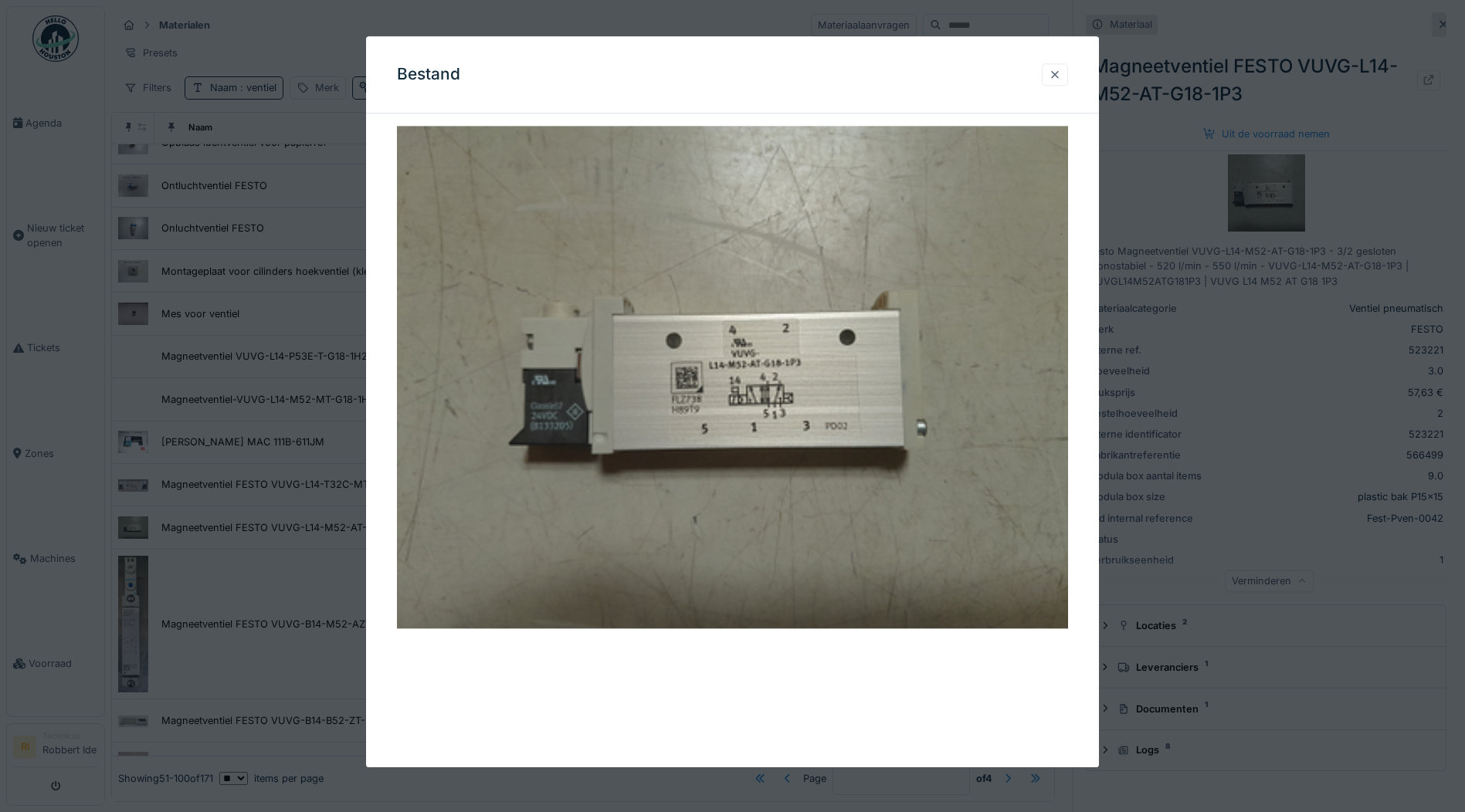
click at [1061, 71] on div at bounding box center [1055, 74] width 12 height 15
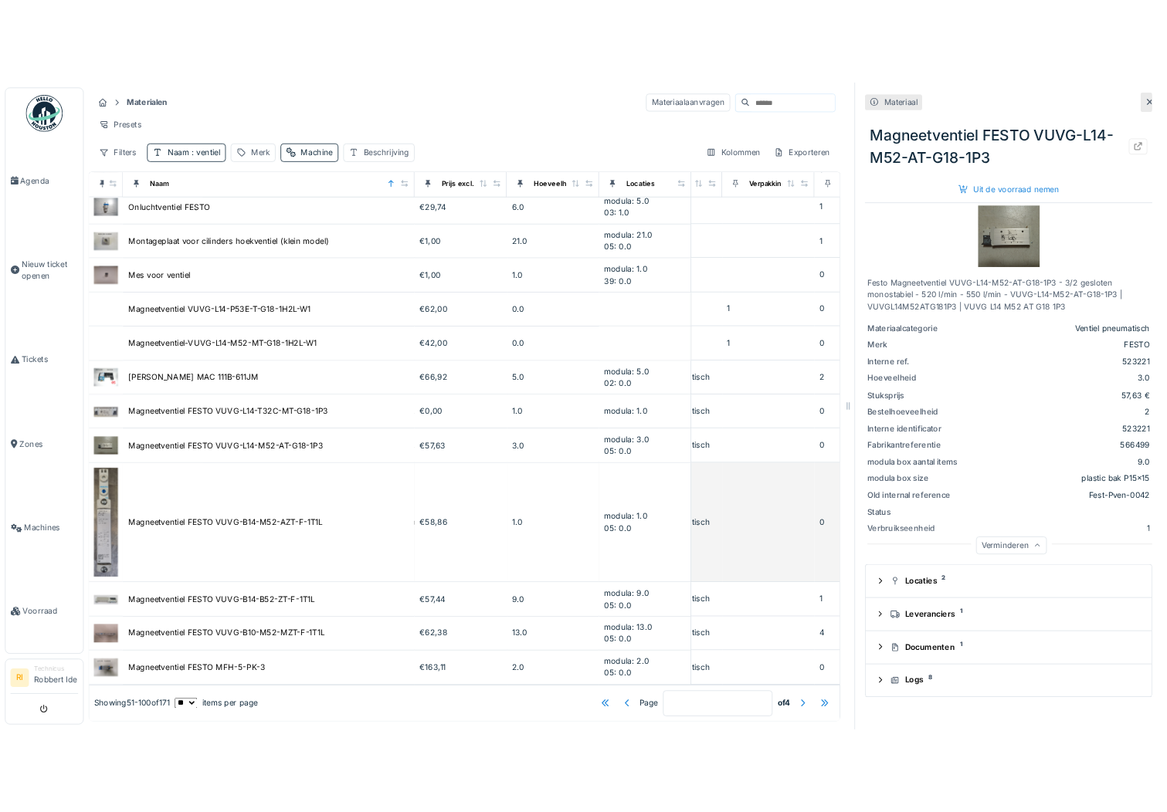
scroll to position [1636, 613]
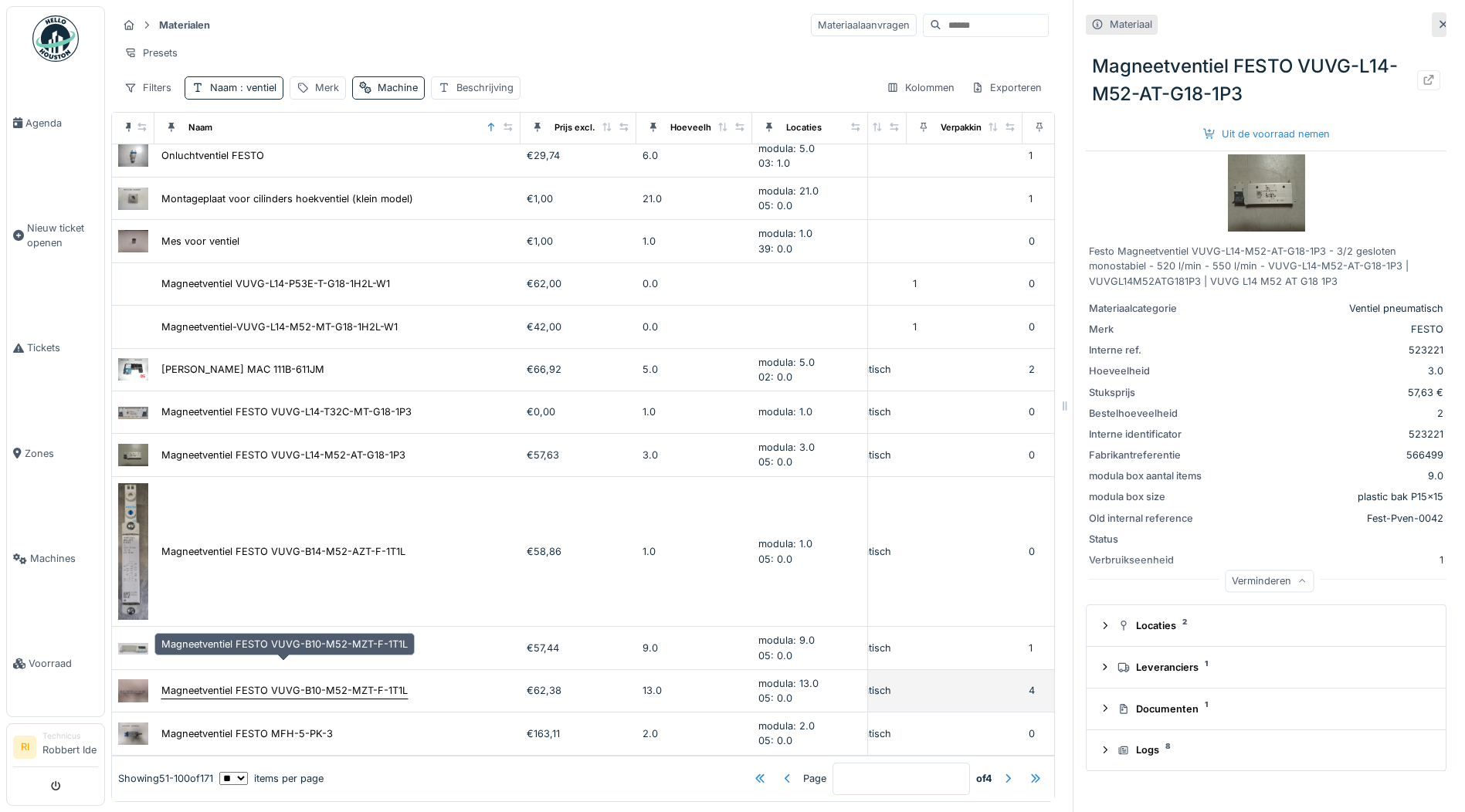
click at [205, 683] on div "Magneetventiel FESTO VUVG-B10-M52-MZT-F-1T1L" at bounding box center [284, 690] width 246 height 15
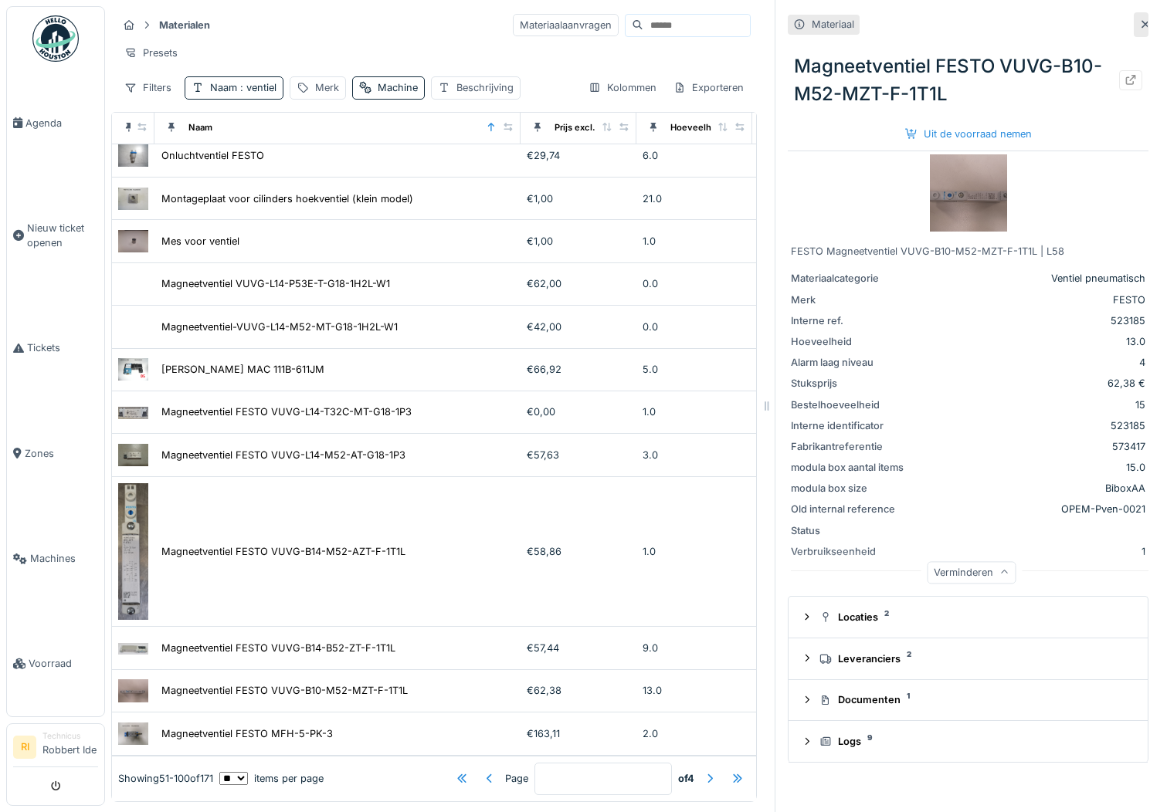
click at [947, 167] on img at bounding box center [968, 192] width 77 height 77
click at [704, 771] on div at bounding box center [710, 778] width 12 height 15
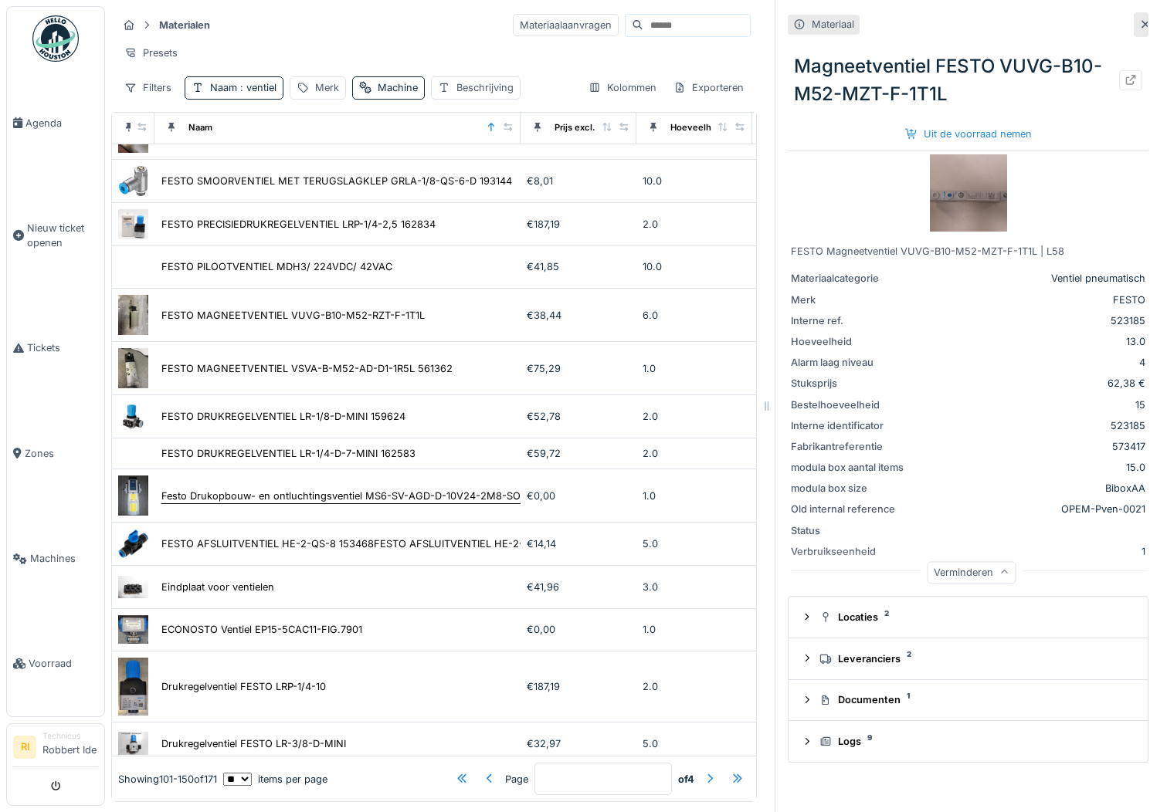
scroll to position [1358, 613]
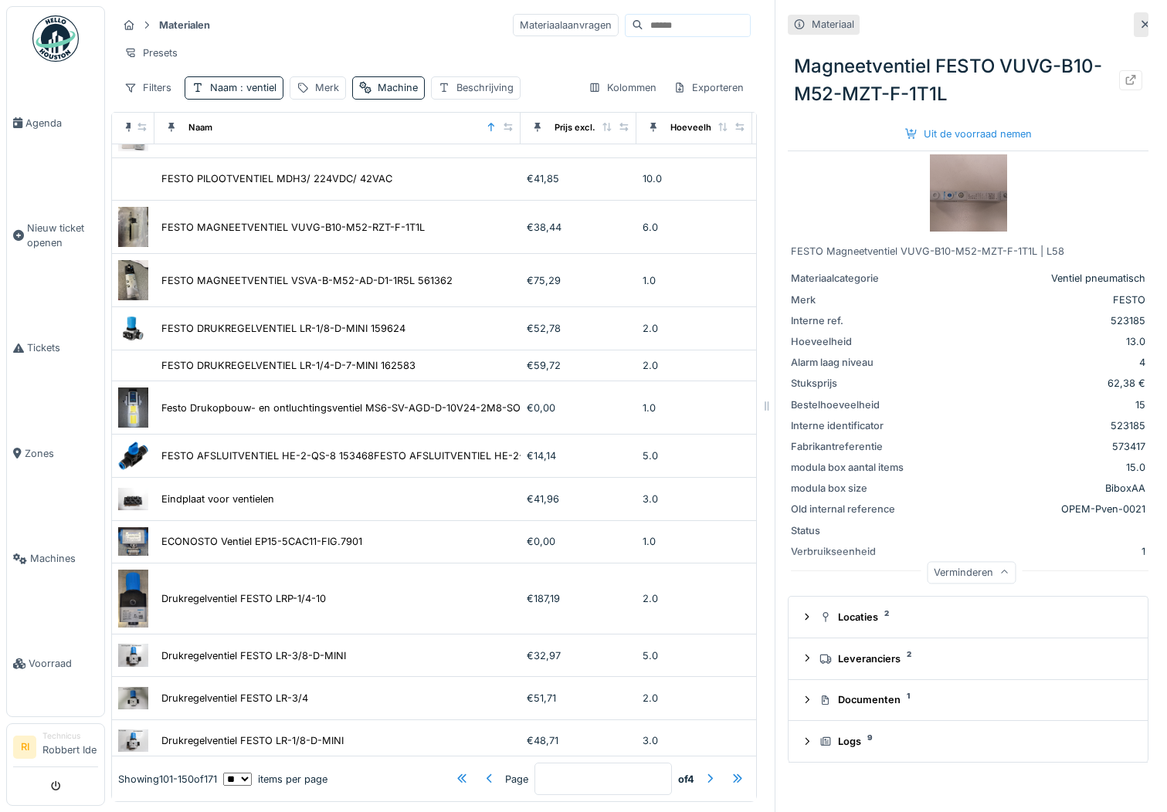
click at [125, 546] on img at bounding box center [133, 541] width 30 height 29
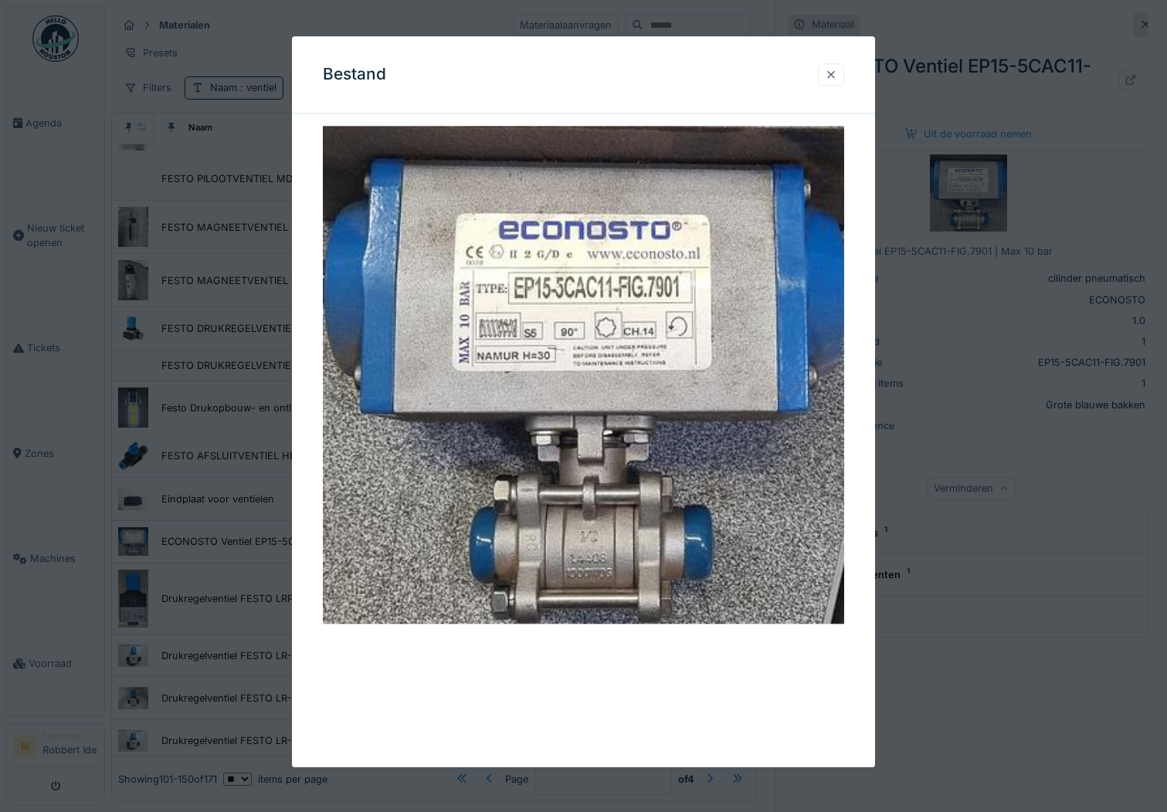
click at [835, 78] on div at bounding box center [831, 74] width 12 height 15
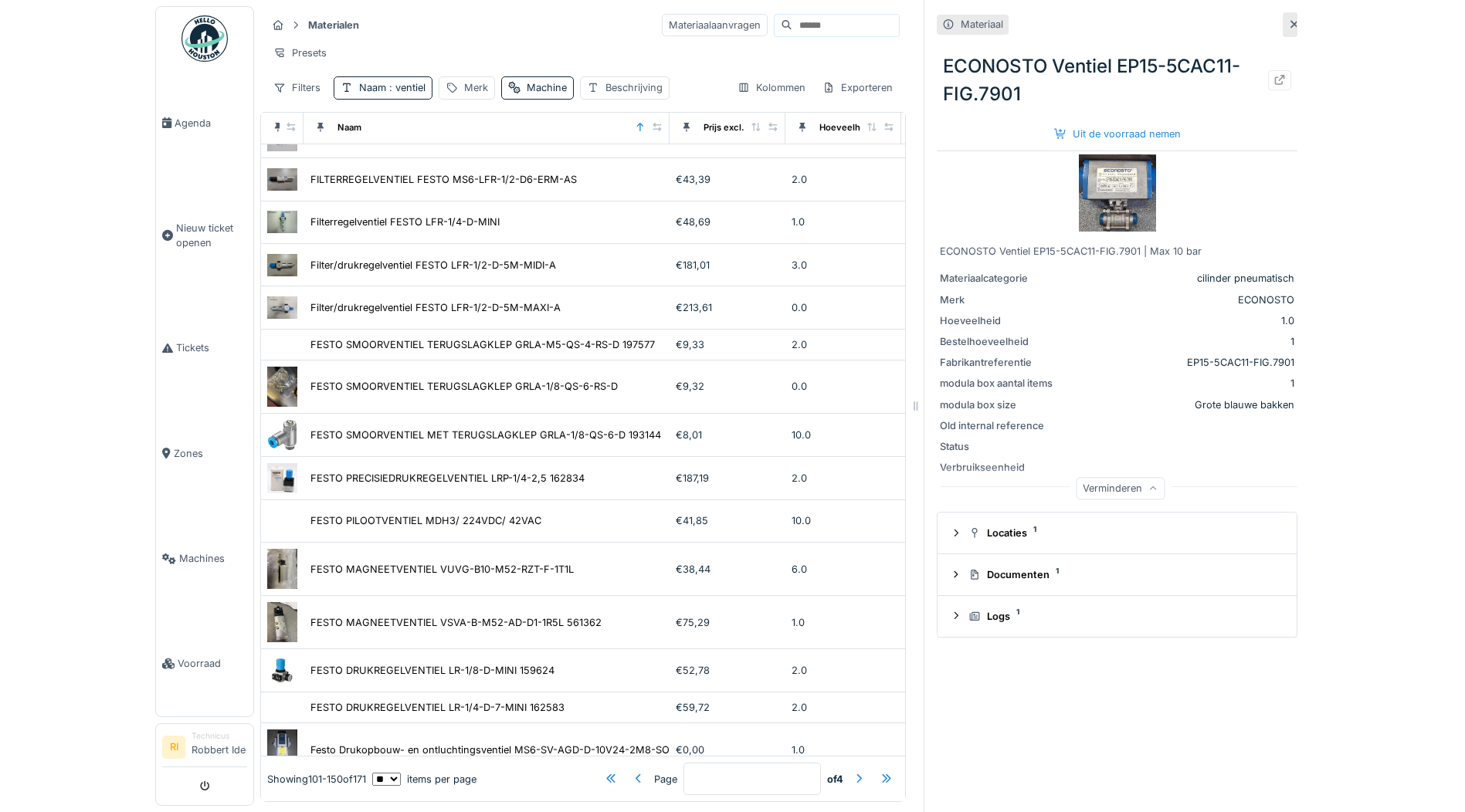
scroll to position [1049, 613]
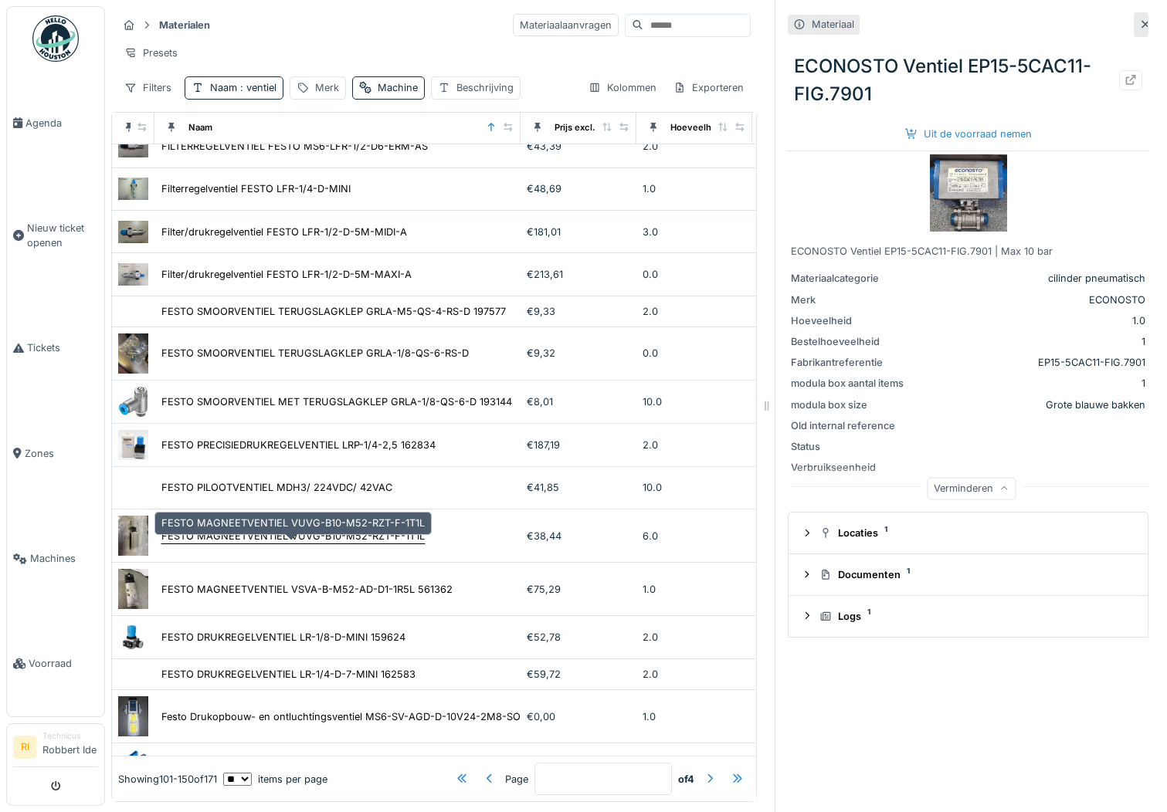
click at [314, 542] on div "FESTO MAGNEETVENTIEL VUVG-B10-M52-RZT-F-1T1L" at bounding box center [292, 536] width 263 height 15
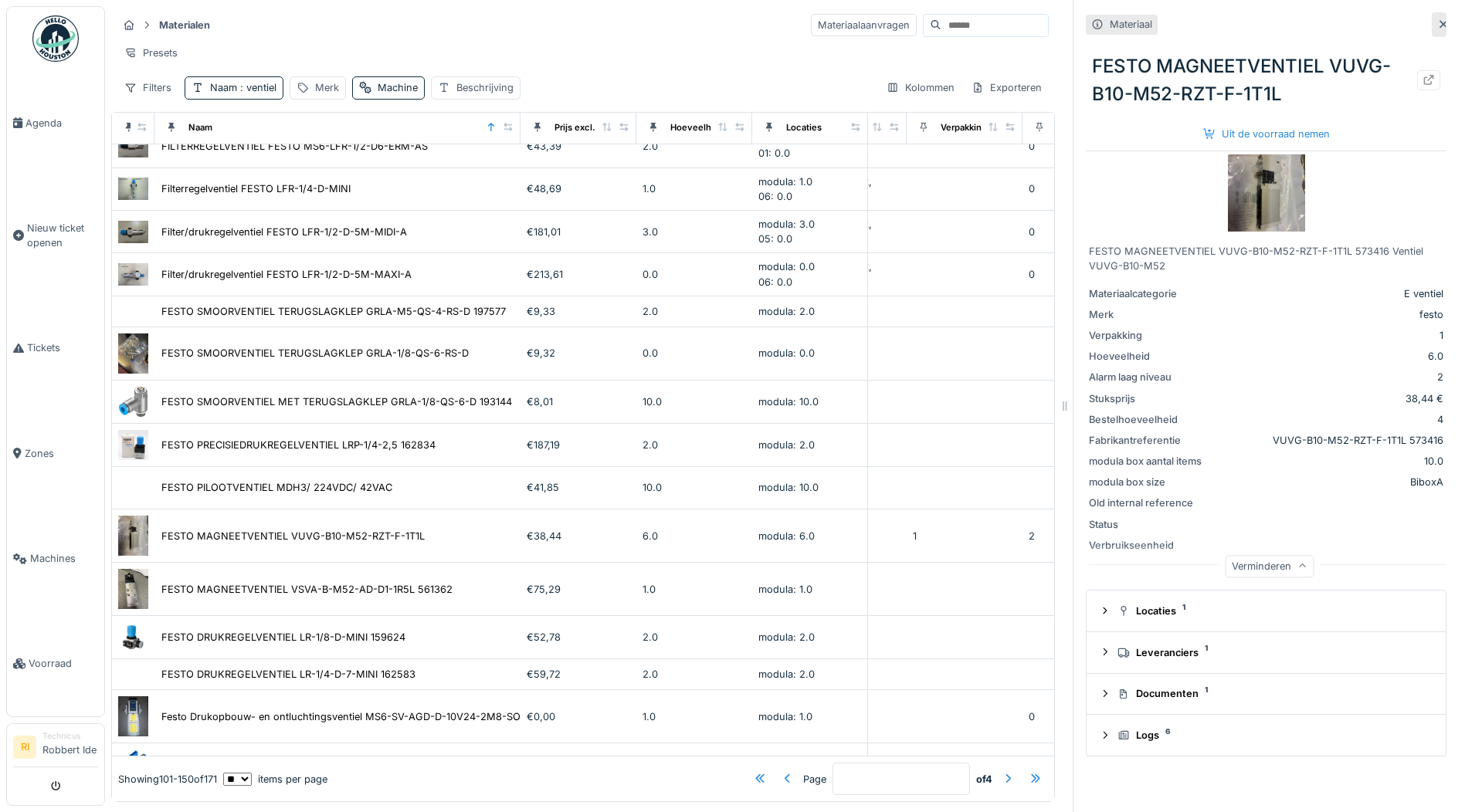
click at [1242, 188] on img at bounding box center [1266, 192] width 77 height 77
click at [1199, 728] on div "Logs 6" at bounding box center [1272, 735] width 310 height 15
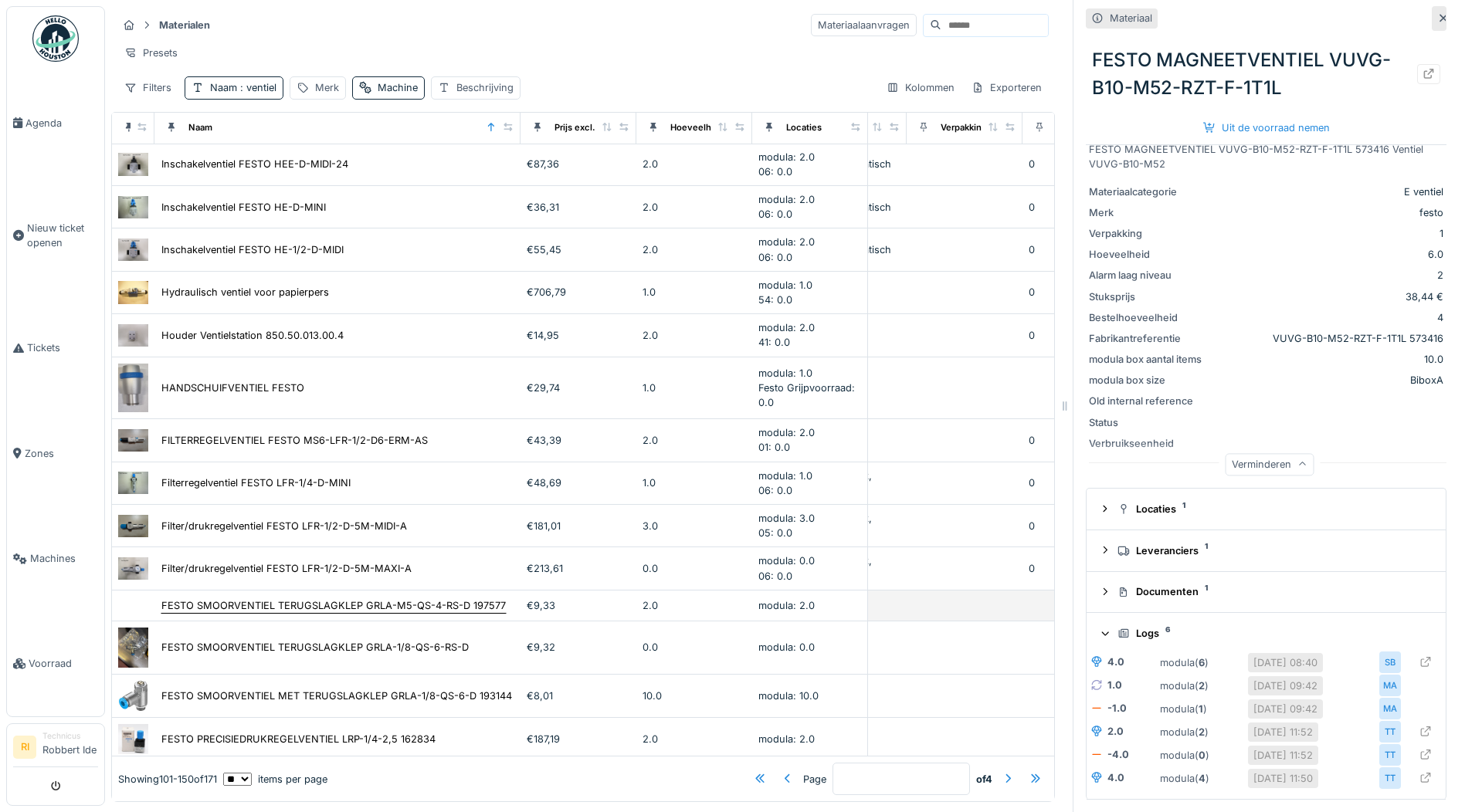
scroll to position [740, 613]
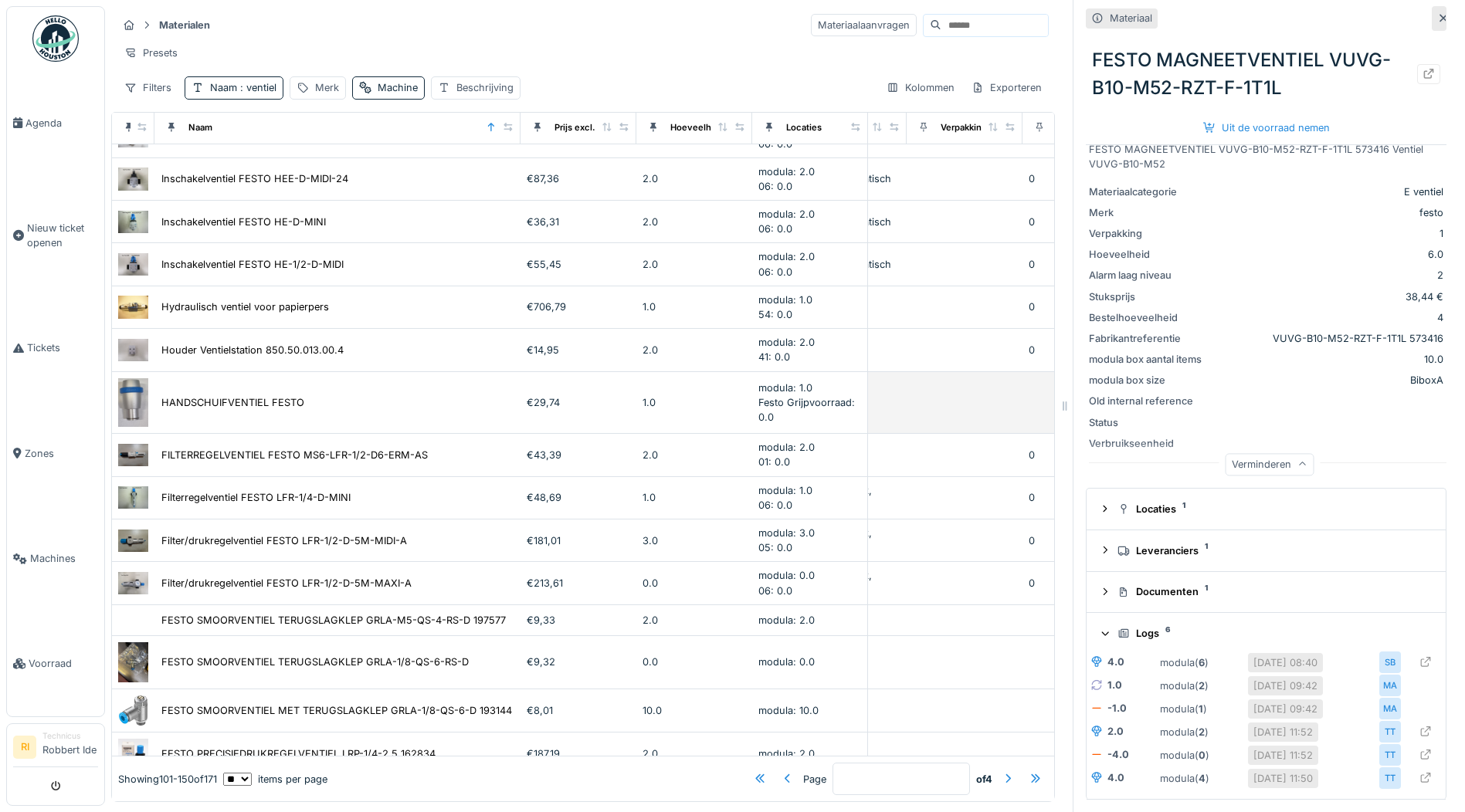
click at [140, 393] on img at bounding box center [133, 402] width 30 height 49
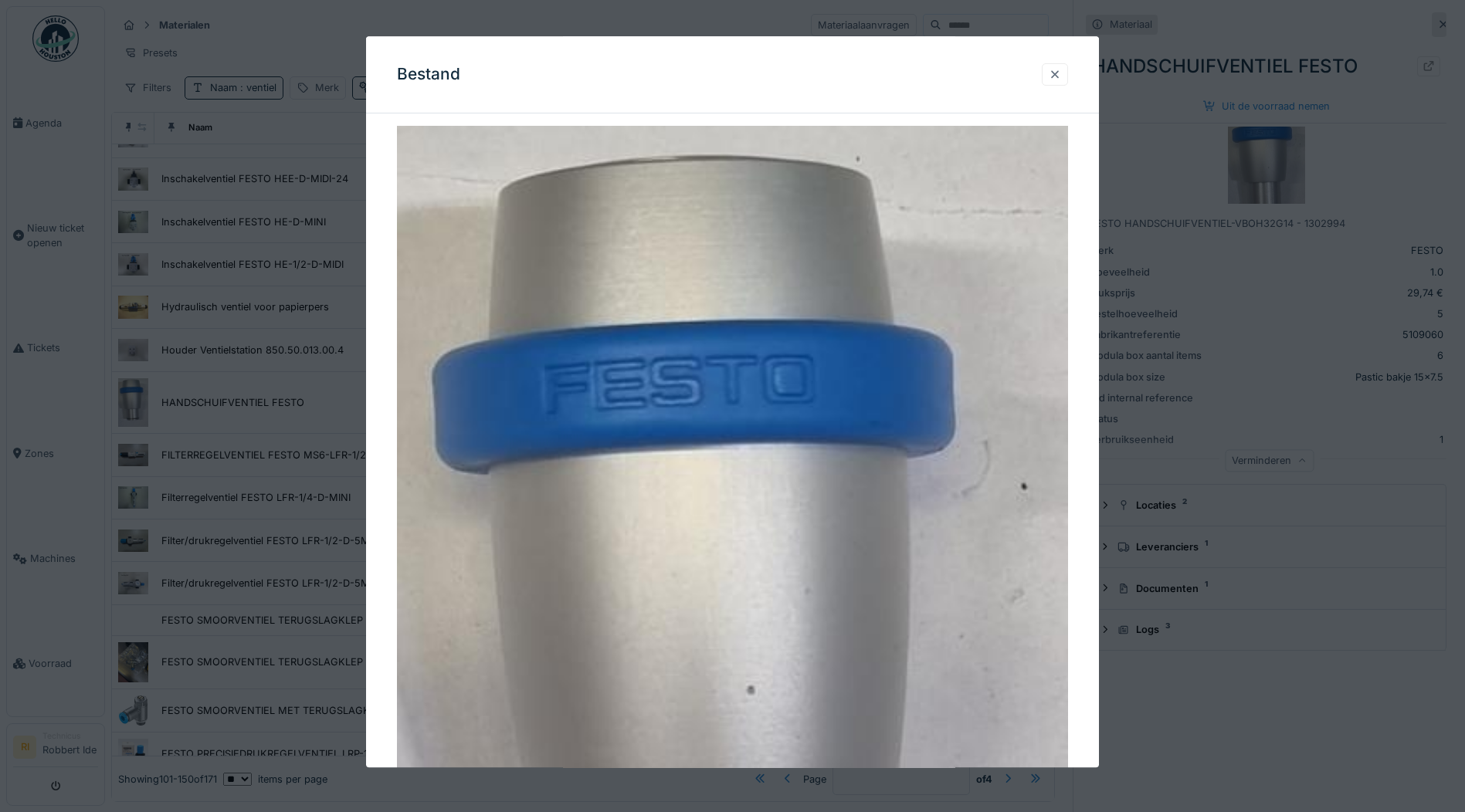
click at [1052, 76] on div at bounding box center [1055, 74] width 26 height 22
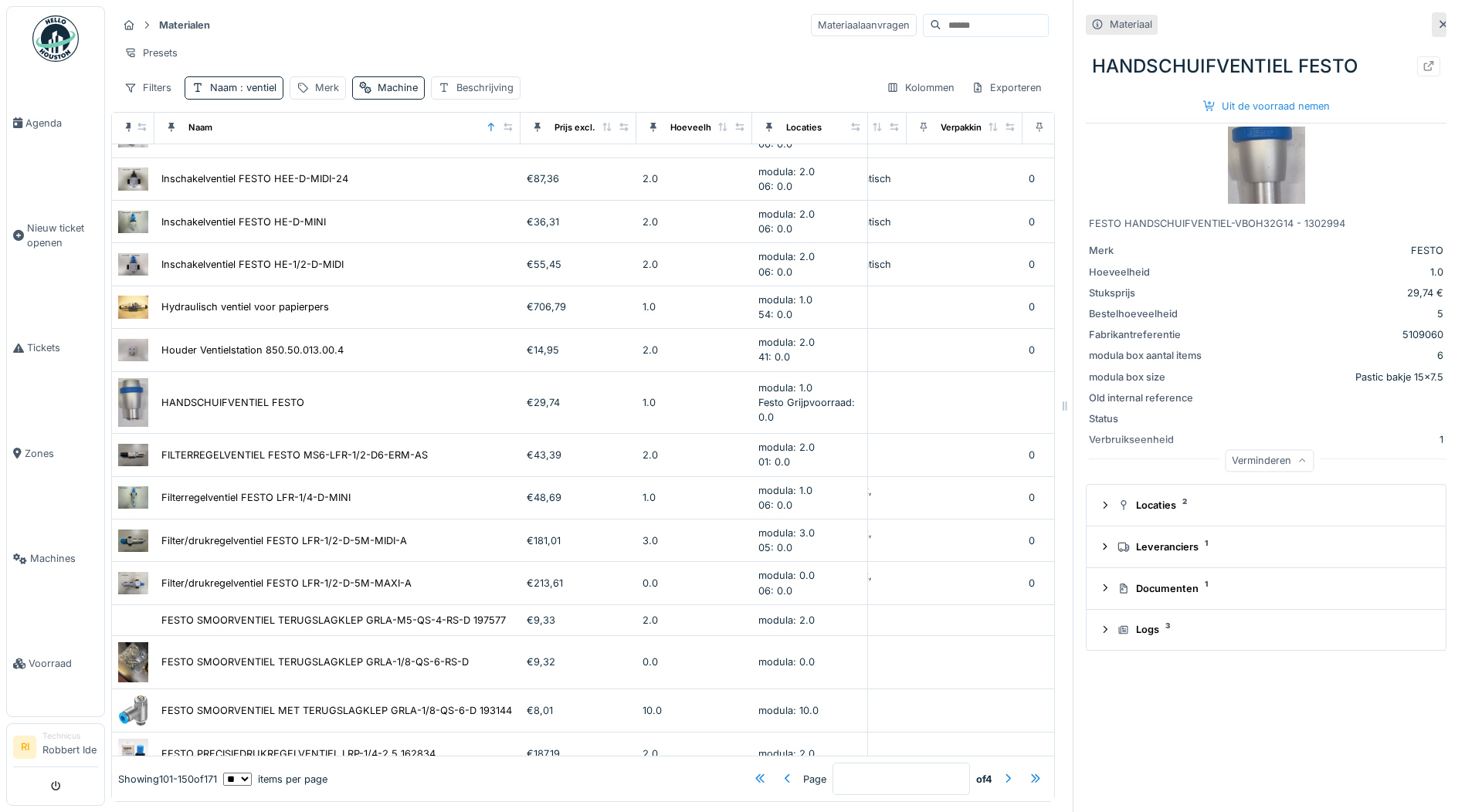
scroll to position [12, 0]
click at [1163, 584] on div "Documenten 1" at bounding box center [1272, 589] width 310 height 15
click at [1159, 582] on div "Documenten 1" at bounding box center [1272, 589] width 310 height 15
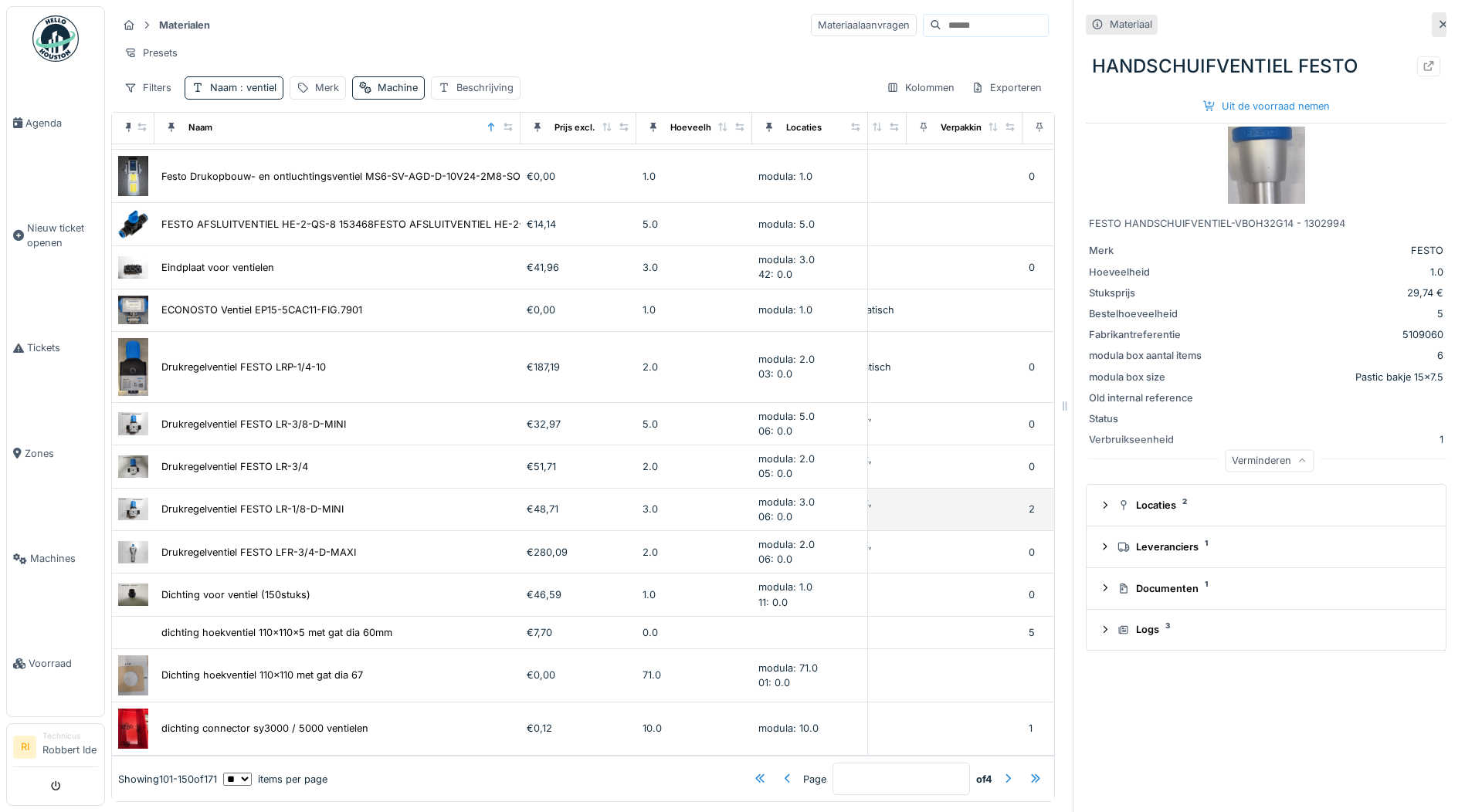
scroll to position [1667, 613]
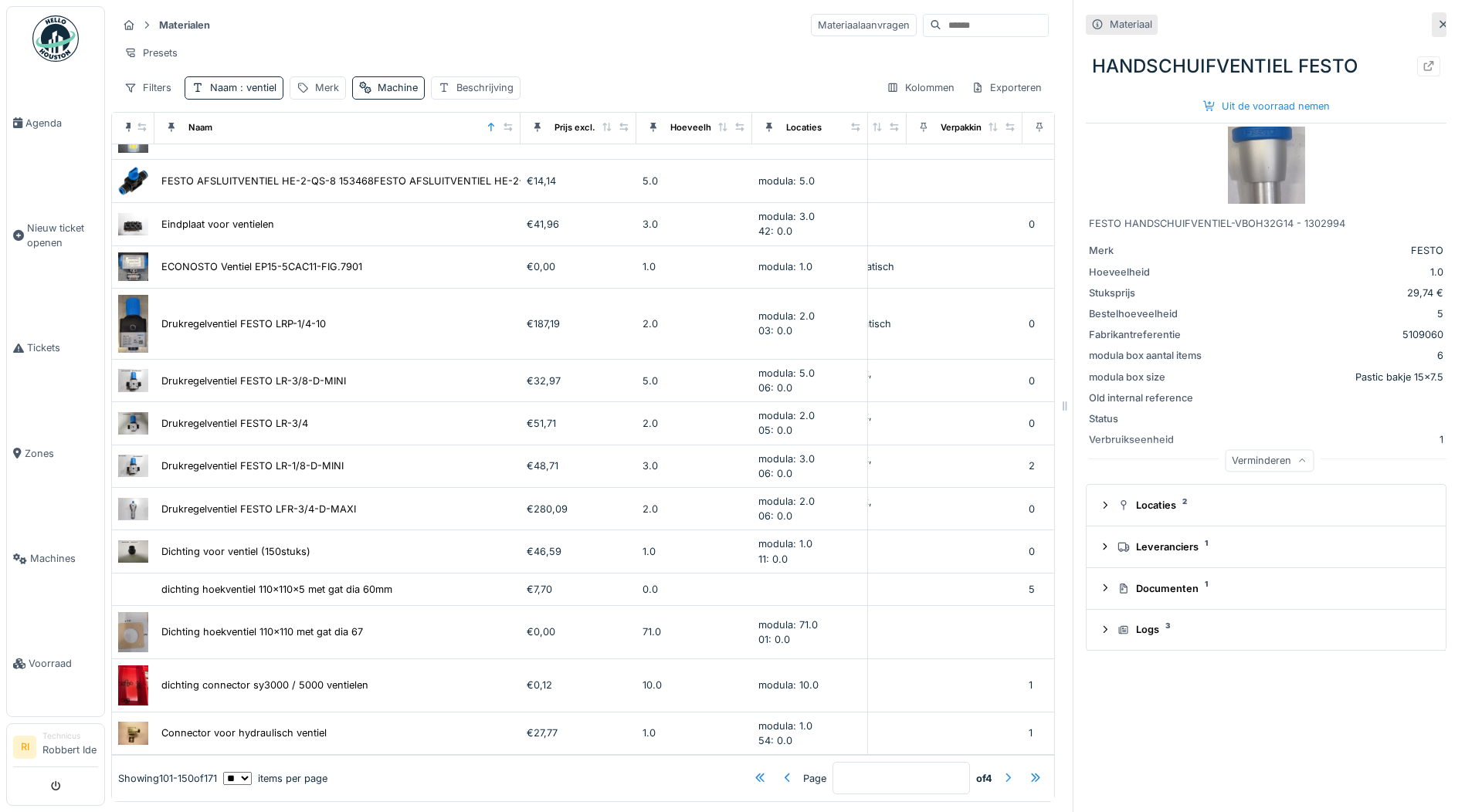
click at [1002, 771] on div at bounding box center [1008, 778] width 12 height 15
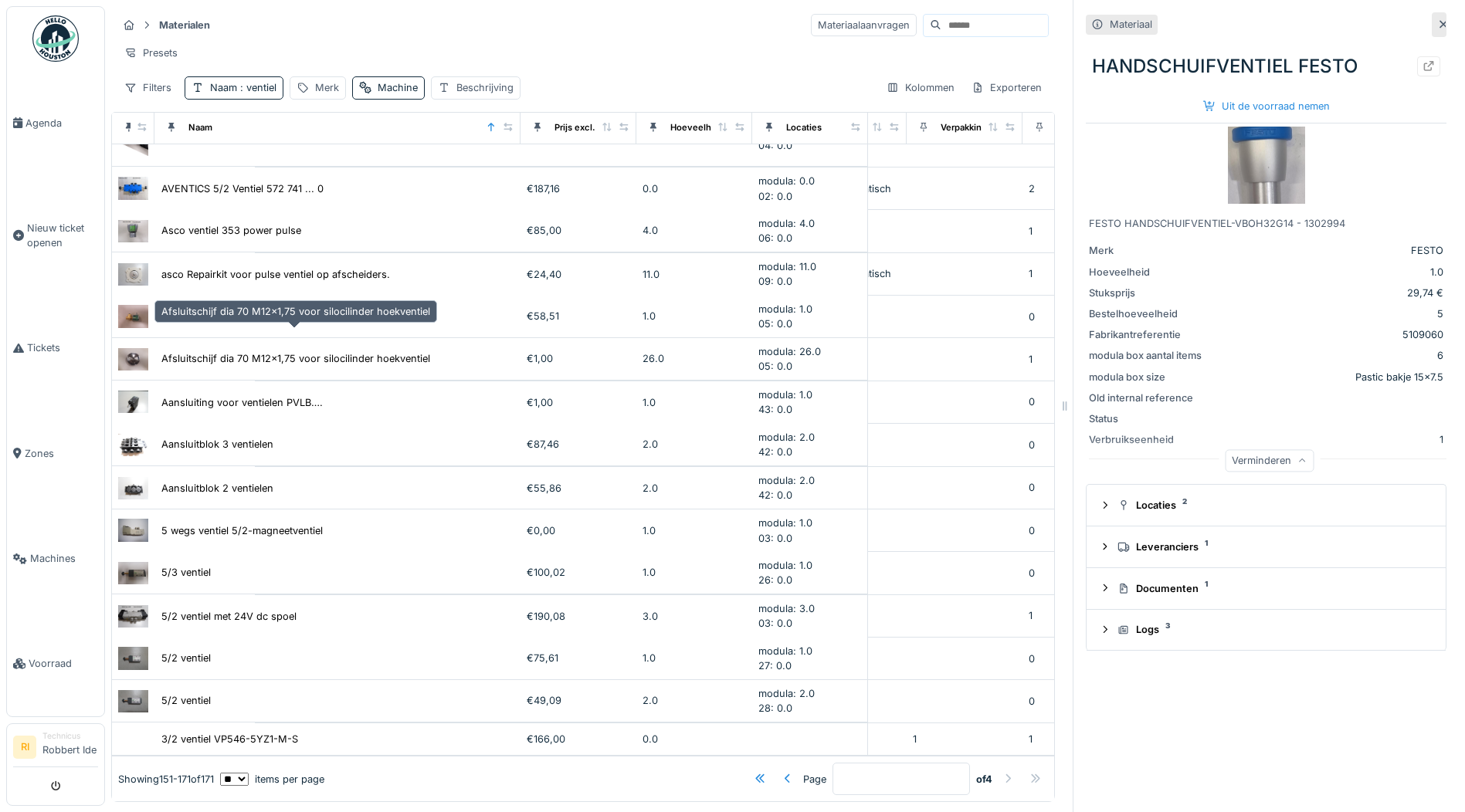
scroll to position [350, 613]
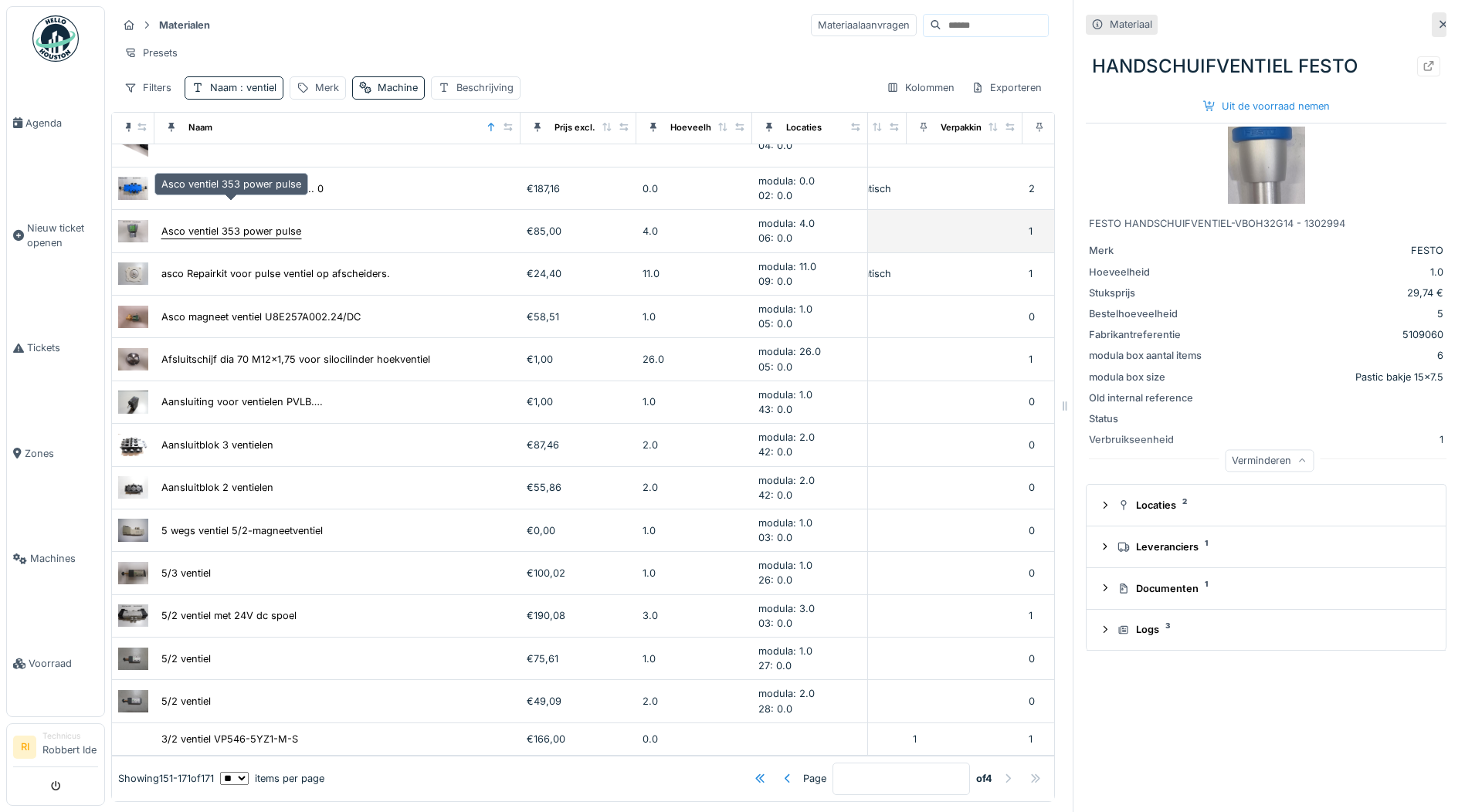
click at [244, 224] on div "Asco ventiel 353 power pulse" at bounding box center [231, 231] width 140 height 15
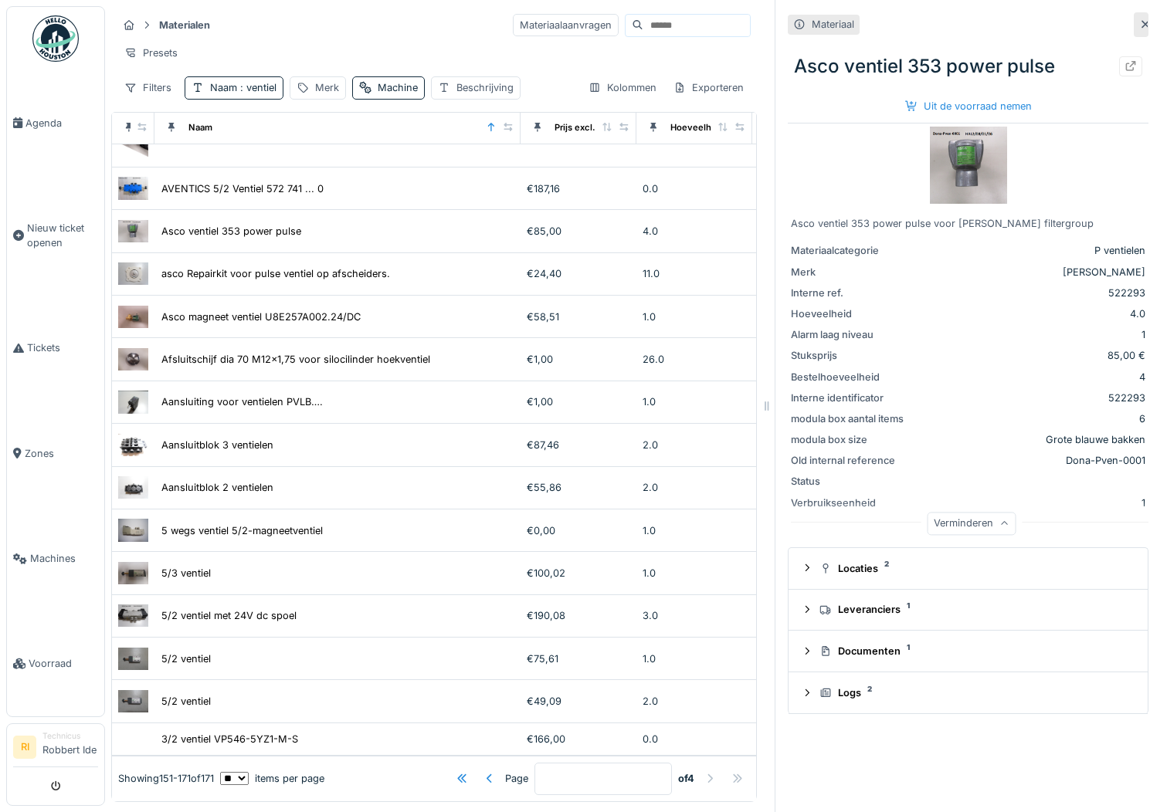
click at [943, 154] on img at bounding box center [968, 165] width 77 height 77
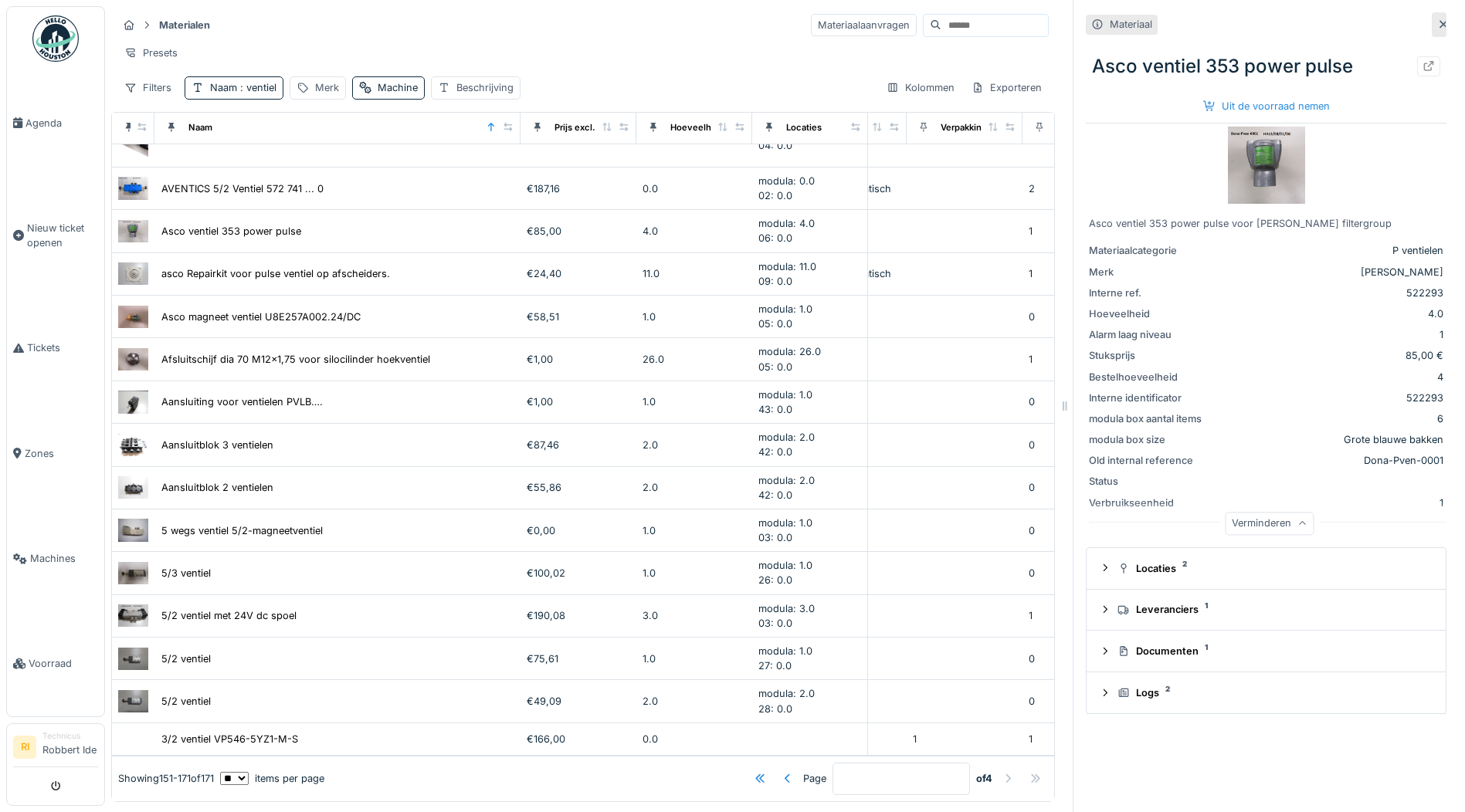
click at [1437, 19] on icon at bounding box center [1443, 24] width 12 height 10
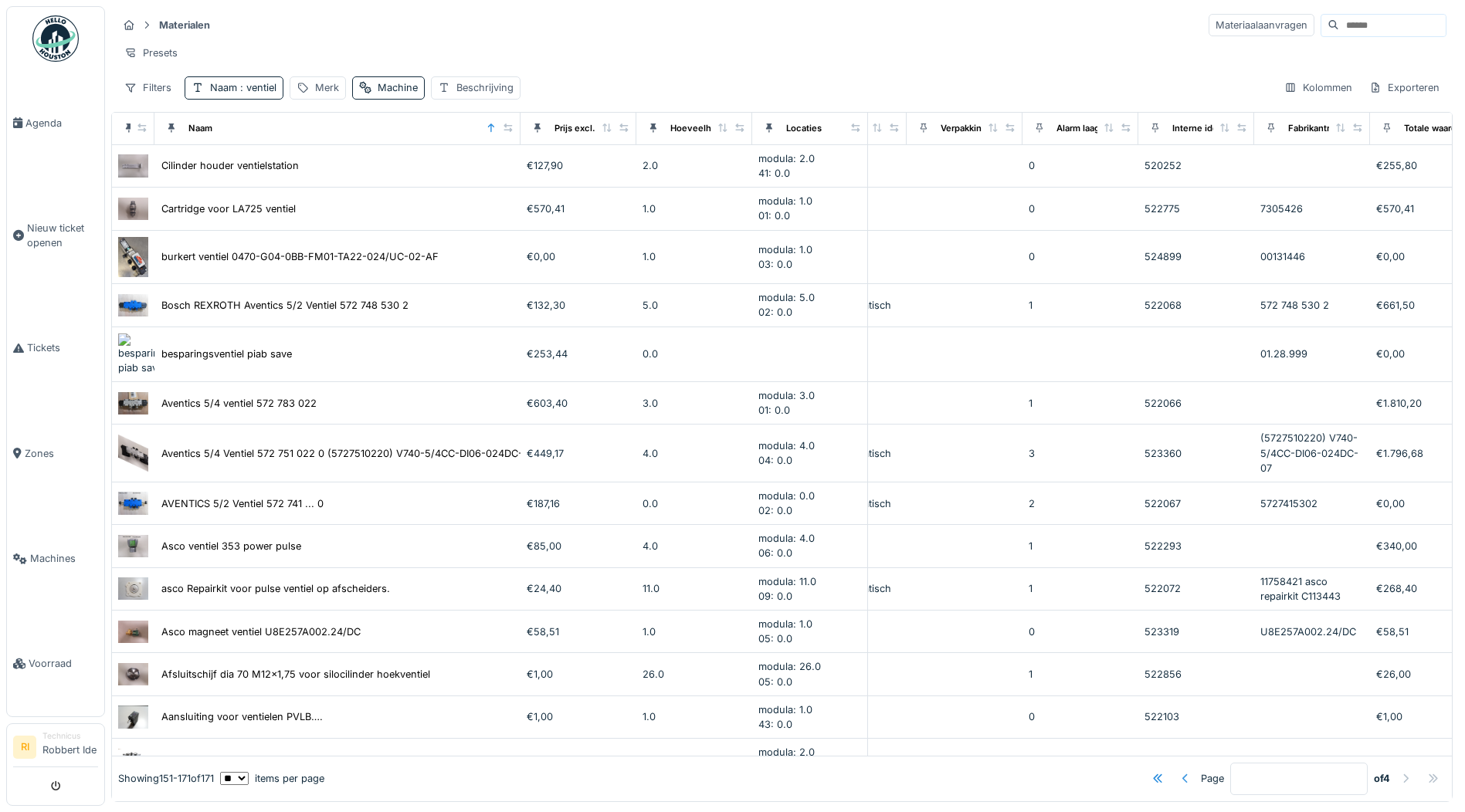
click at [1173, 768] on div at bounding box center [1185, 778] width 25 height 21
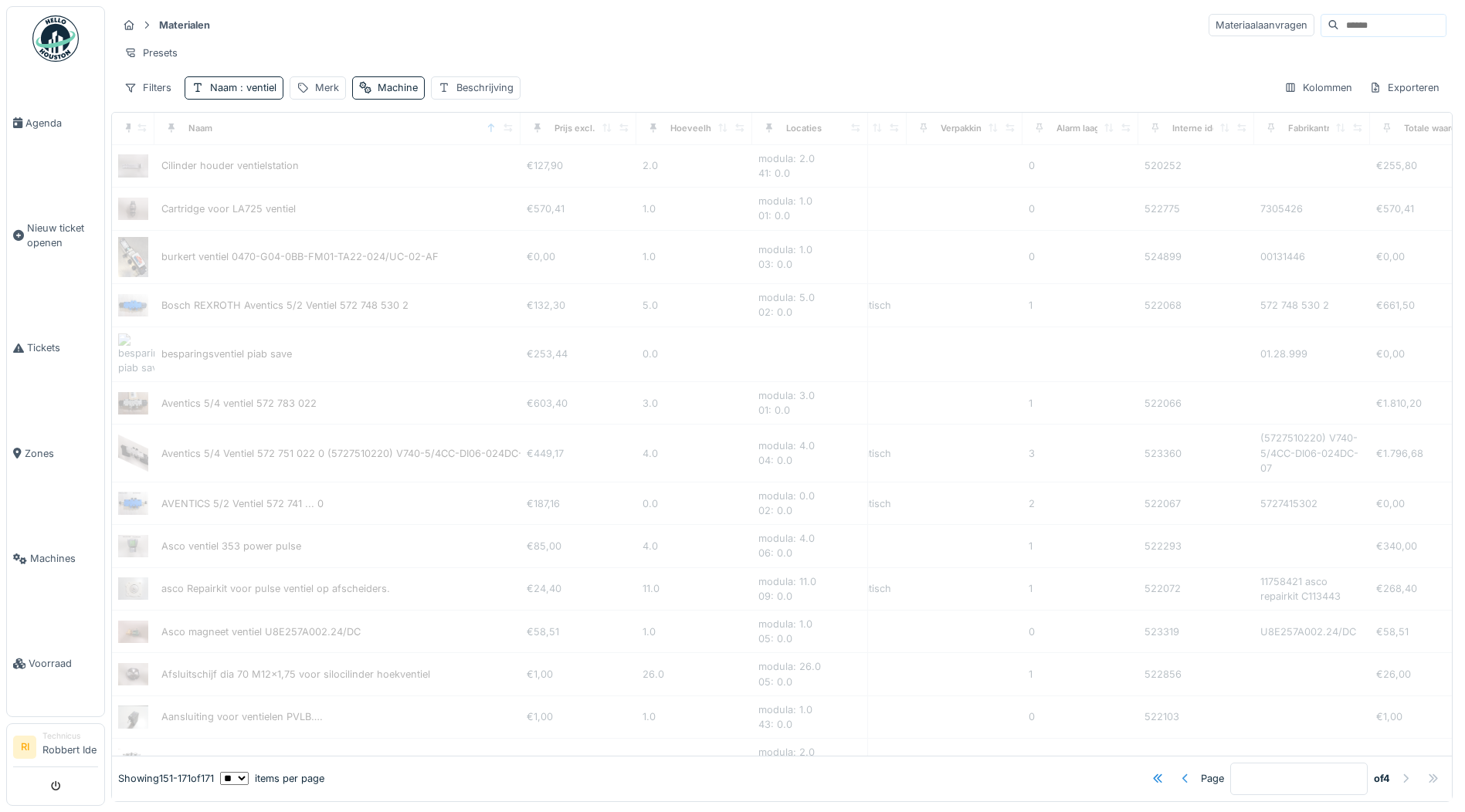
type input "*"
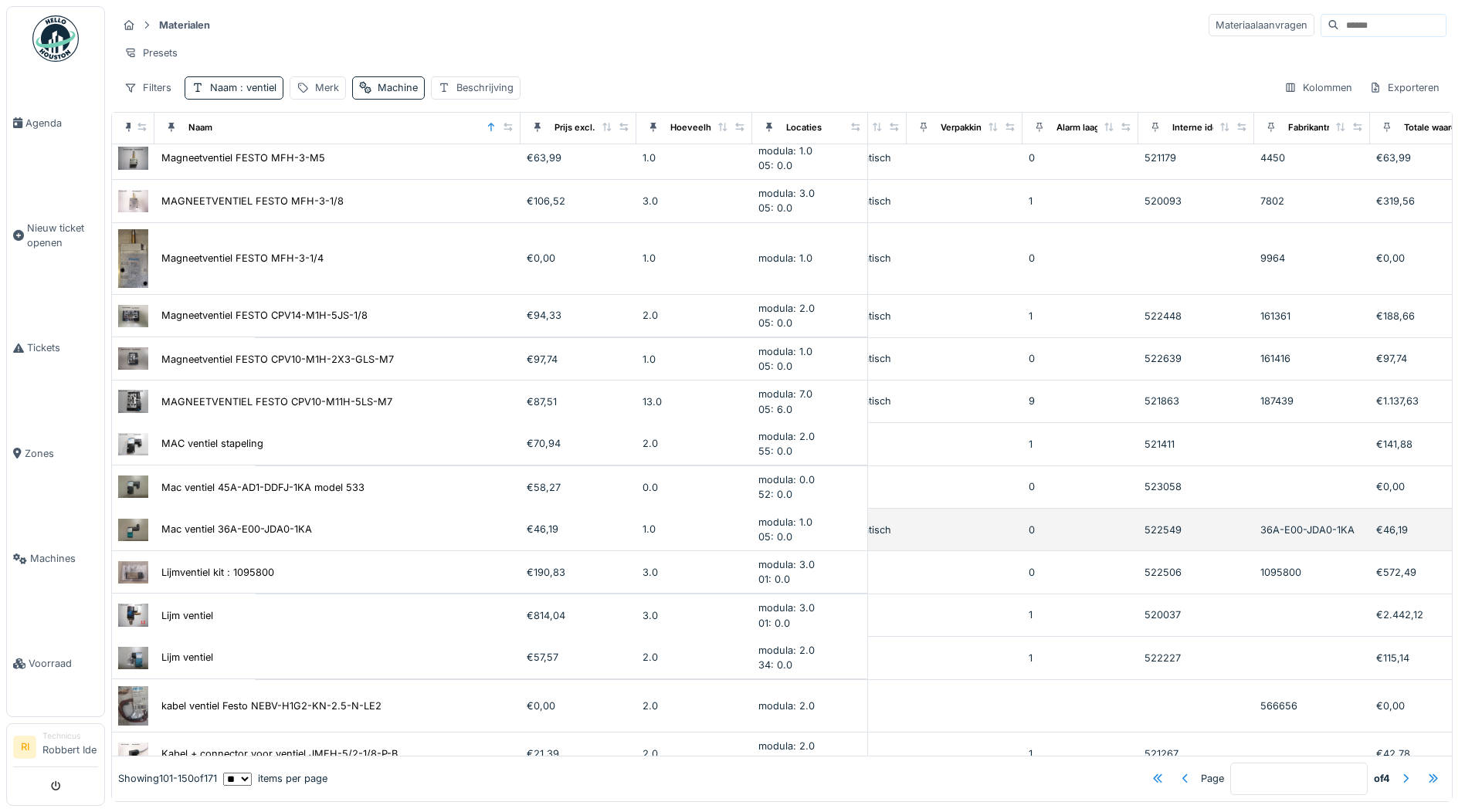
scroll to position [0, 613]
